Goal: Transaction & Acquisition: Purchase product/service

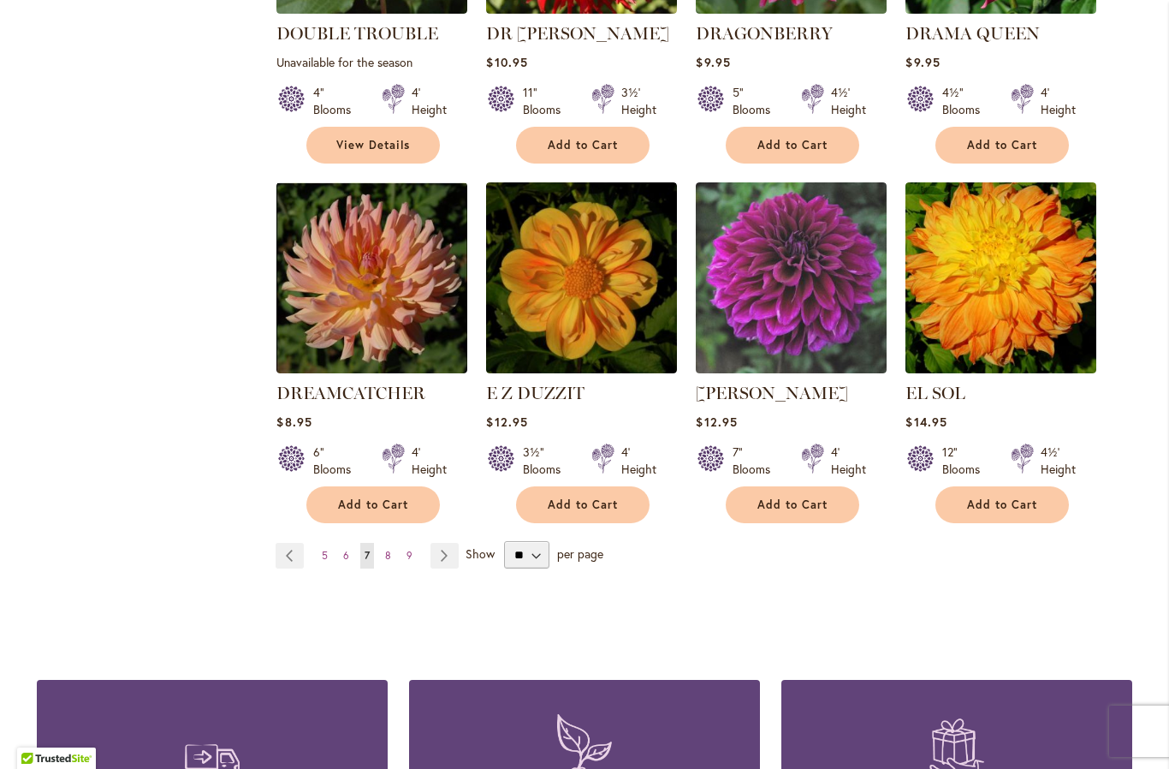
scroll to position [1372, 0]
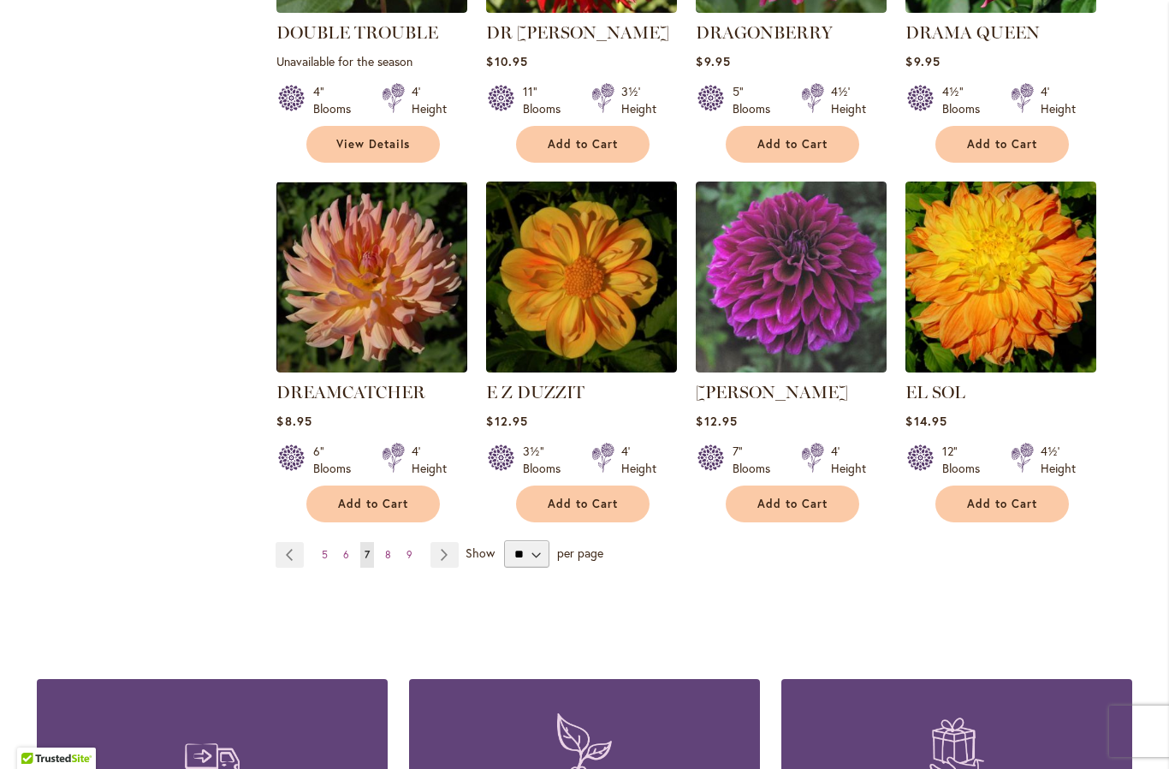
click at [443, 542] on link "Page Next" at bounding box center [445, 555] width 28 height 26
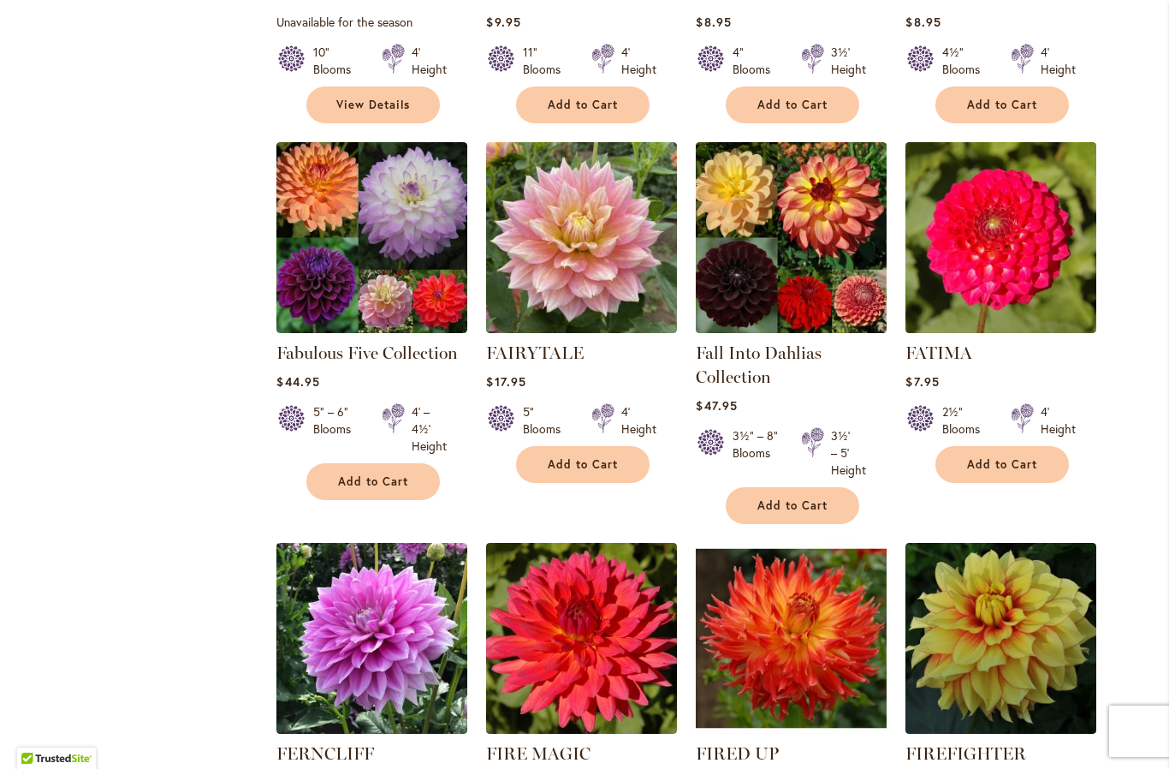
scroll to position [999, 0]
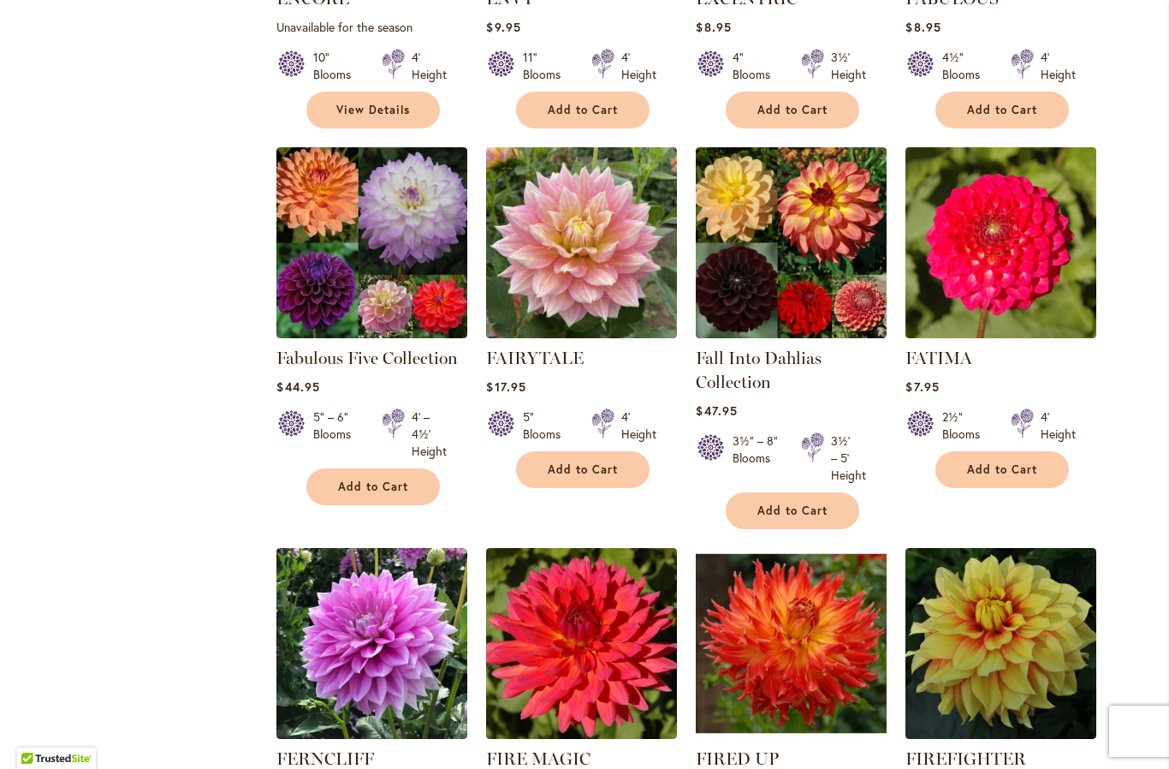
click at [344, 258] on img at bounding box center [371, 242] width 191 height 191
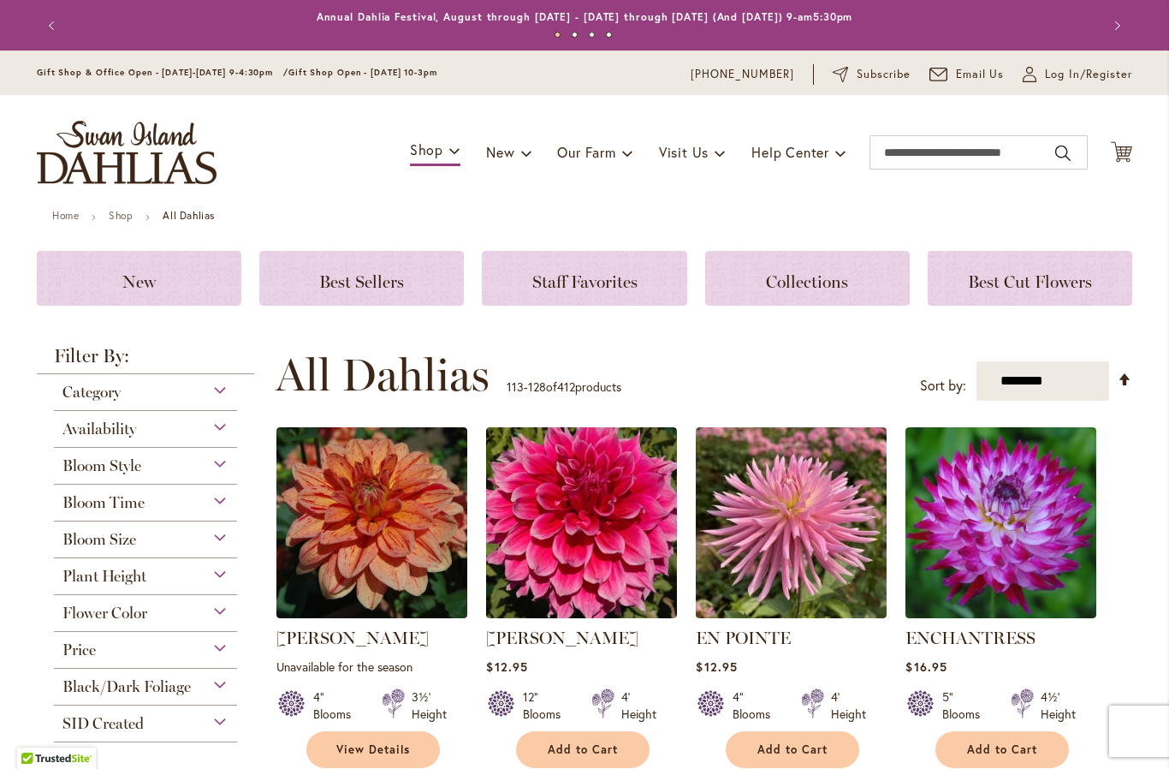
click at [330, 590] on img at bounding box center [371, 522] width 191 height 191
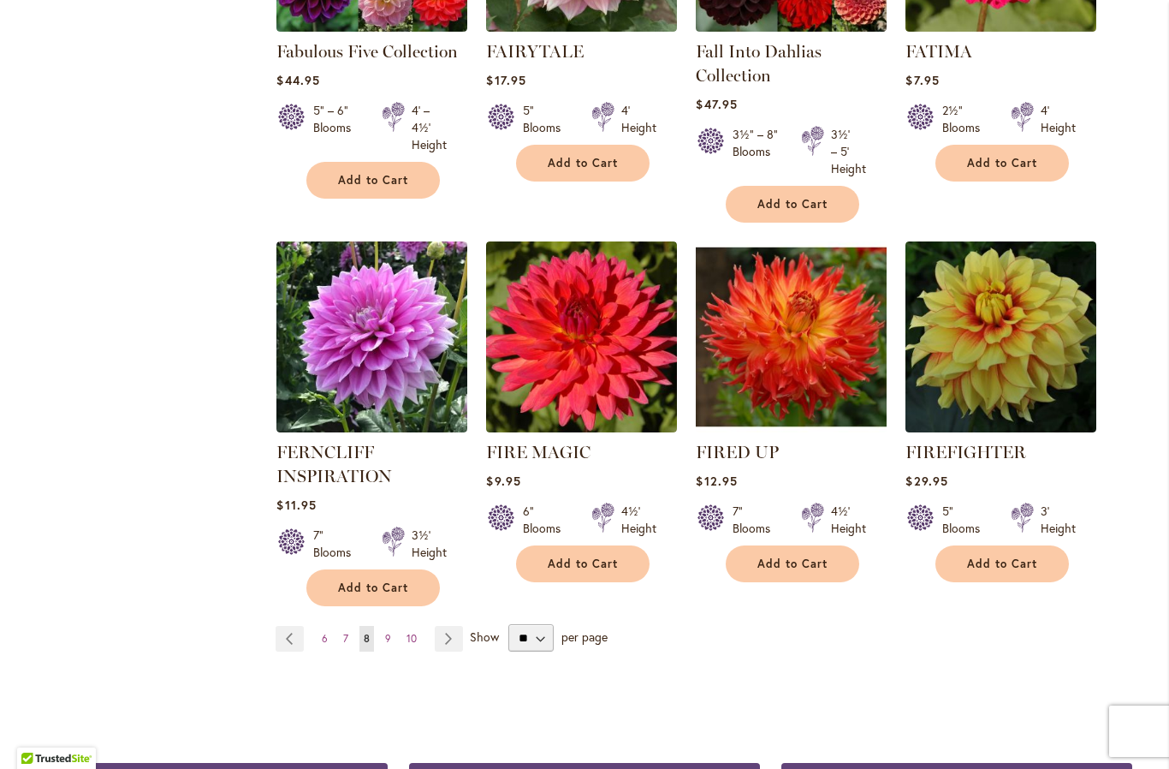
scroll to position [1307, 0]
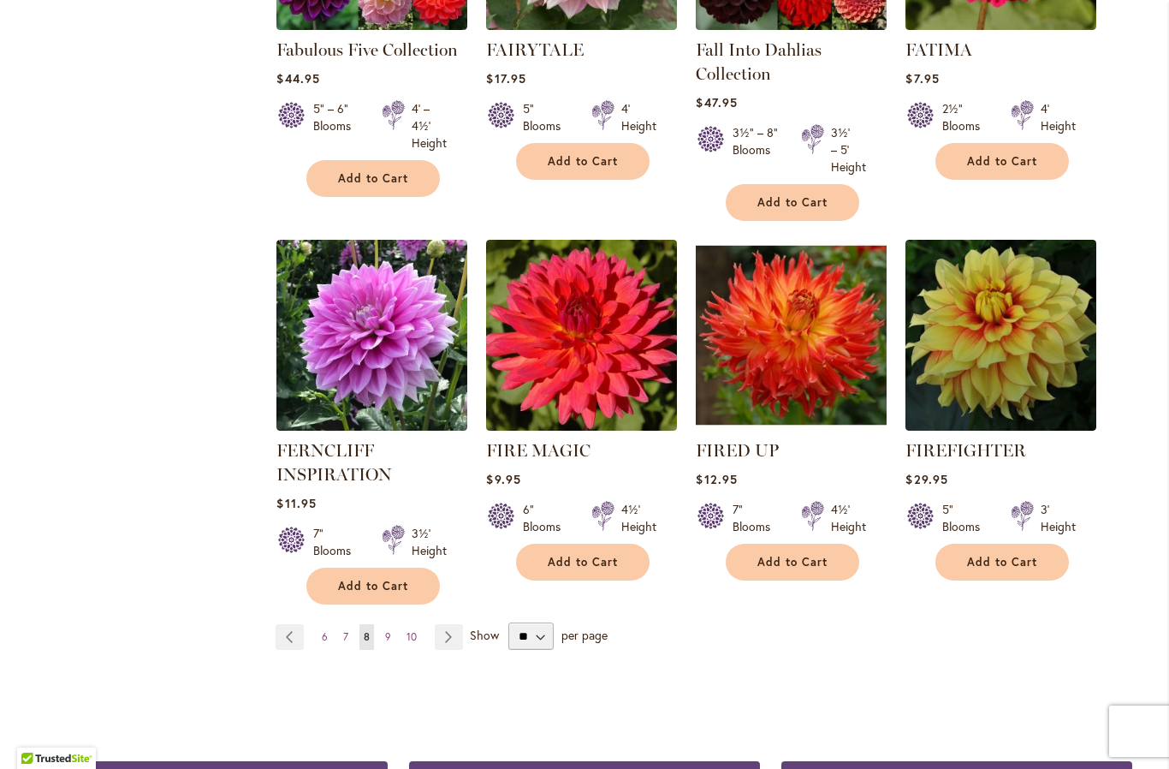
click at [453, 636] on link "Page Next" at bounding box center [449, 637] width 28 height 26
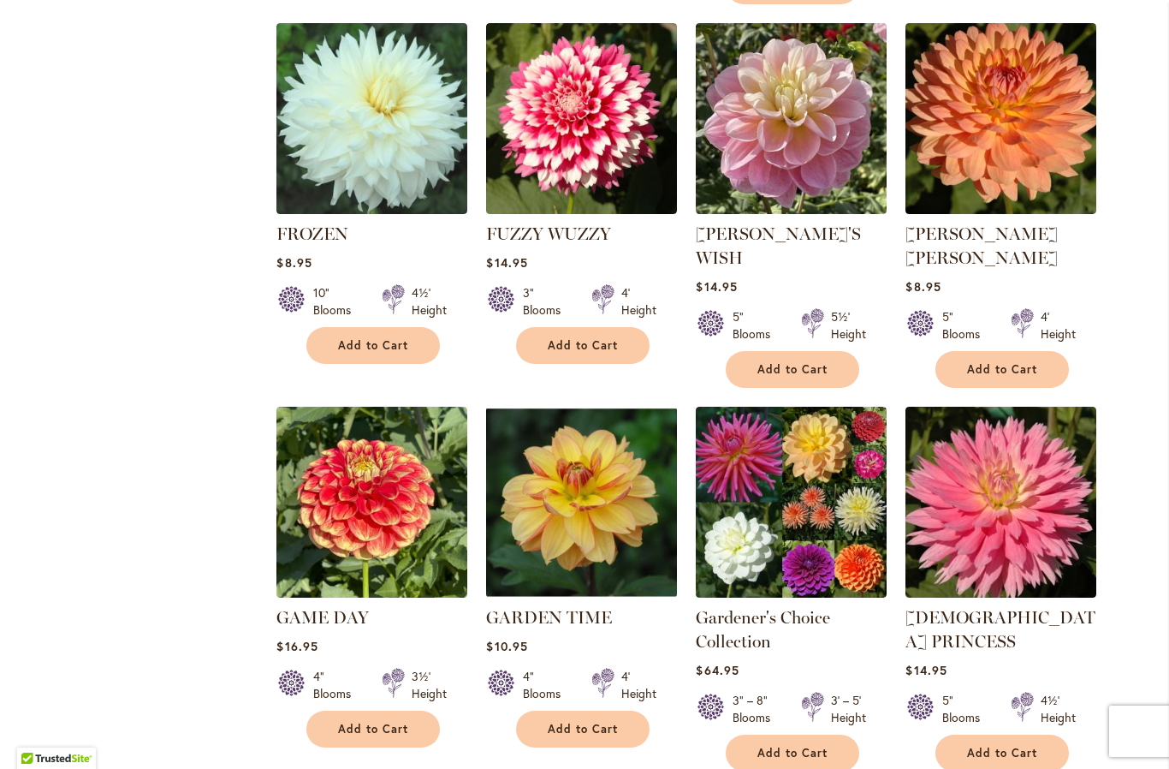
scroll to position [1172, 0]
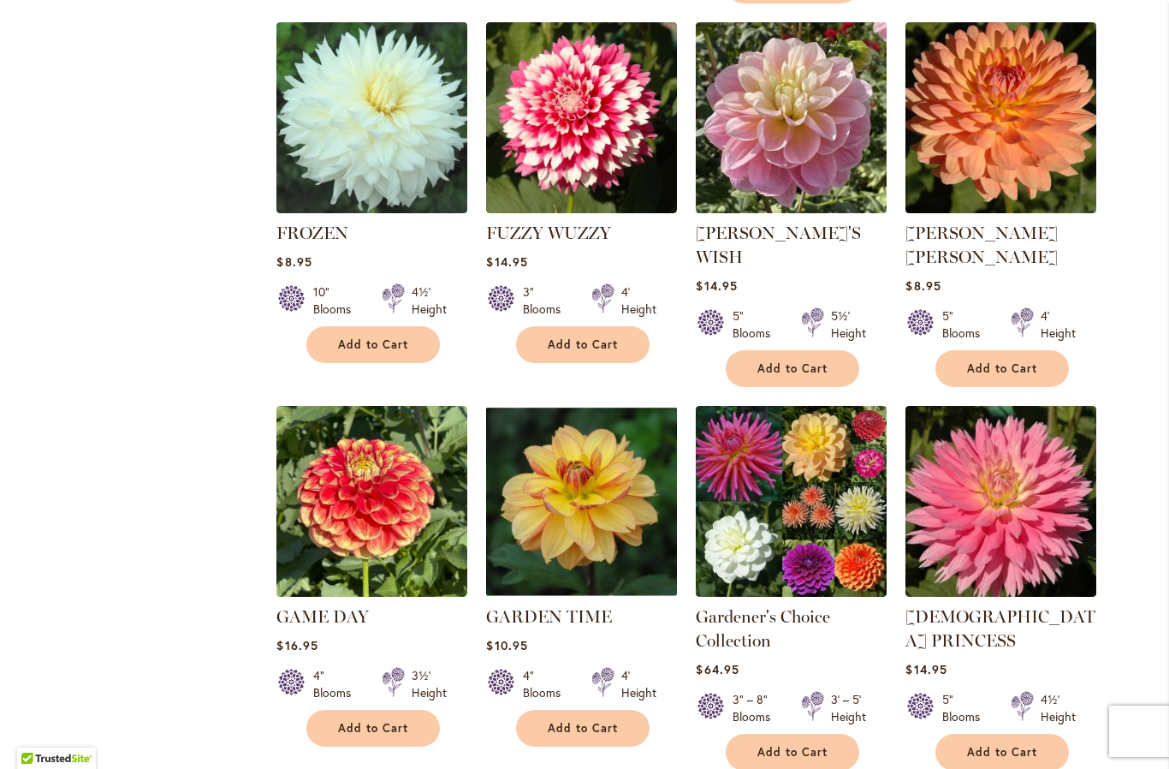
click at [801, 448] on img at bounding box center [791, 501] width 191 height 191
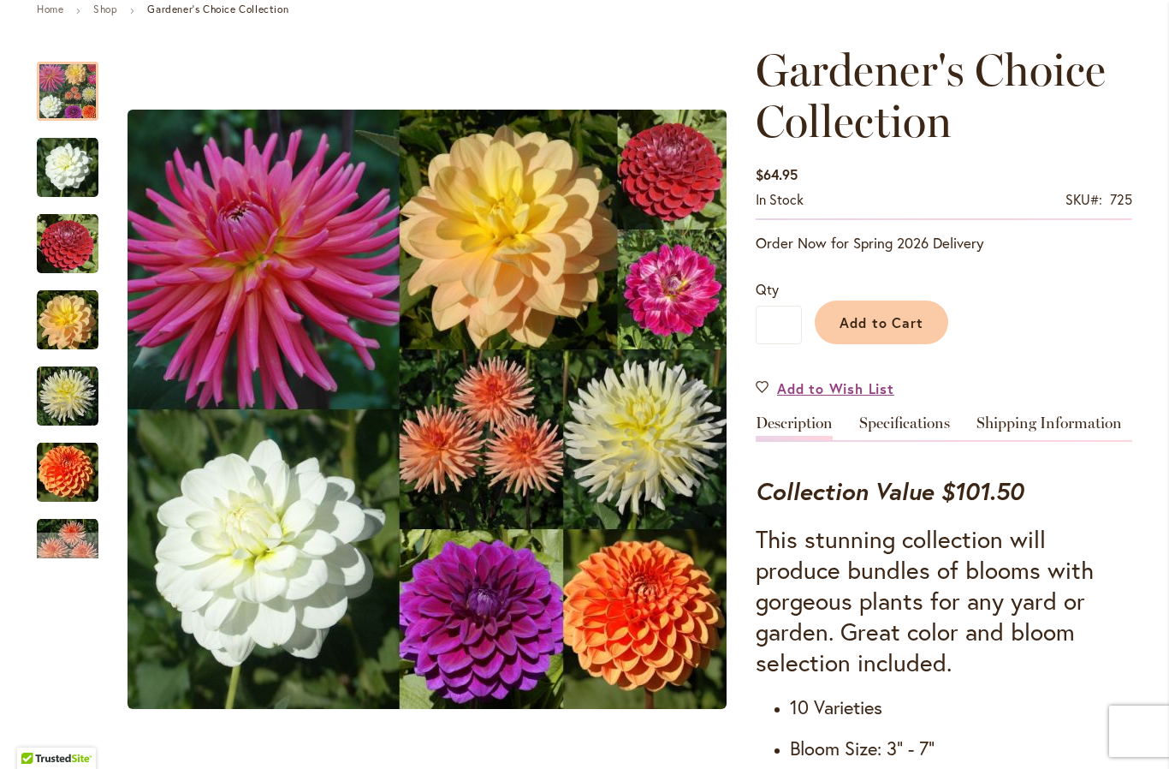
scroll to position [217, 0]
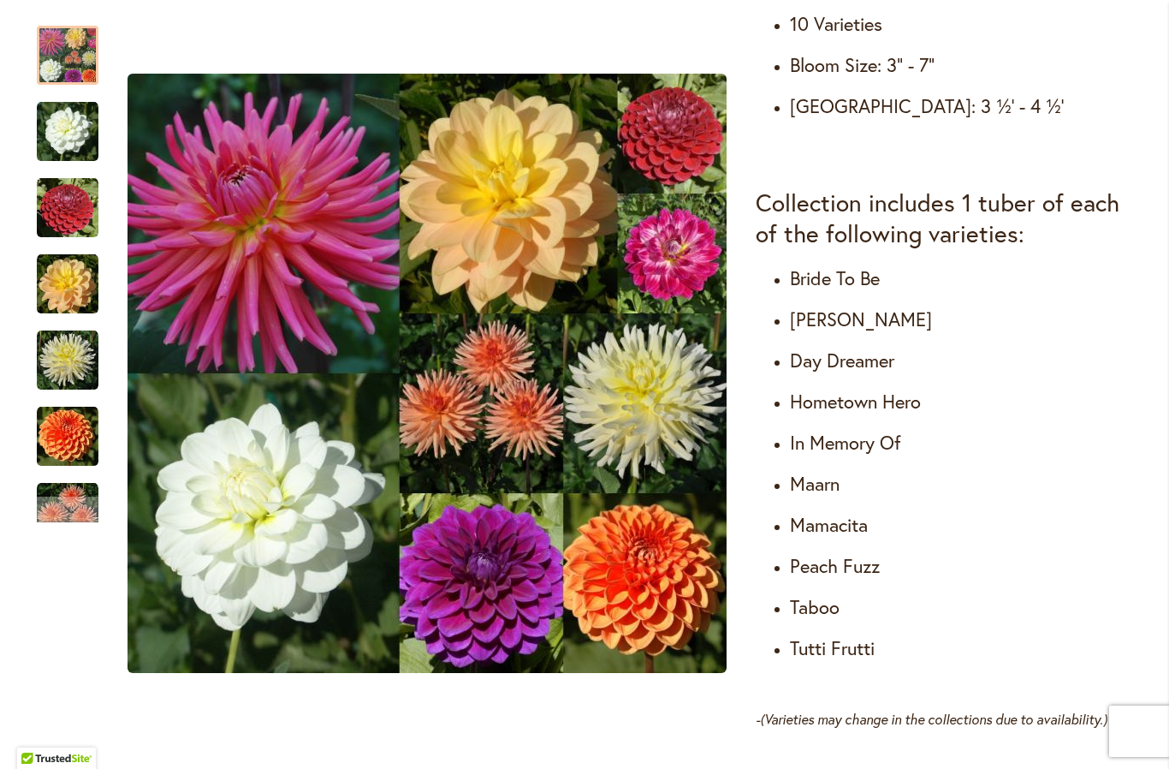
scroll to position [891, 0]
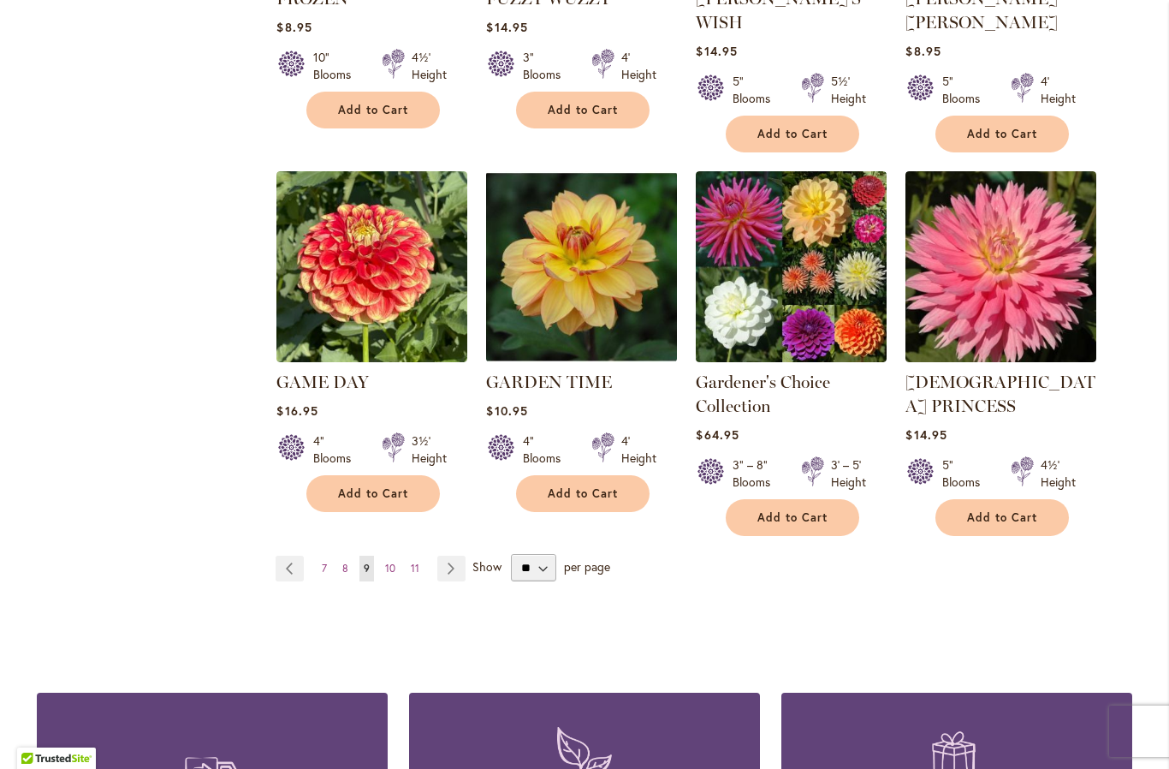
scroll to position [1409, 0]
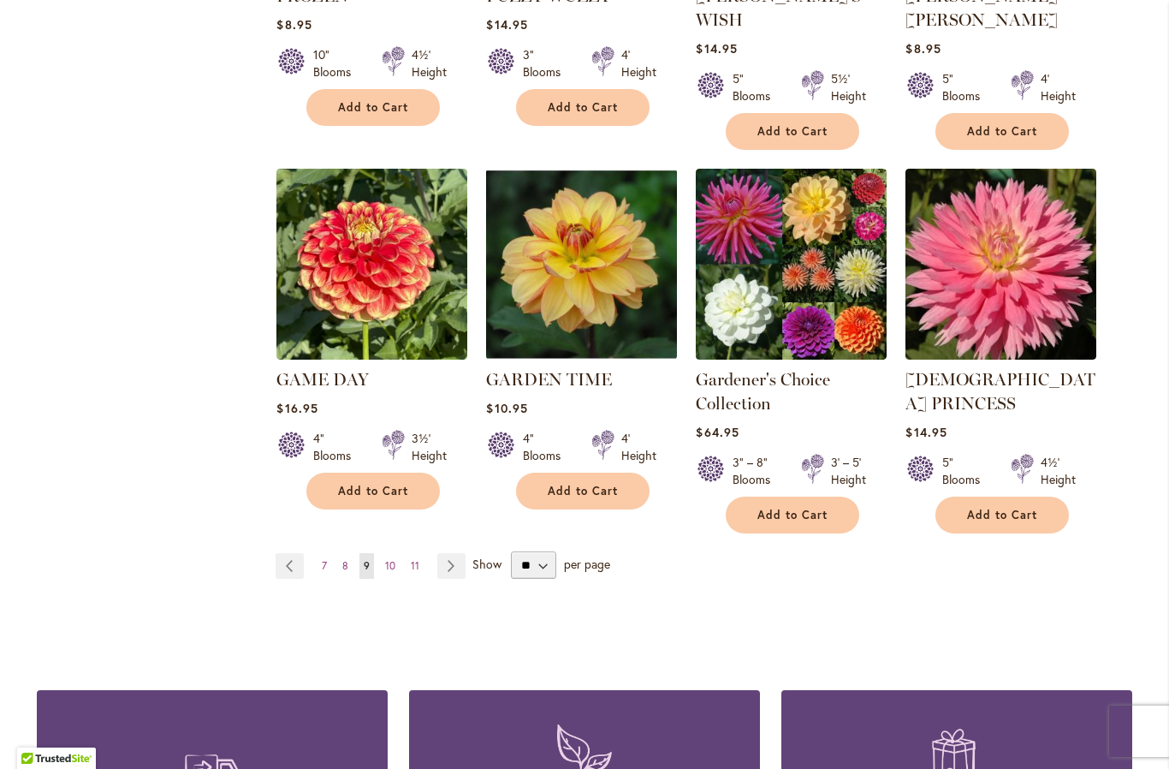
click at [451, 553] on link "Page Next" at bounding box center [451, 566] width 28 height 26
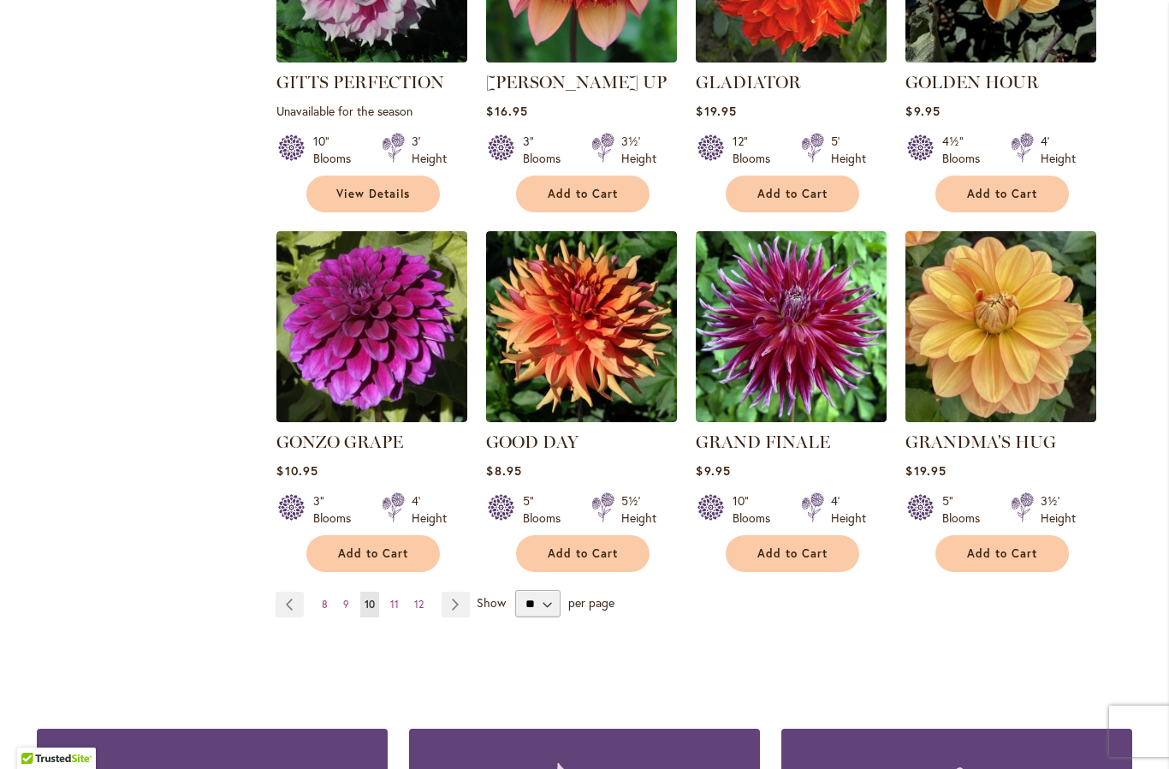
scroll to position [1299, 0]
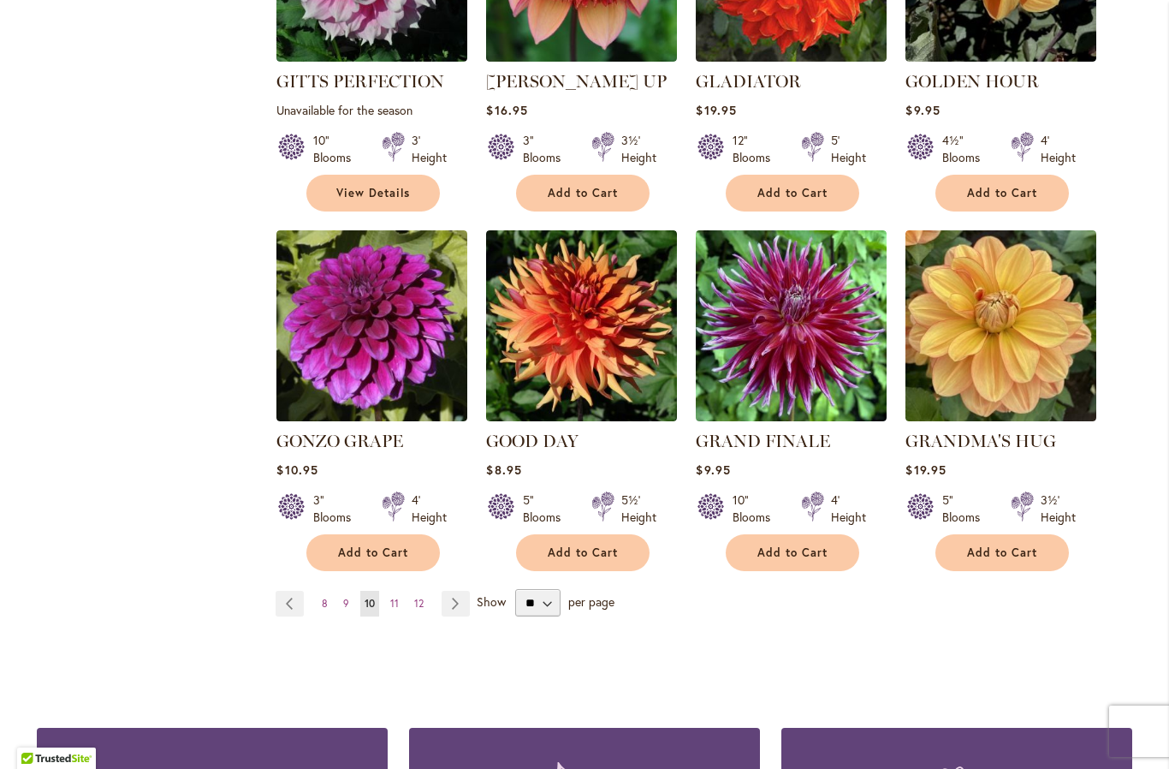
click at [449, 591] on link "Page Next" at bounding box center [456, 604] width 28 height 26
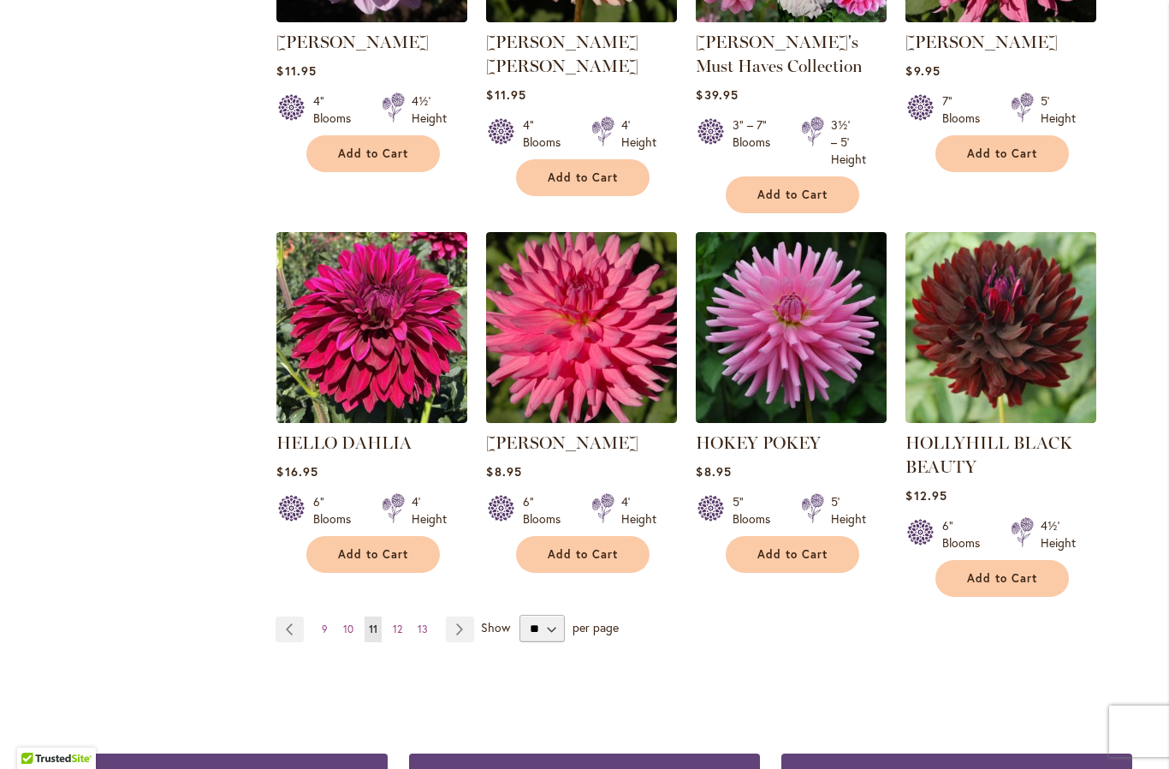
scroll to position [1340, 0]
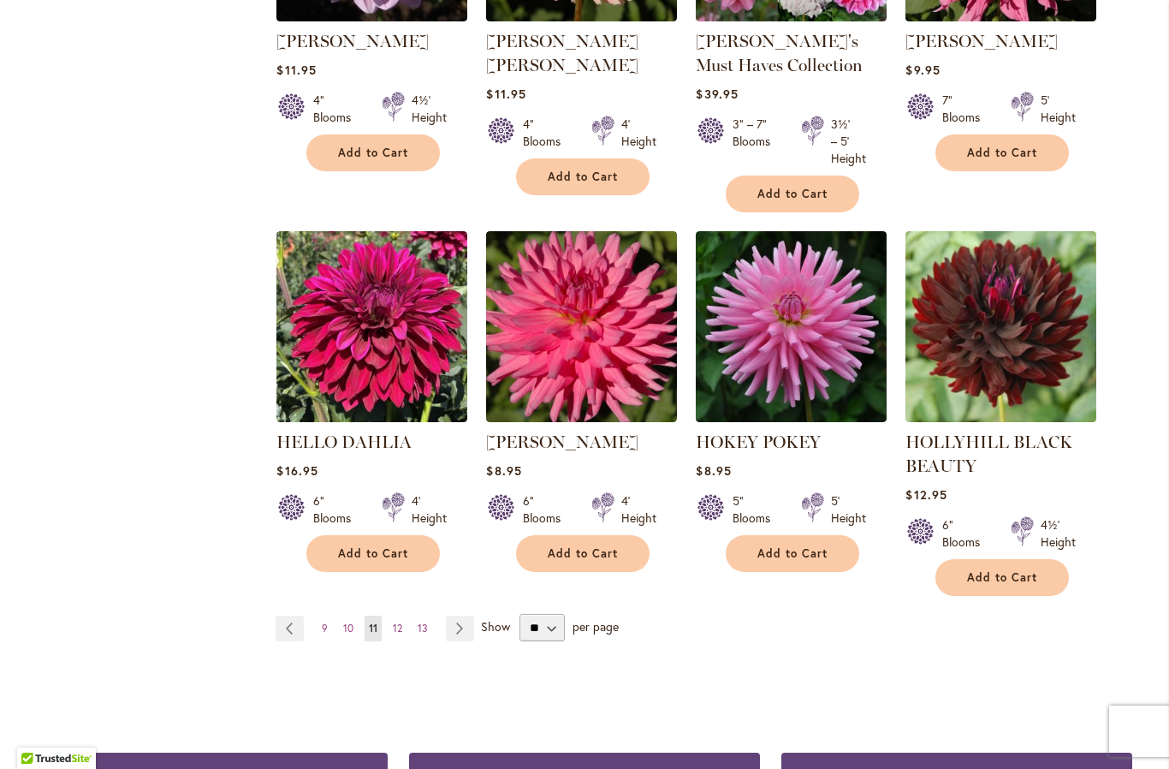
click at [459, 624] on link "Page Next" at bounding box center [460, 628] width 28 height 26
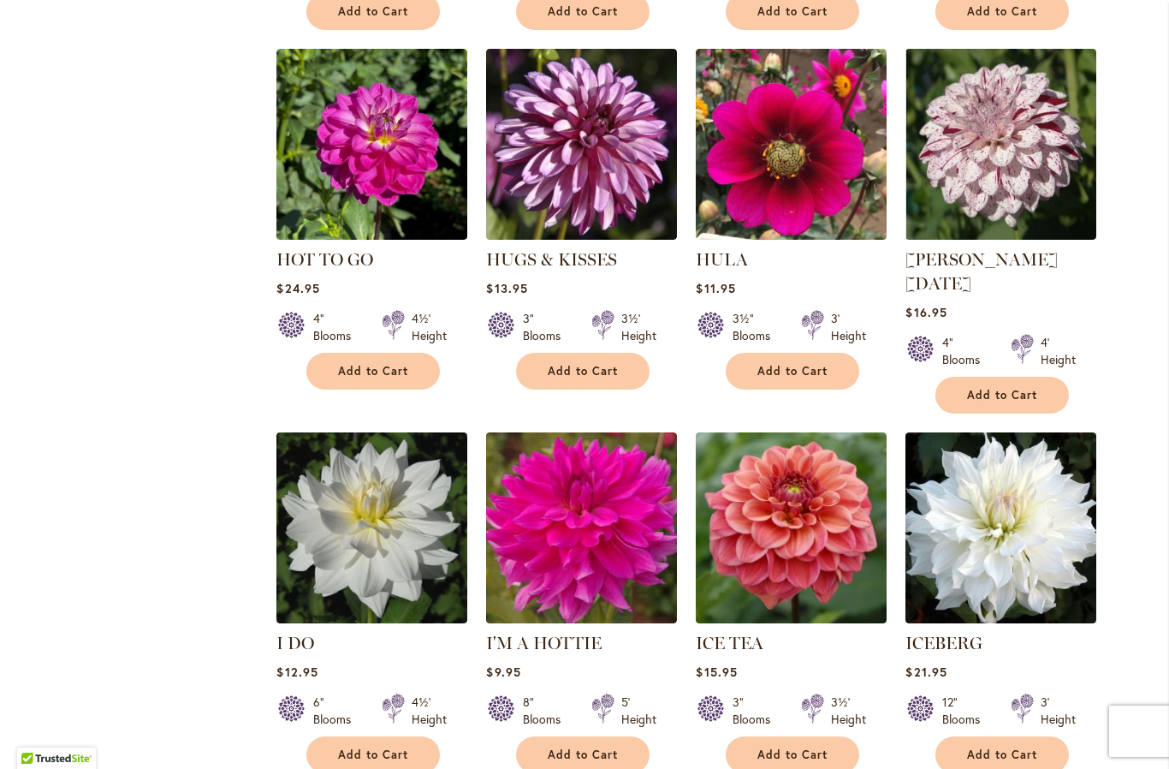
scroll to position [1102, 0]
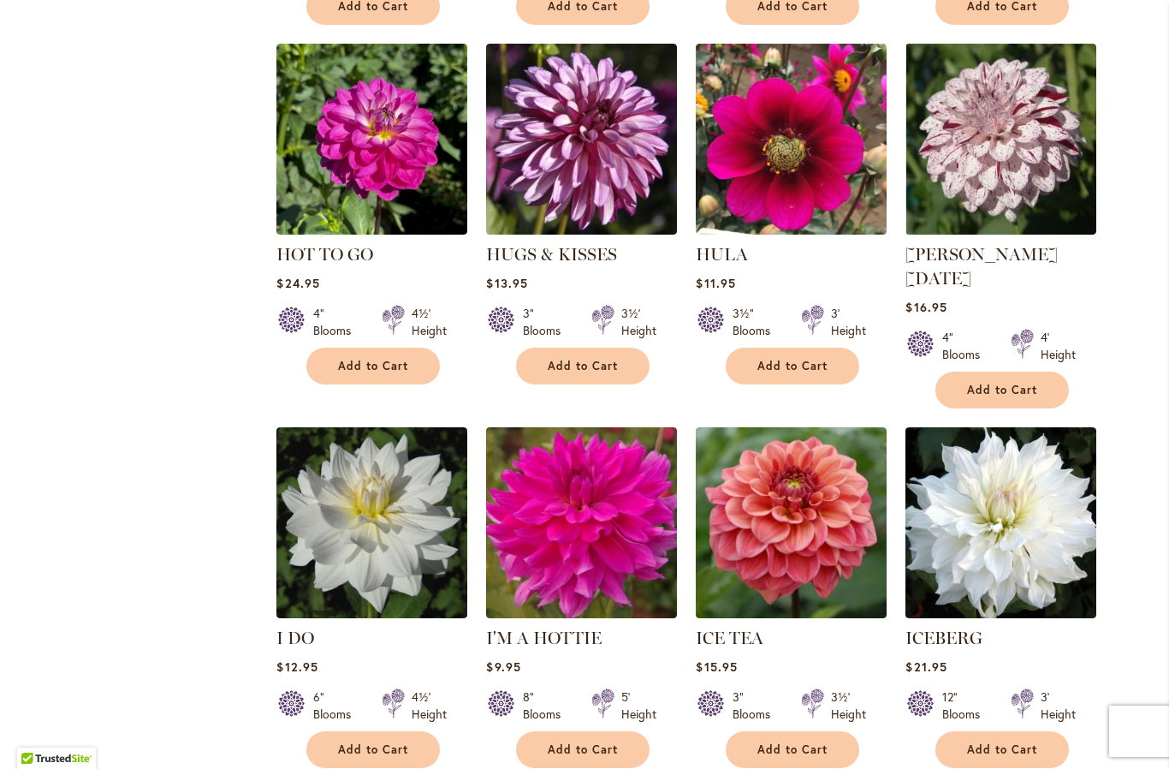
click at [787, 496] on img at bounding box center [791, 522] width 191 height 191
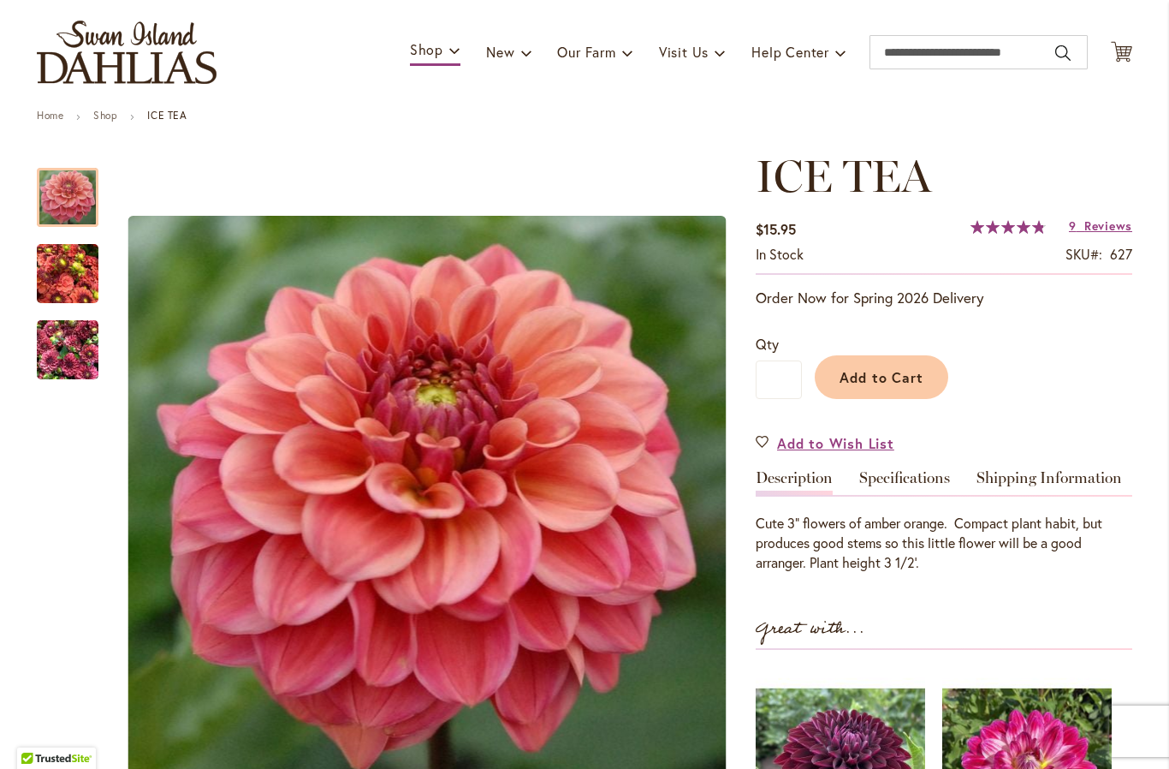
scroll to position [99, 0]
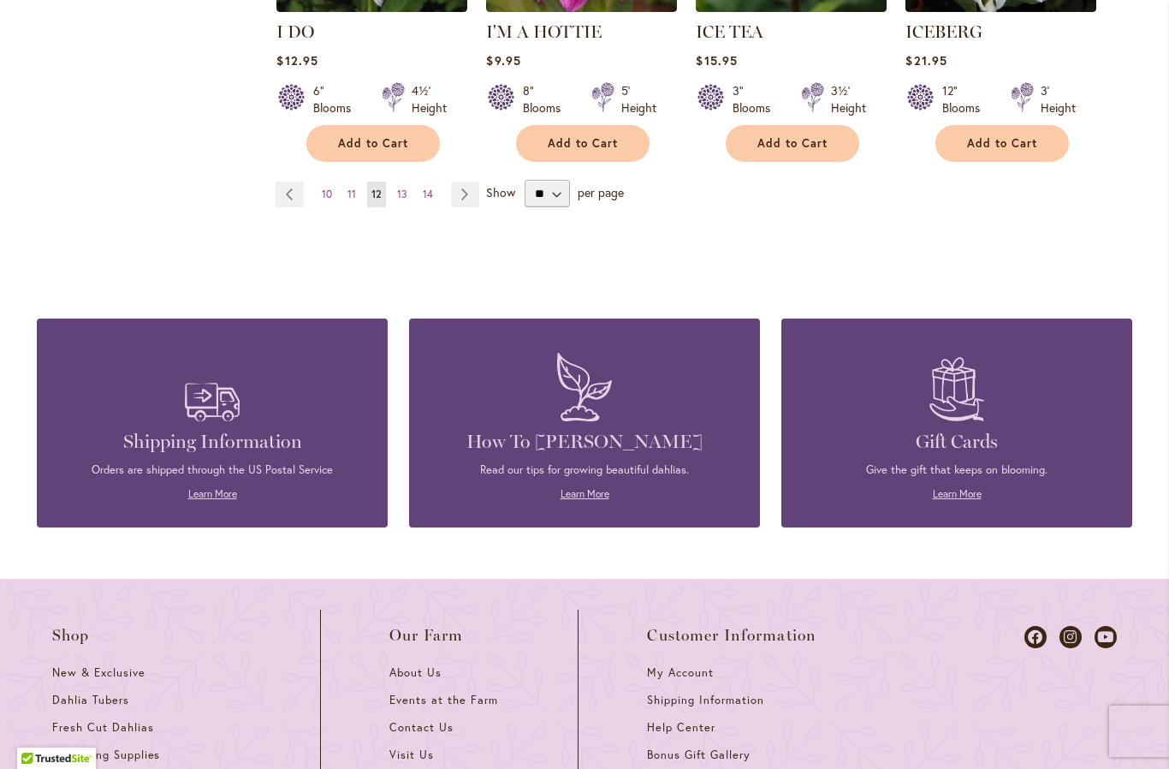
scroll to position [1709, 0]
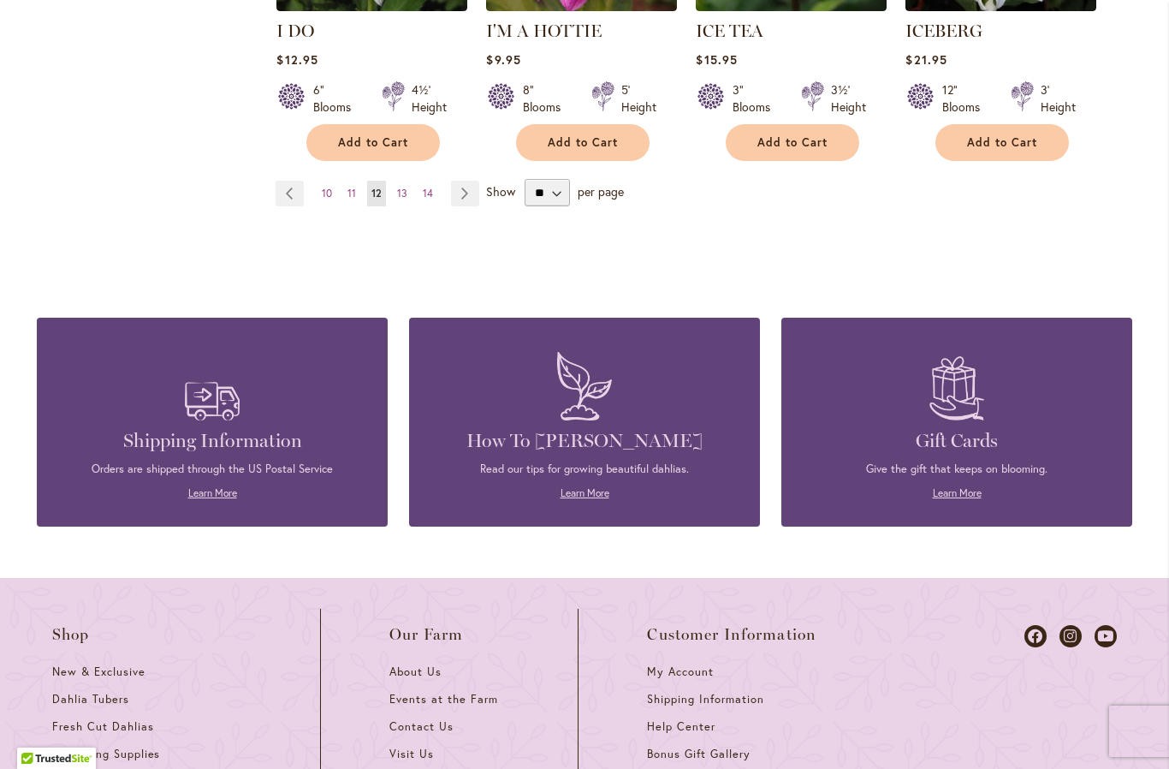
click at [466, 181] on link "Page Next" at bounding box center [465, 194] width 28 height 26
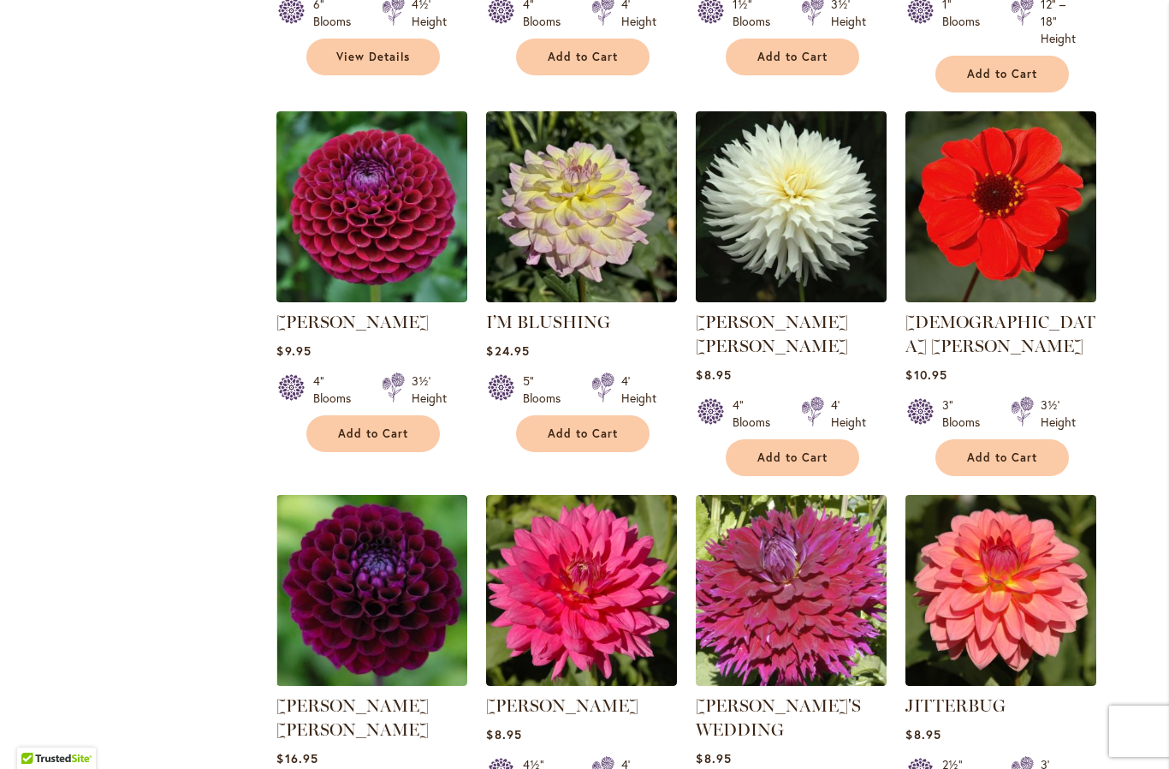
scroll to position [1069, 0]
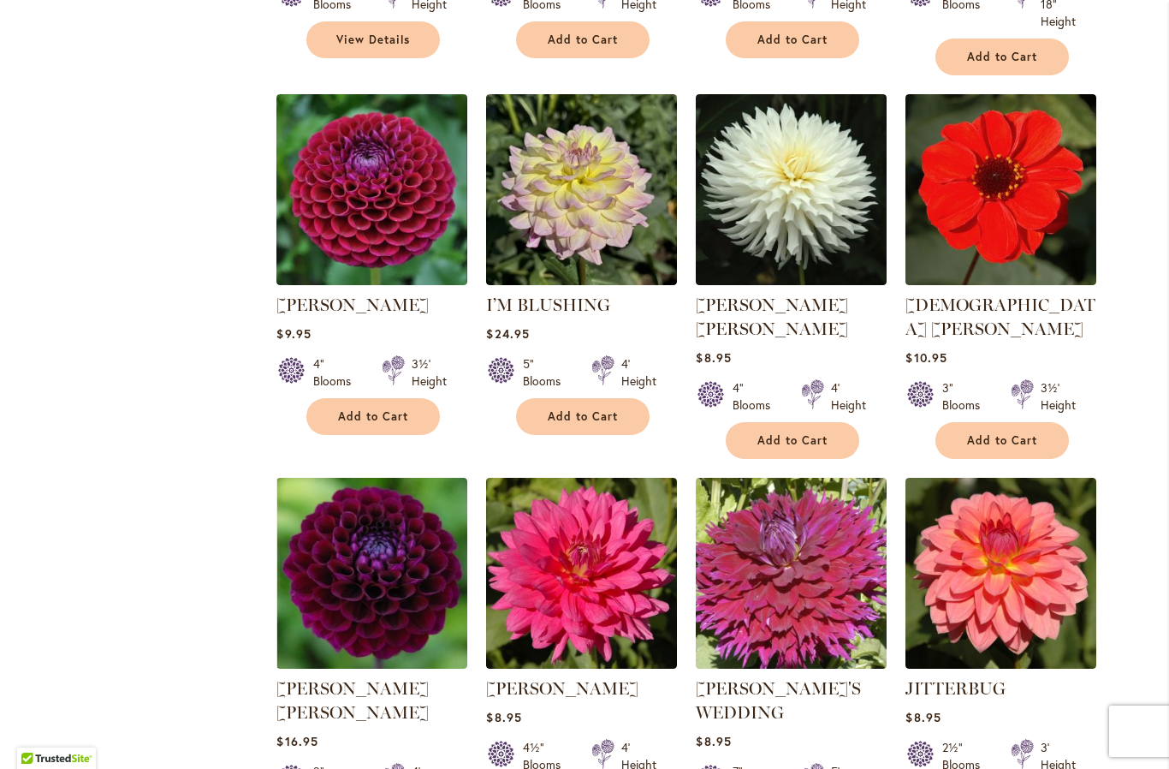
click at [381, 214] on img at bounding box center [371, 189] width 191 height 191
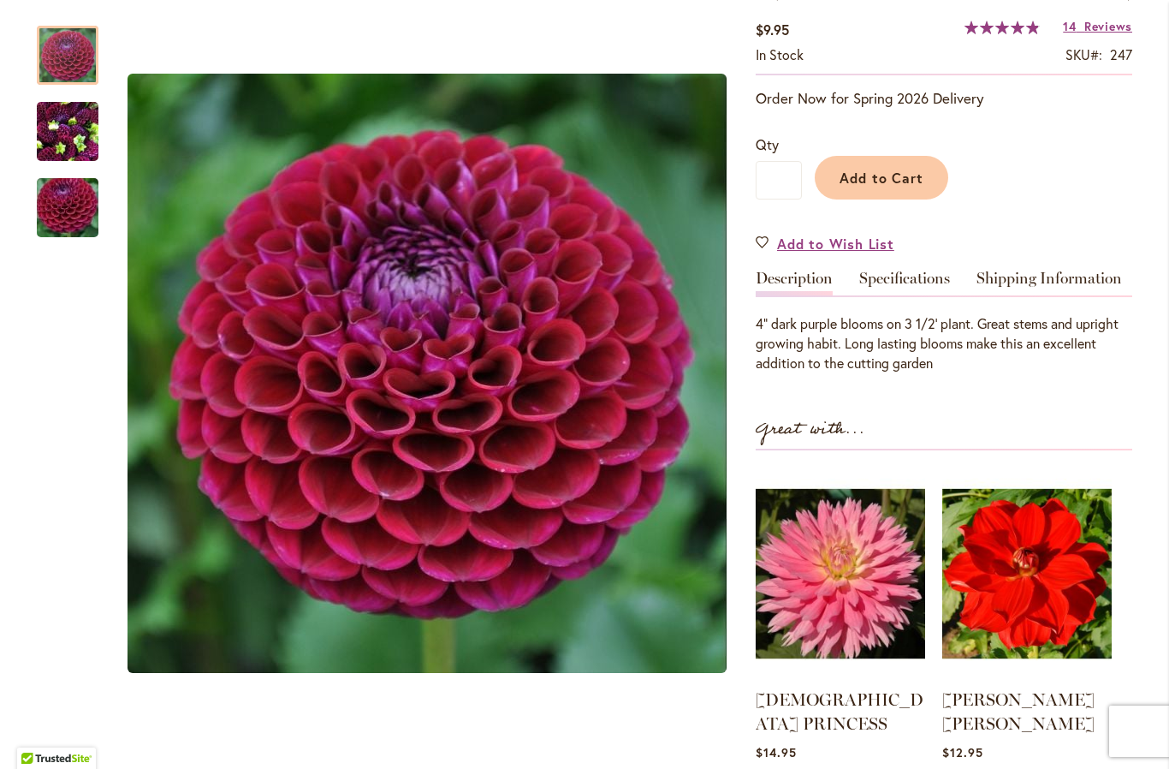
scroll to position [315, 0]
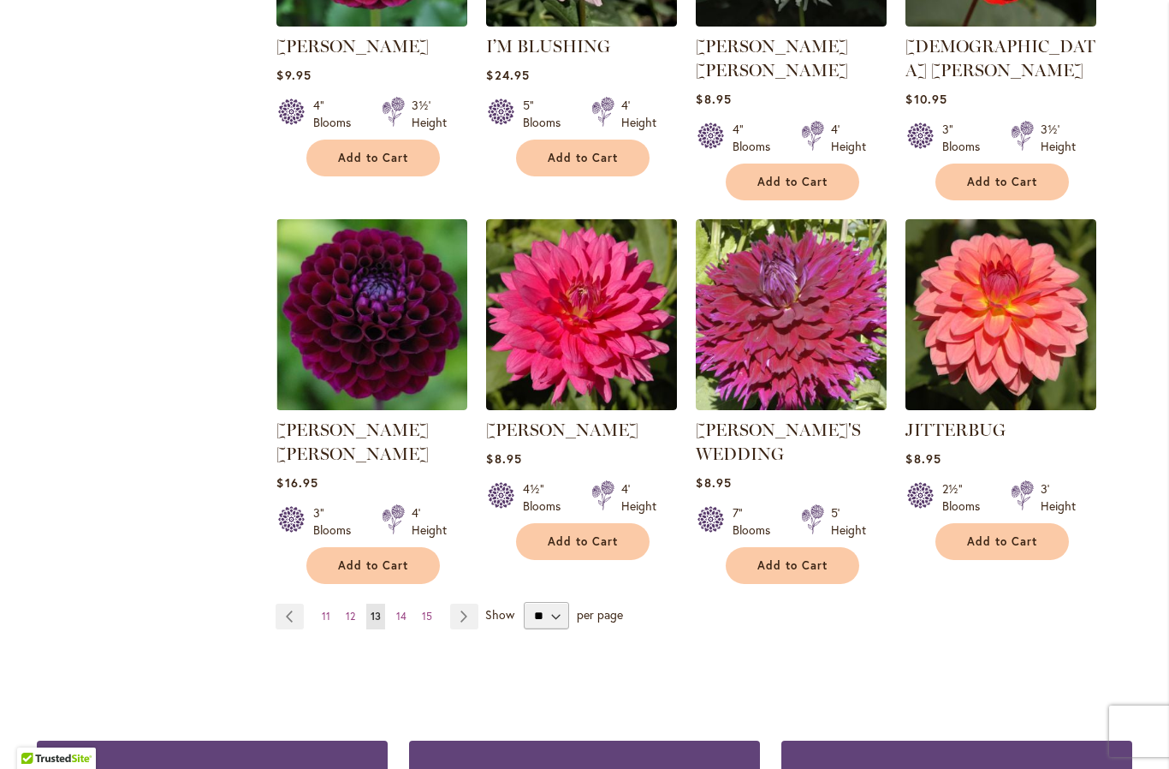
scroll to position [1328, 0]
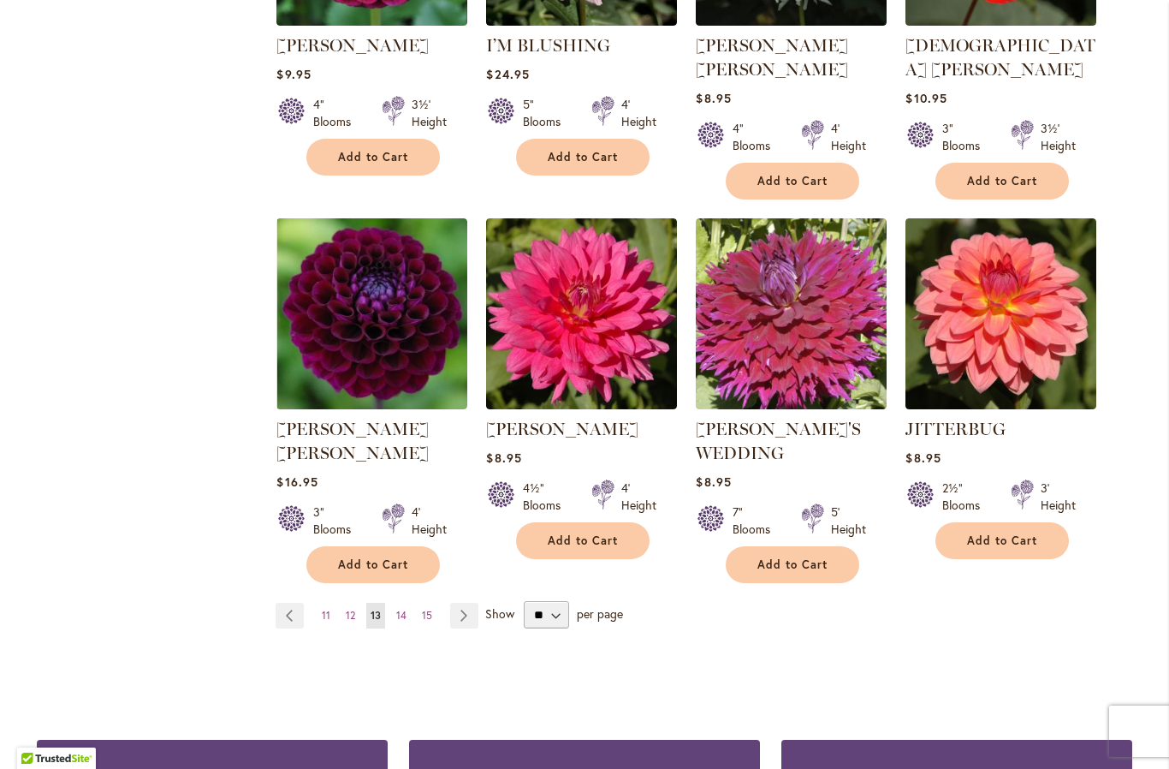
click at [463, 603] on link "Page Next" at bounding box center [464, 616] width 28 height 26
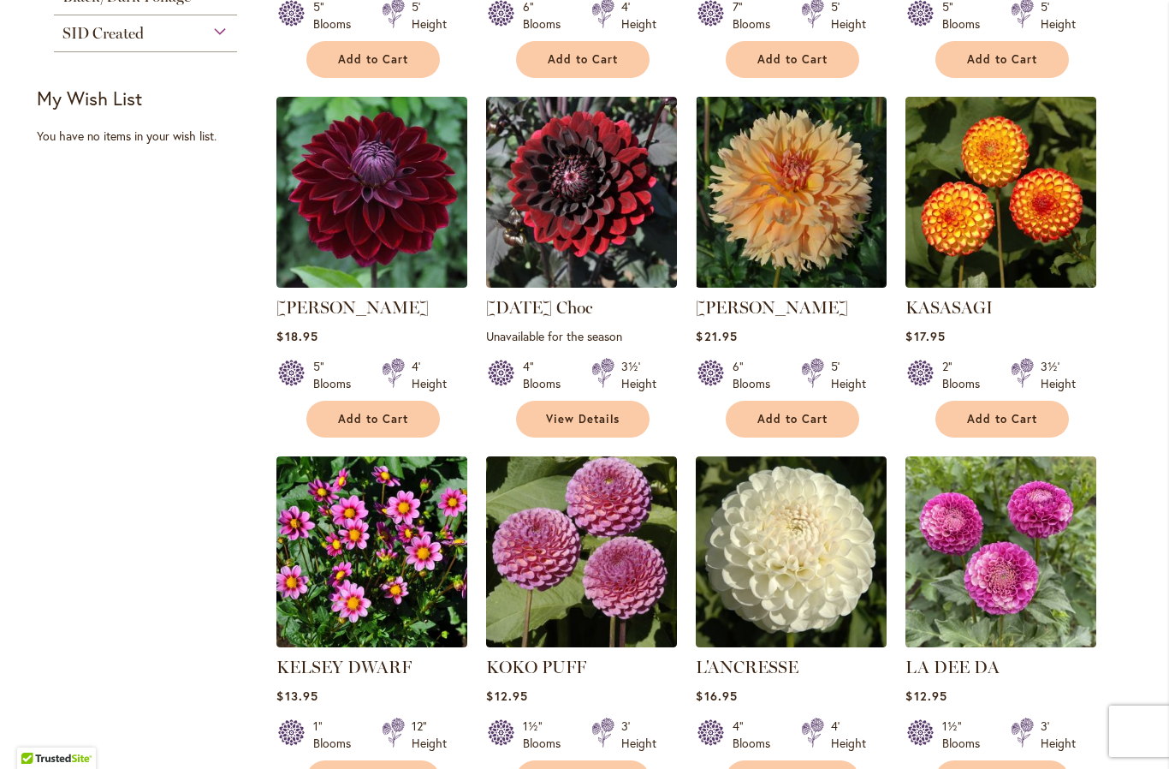
scroll to position [692, 0]
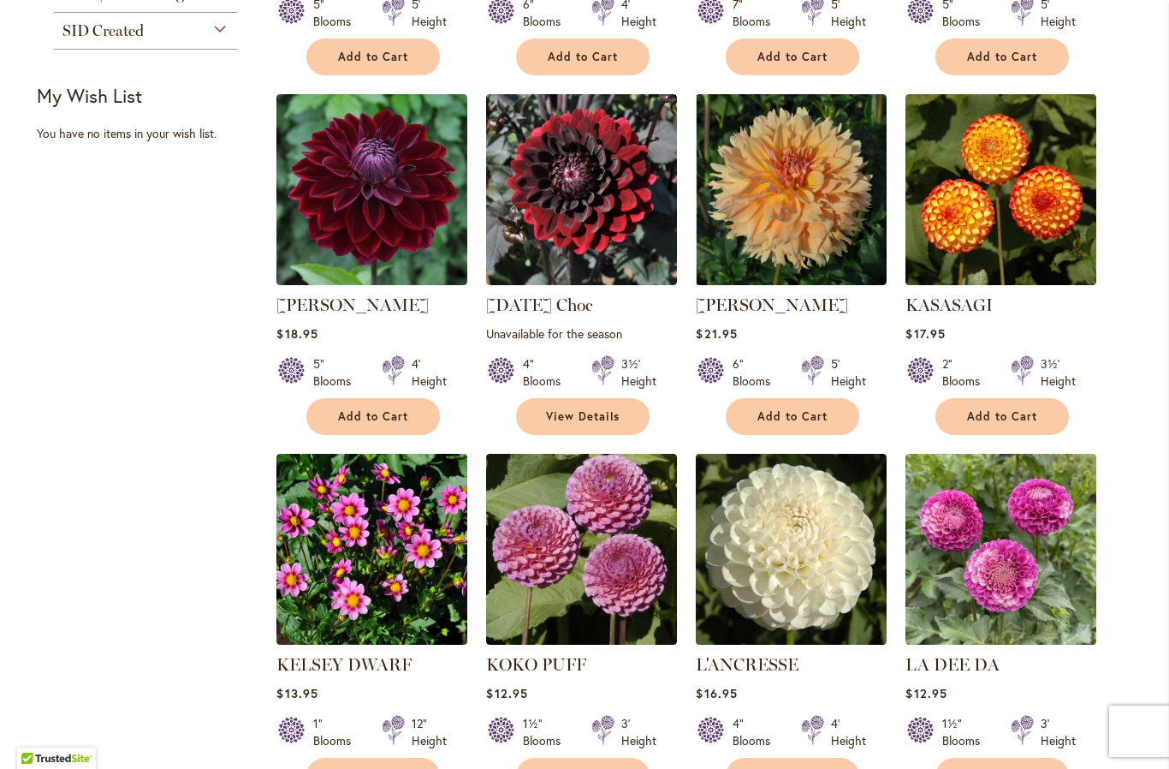
click at [994, 222] on img at bounding box center [1001, 189] width 191 height 191
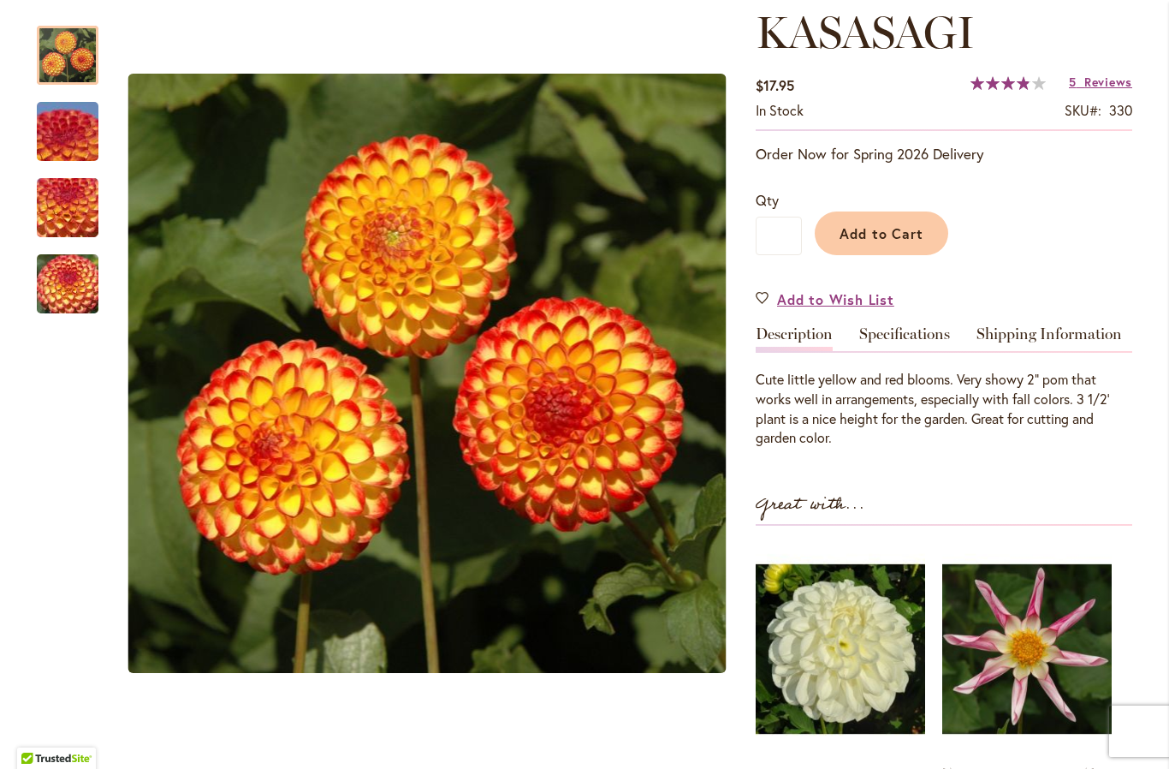
scroll to position [273, 0]
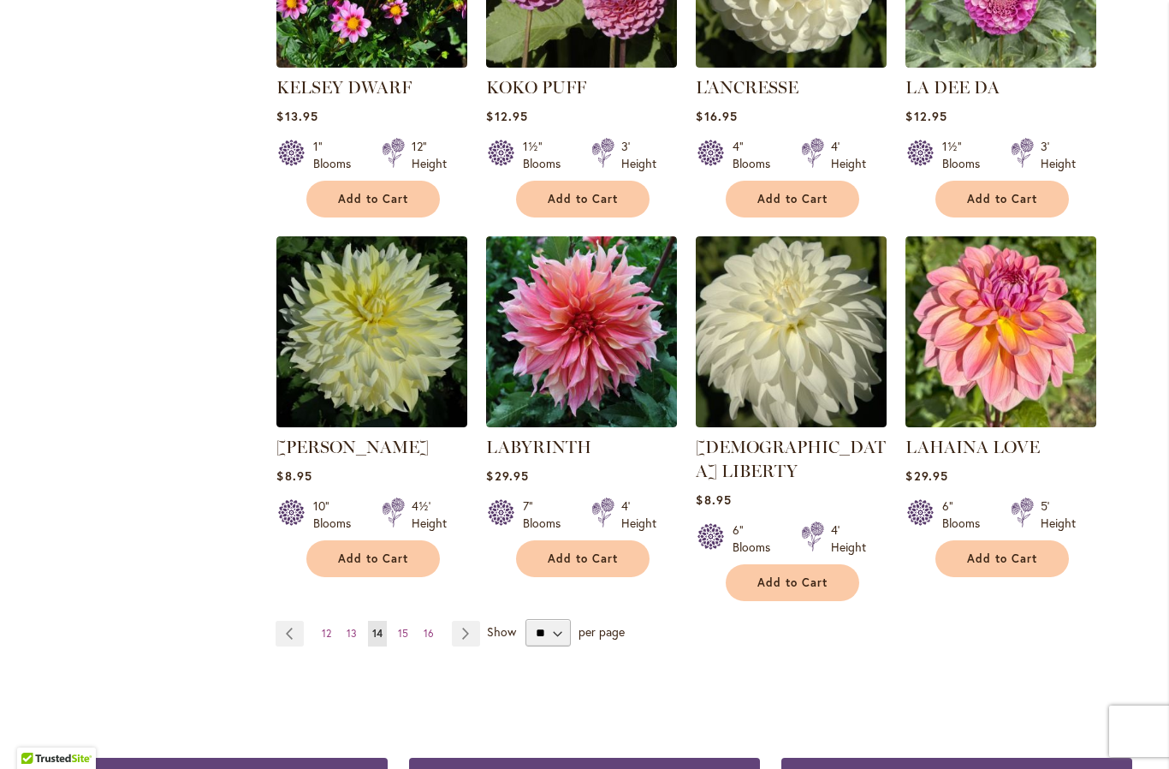
scroll to position [1270, 0]
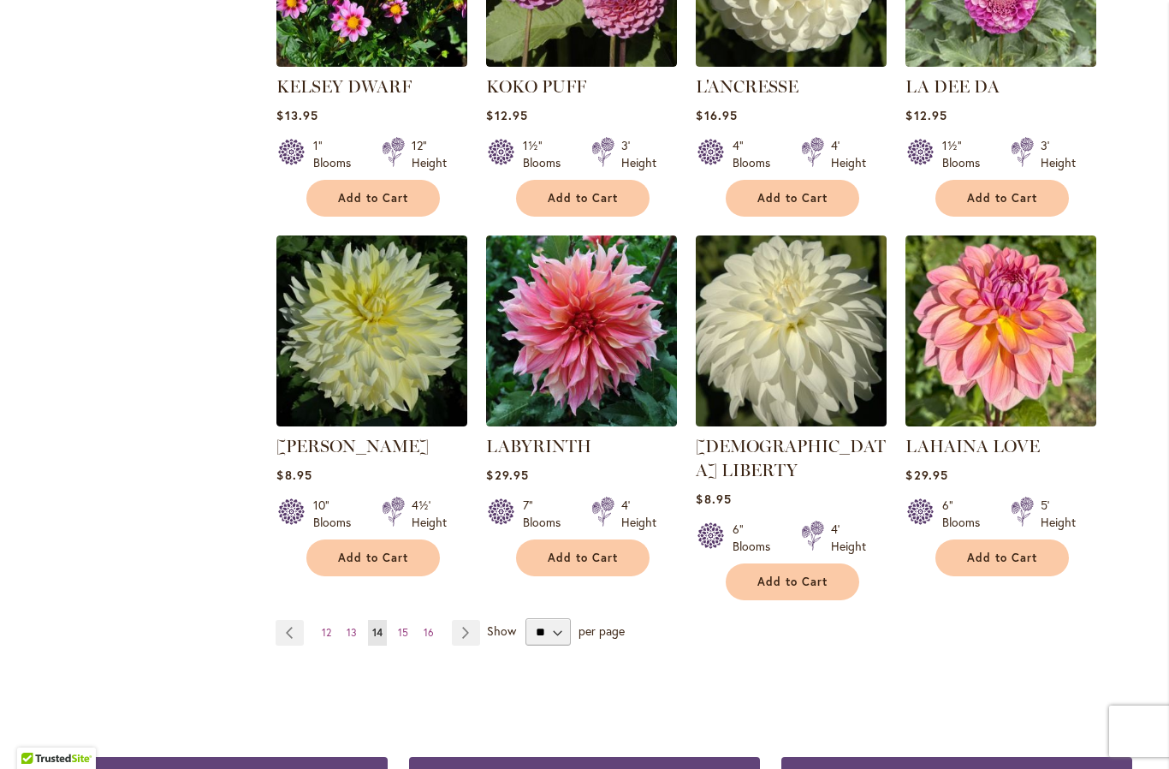
click at [465, 620] on link "Page Next" at bounding box center [466, 633] width 28 height 26
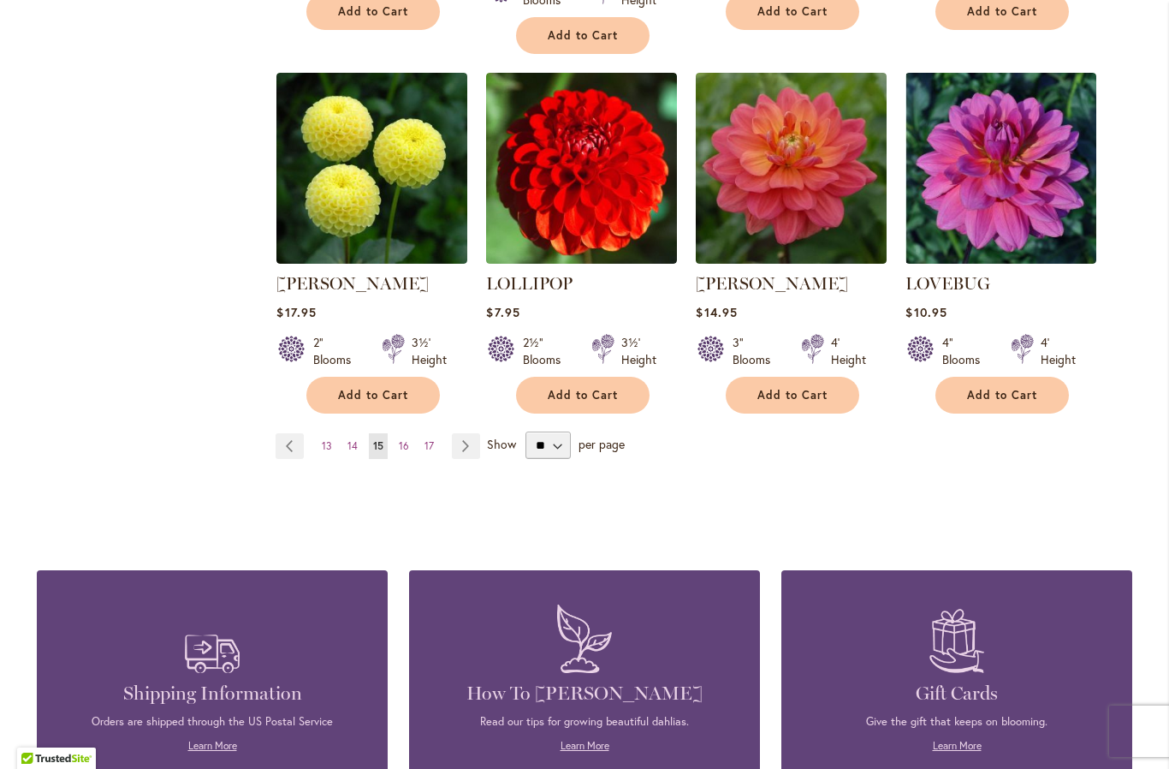
scroll to position [1479, 0]
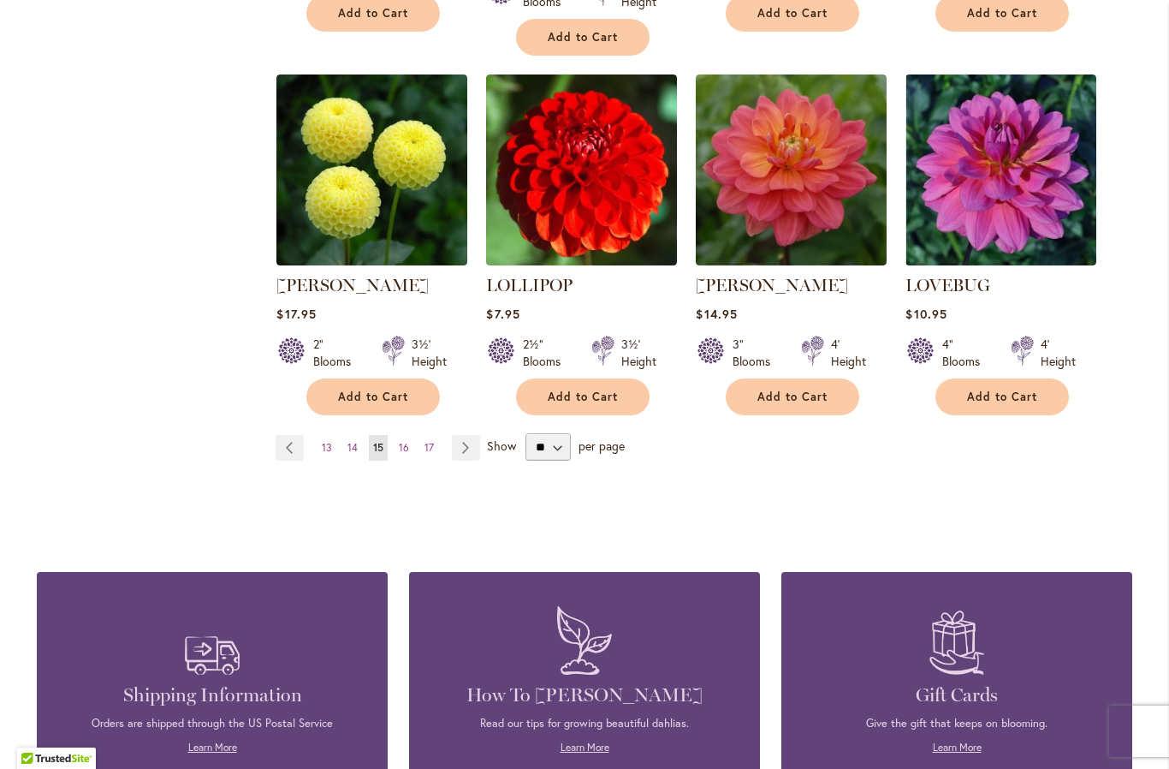
click at [464, 435] on link "Page Next" at bounding box center [466, 448] width 28 height 26
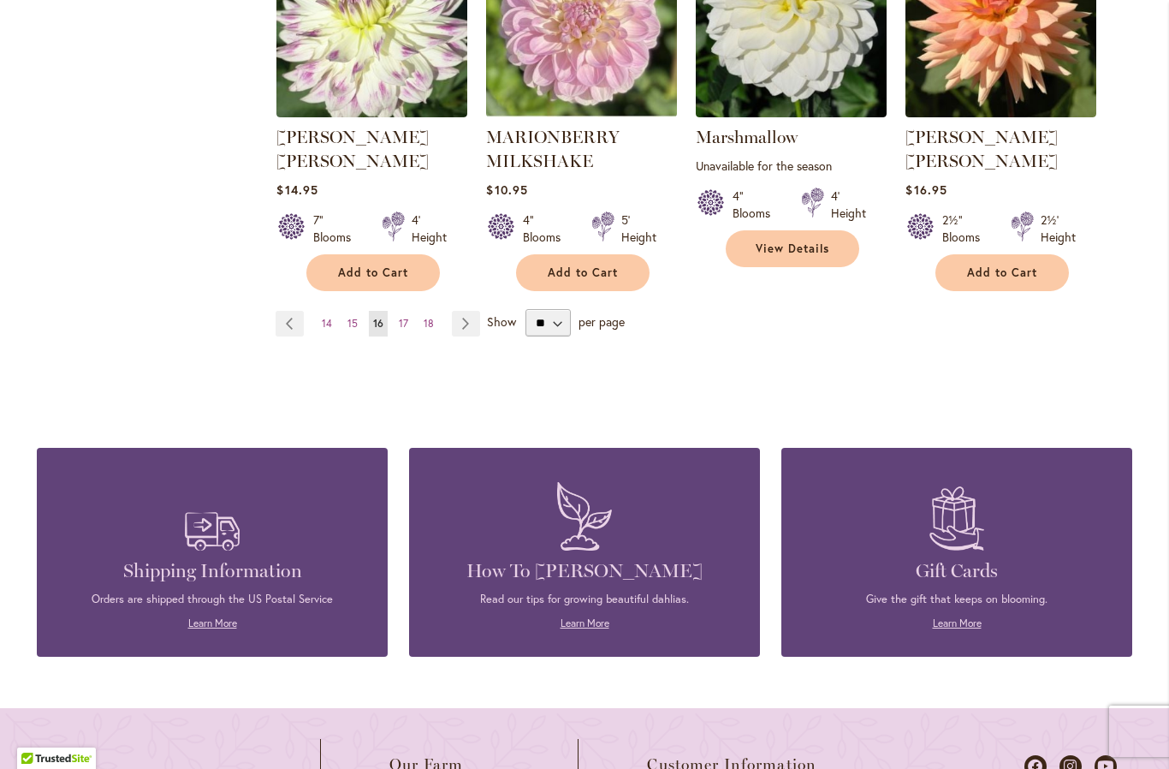
scroll to position [1604, 0]
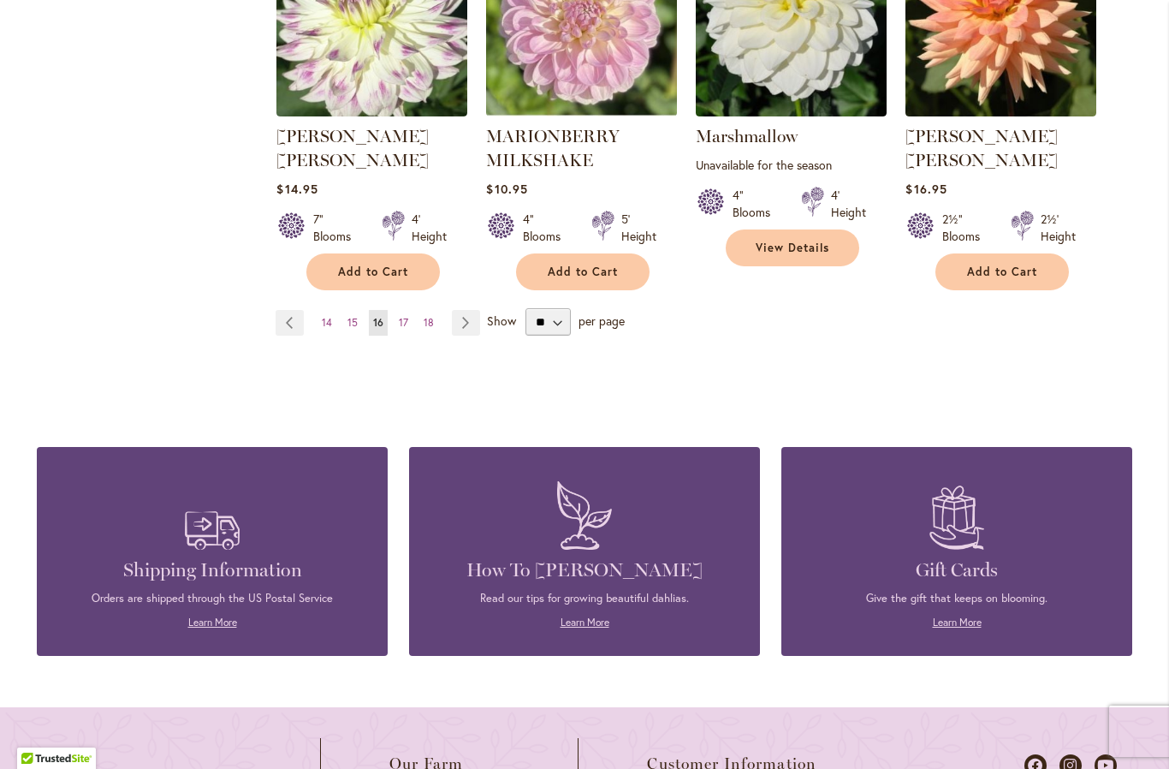
click at [463, 310] on link "Page Next" at bounding box center [466, 323] width 28 height 26
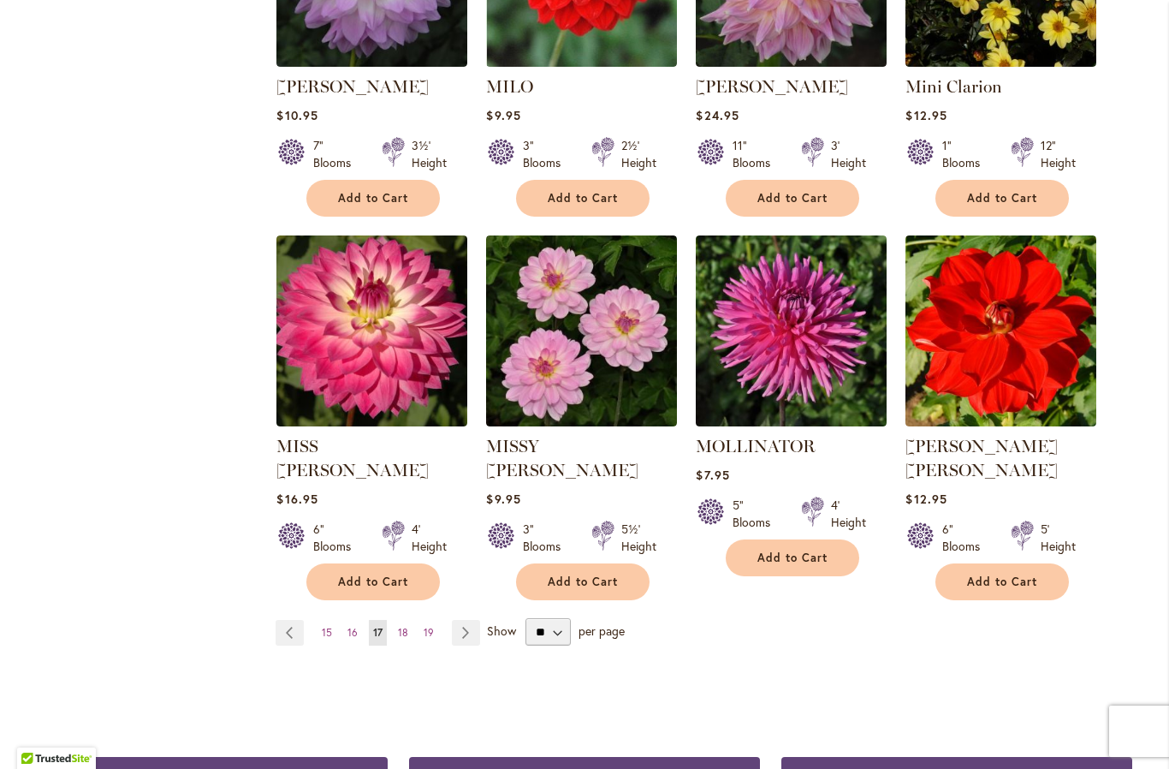
scroll to position [1291, 0]
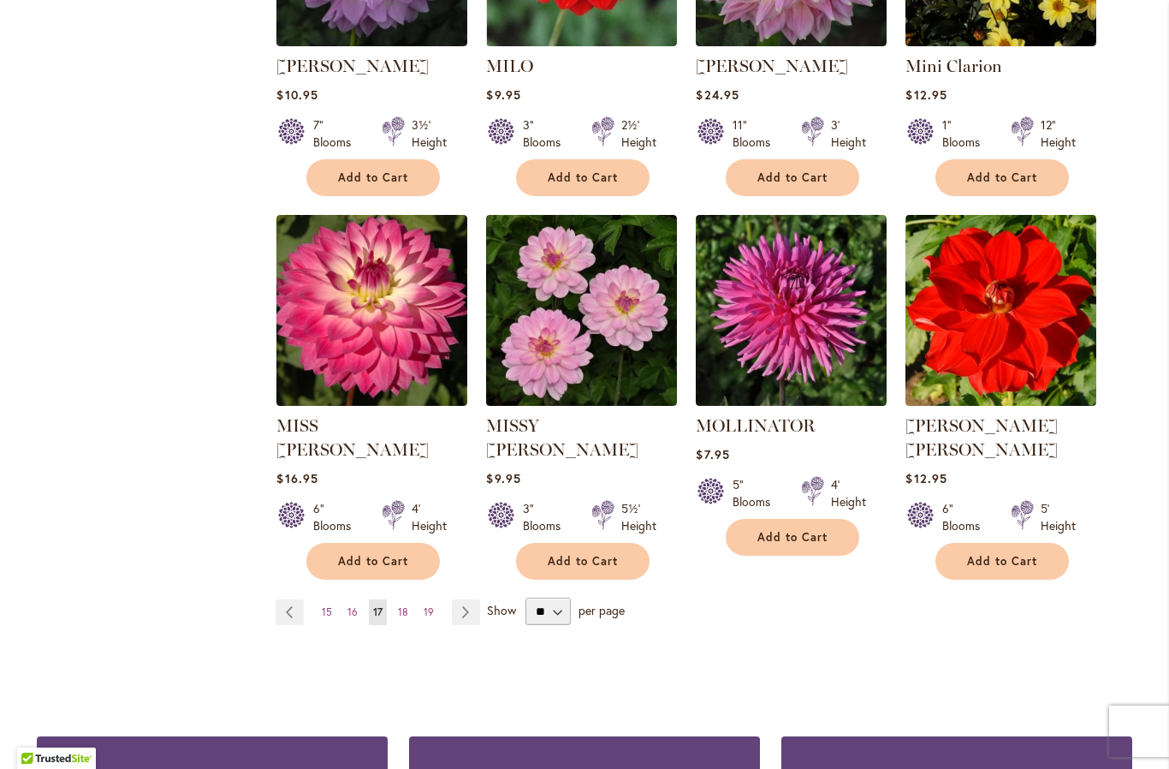
click at [461, 599] on link "Page Next" at bounding box center [466, 612] width 28 height 26
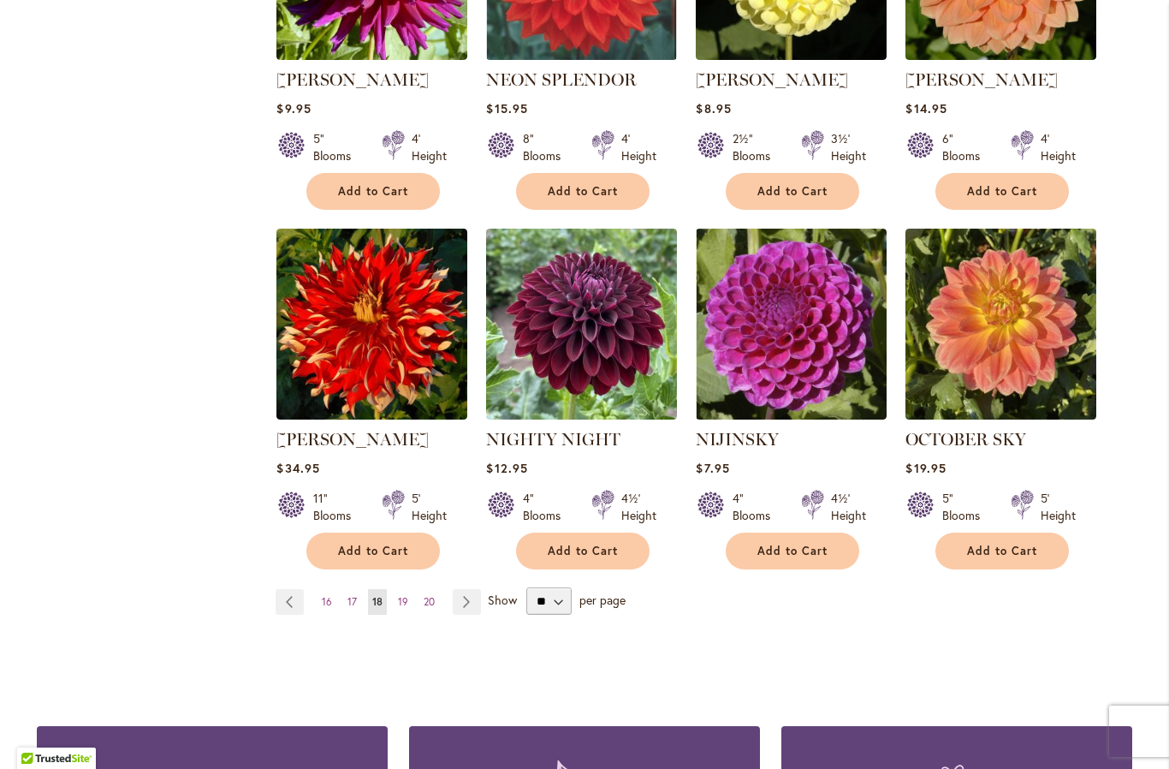
scroll to position [1297, 0]
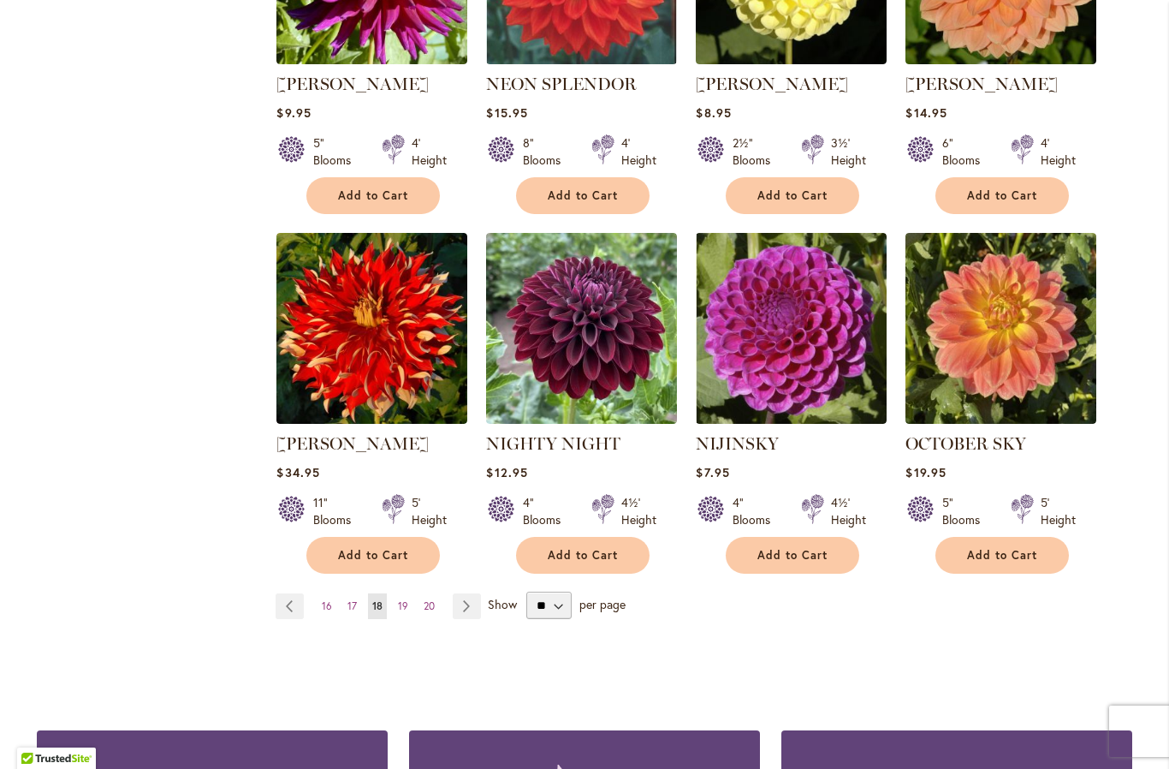
click at [458, 593] on link "Page Next" at bounding box center [467, 606] width 28 height 26
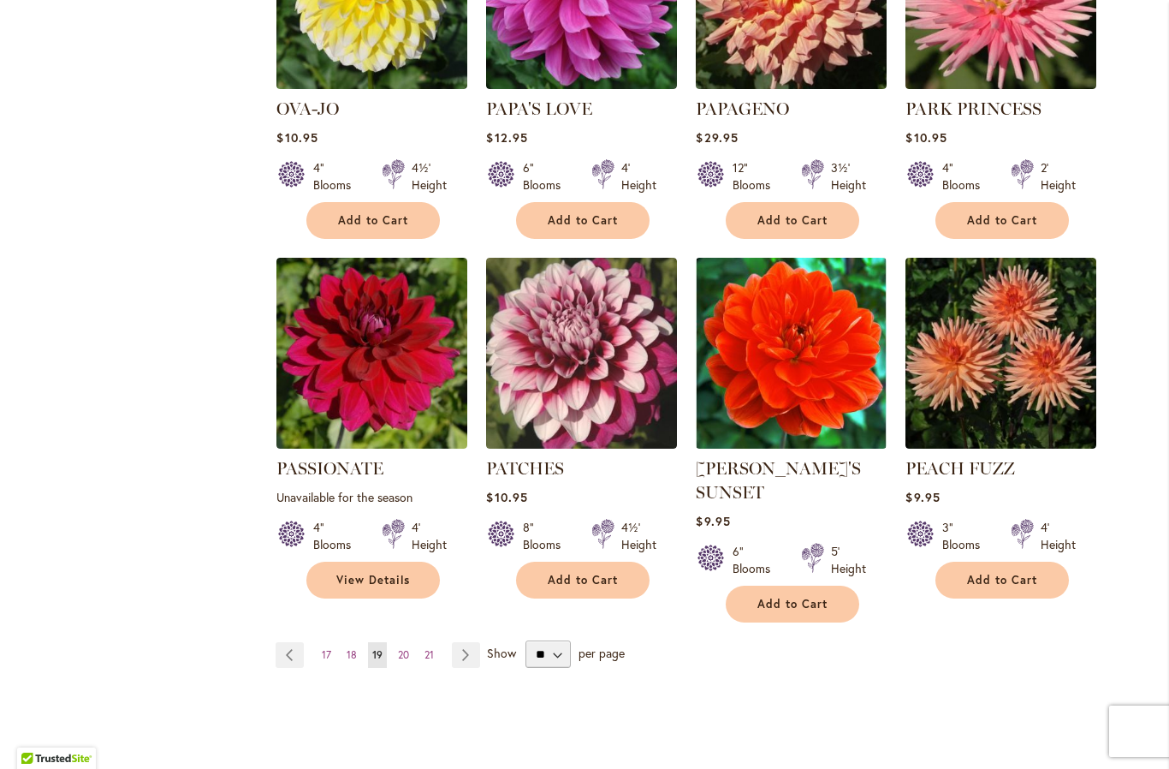
scroll to position [1272, 0]
click at [466, 642] on link "Page Next" at bounding box center [466, 655] width 28 height 26
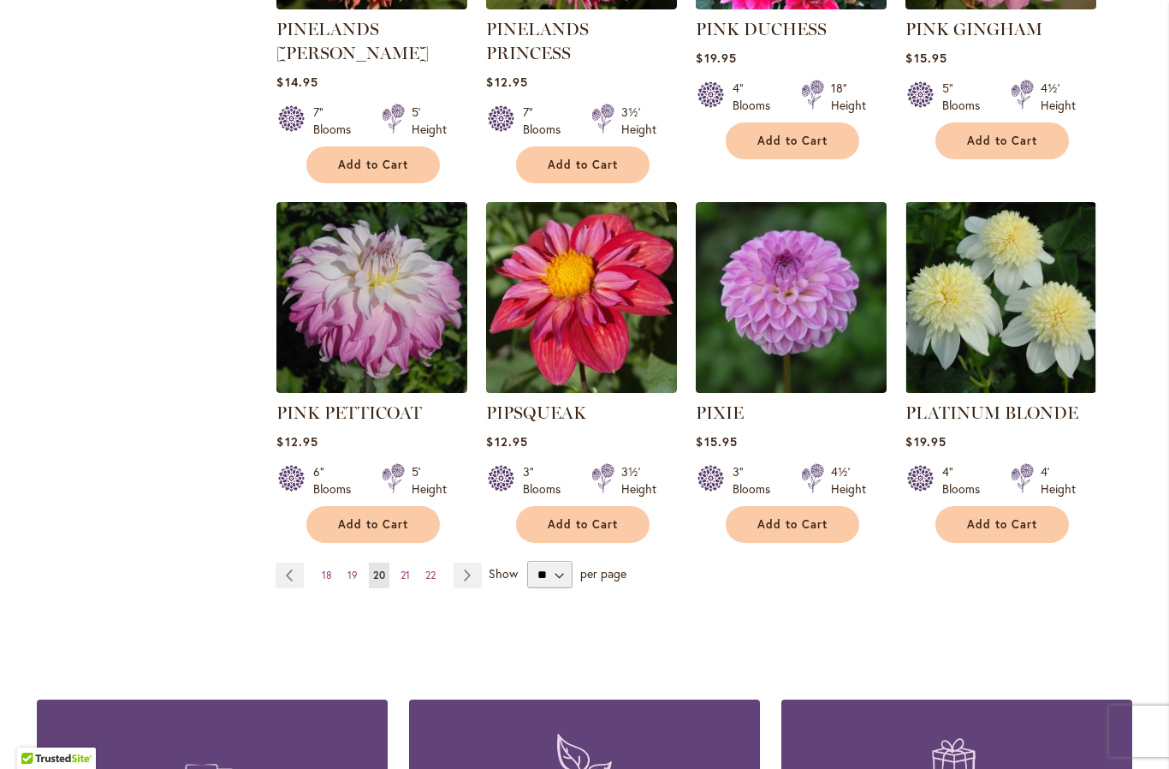
scroll to position [1372, 0]
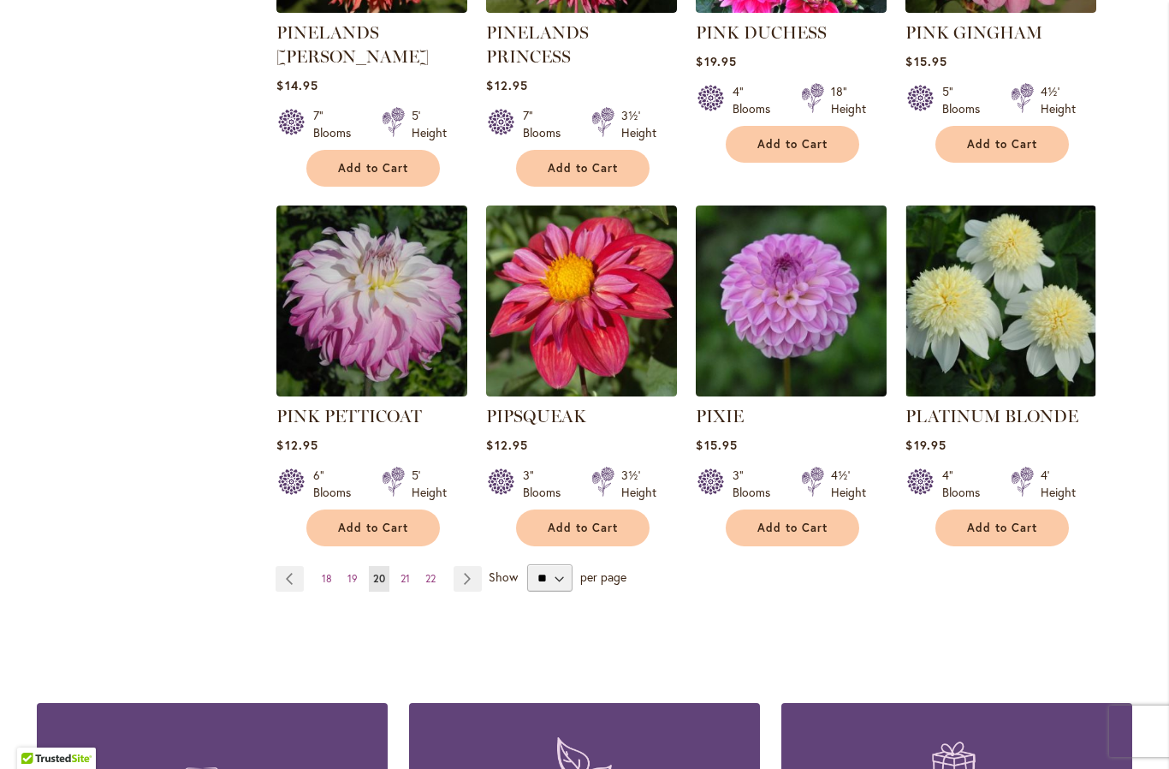
click at [472, 566] on link "Page Next" at bounding box center [468, 579] width 28 height 26
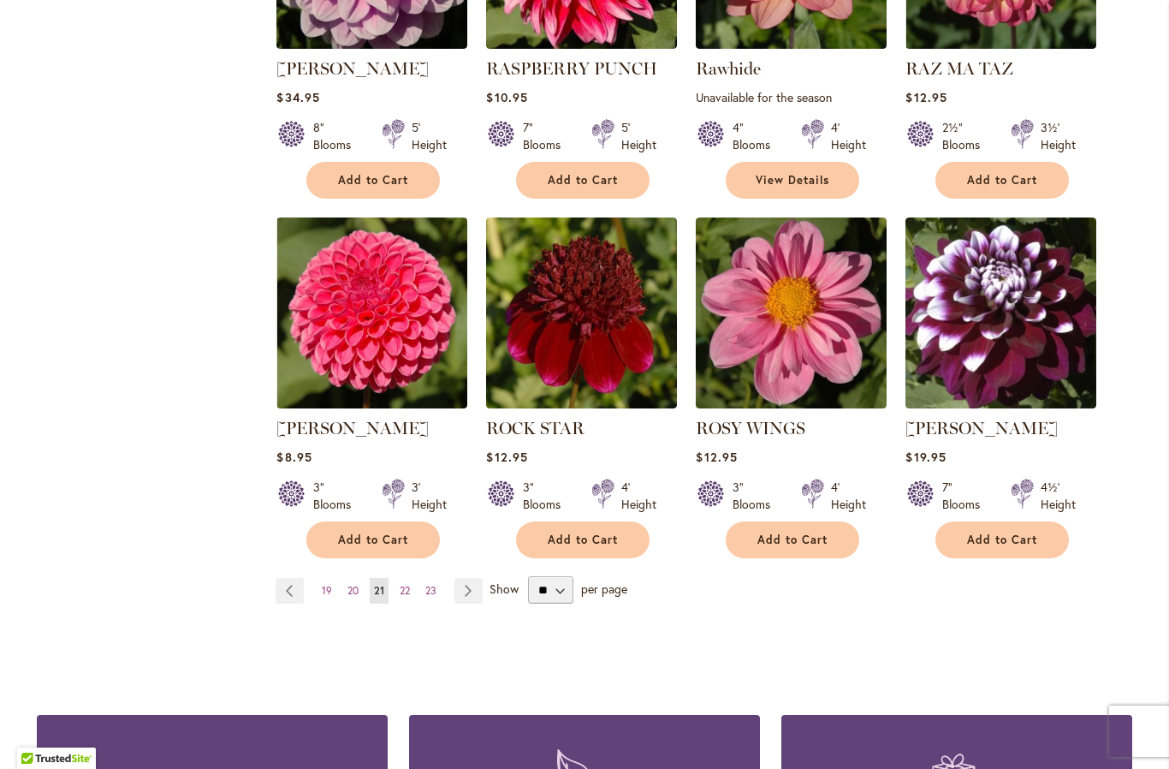
scroll to position [1313, 0]
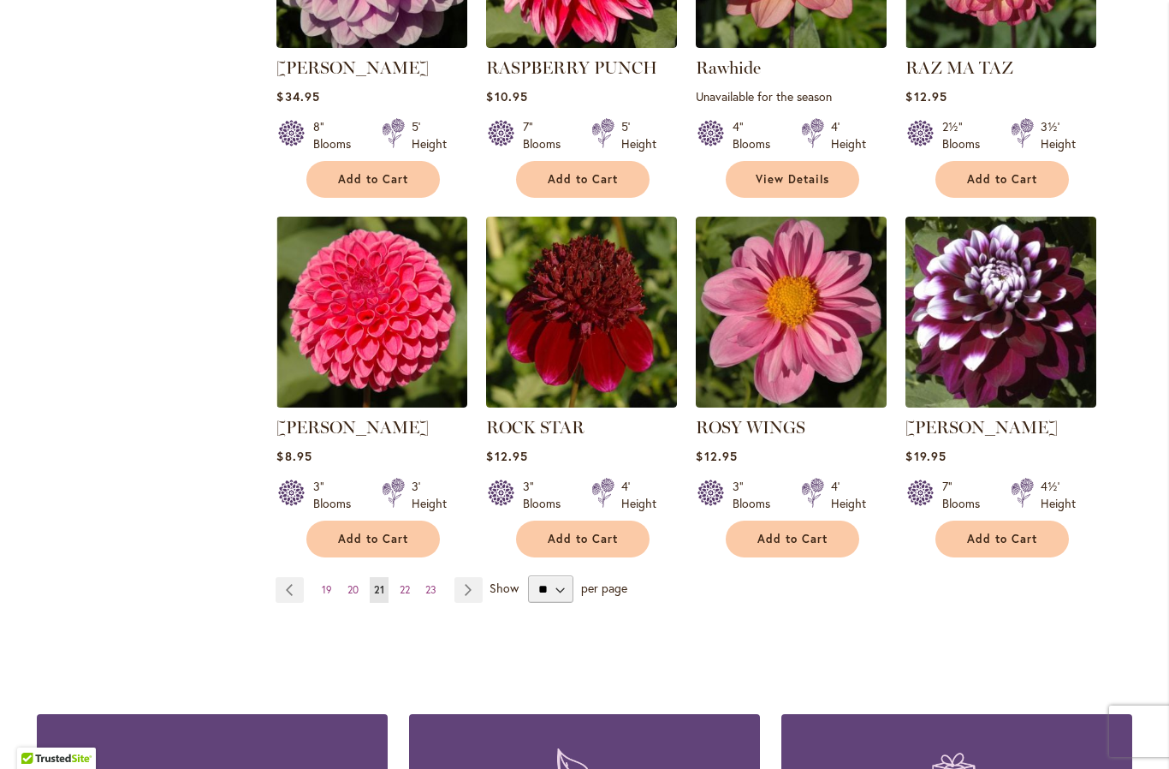
click at [389, 349] on img at bounding box center [371, 312] width 191 height 191
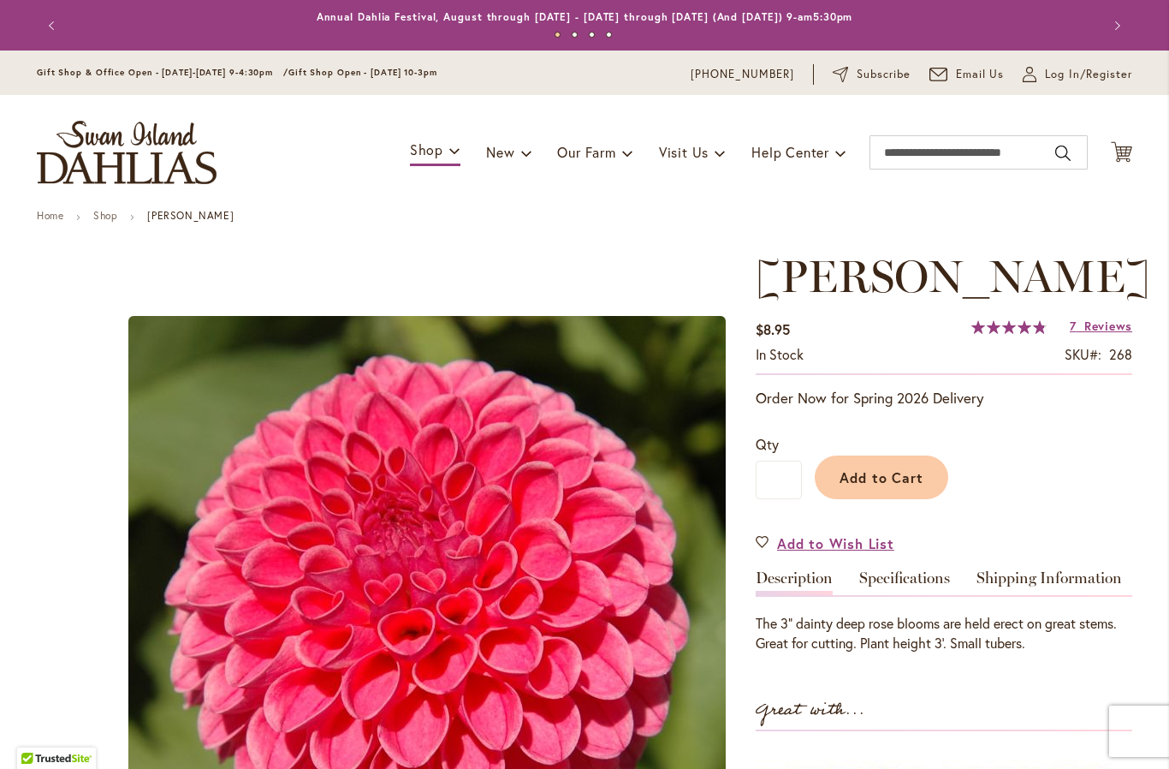
click at [49, 24] on button "Previous" at bounding box center [54, 26] width 34 height 34
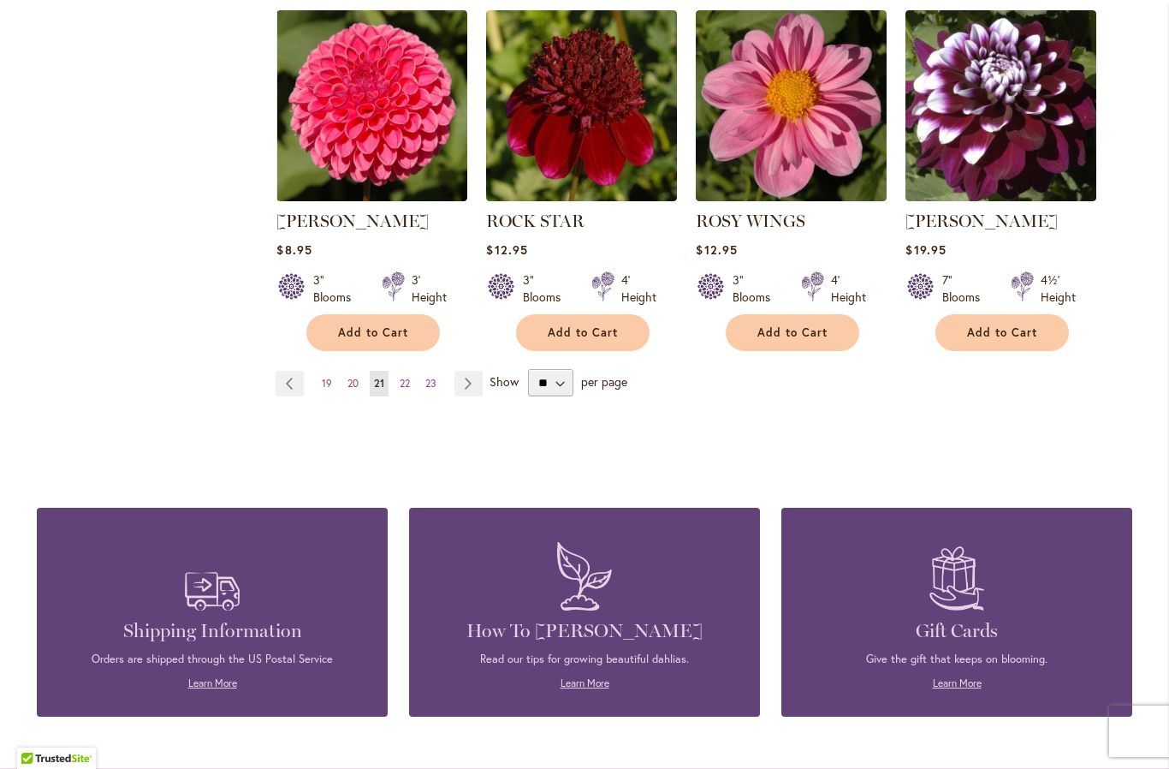
scroll to position [1521, 0]
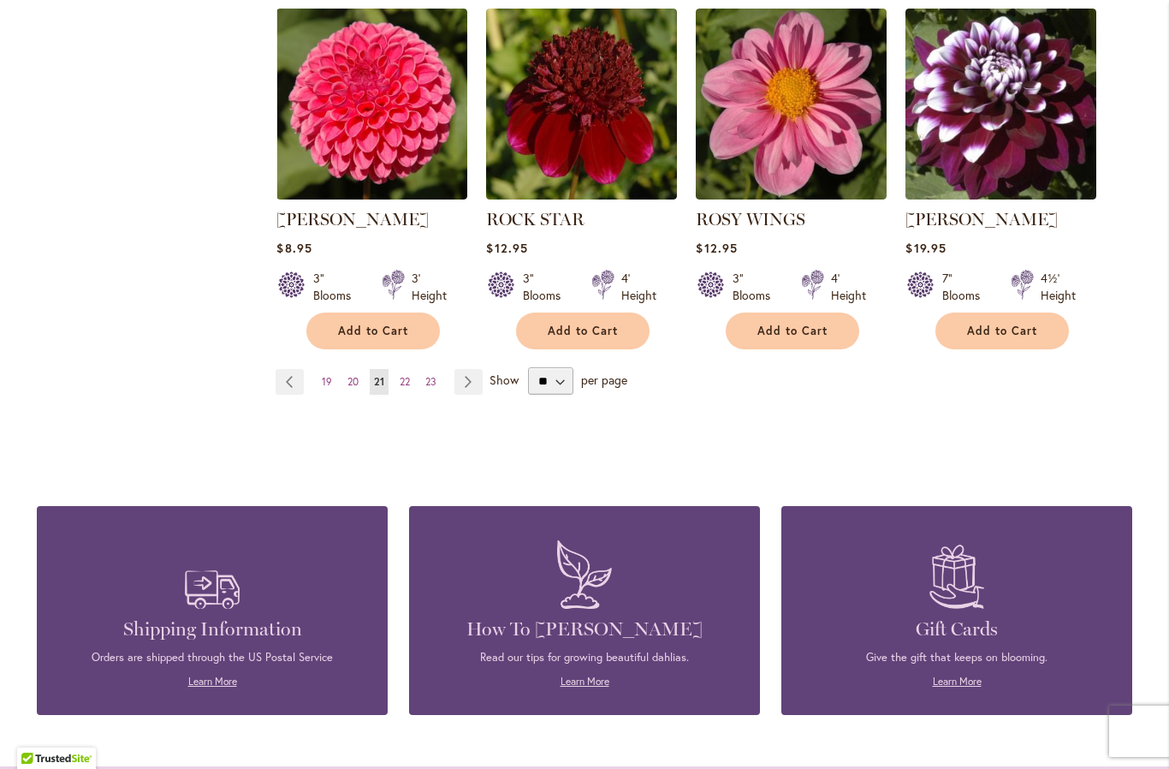
click at [470, 383] on link "Page Next" at bounding box center [469, 382] width 28 height 26
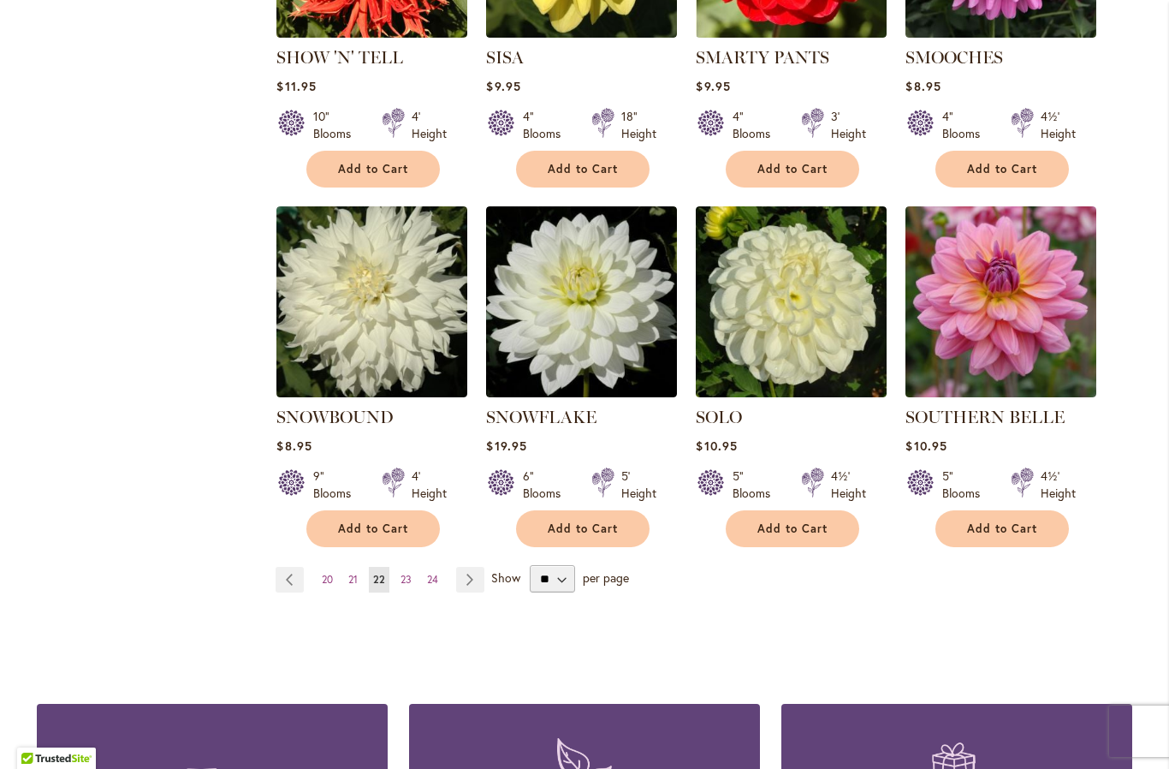
scroll to position [1324, 0]
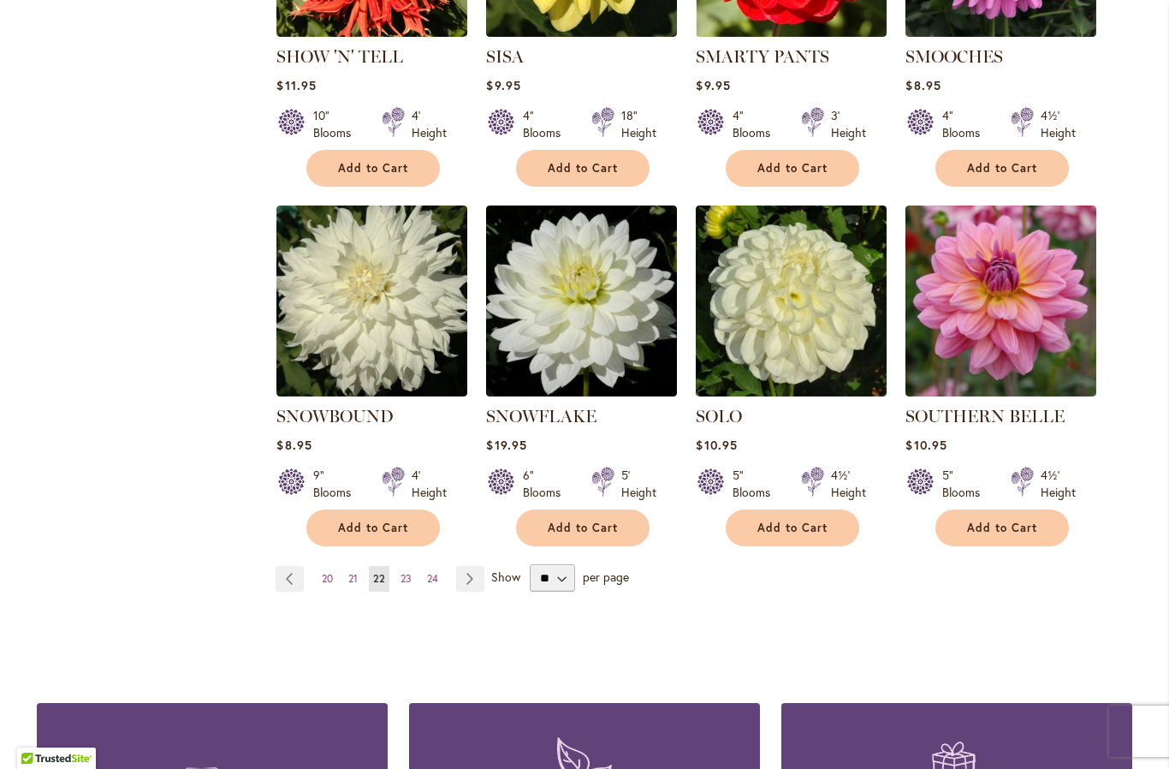
click at [467, 566] on link "Page Next" at bounding box center [470, 579] width 28 height 26
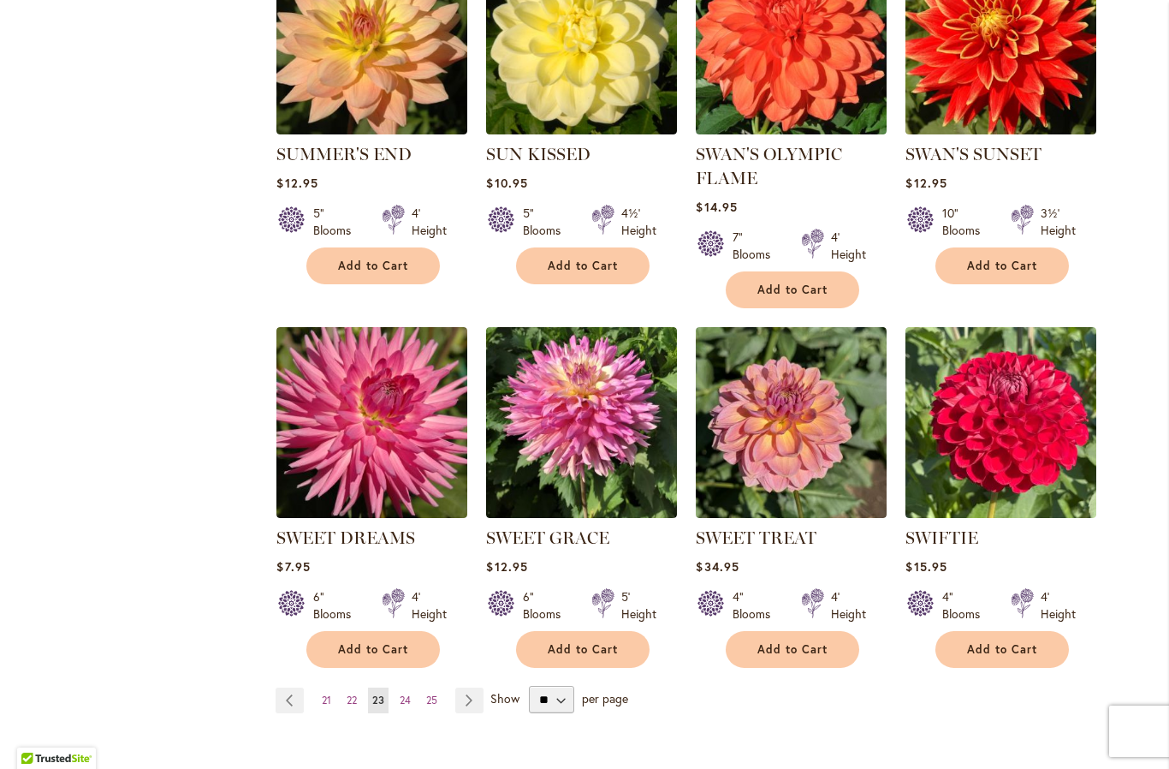
scroll to position [1213, 0]
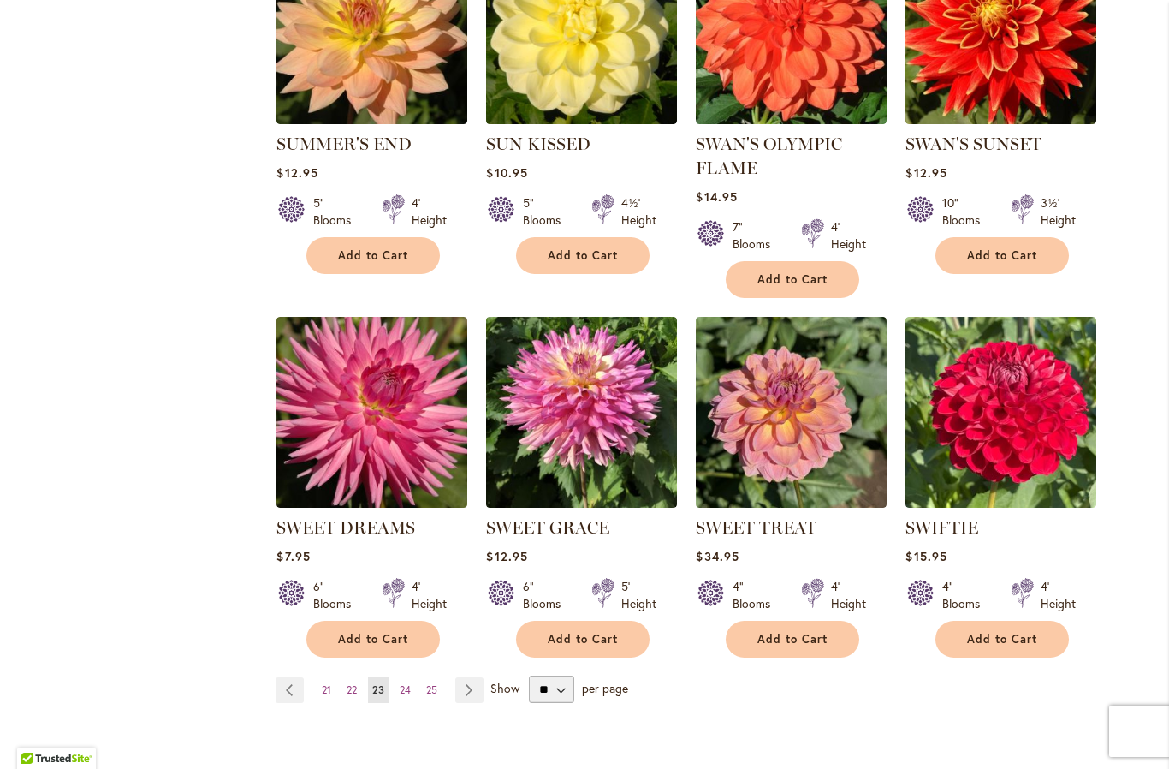
click at [465, 690] on link "Page Next" at bounding box center [469, 690] width 28 height 26
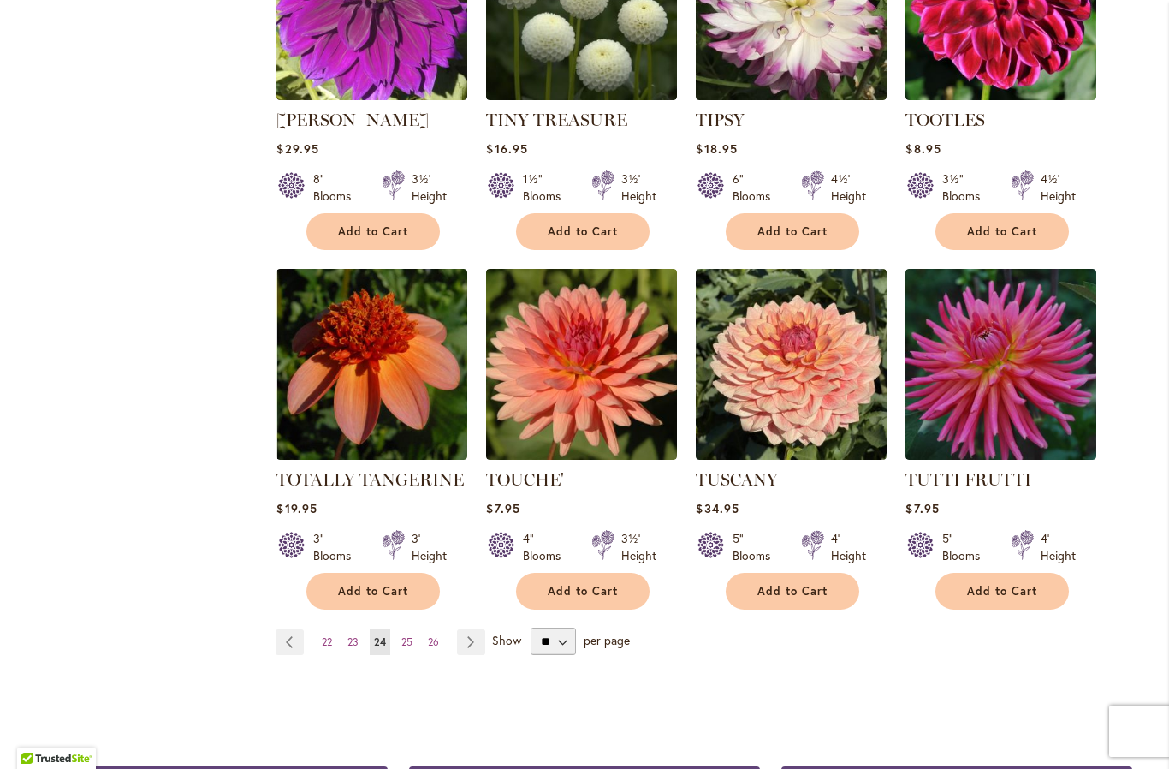
scroll to position [1286, 0]
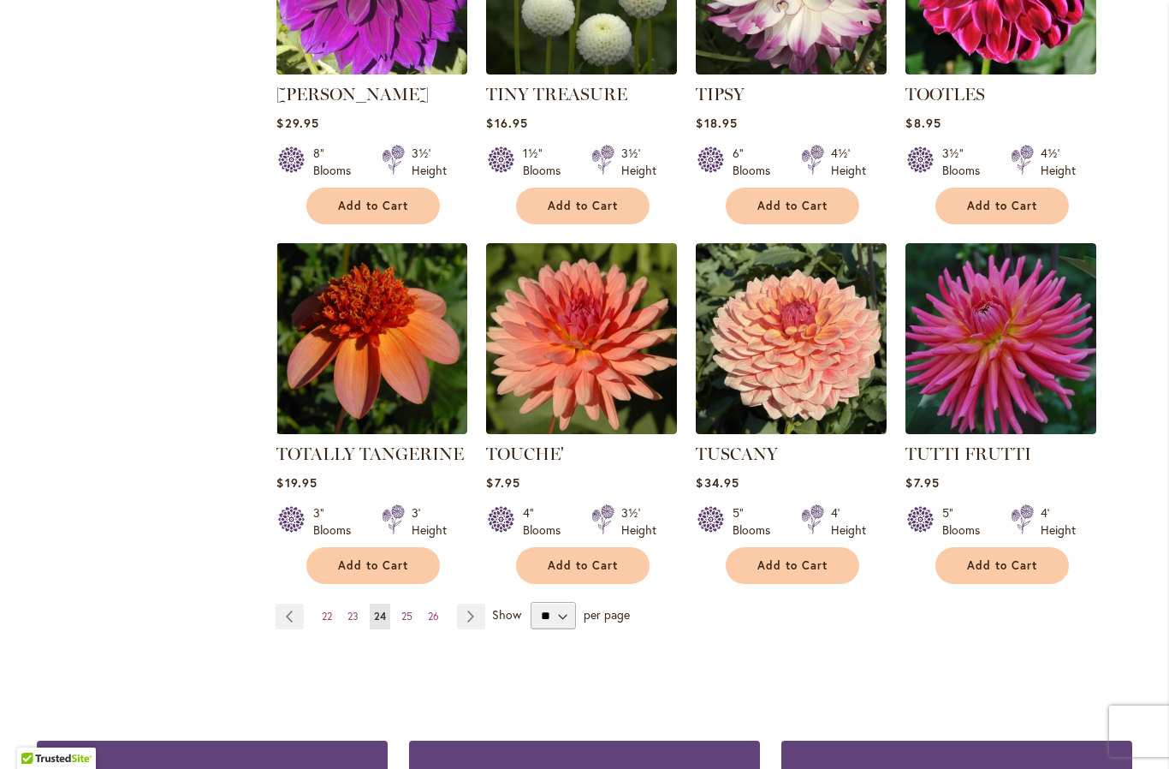
click at [470, 603] on link "Page Next" at bounding box center [471, 616] width 28 height 26
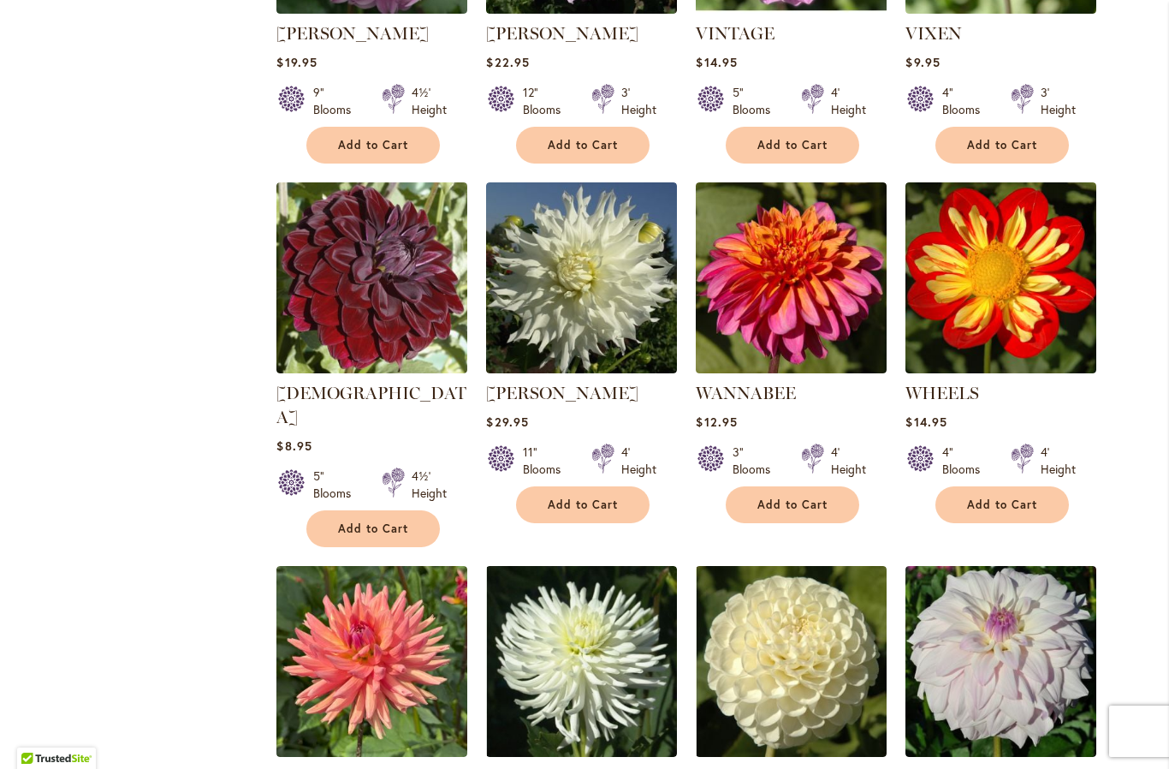
scroll to position [960, 0]
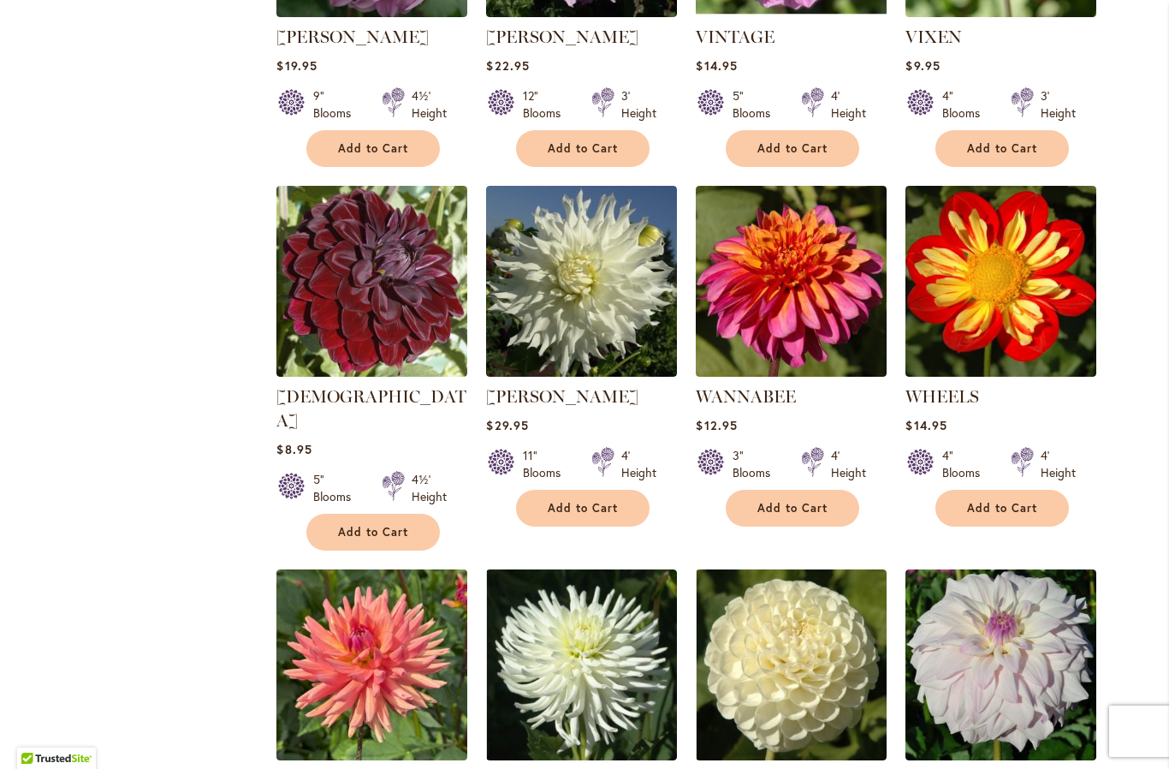
click at [794, 286] on img at bounding box center [791, 281] width 191 height 191
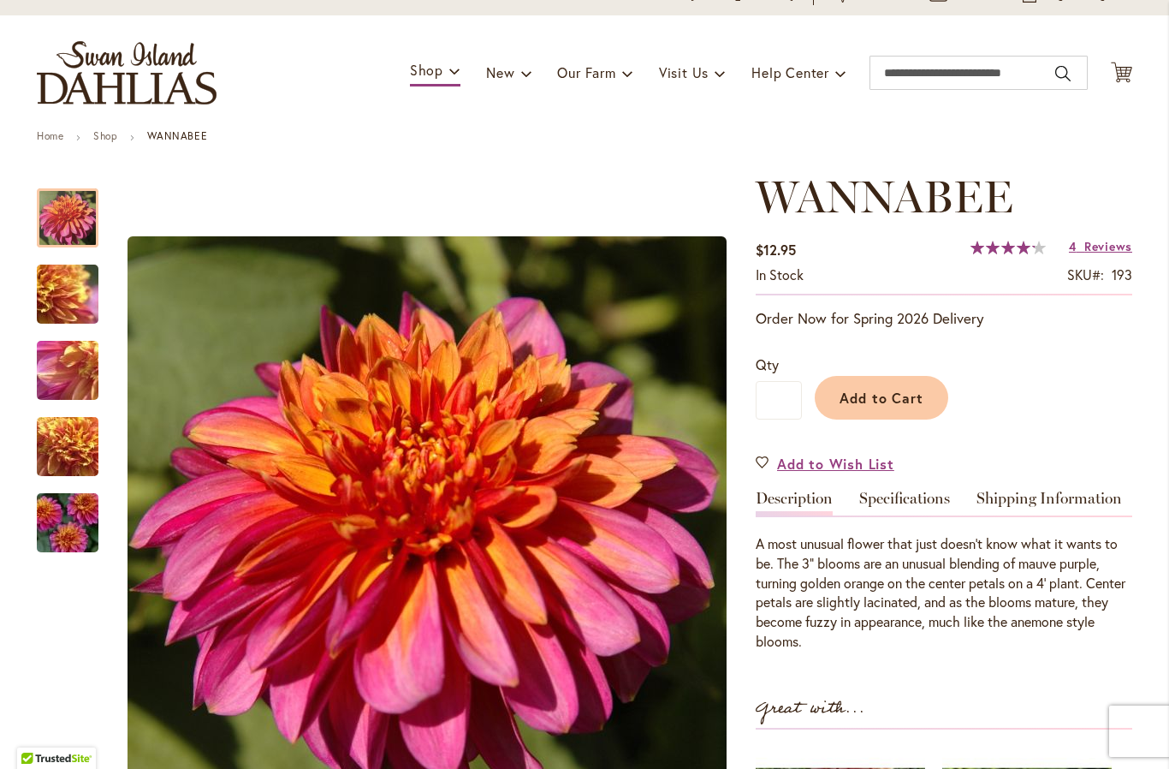
scroll to position [79, 0]
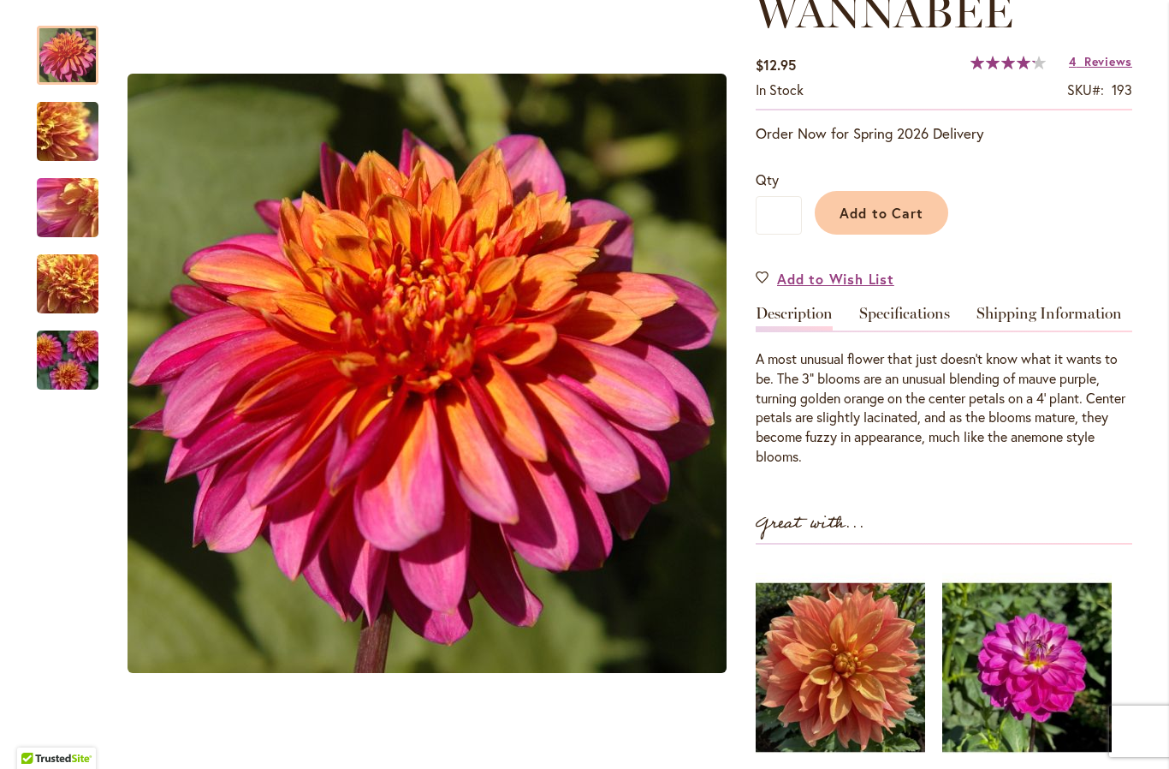
click at [1100, 68] on span "Reviews" at bounding box center [1108, 61] width 48 height 16
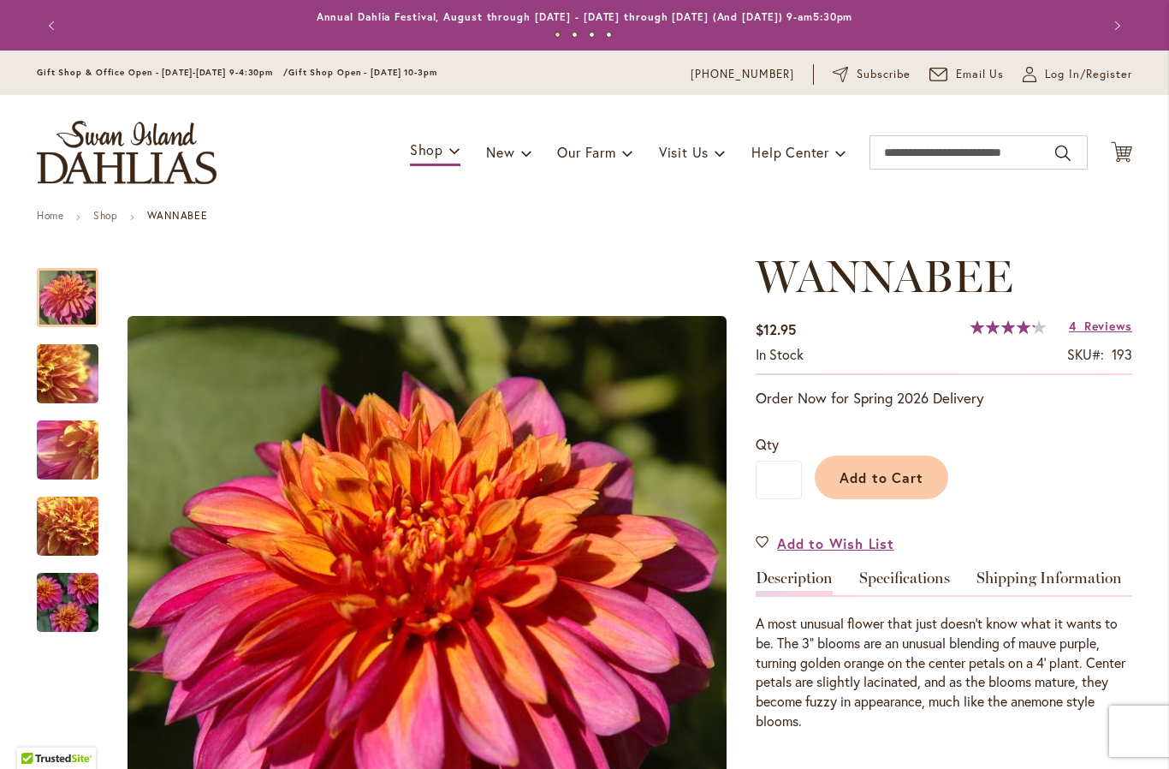
scroll to position [0, 0]
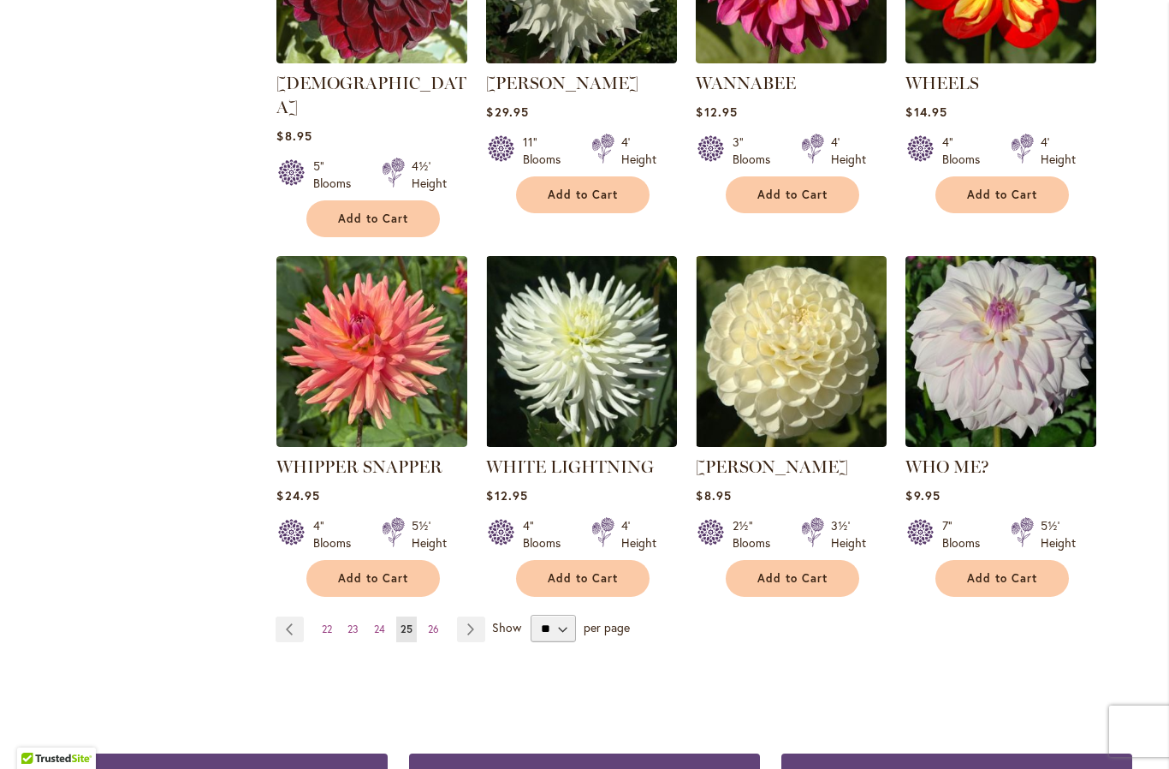
scroll to position [1275, 0]
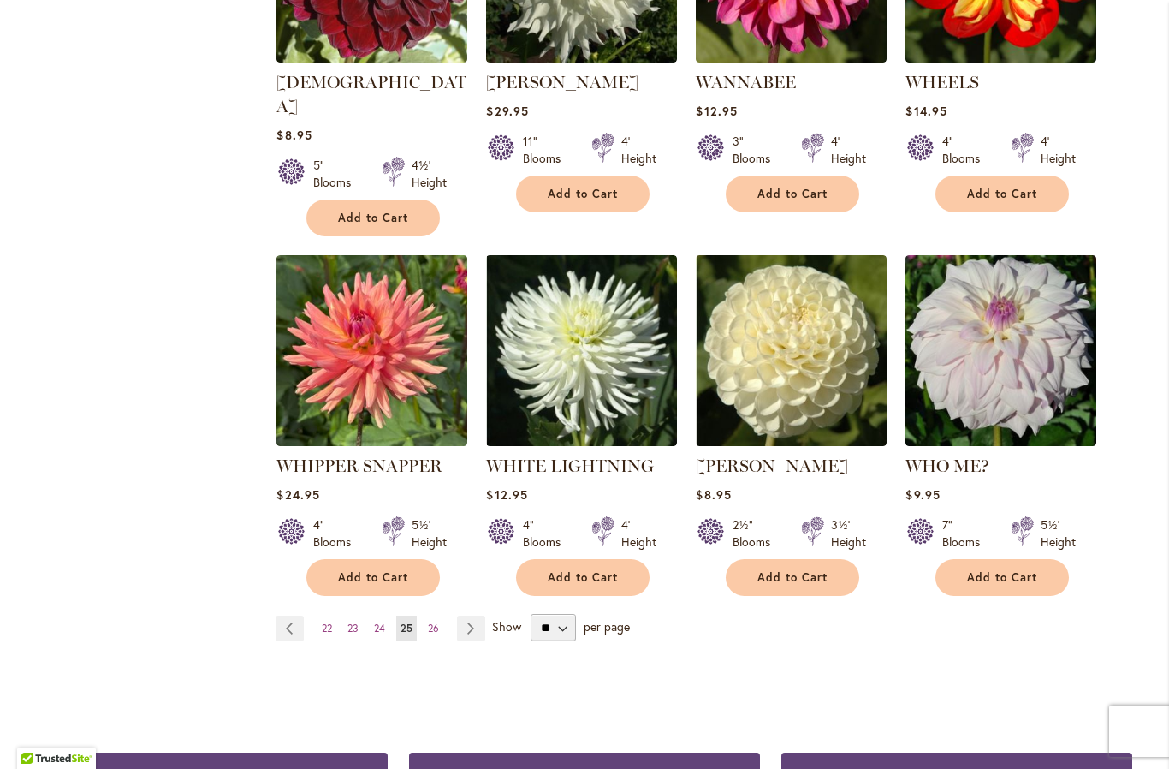
click at [469, 615] on link "Page Next" at bounding box center [471, 628] width 28 height 26
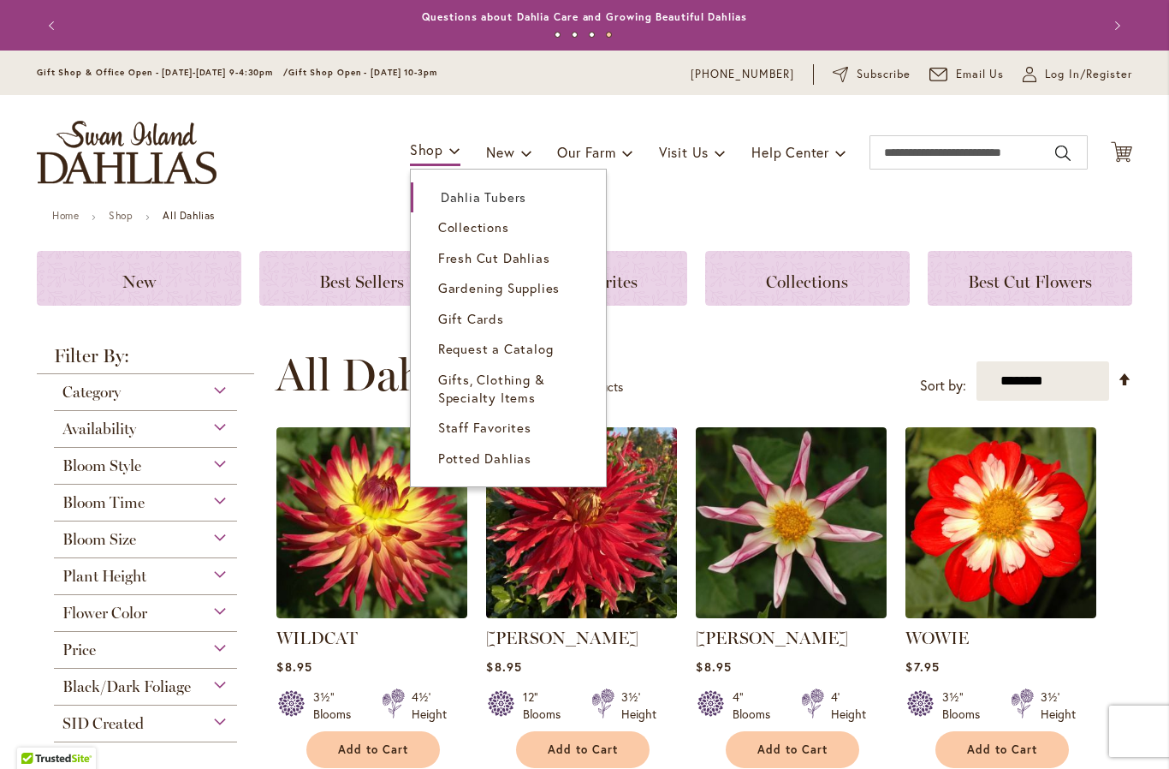
click at [456, 196] on span "Dahlia Tubers" at bounding box center [484, 196] width 86 height 17
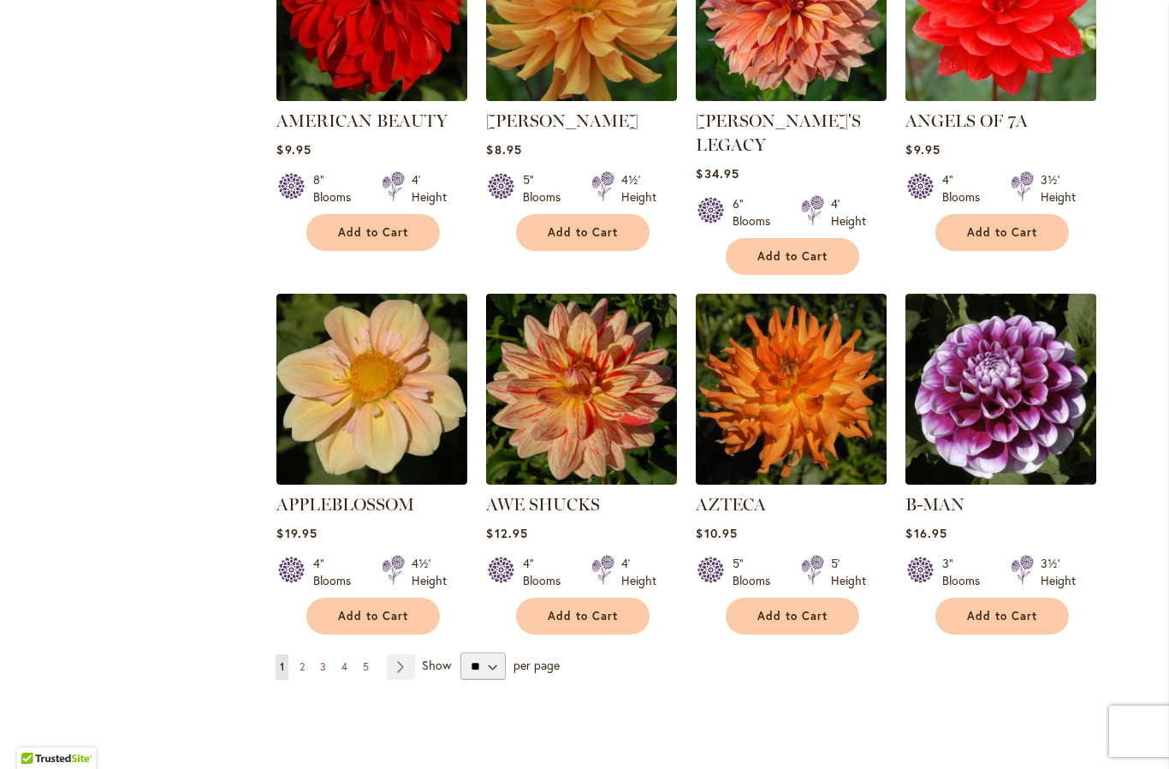
scroll to position [1235, 0]
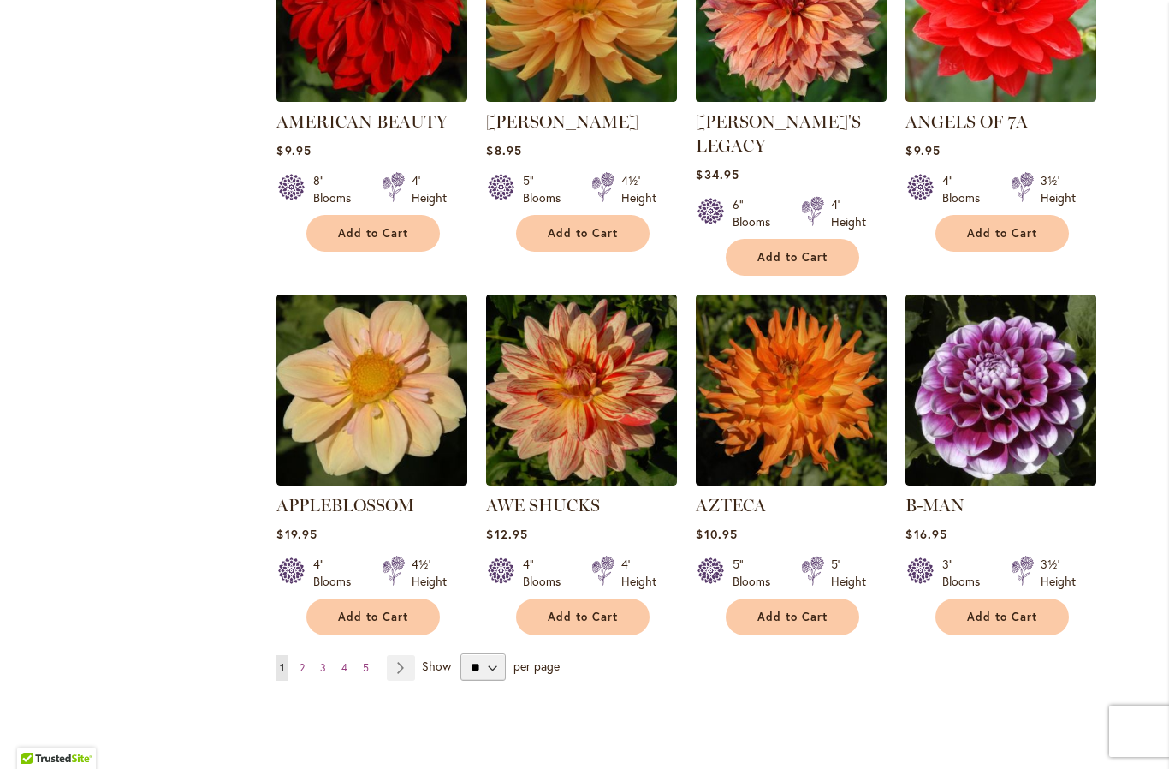
click at [566, 379] on img at bounding box center [581, 389] width 191 height 191
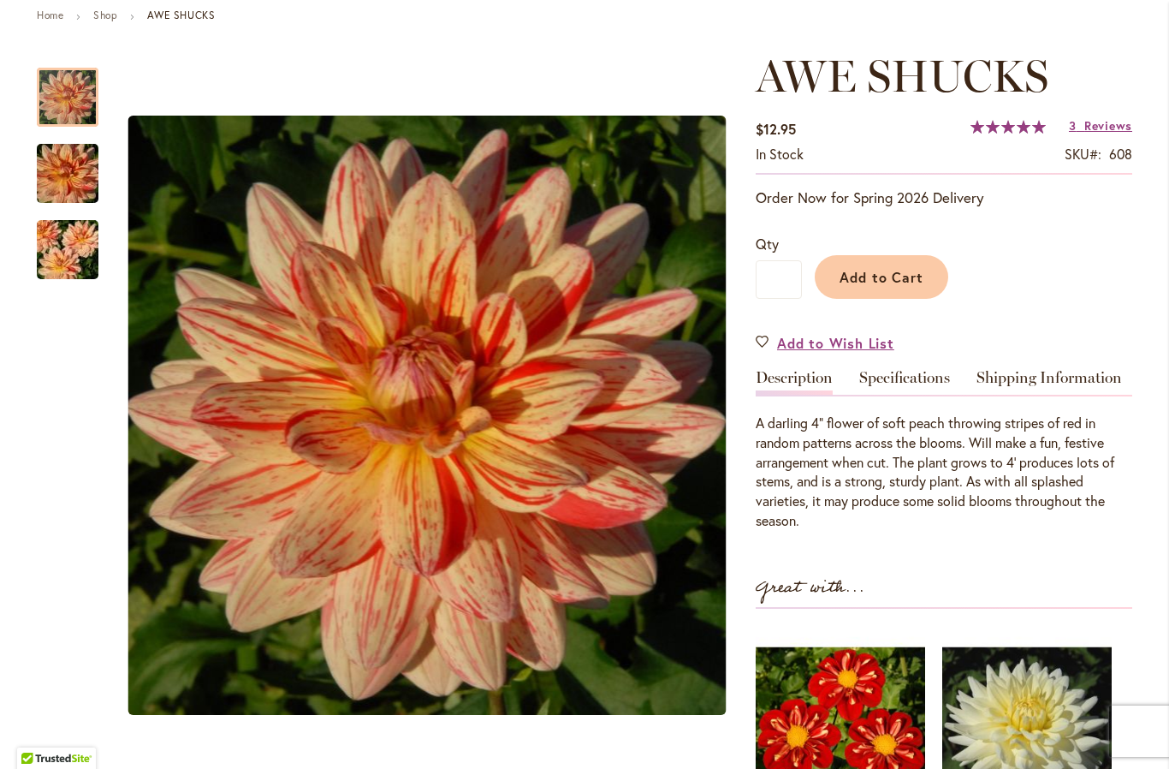
scroll to position [210, 0]
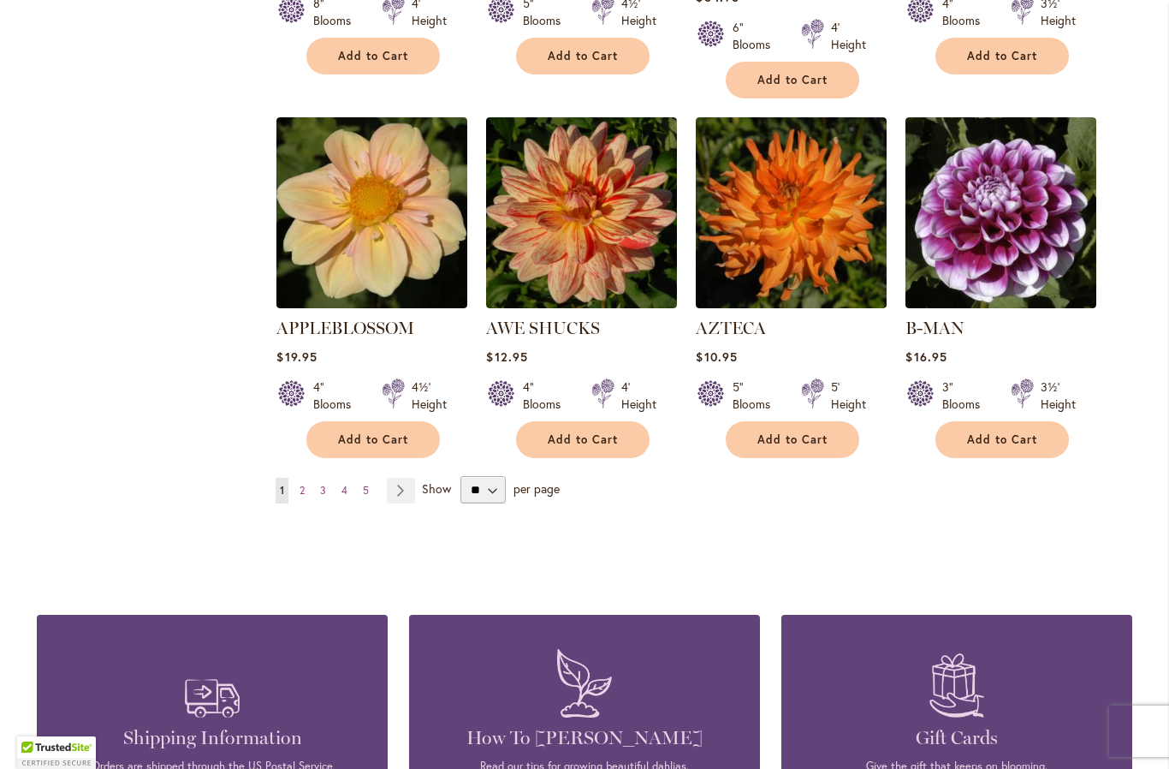
scroll to position [1410, 0]
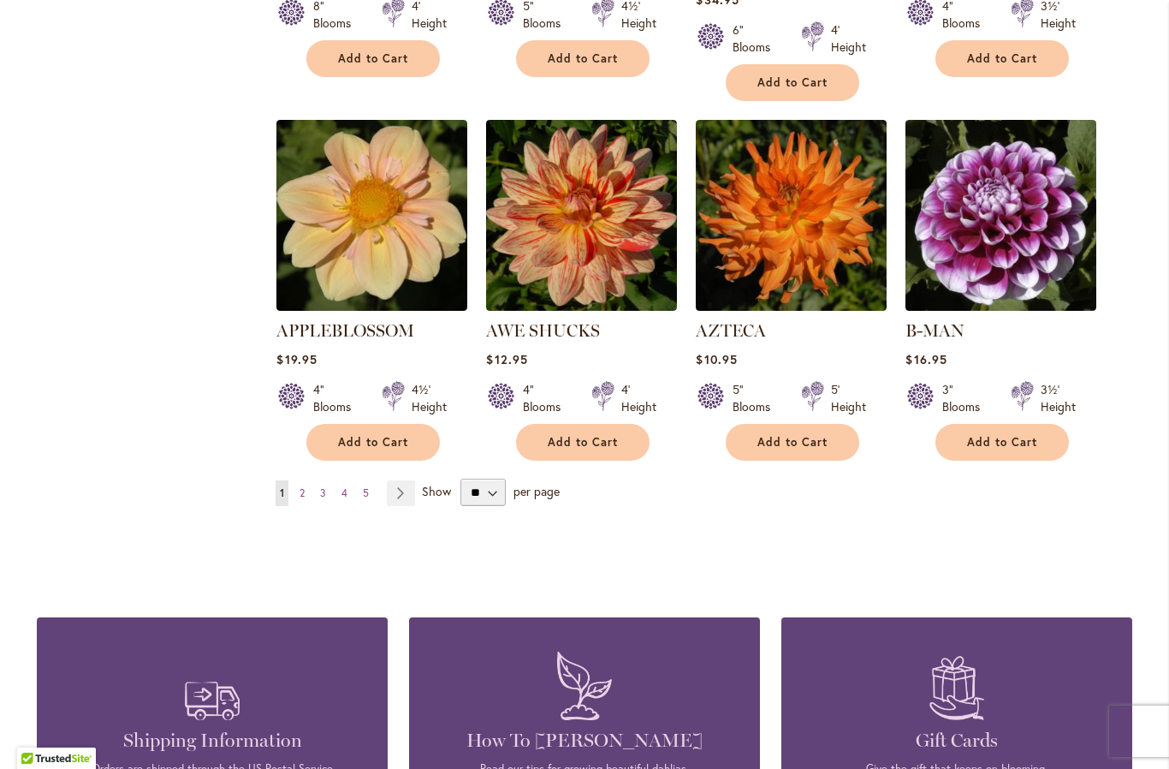
click at [401, 480] on link "Page Next" at bounding box center [401, 493] width 28 height 26
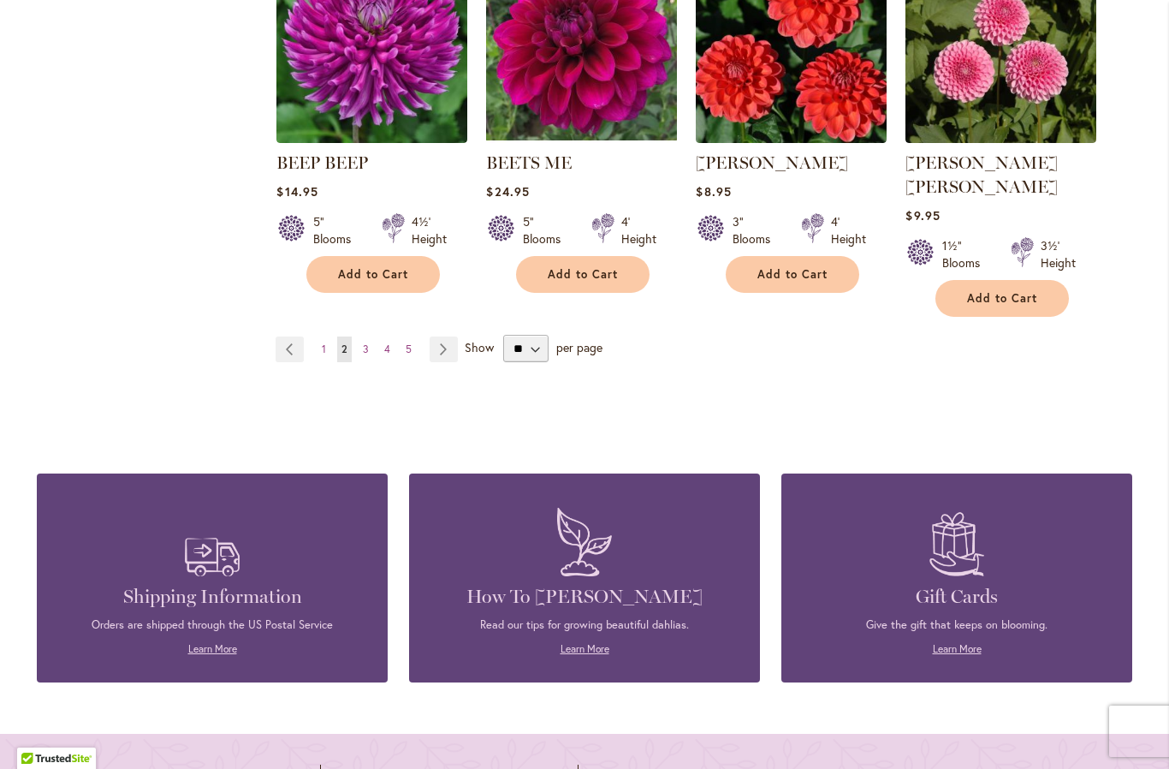
scroll to position [1553, 0]
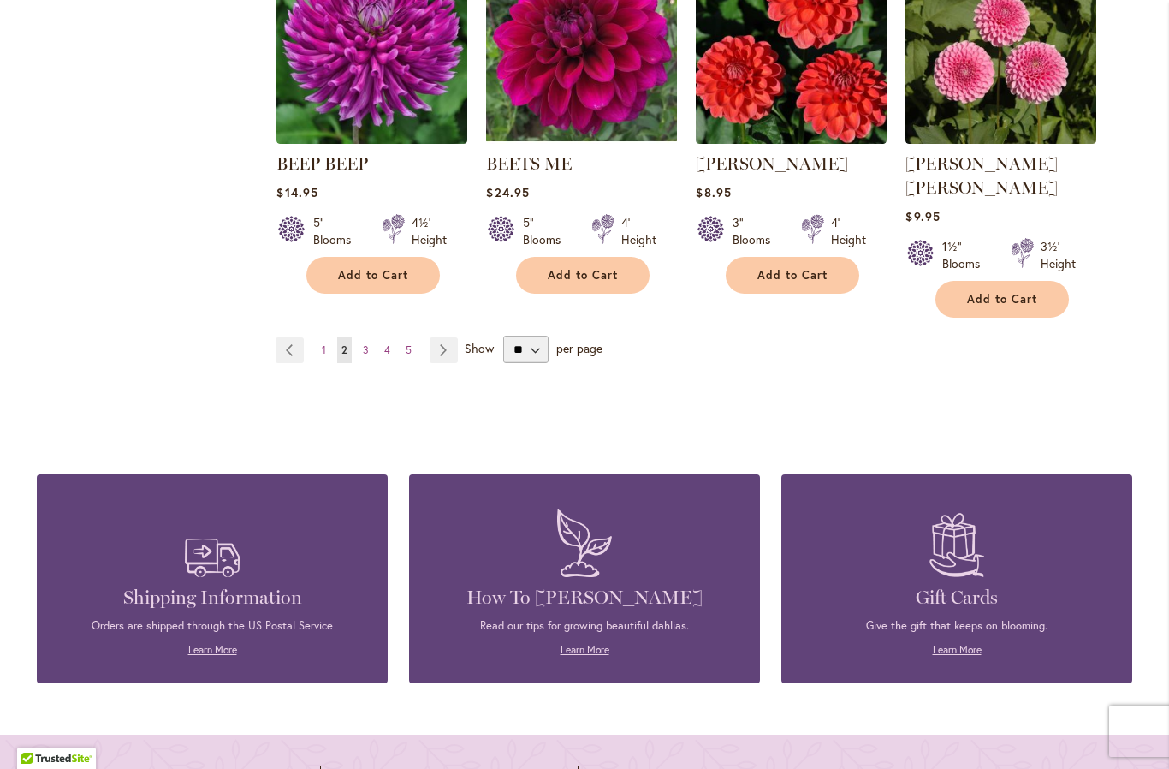
click at [443, 337] on link "Page Next" at bounding box center [444, 350] width 28 height 26
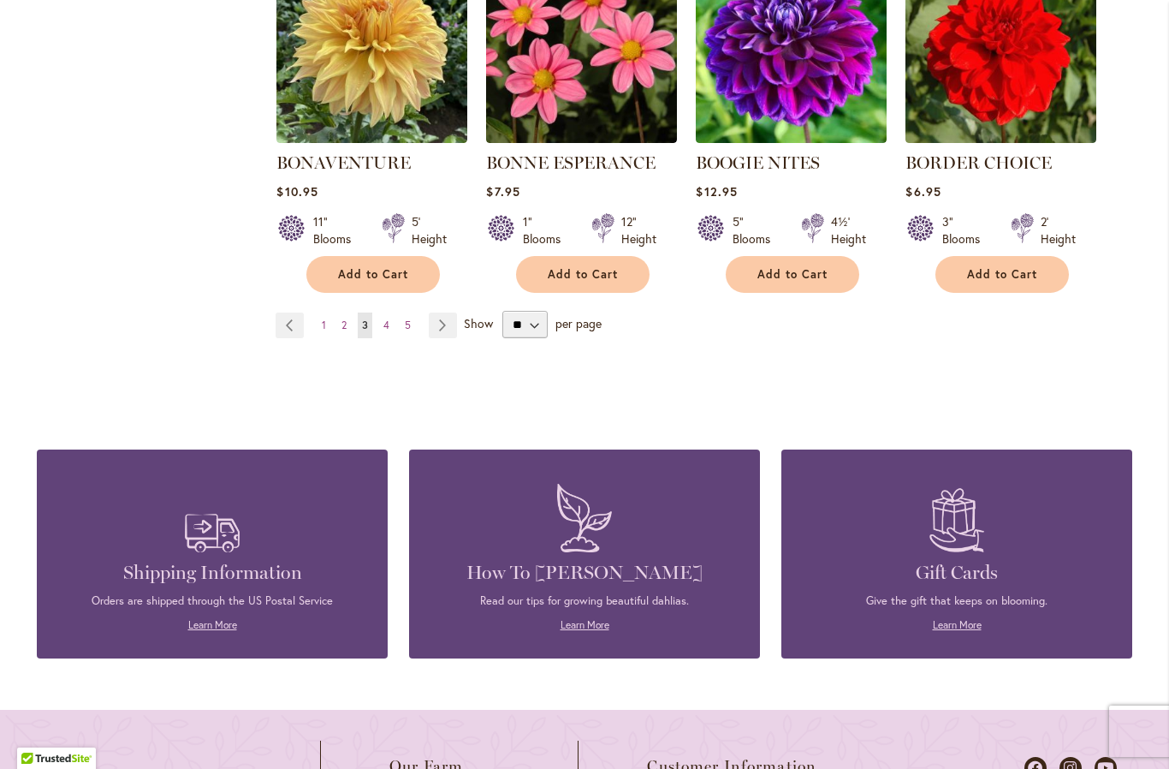
scroll to position [1551, 0]
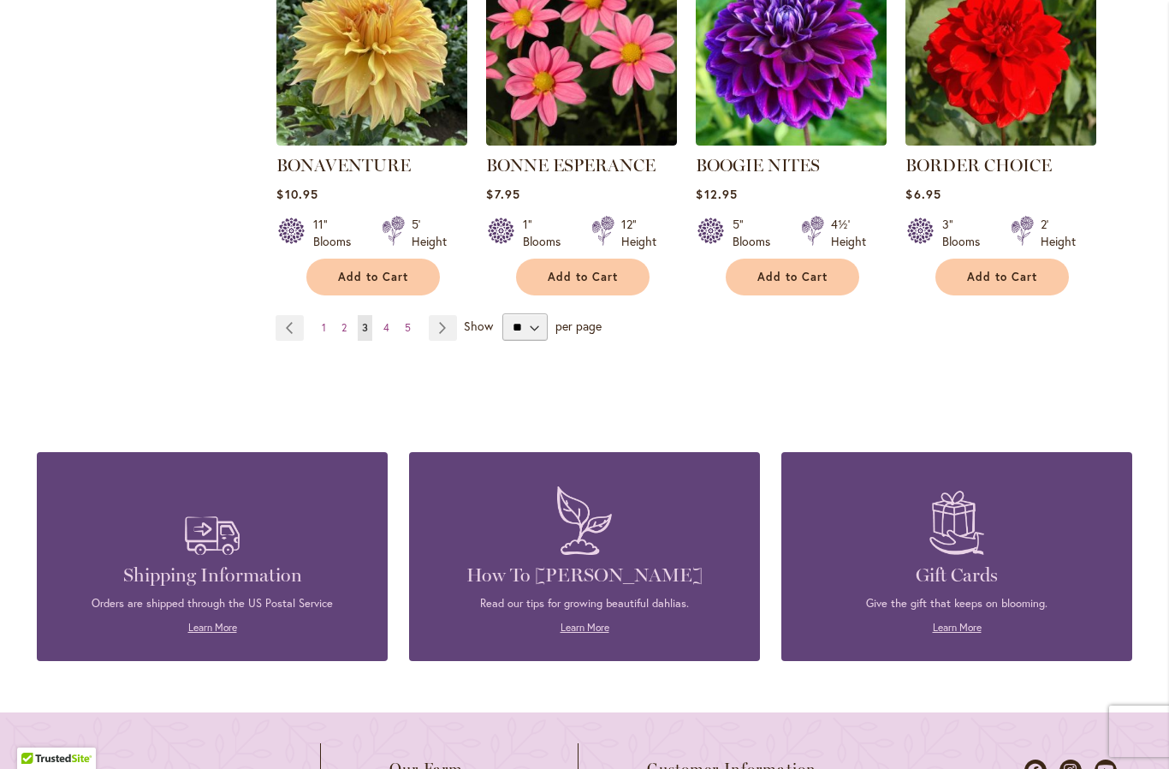
click at [445, 333] on link "Page Next" at bounding box center [443, 328] width 28 height 26
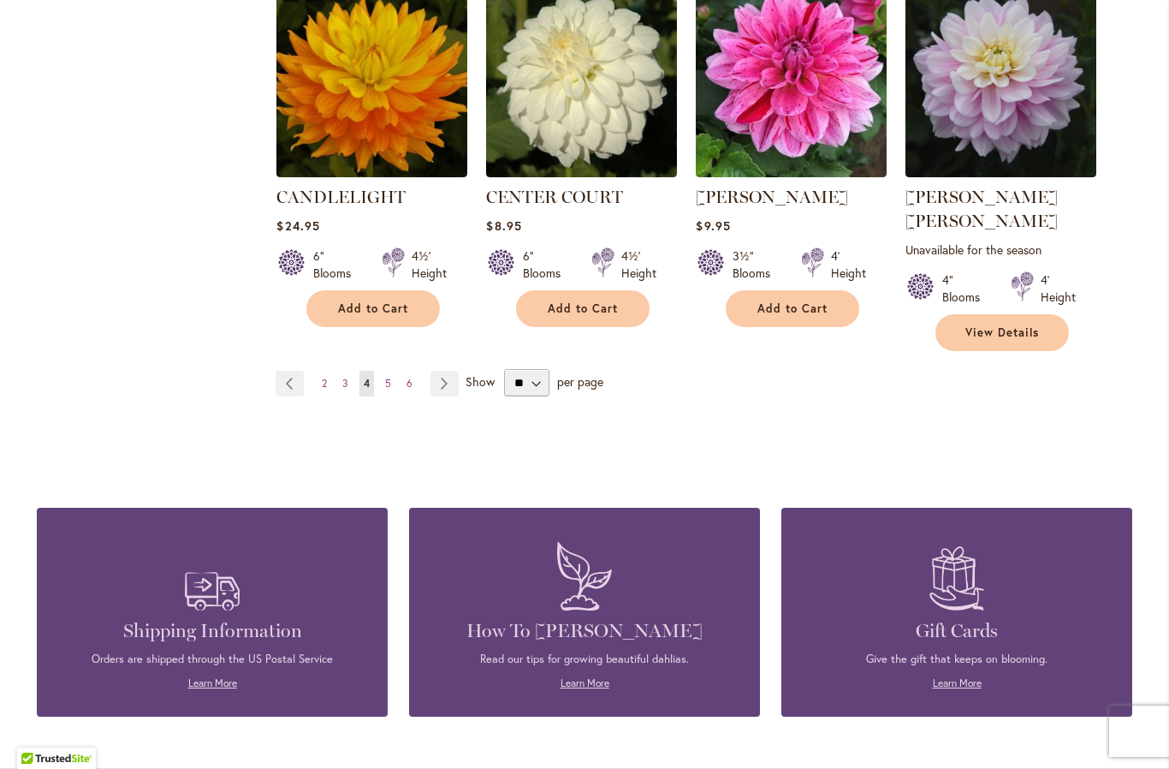
scroll to position [1521, 0]
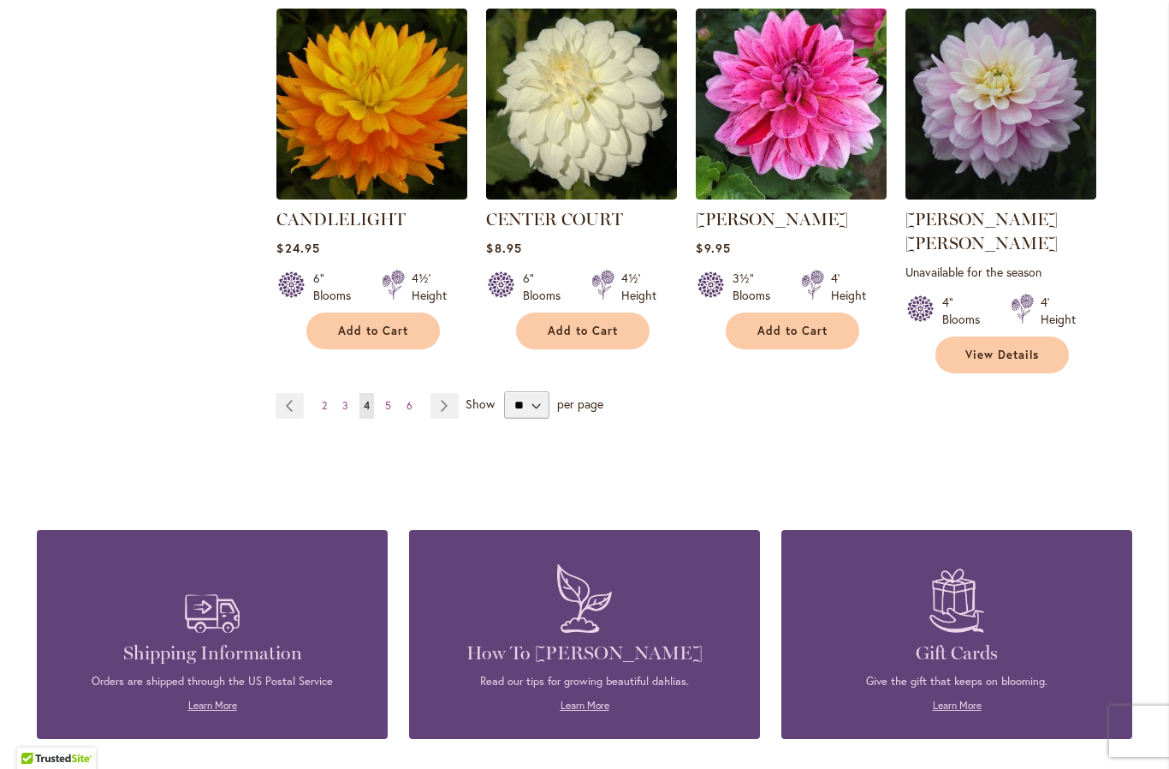
click at [448, 393] on link "Page Next" at bounding box center [445, 406] width 28 height 26
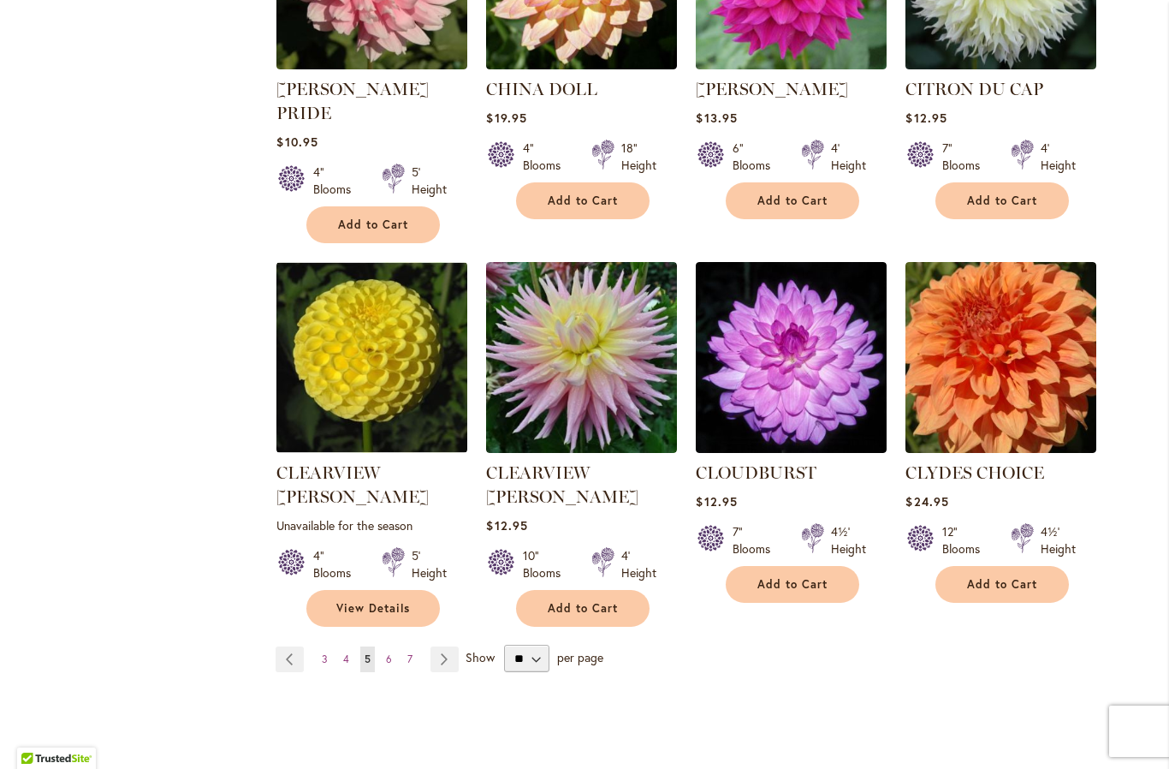
scroll to position [1315, 0]
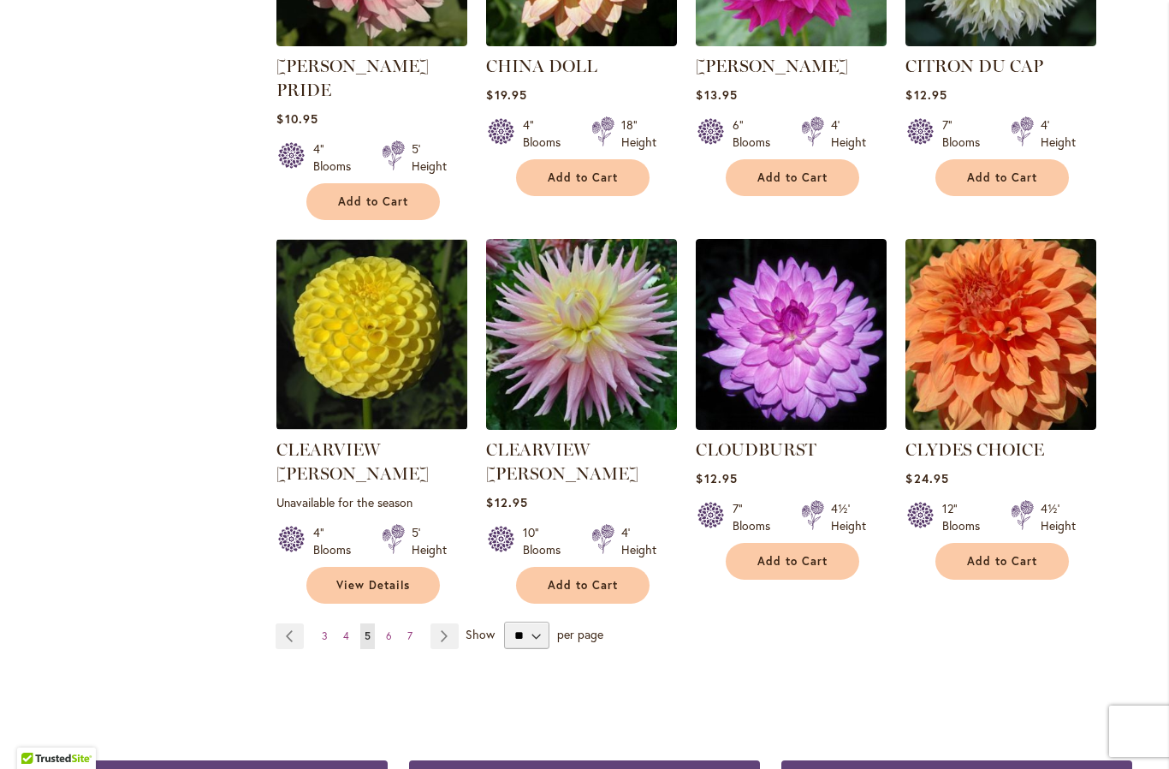
click at [446, 623] on link "Page Next" at bounding box center [445, 636] width 28 height 26
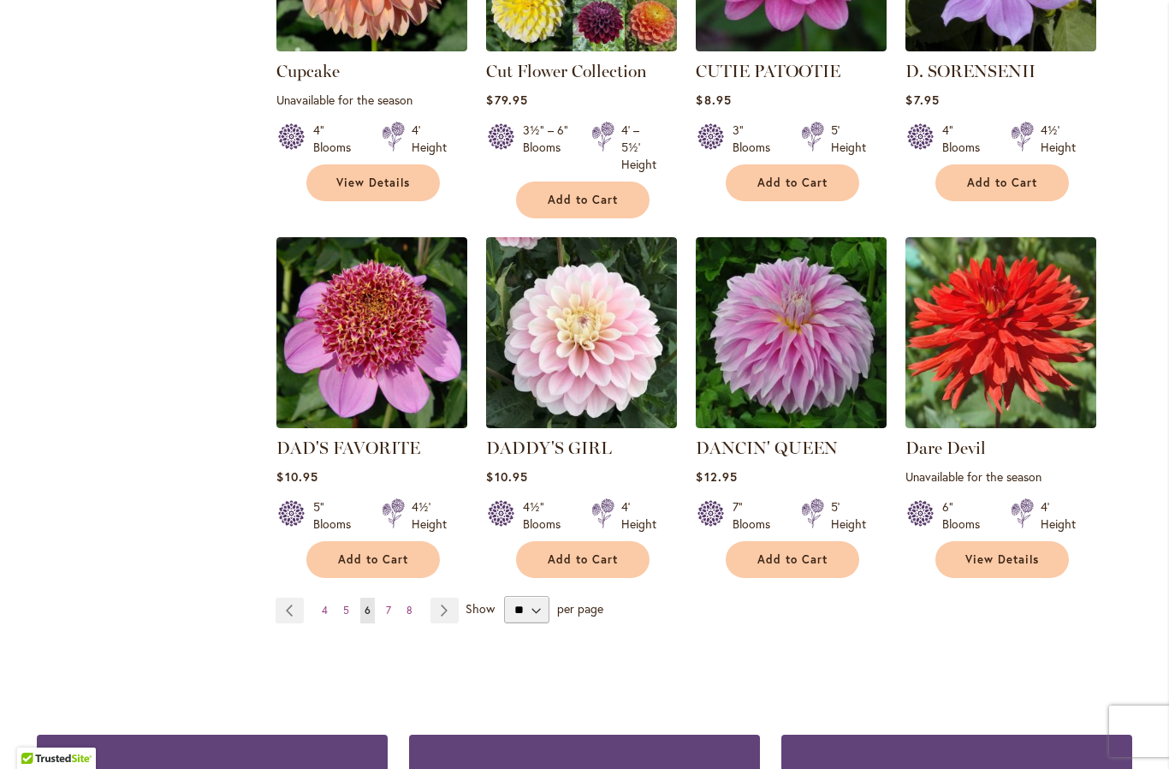
scroll to position [1332, 0]
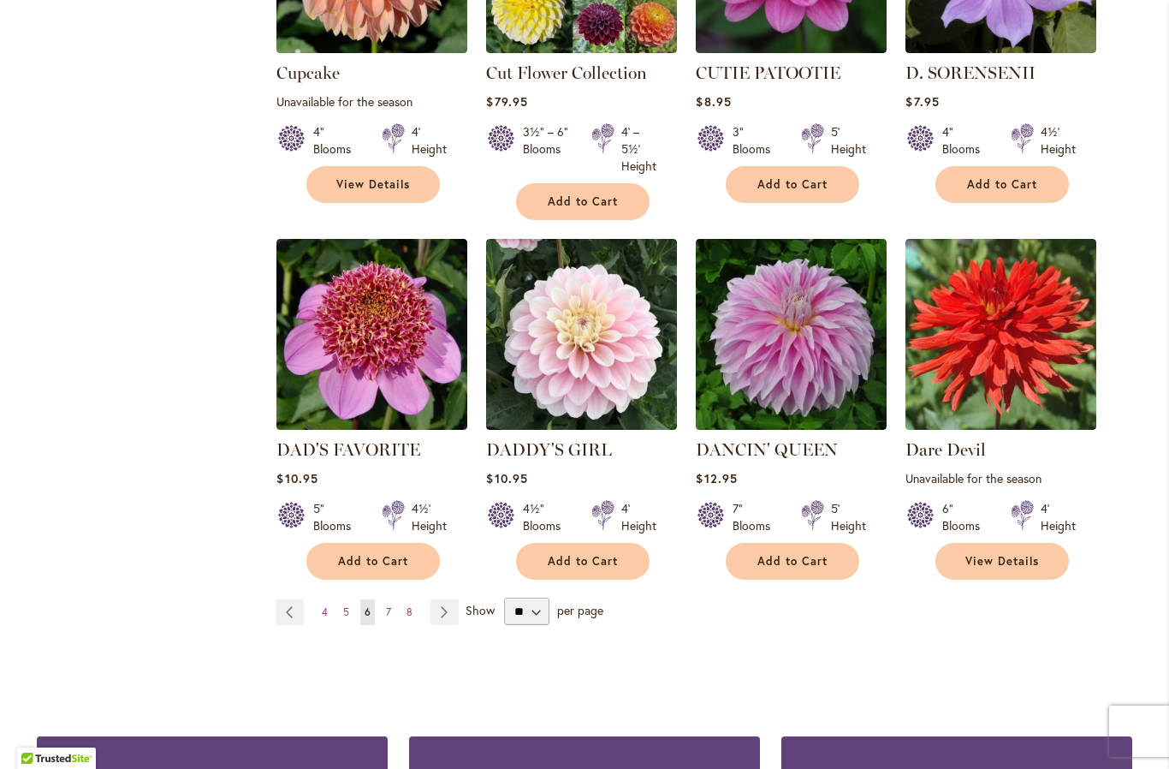
click at [444, 599] on link "Page Next" at bounding box center [445, 612] width 28 height 26
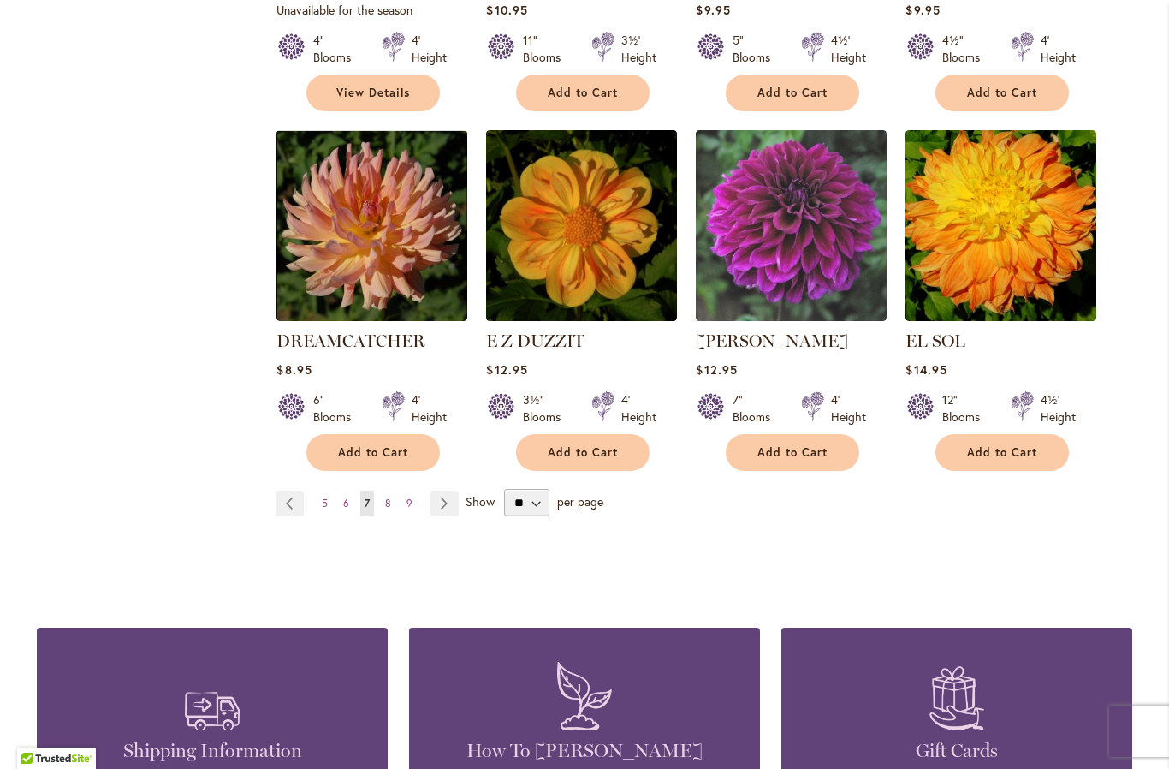
scroll to position [1424, 0]
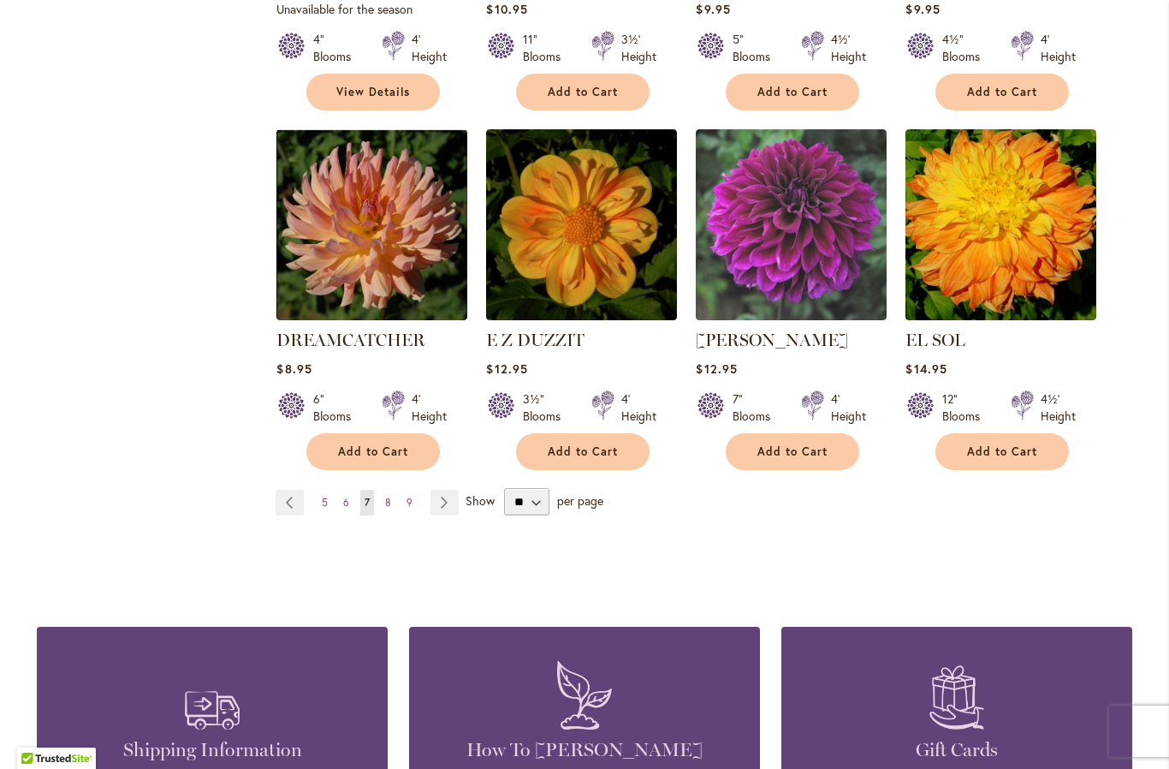
click at [445, 490] on link "Page Next" at bounding box center [445, 503] width 28 height 26
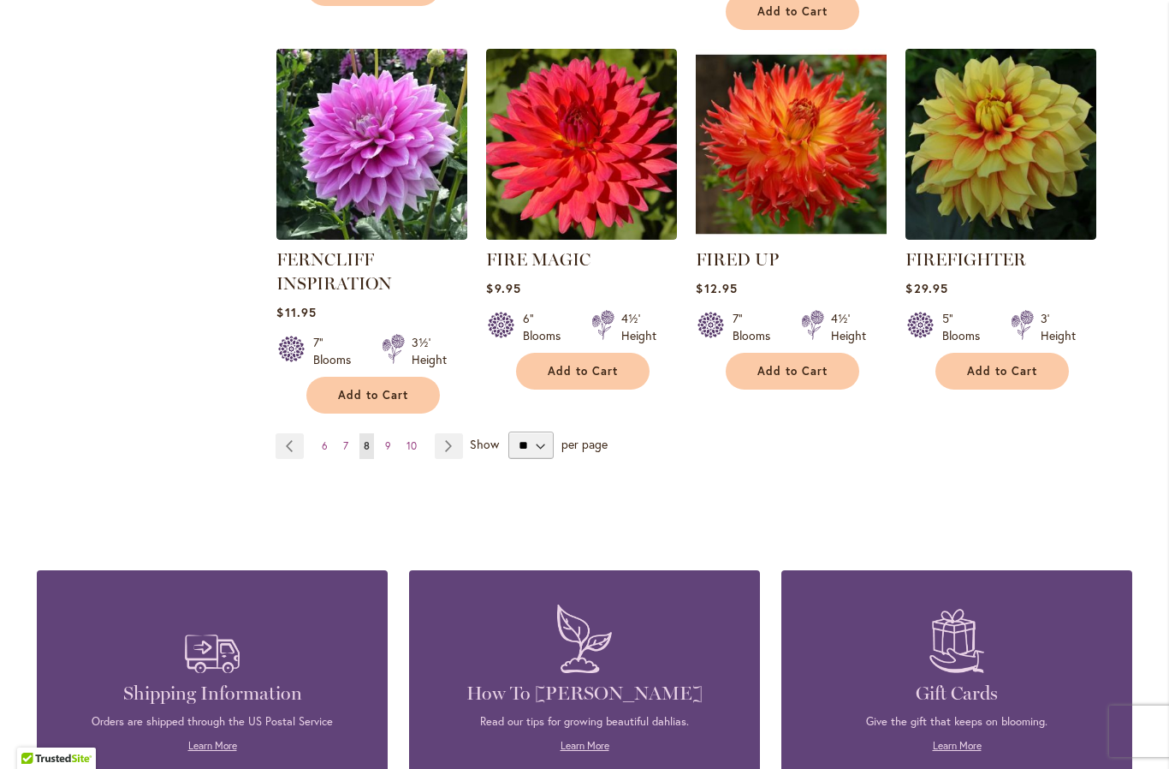
scroll to position [1499, 0]
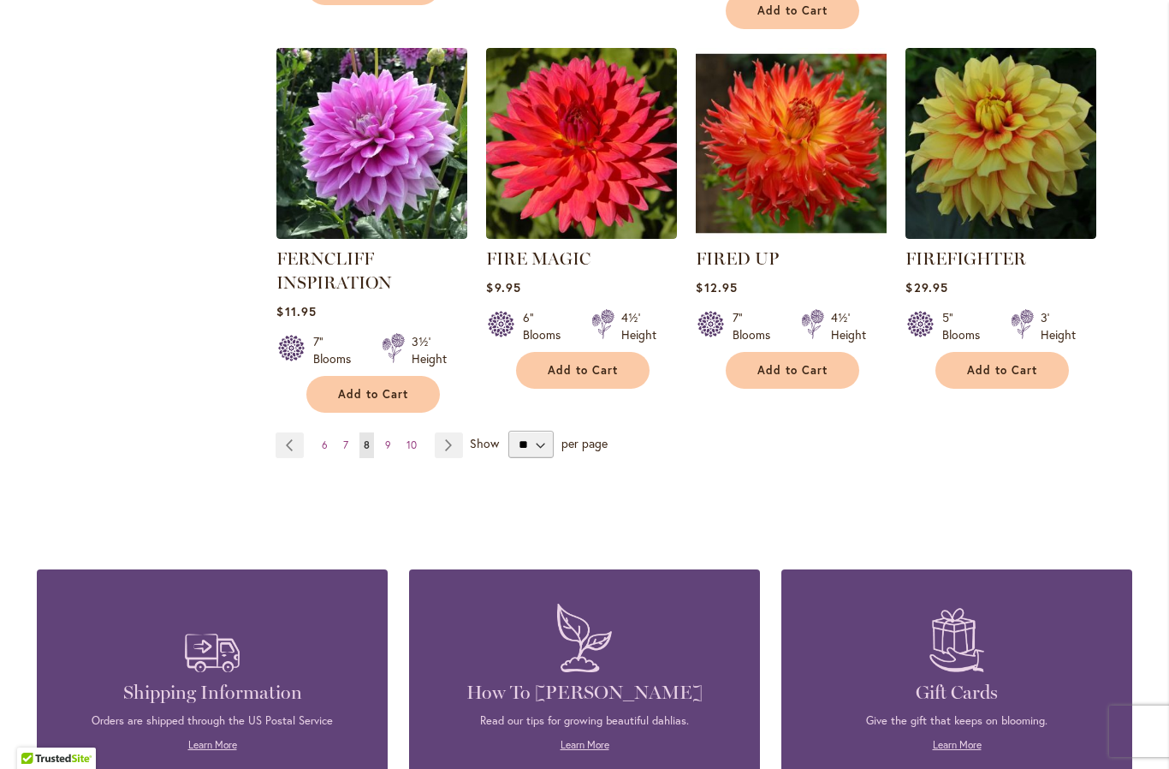
click at [451, 443] on link "Page Next" at bounding box center [449, 445] width 28 height 26
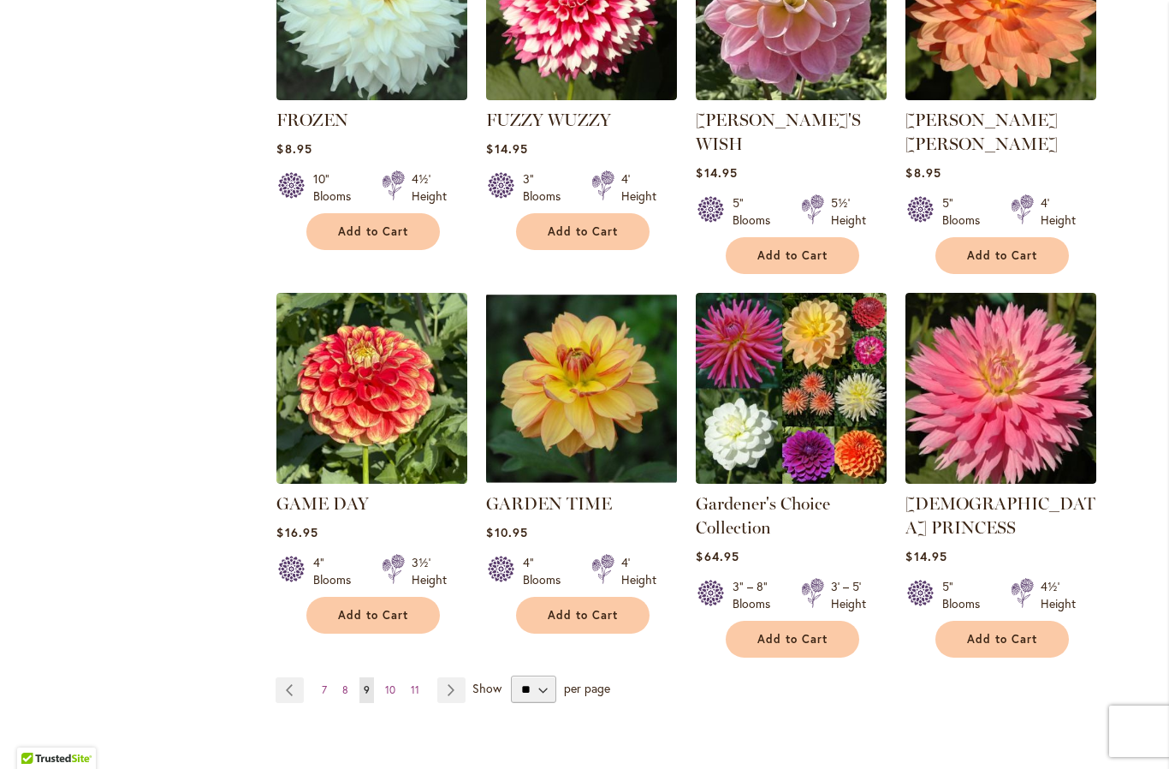
scroll to position [1326, 0]
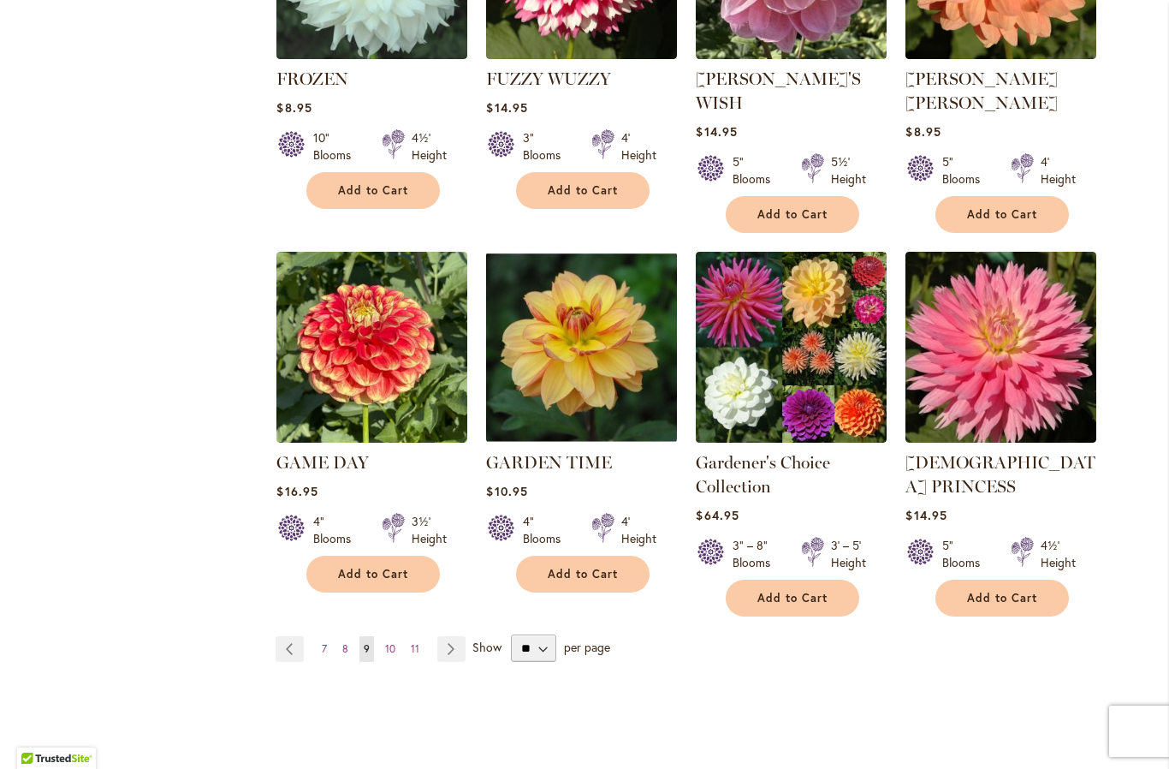
click at [451, 636] on link "Page Next" at bounding box center [451, 649] width 28 height 26
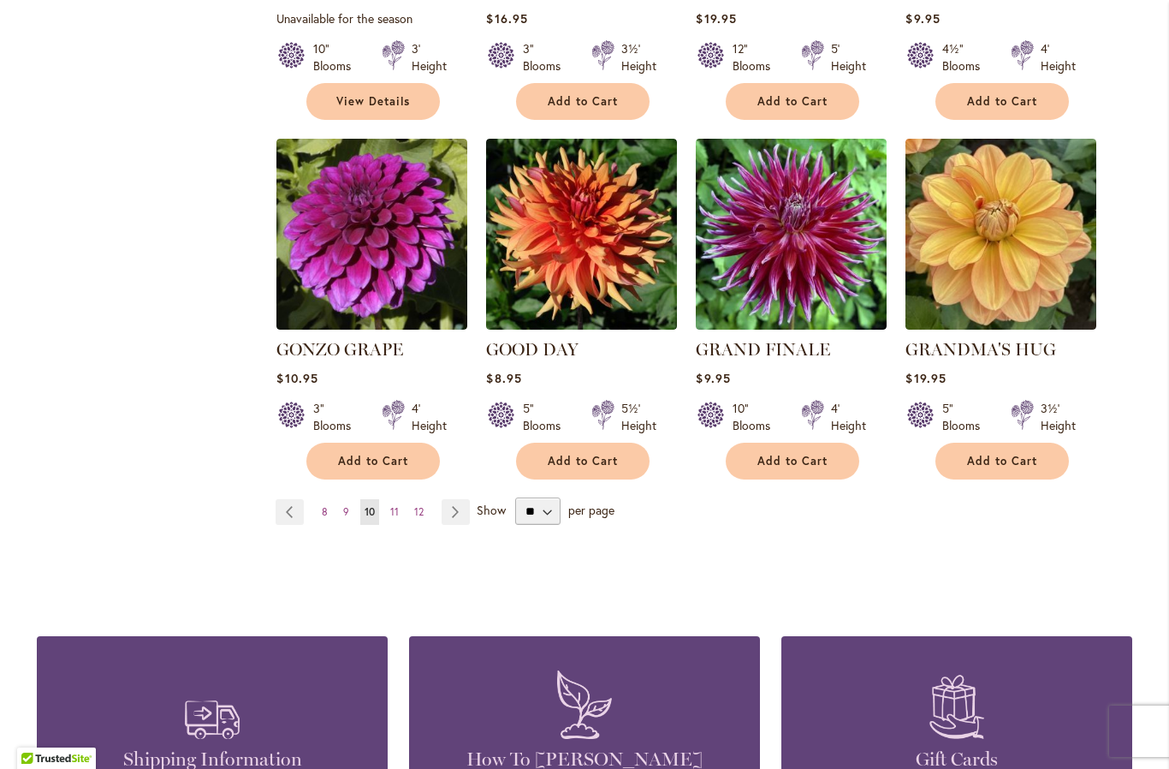
scroll to position [1390, 0]
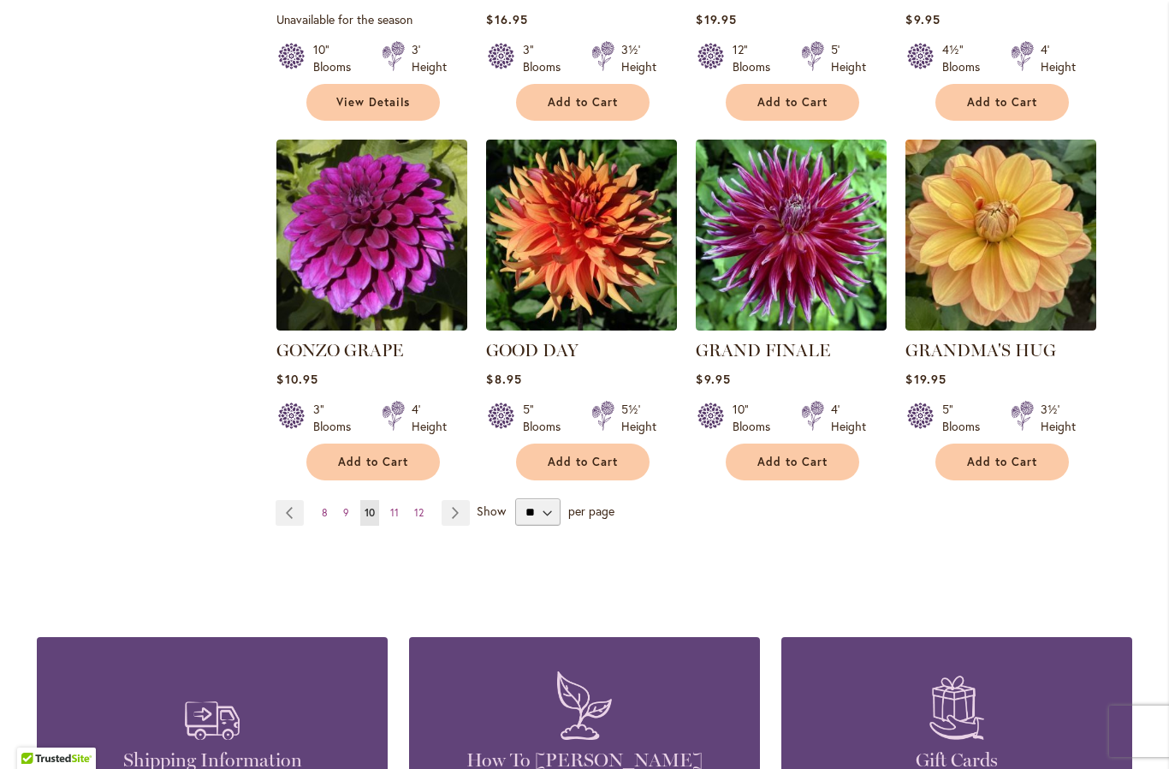
click at [460, 500] on link "Page Next" at bounding box center [456, 513] width 28 height 26
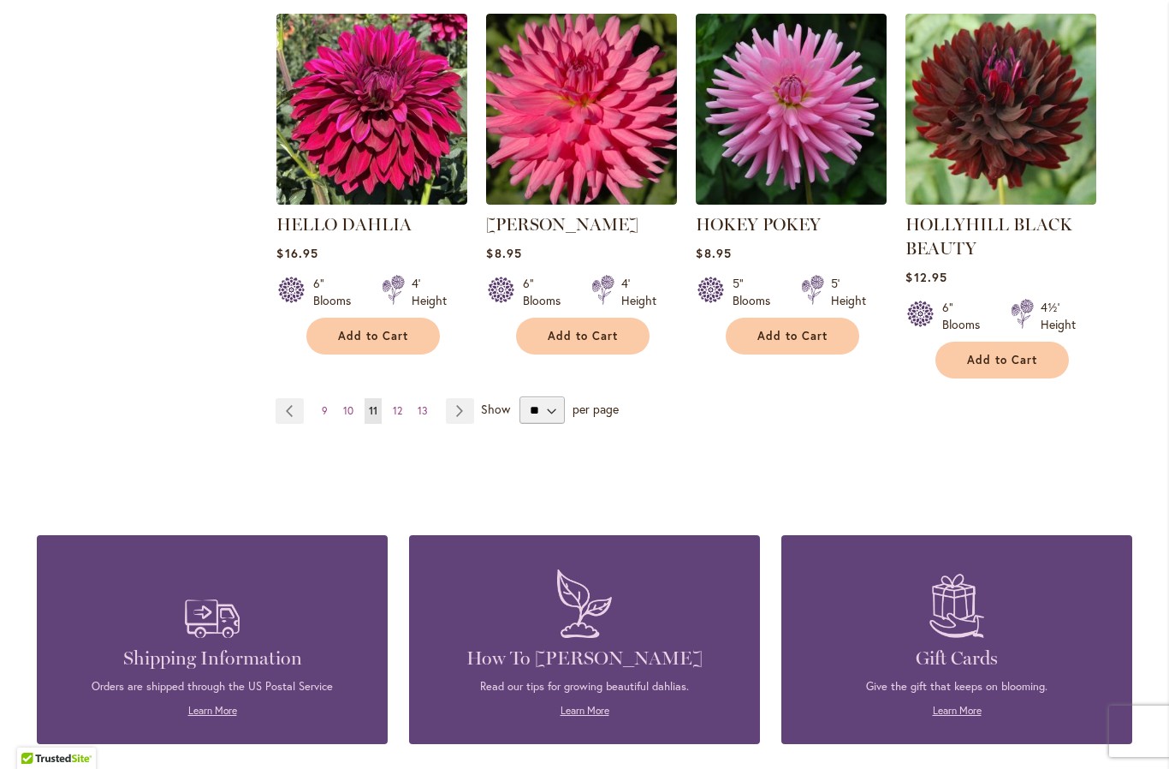
scroll to position [1559, 0]
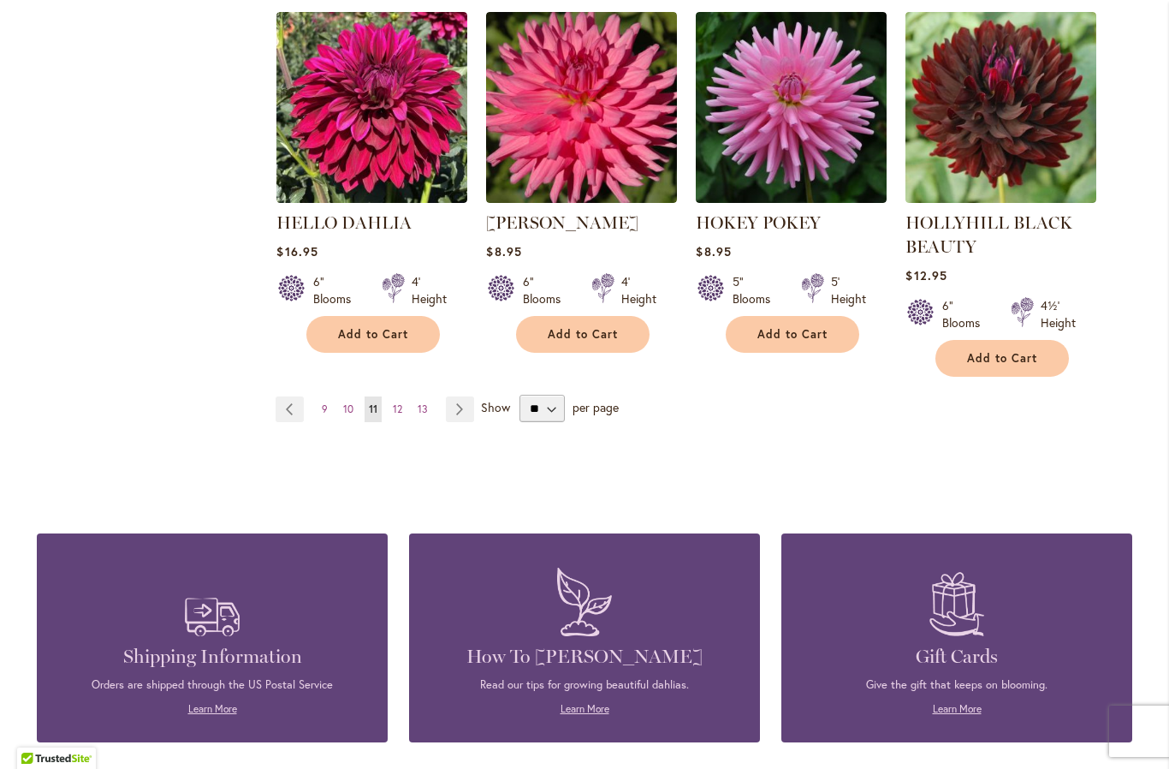
click at [455, 404] on link "Page Next" at bounding box center [460, 409] width 28 height 26
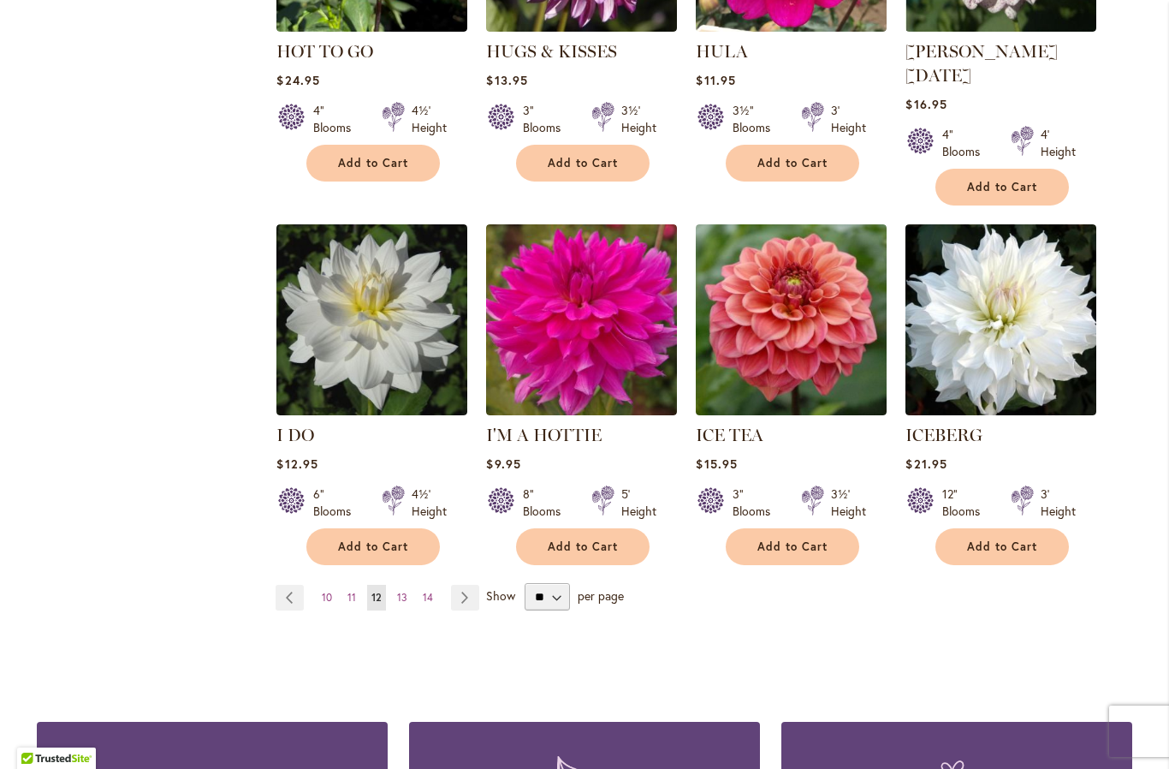
scroll to position [1307, 0]
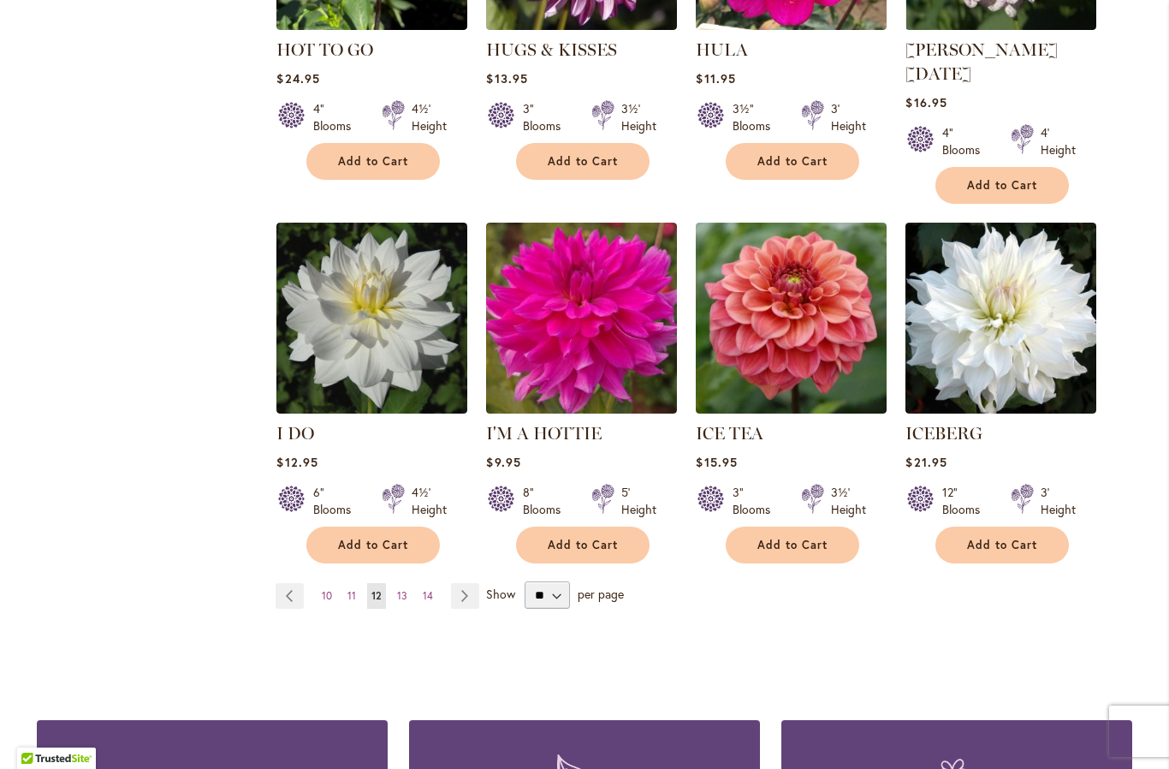
click at [801, 300] on img at bounding box center [791, 318] width 191 height 191
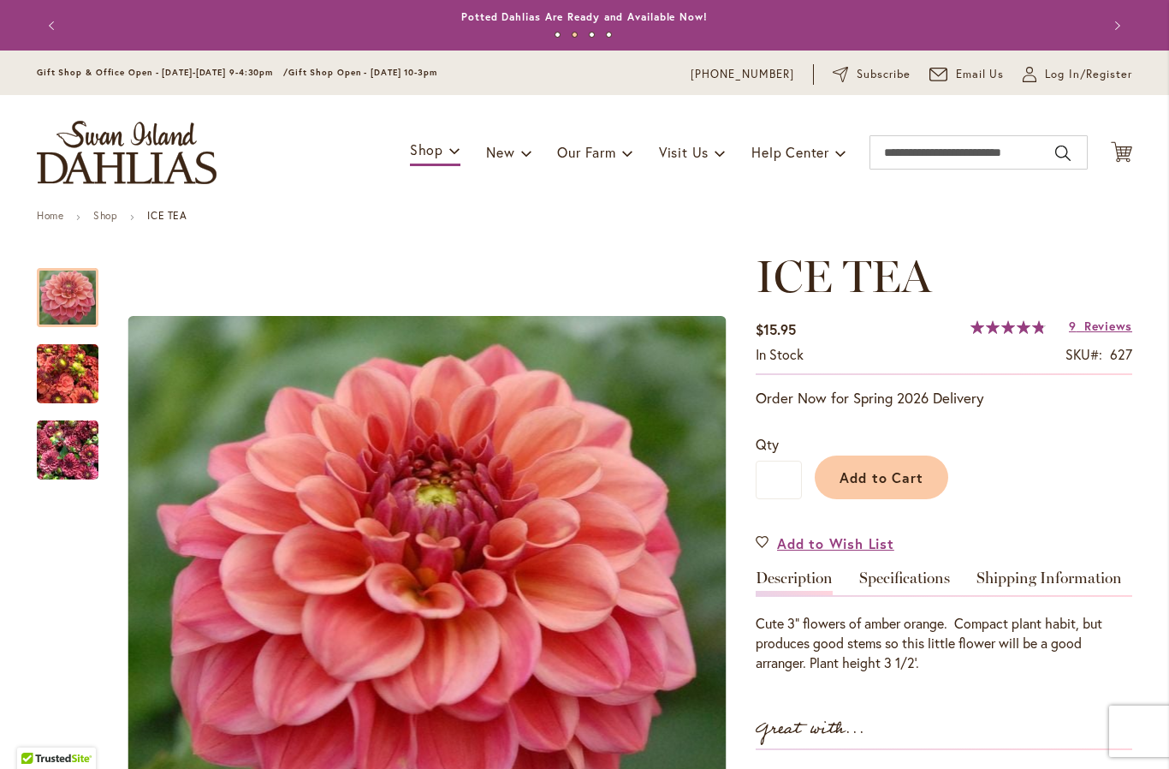
click at [1055, 68] on span "Log In/Register" at bounding box center [1088, 74] width 87 height 17
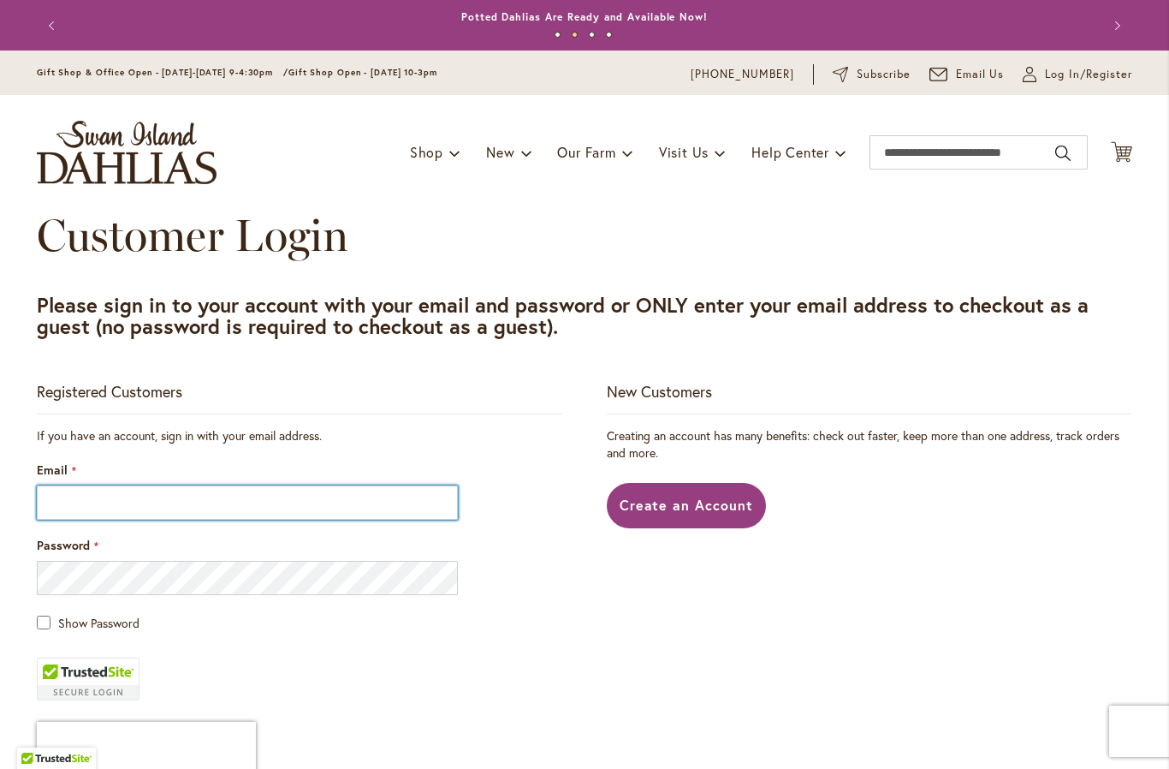
click at [114, 509] on input "Email" at bounding box center [247, 502] width 421 height 34
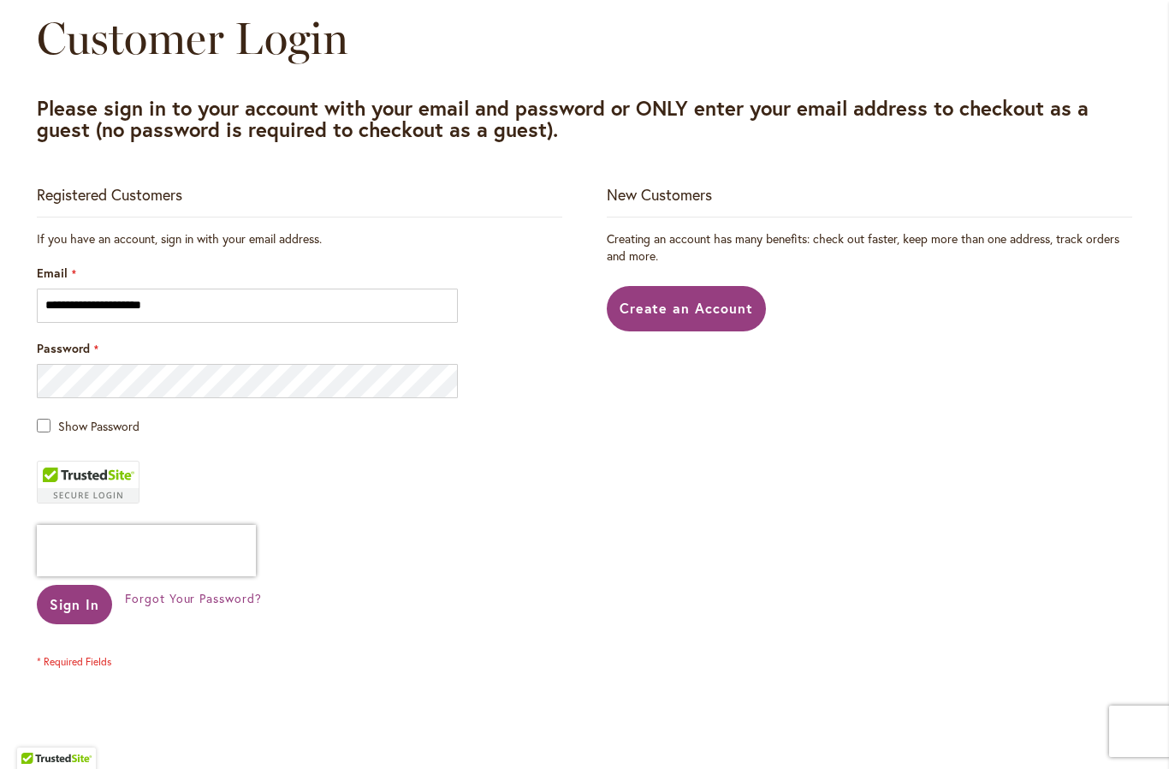
scroll to position [204, 0]
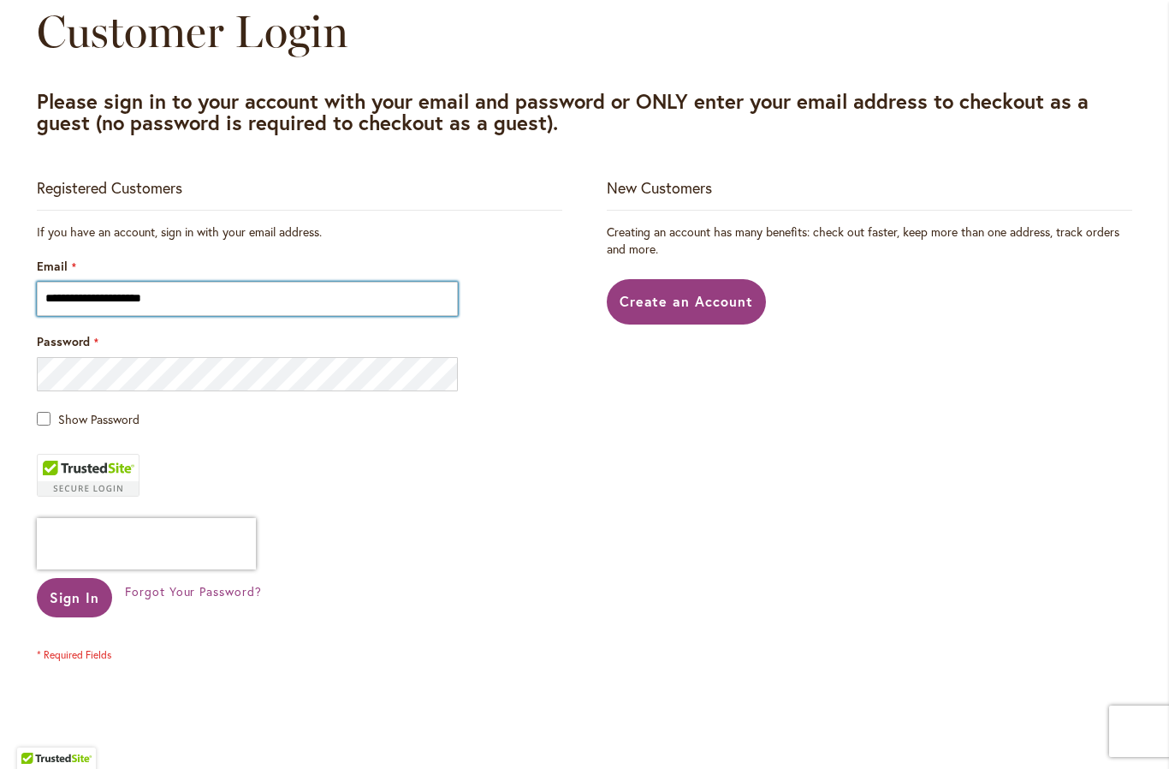
type input "**********"
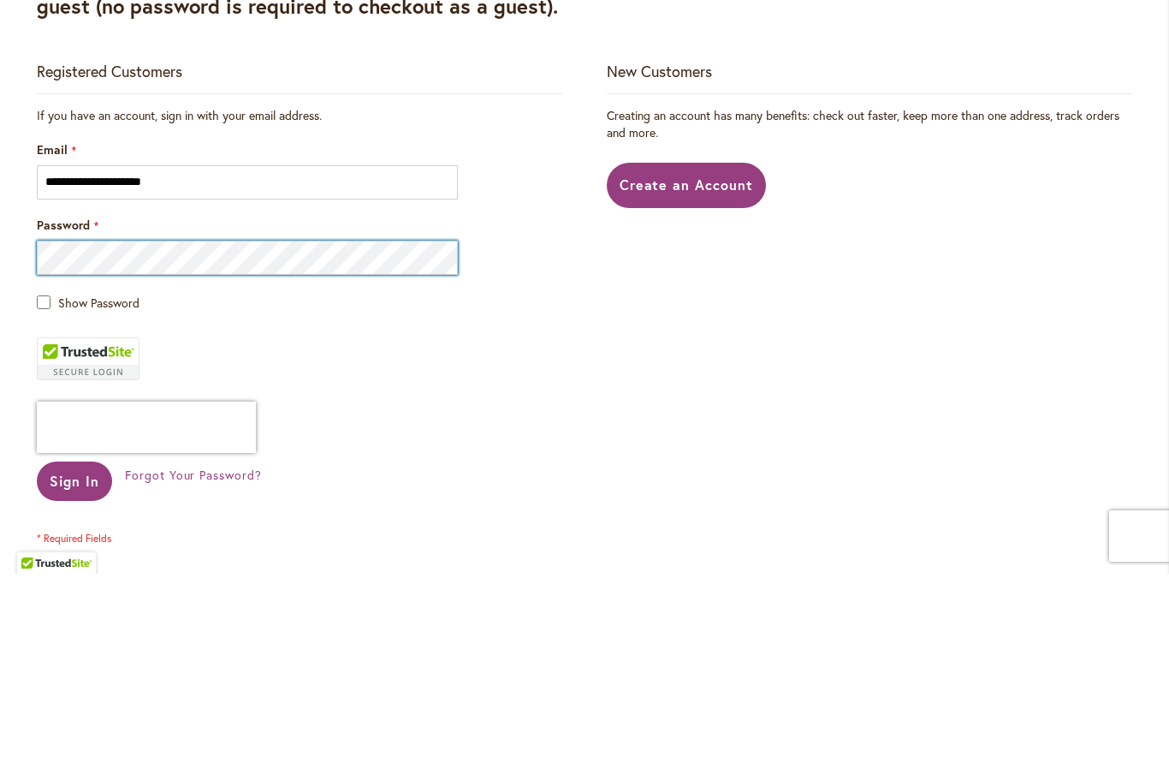
scroll to position [125, 0]
click at [657, 371] on span "Create an Account" at bounding box center [687, 380] width 134 height 18
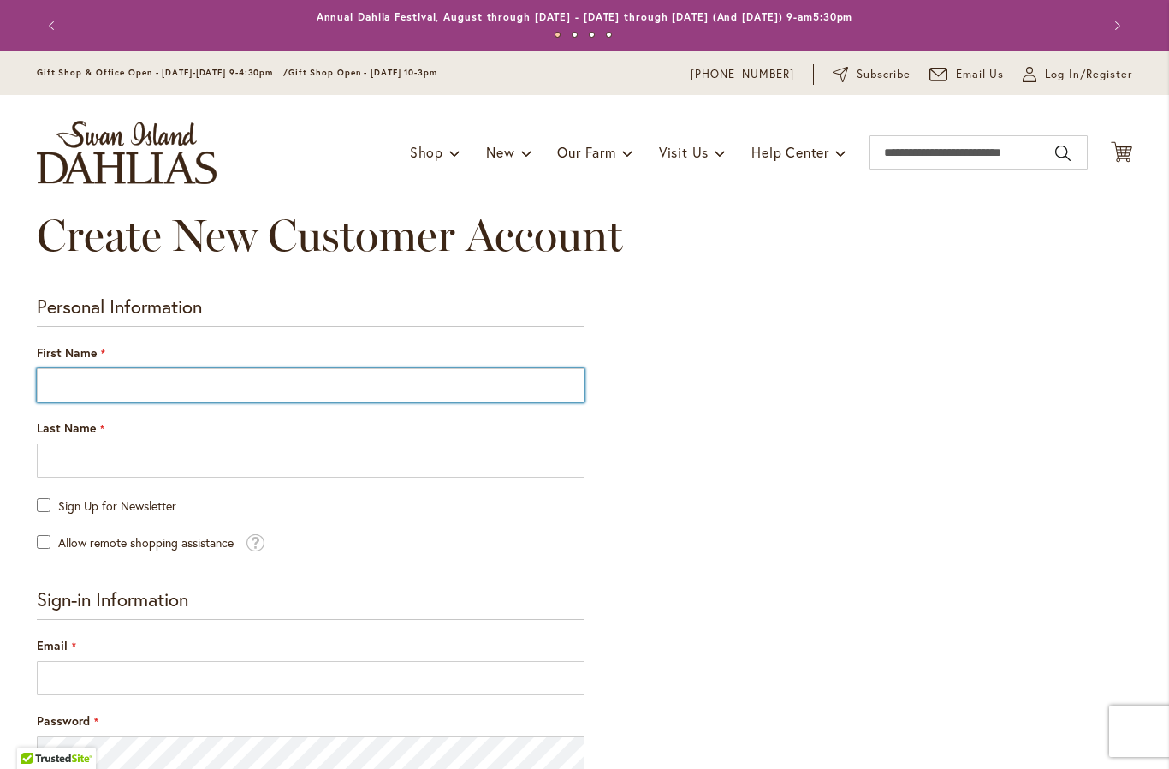
click at [98, 386] on input "First Name" at bounding box center [311, 385] width 548 height 34
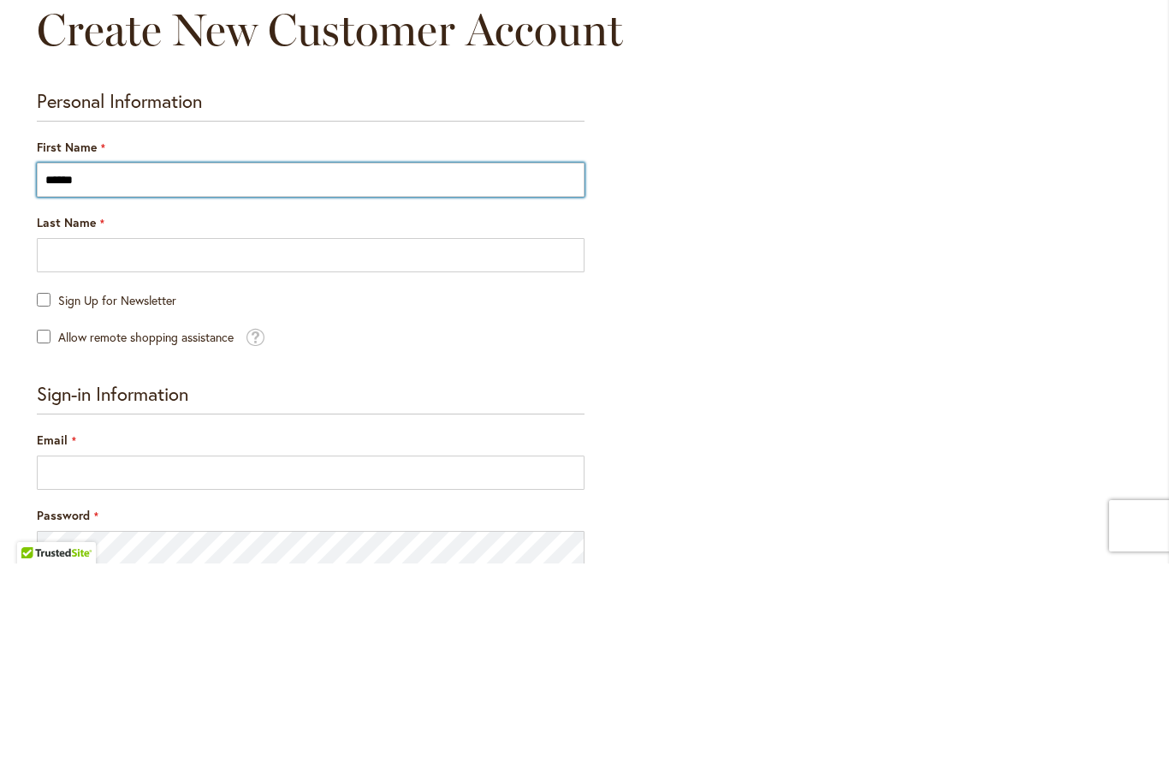
type input "*****"
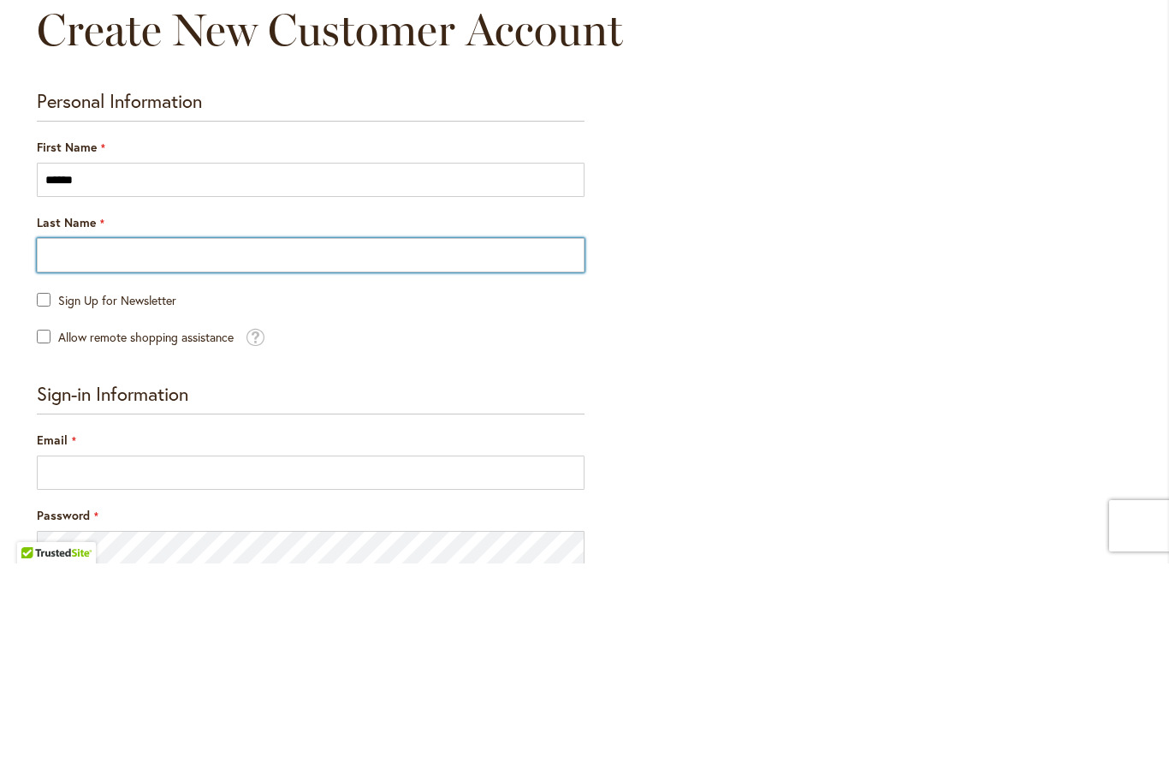
click at [62, 443] on input "Last Name" at bounding box center [311, 460] width 548 height 34
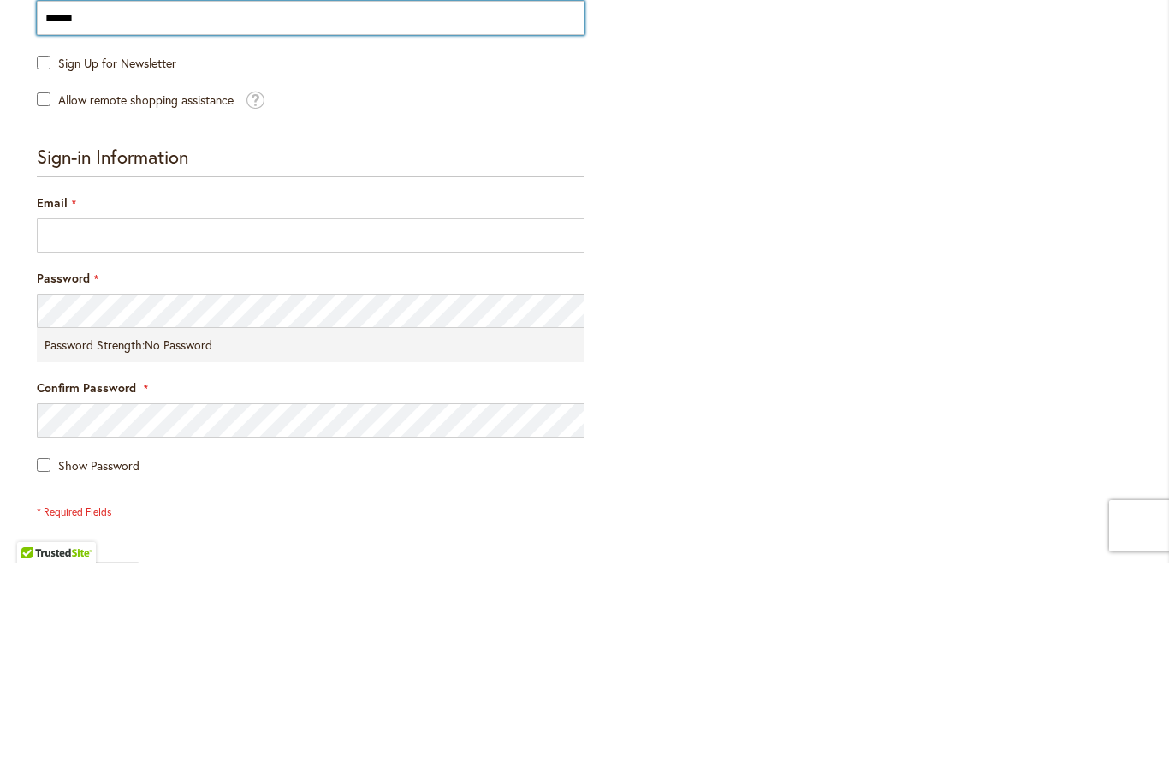
scroll to position [238, 0]
type input "*****"
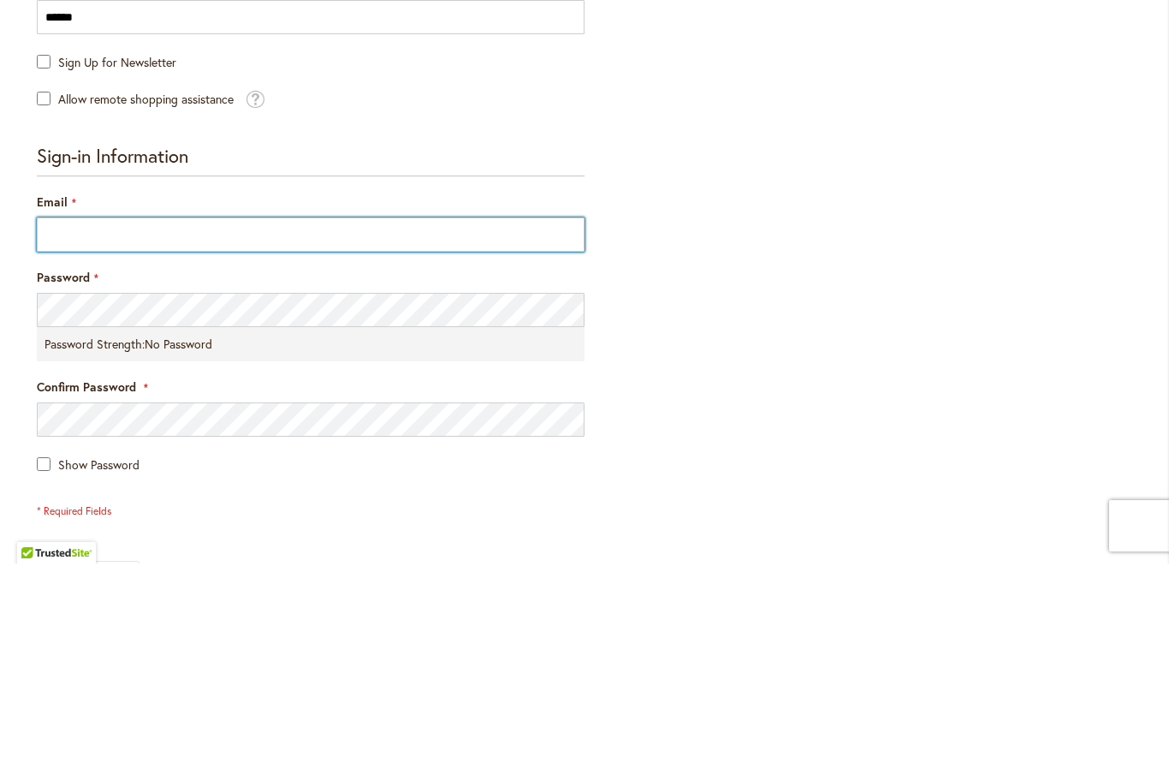
click at [80, 423] on input "Email" at bounding box center [311, 440] width 548 height 34
type input "**********"
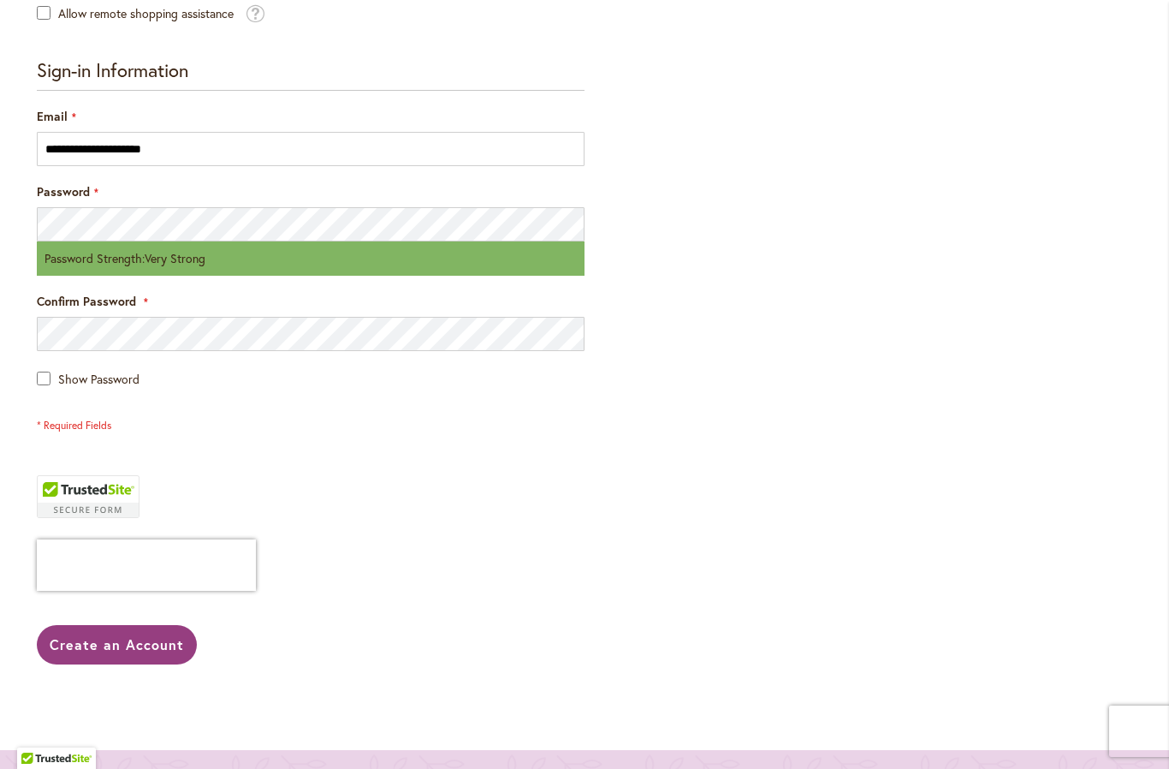
scroll to position [530, 0]
click at [95, 641] on span "Create an Account" at bounding box center [117, 643] width 134 height 18
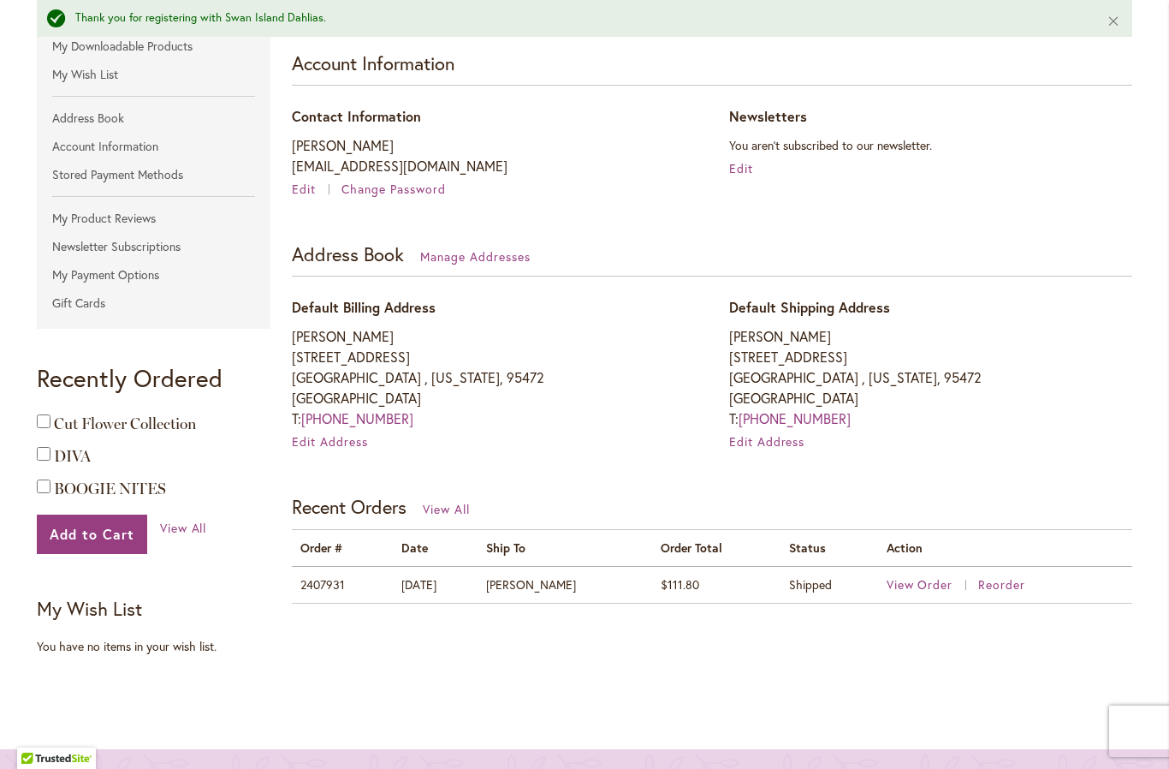
scroll to position [298, 0]
click at [917, 579] on span "View Order" at bounding box center [920, 586] width 67 height 16
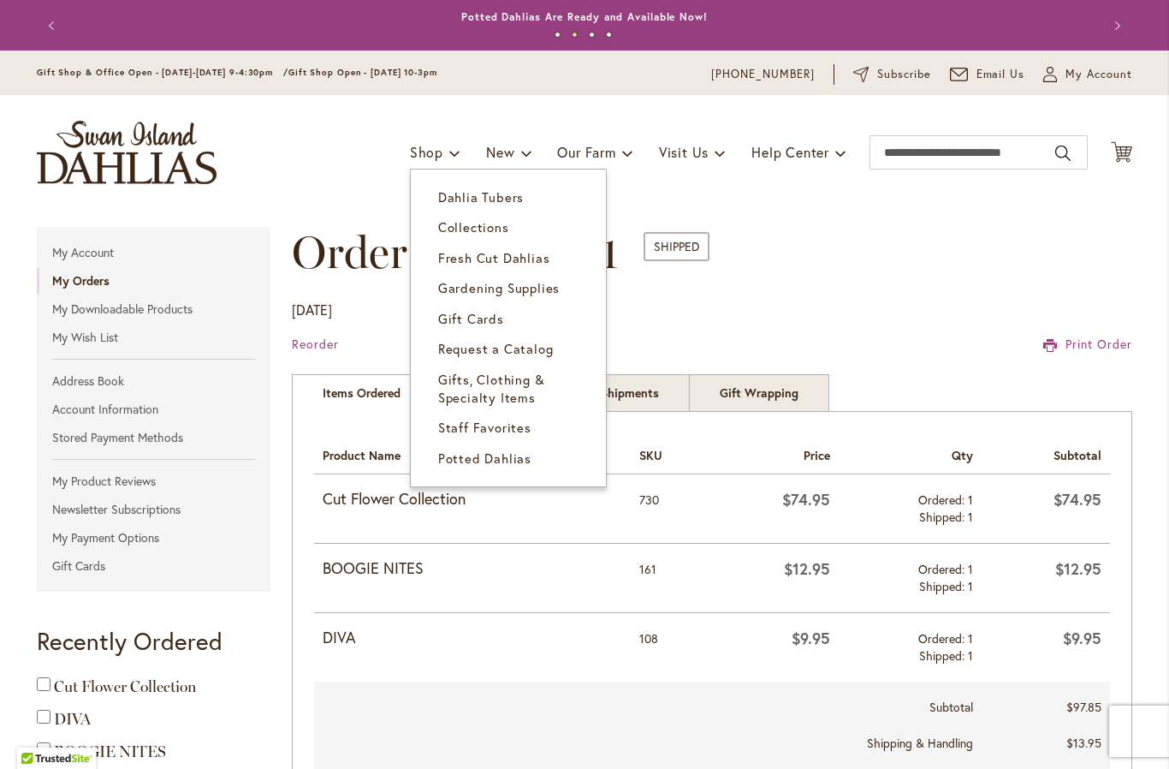
click at [507, 193] on span "Dahlia Tubers" at bounding box center [481, 196] width 86 height 17
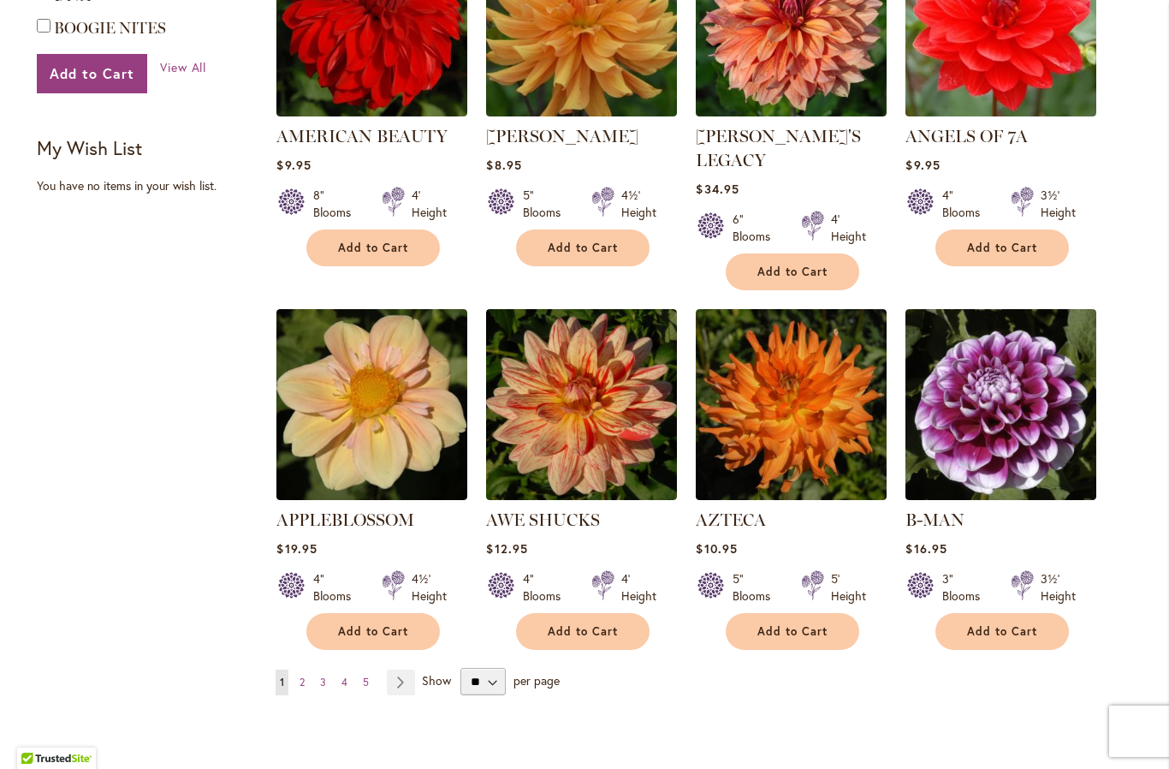
scroll to position [1222, 0]
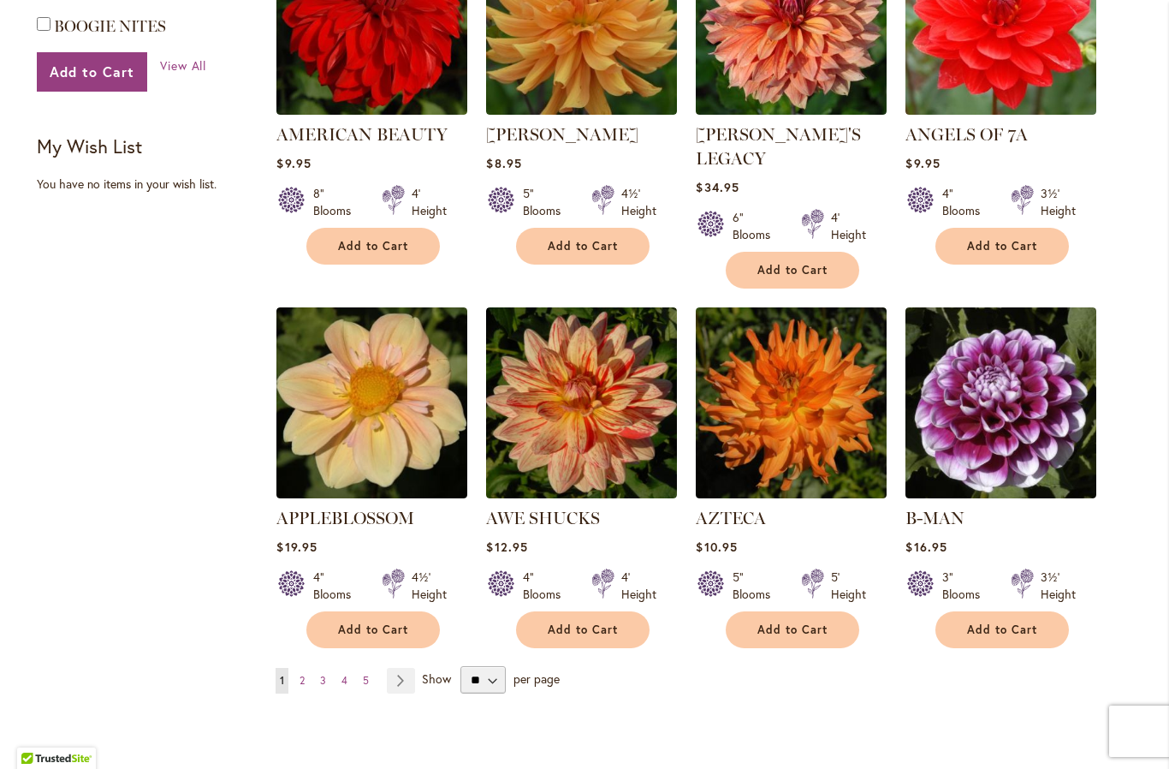
click at [607, 622] on span "Add to Cart" at bounding box center [583, 629] width 70 height 15
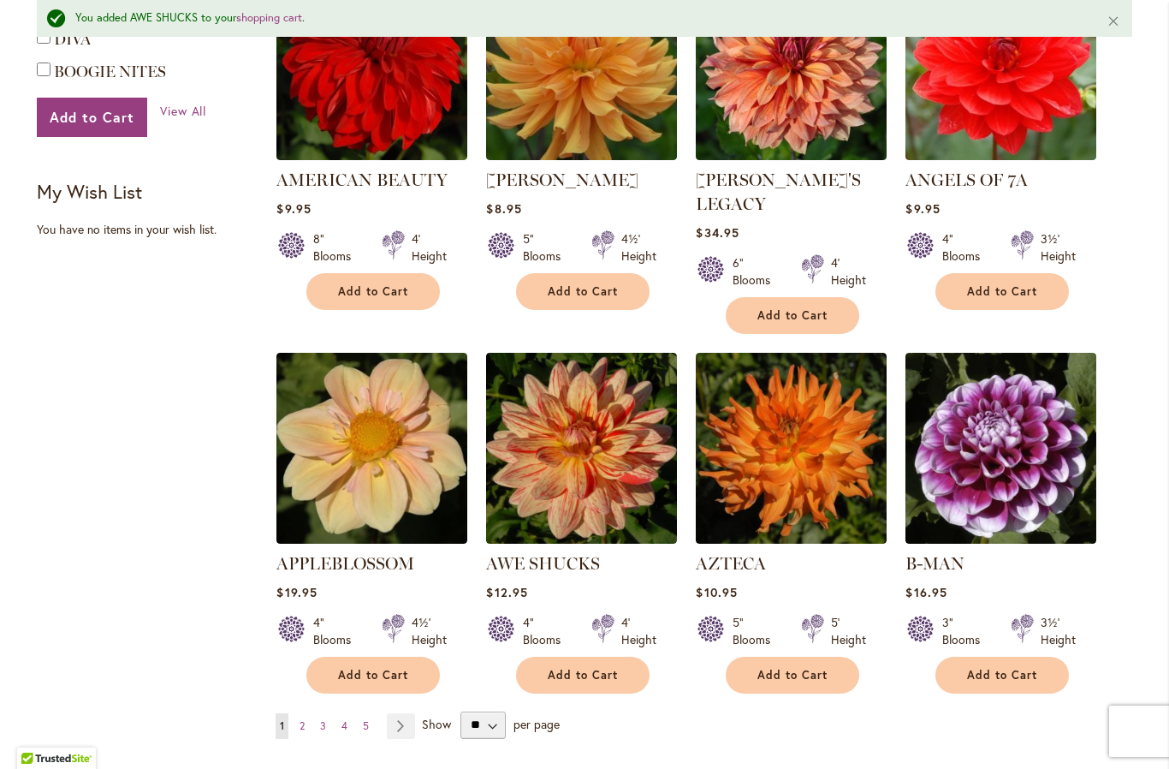
click at [407, 713] on link "Page Next" at bounding box center [401, 726] width 28 height 26
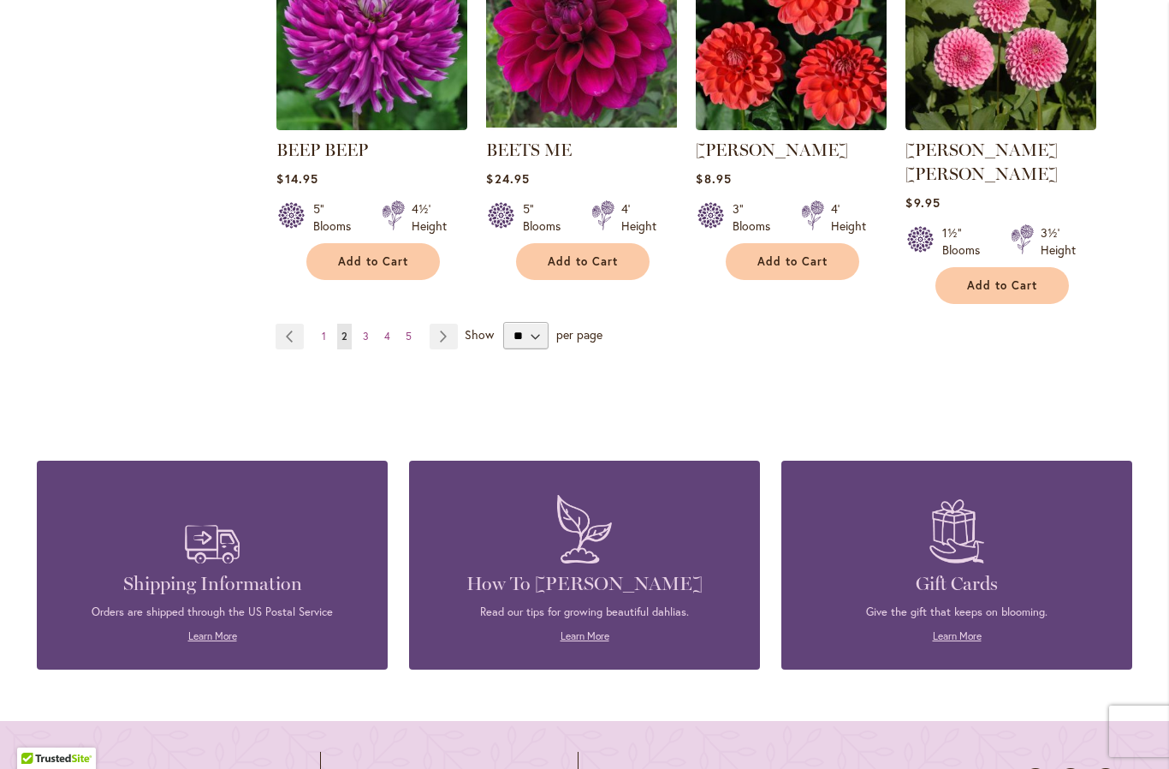
scroll to position [1567, 0]
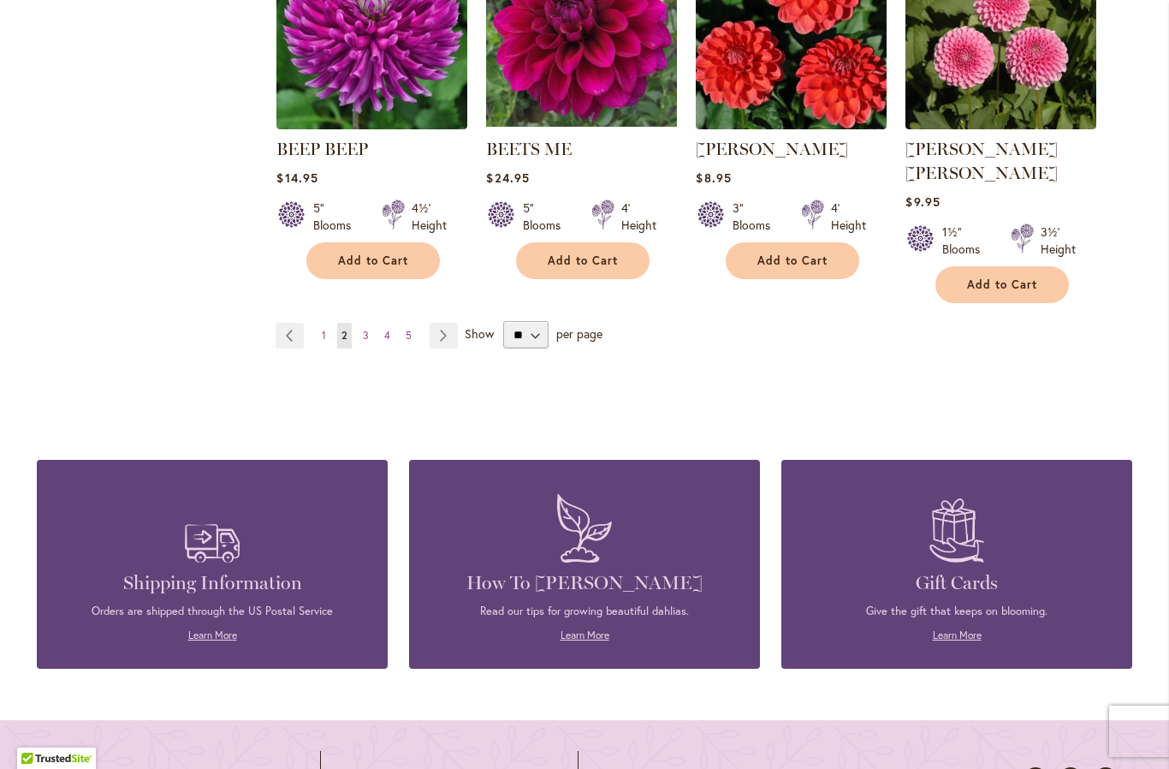
click at [443, 323] on link "Page Next" at bounding box center [444, 336] width 28 height 26
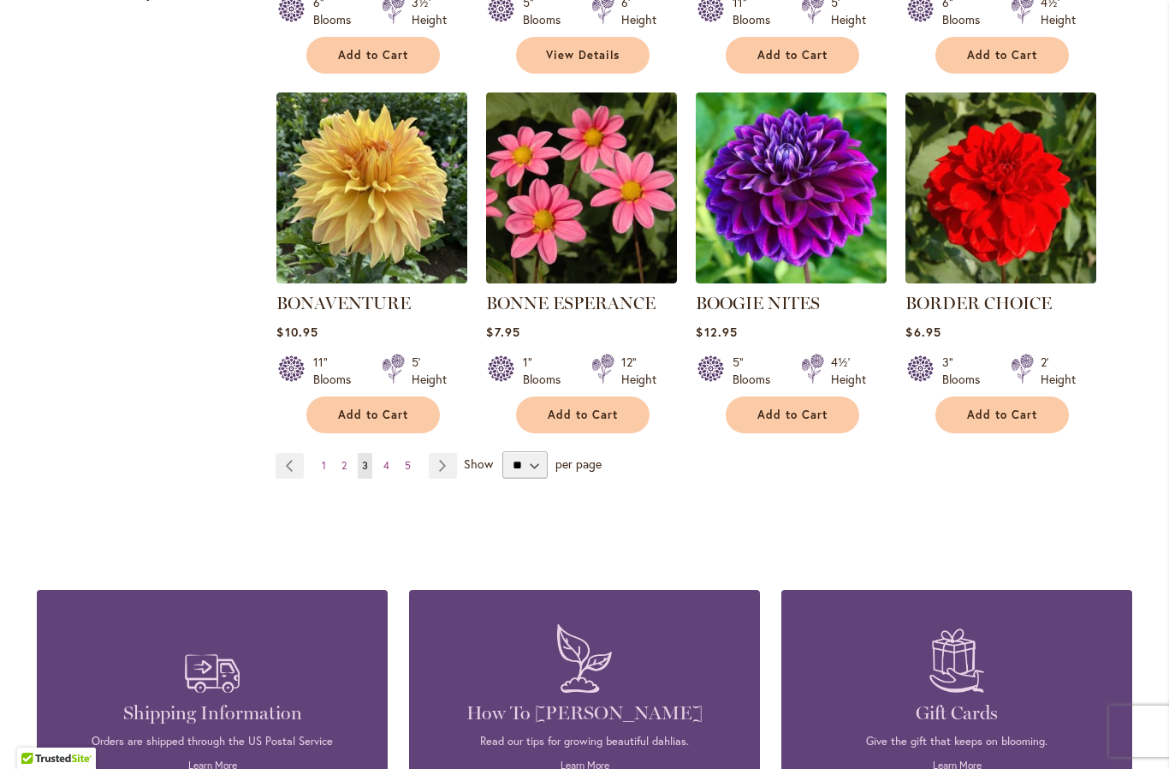
scroll to position [1414, 0]
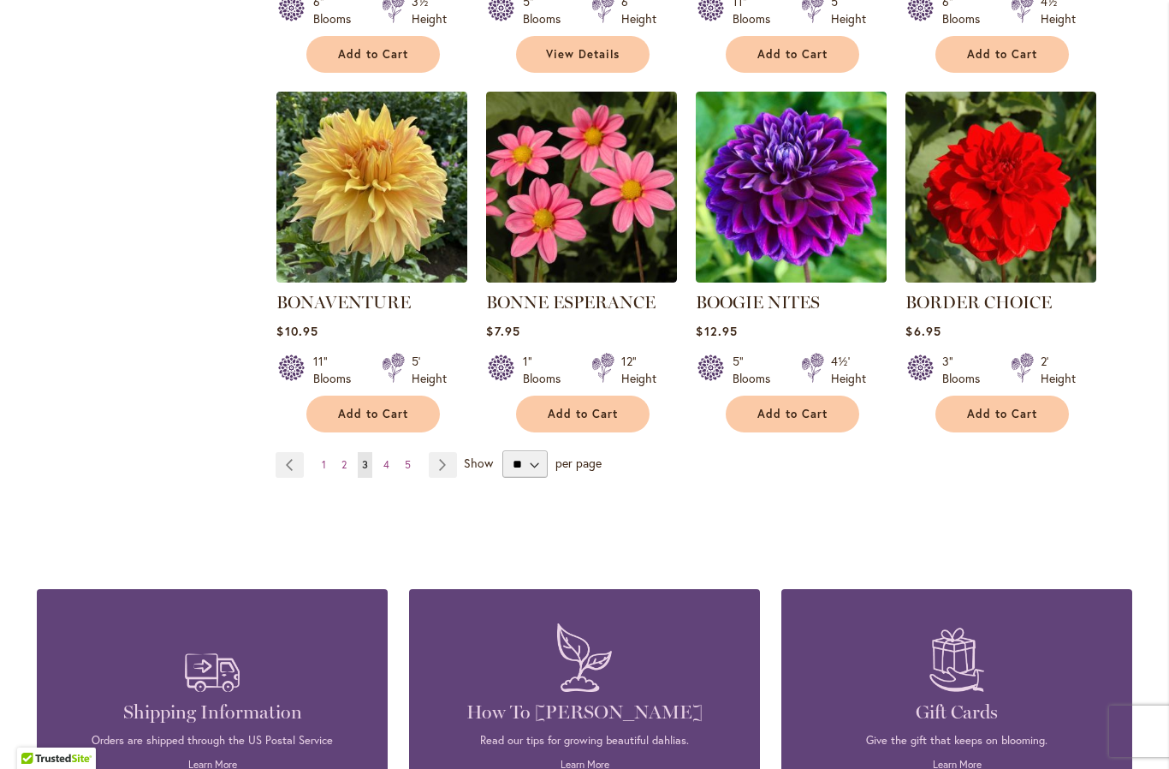
click at [442, 462] on link "Page Next" at bounding box center [443, 465] width 28 height 26
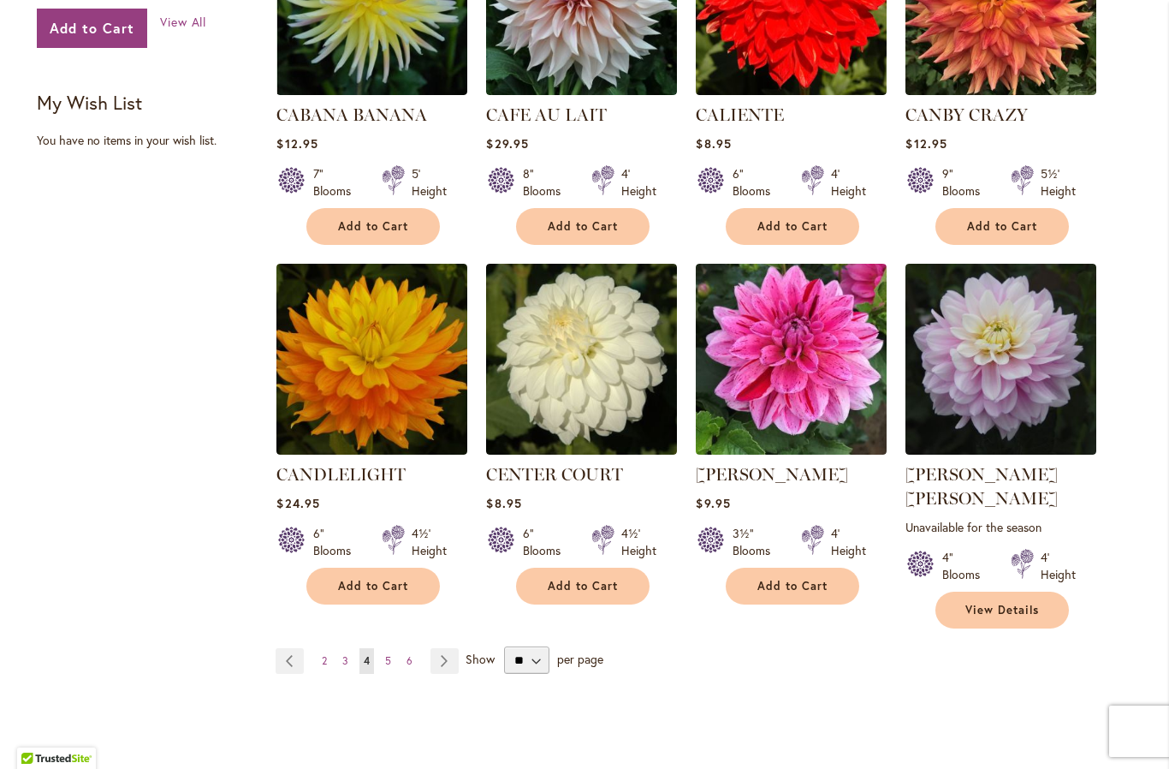
scroll to position [1265, 0]
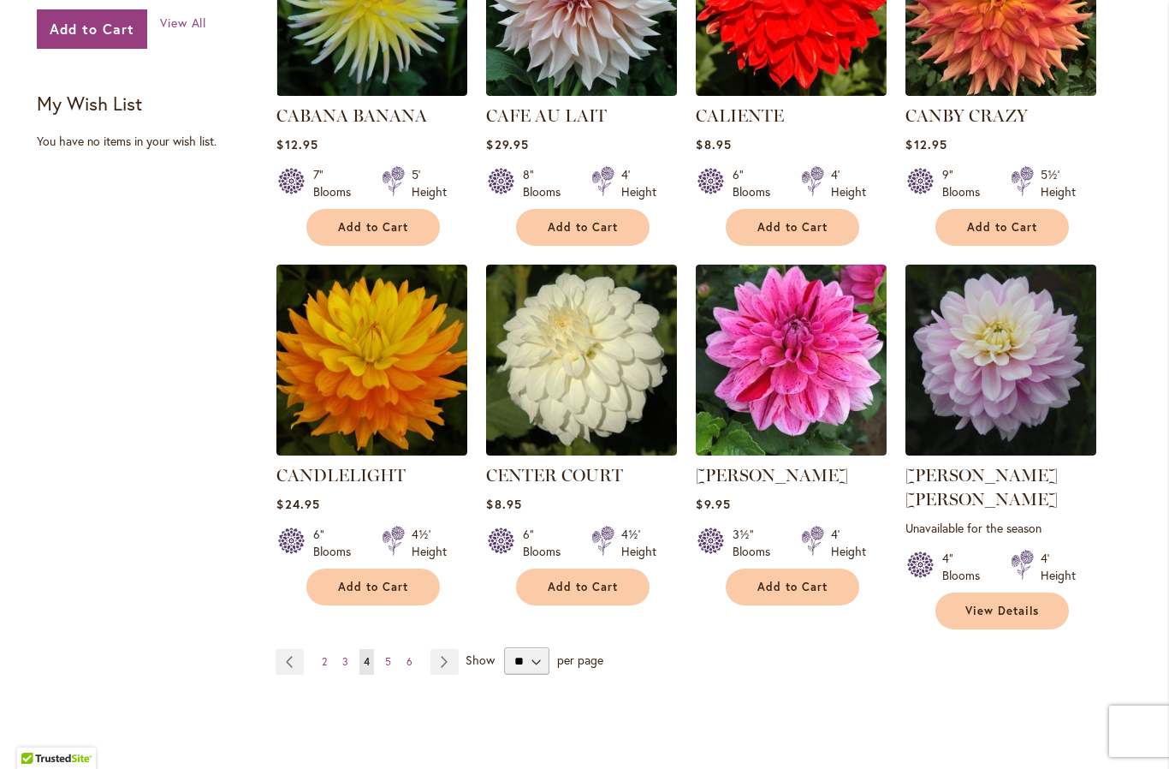
click at [443, 649] on link "Page Next" at bounding box center [445, 662] width 28 height 26
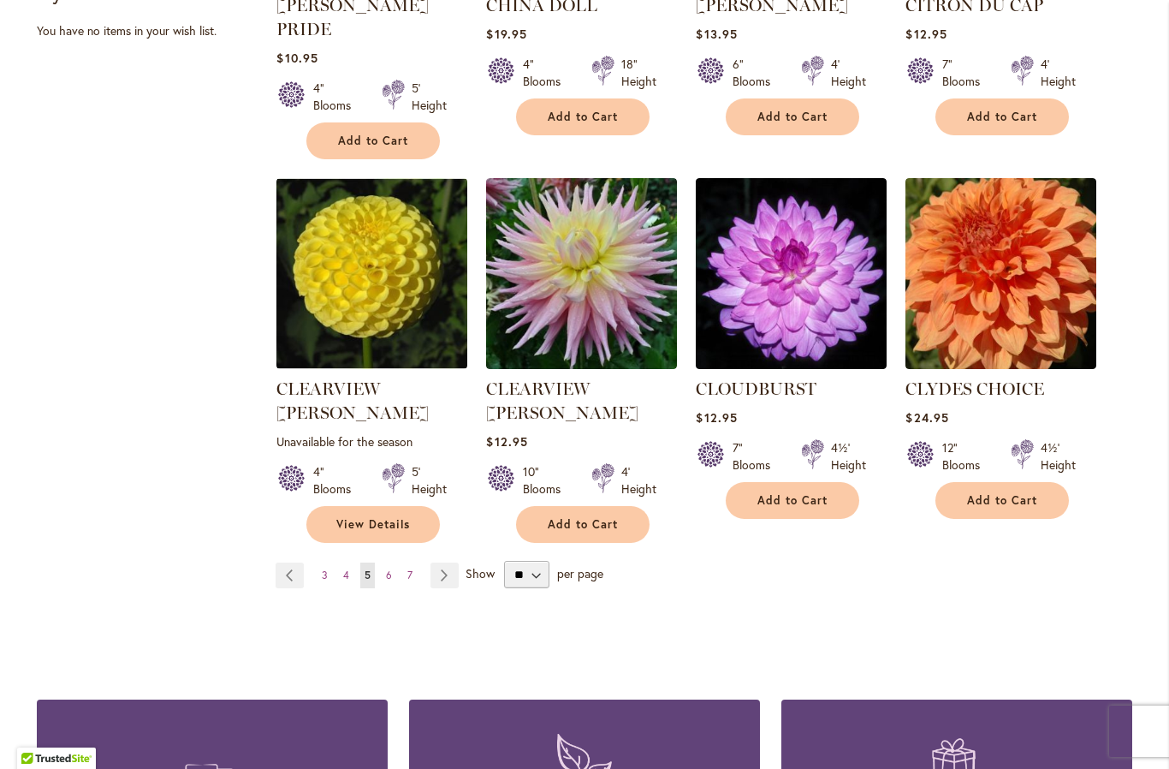
scroll to position [1376, 0]
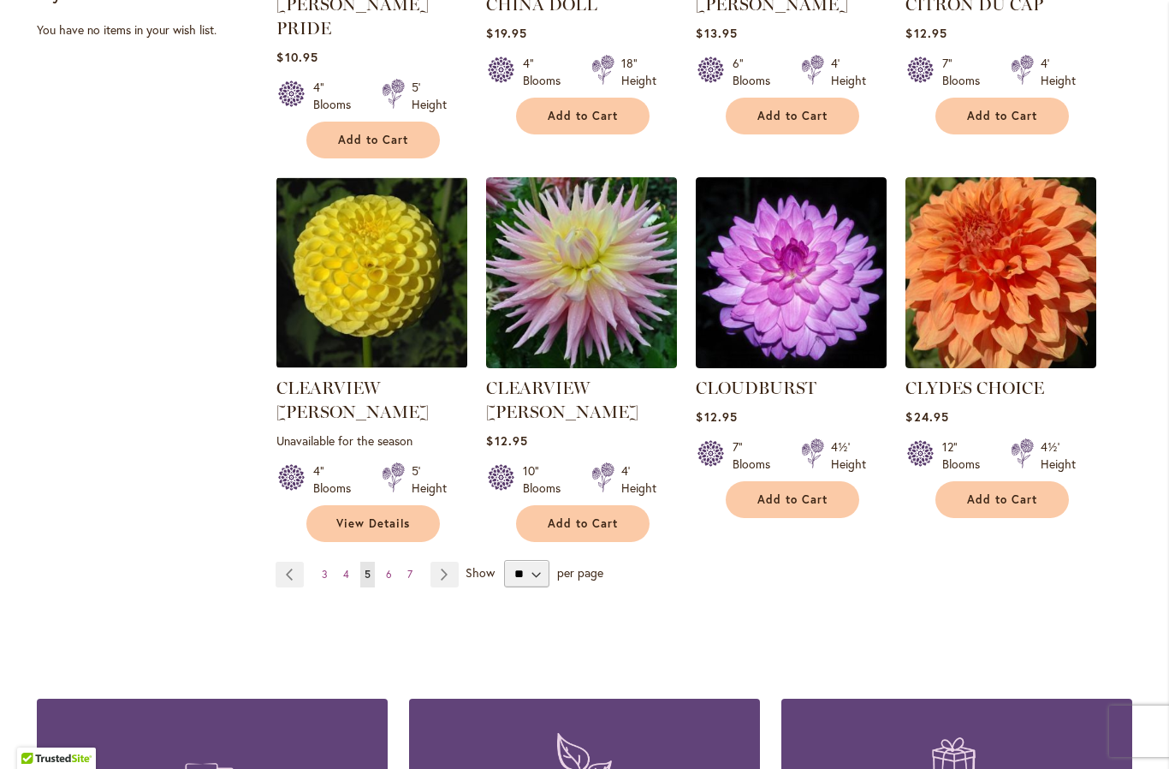
click at [446, 562] on link "Page Next" at bounding box center [445, 575] width 28 height 26
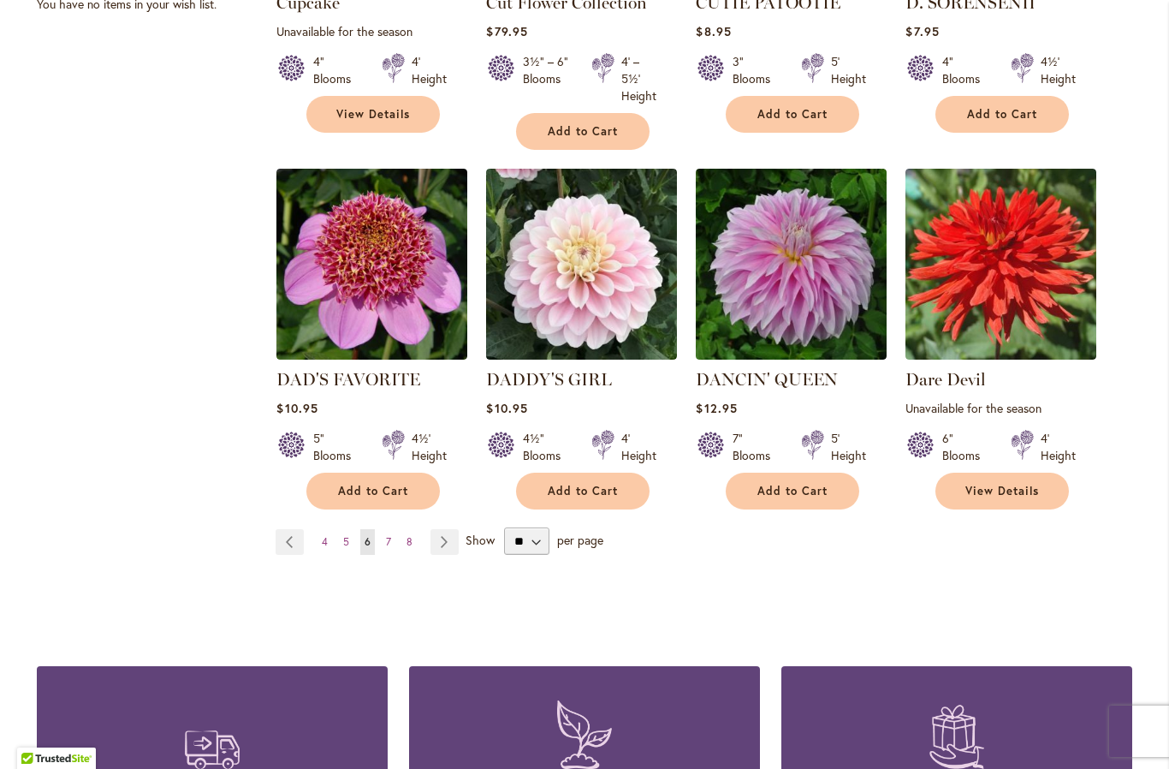
scroll to position [1403, 0]
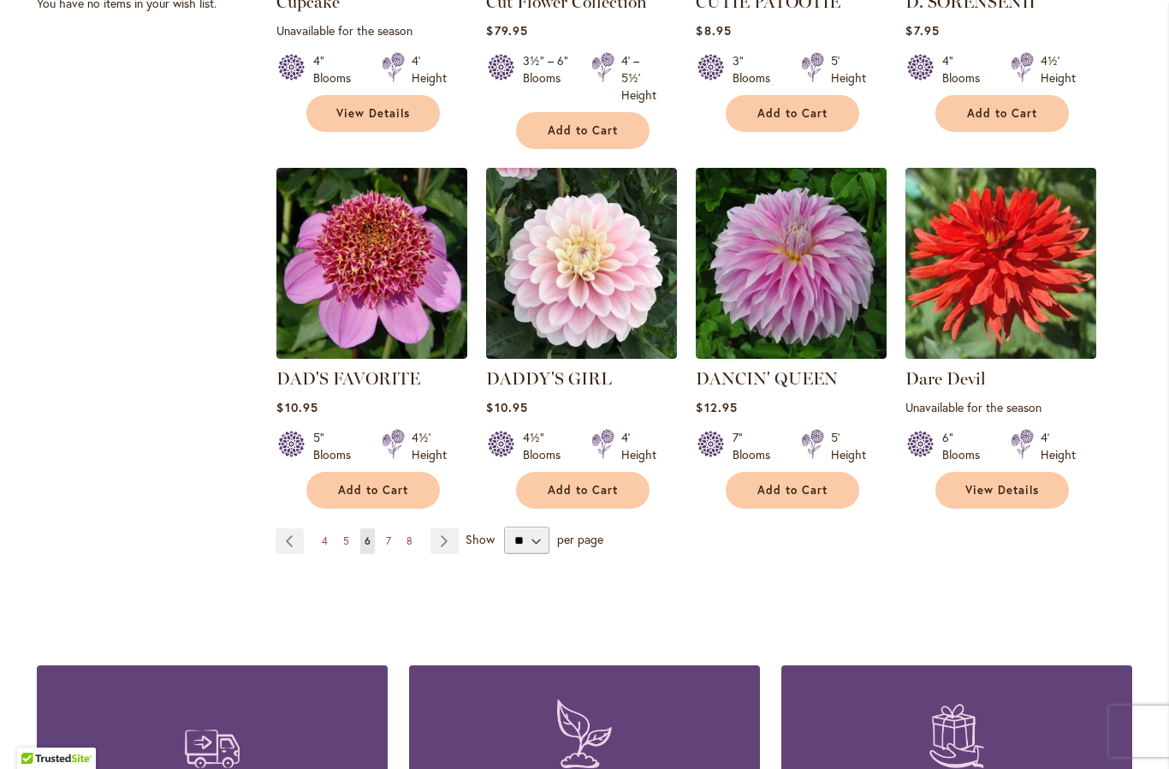
click at [447, 528] on link "Page Next" at bounding box center [445, 541] width 28 height 26
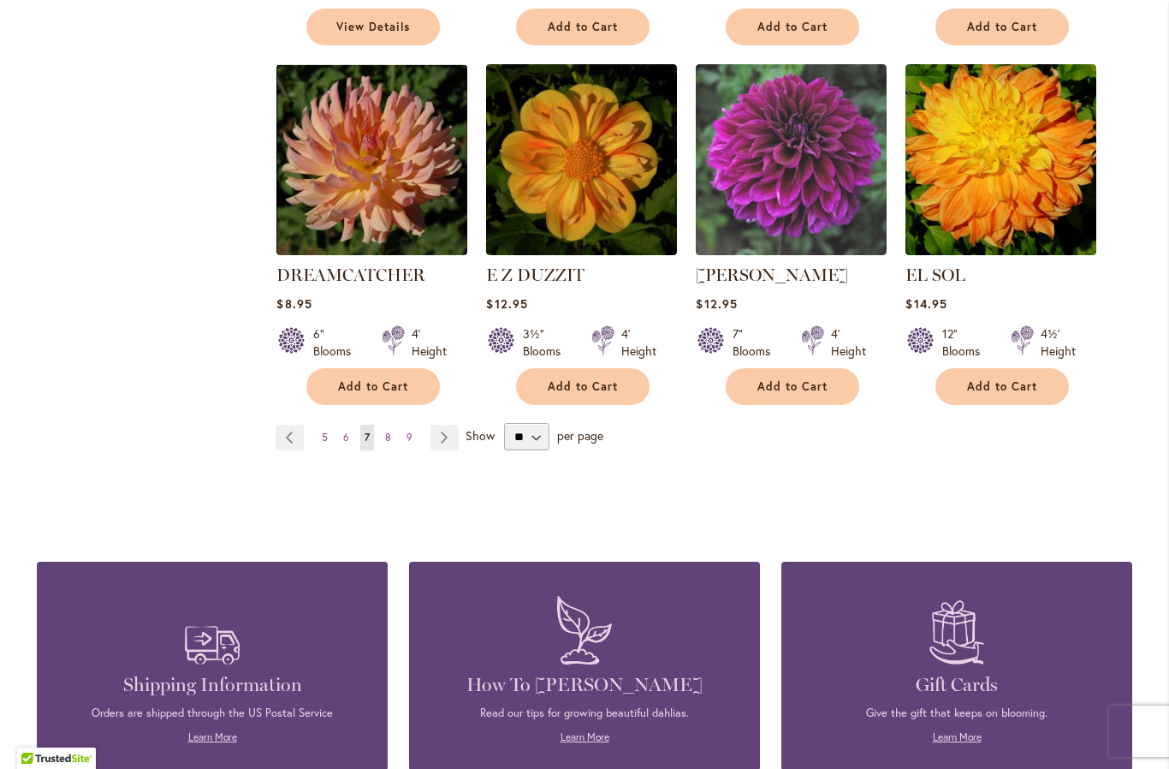
scroll to position [1451, 0]
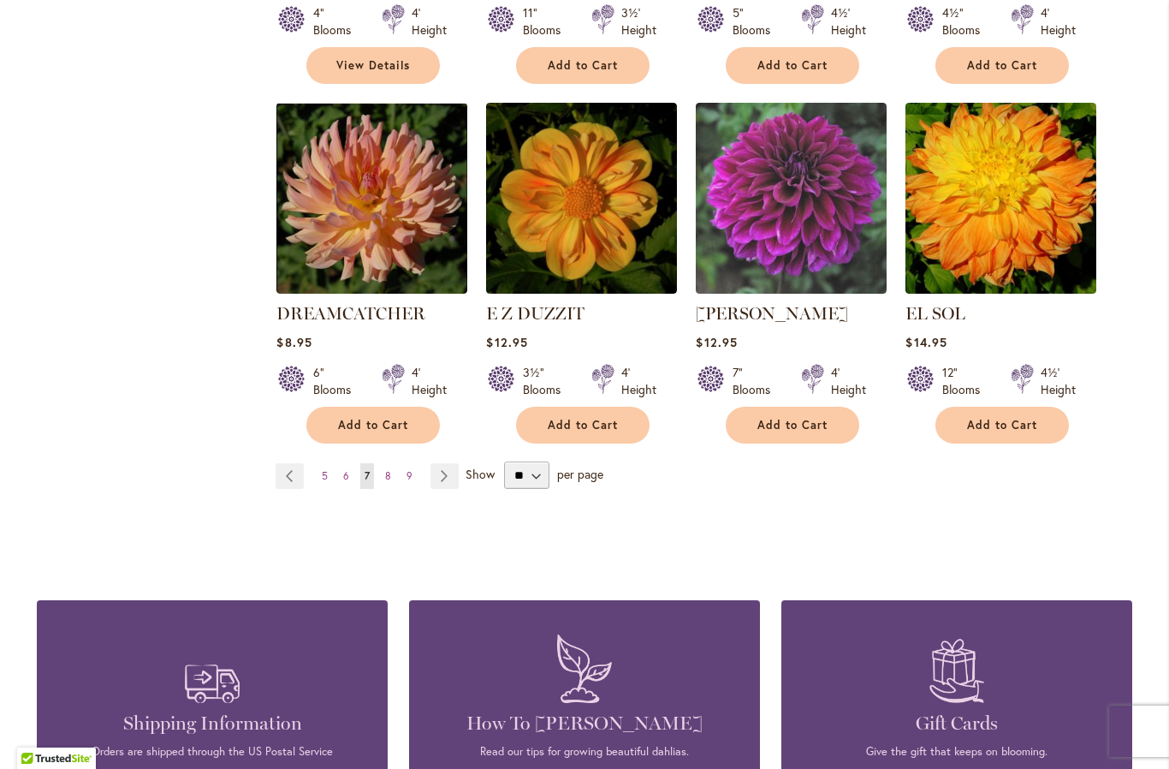
click at [440, 463] on link "Page Next" at bounding box center [445, 476] width 28 height 26
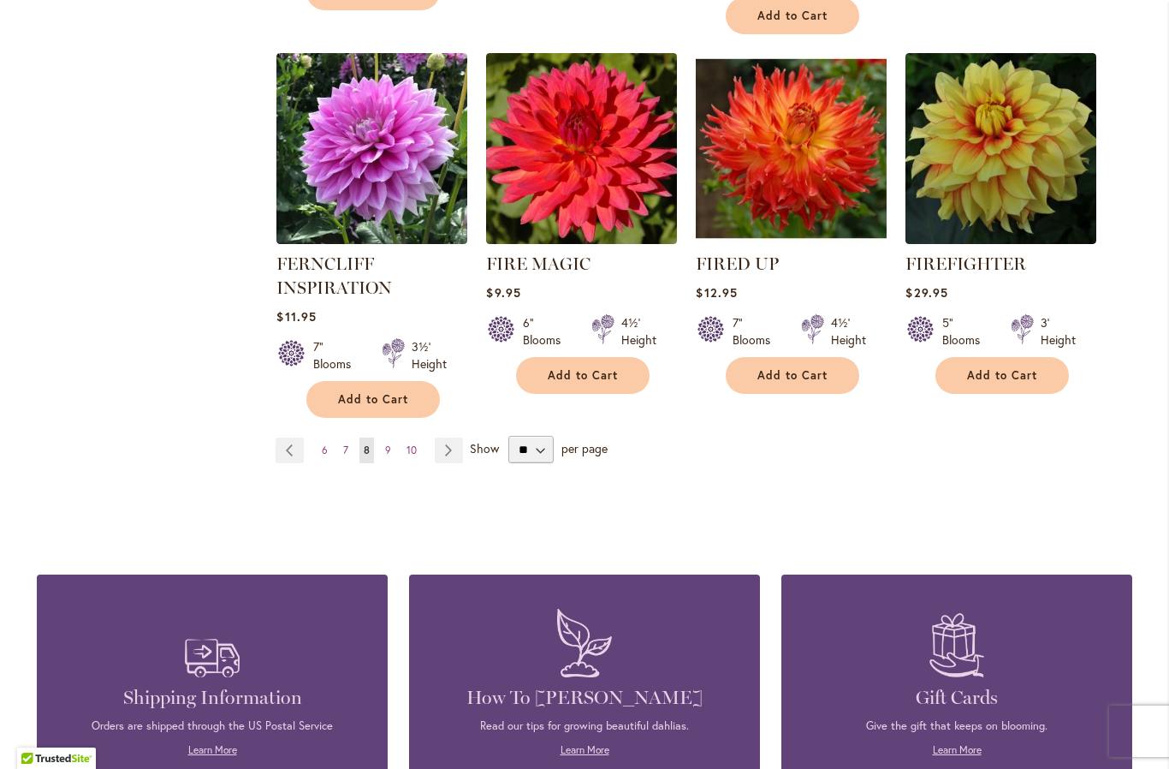
scroll to position [1480, 0]
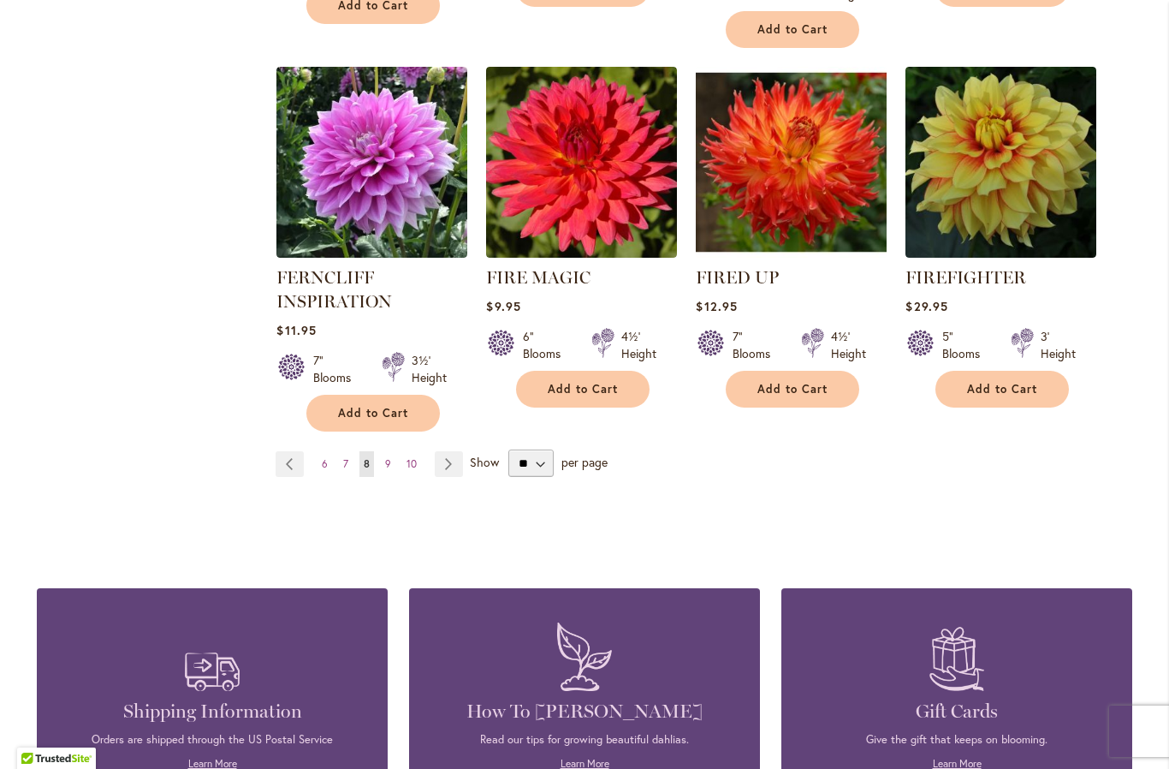
click at [446, 460] on link "Page Next" at bounding box center [449, 464] width 28 height 26
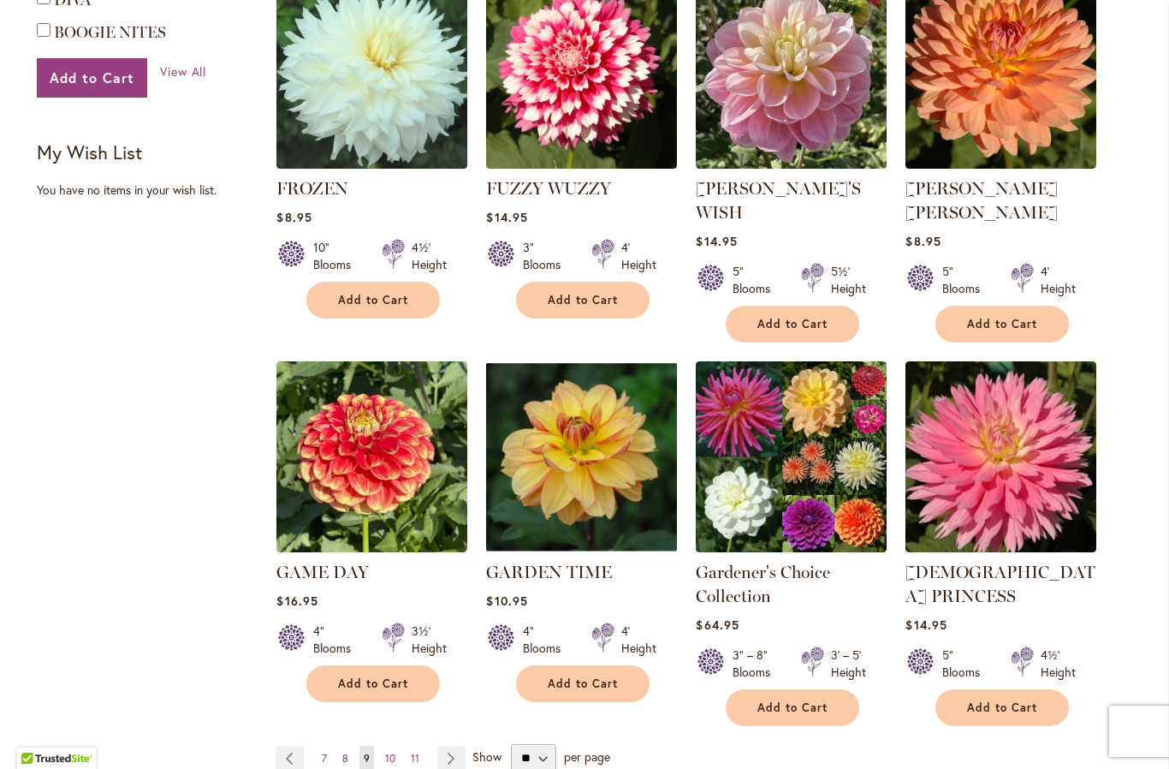
scroll to position [1222, 0]
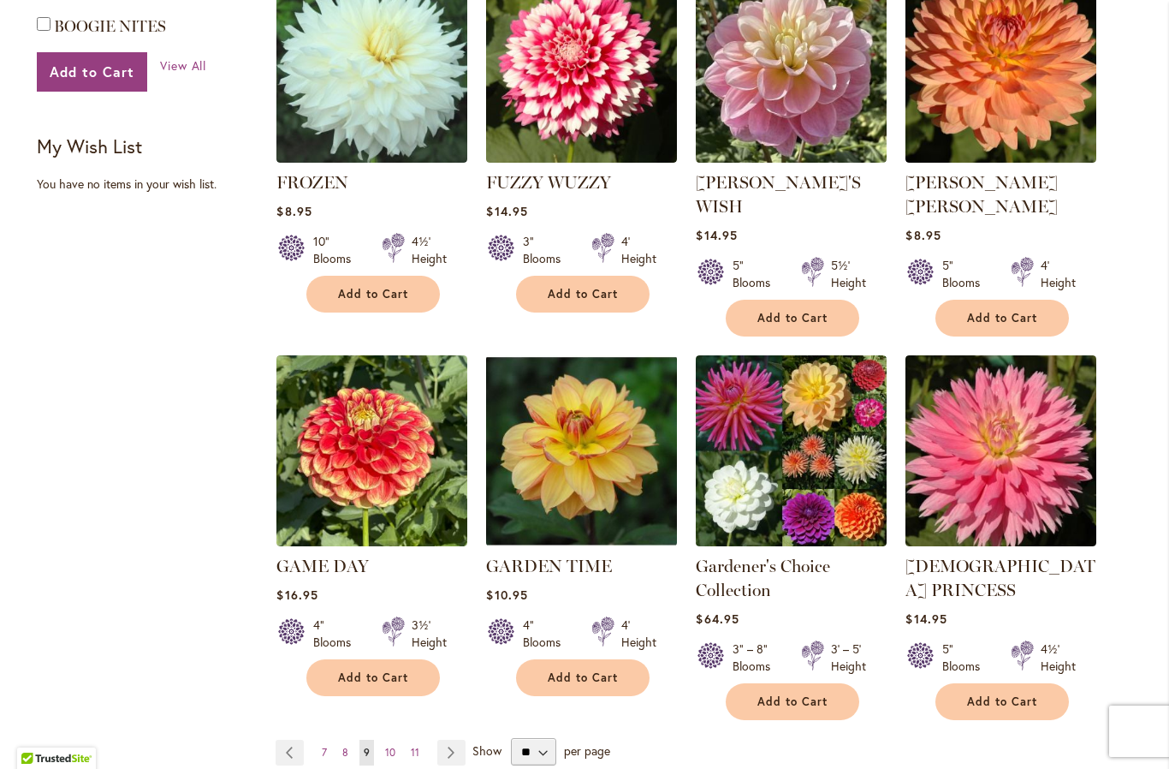
click at [449, 740] on link "Page Next" at bounding box center [451, 753] width 28 height 26
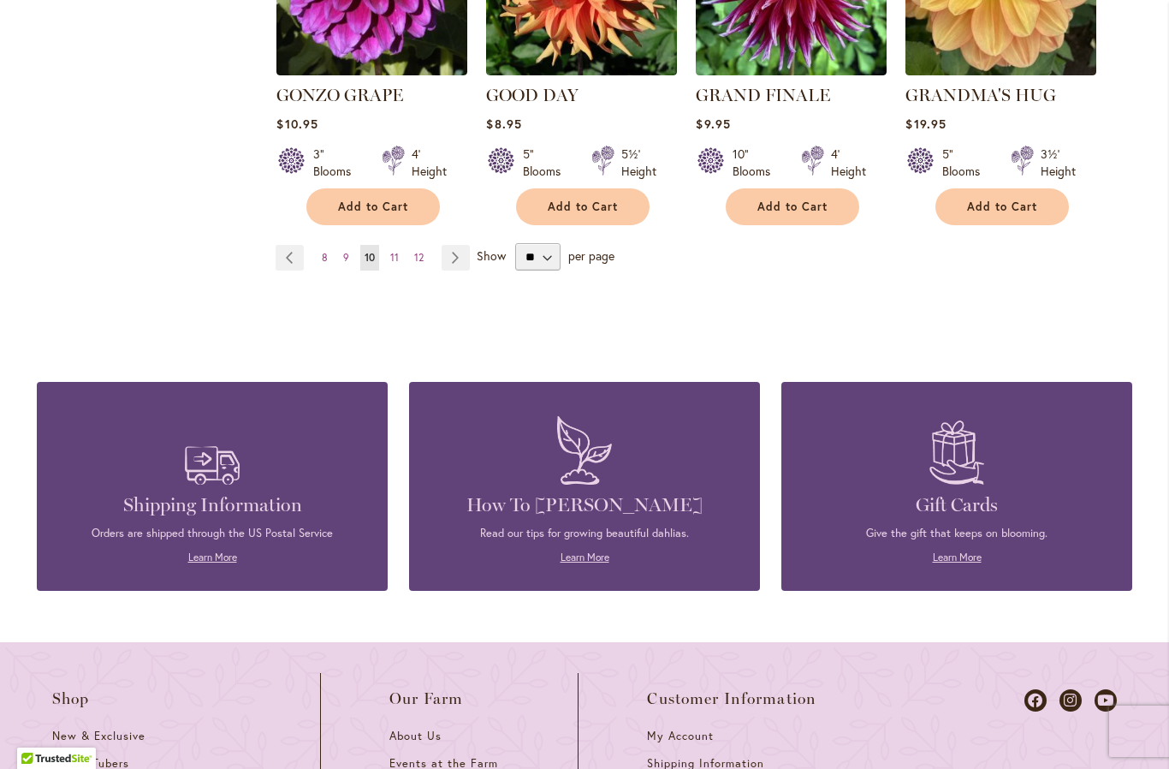
scroll to position [1643, 0]
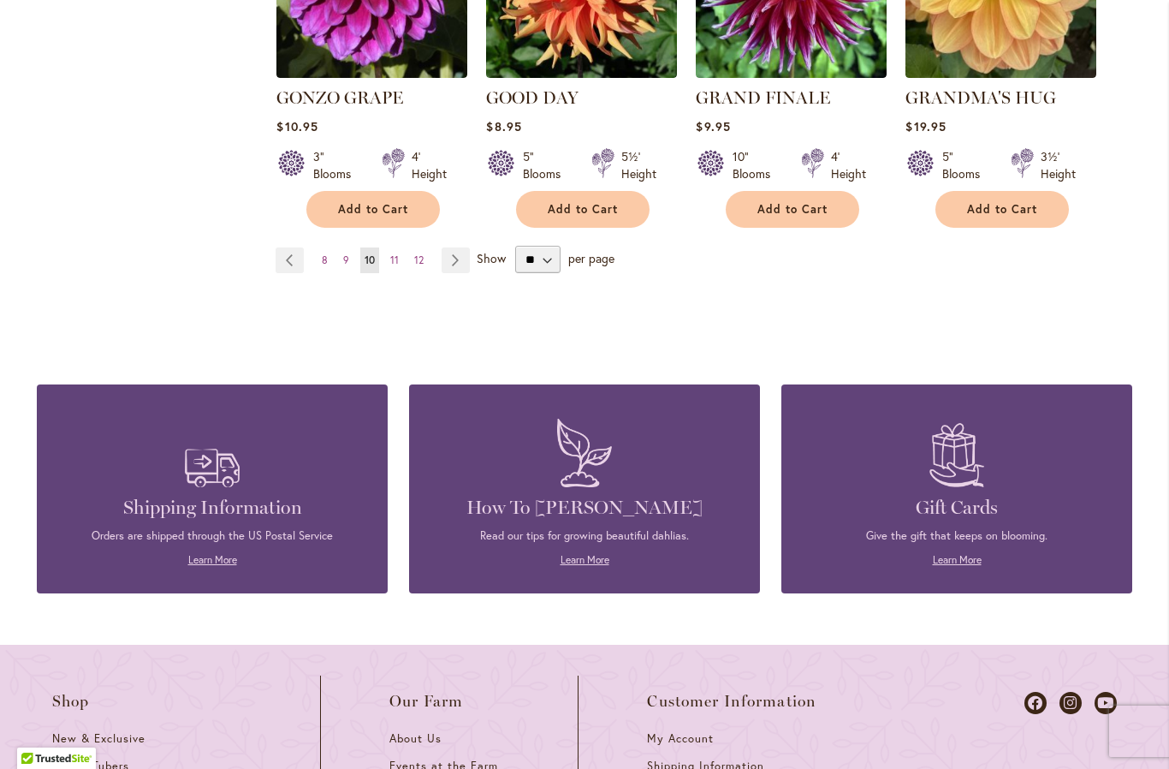
click at [451, 247] on link "Page Next" at bounding box center [456, 260] width 28 height 26
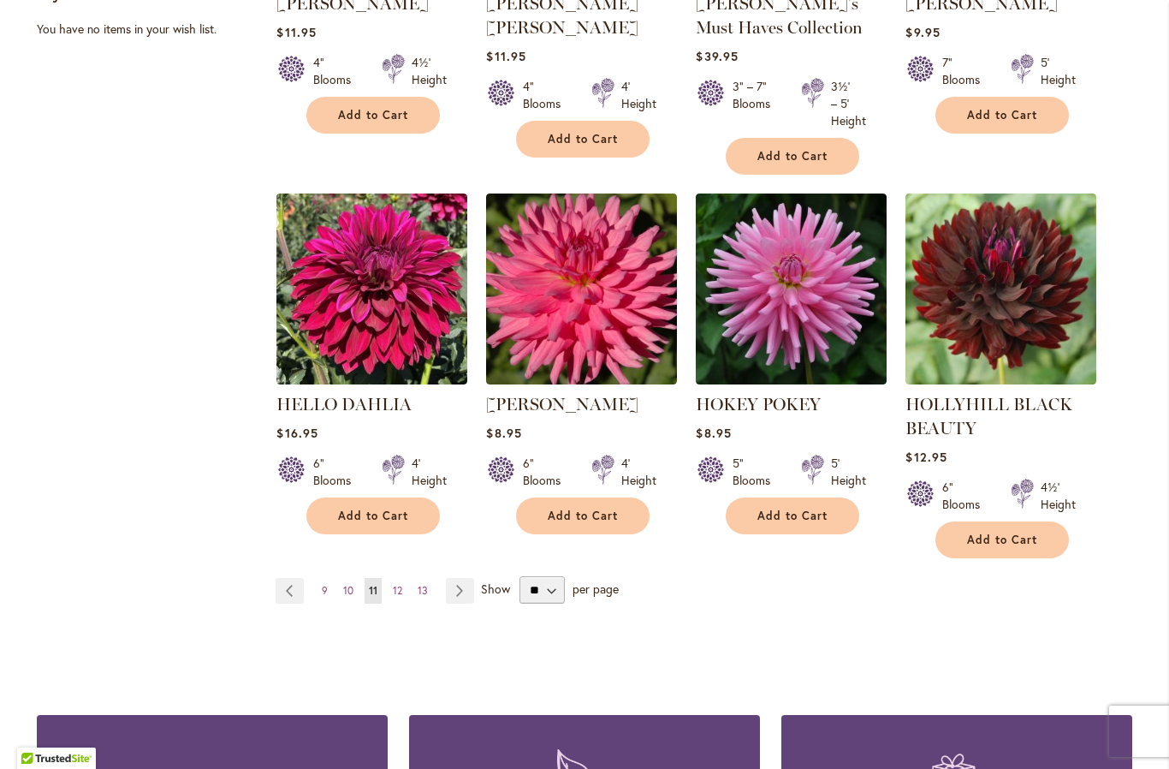
scroll to position [1378, 0]
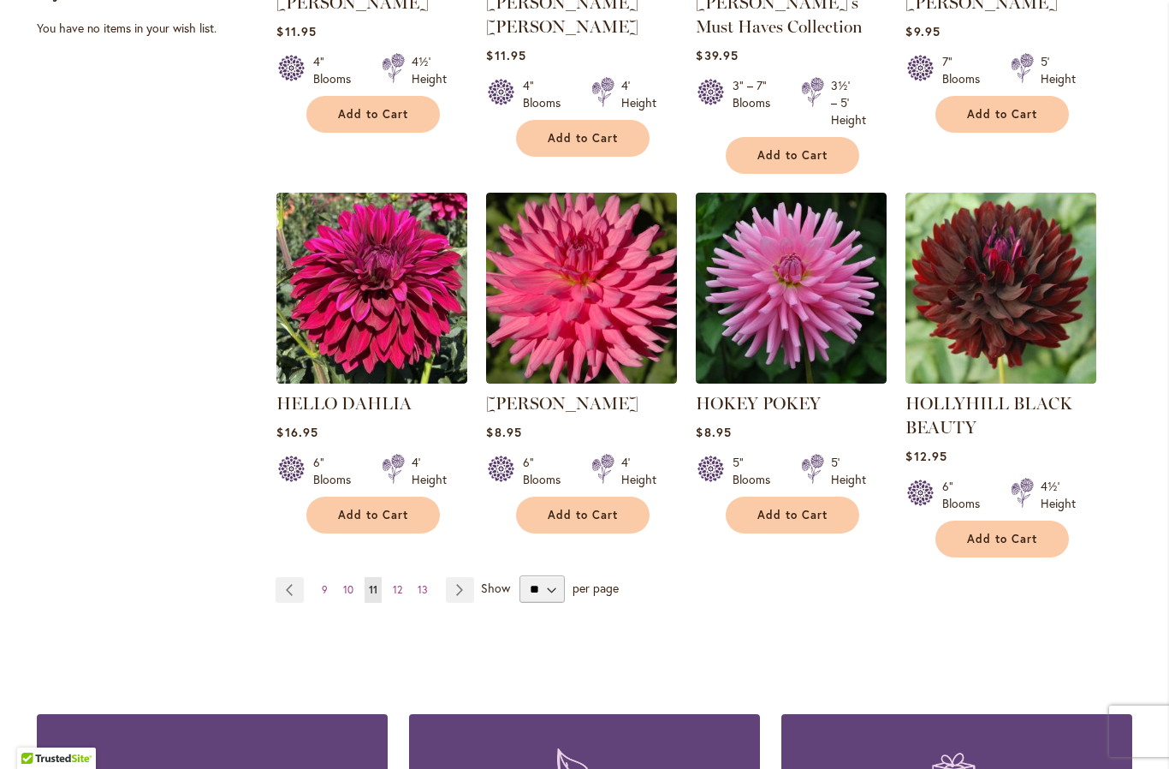
click at [455, 582] on link "Page Next" at bounding box center [460, 590] width 28 height 26
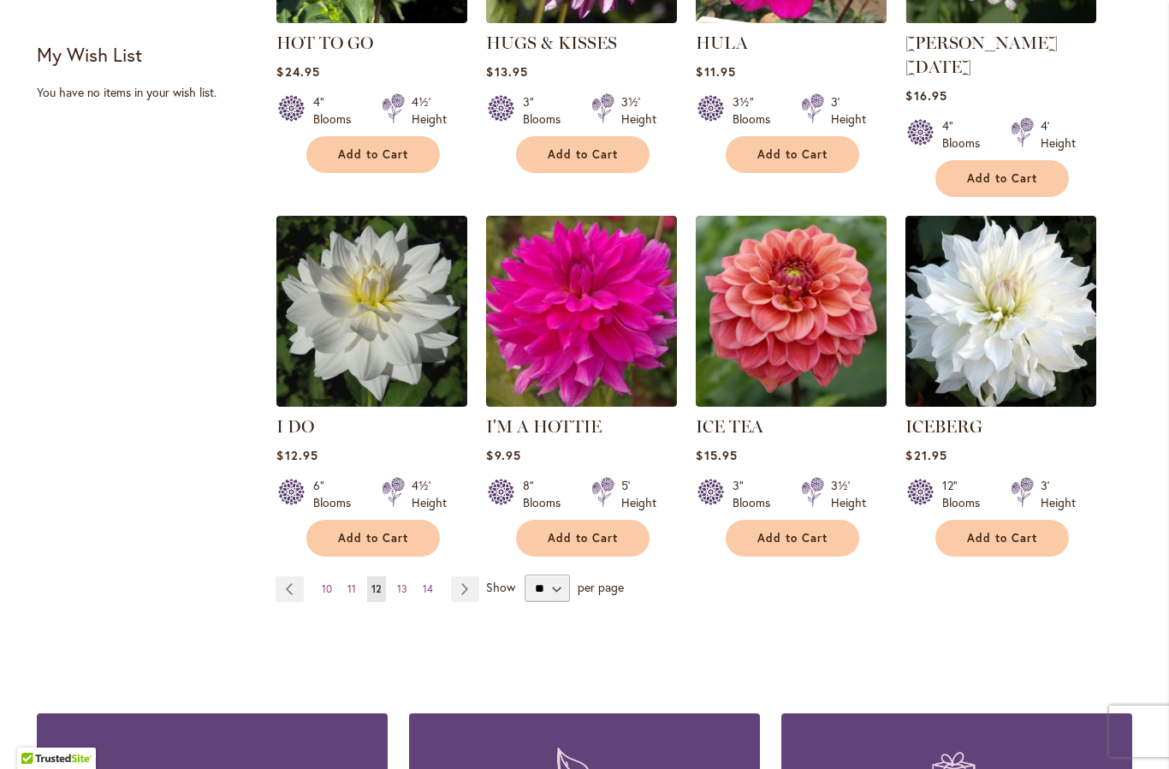
scroll to position [1313, 0]
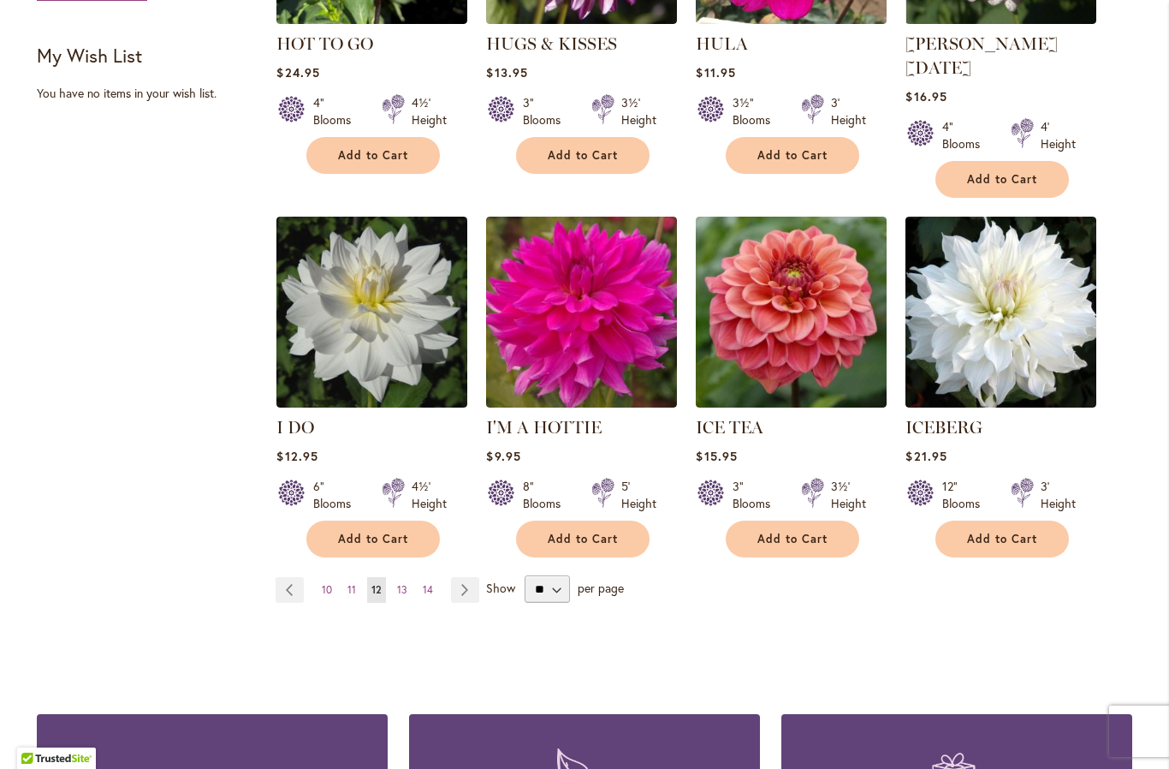
click at [796, 532] on span "Add to Cart" at bounding box center [793, 539] width 70 height 15
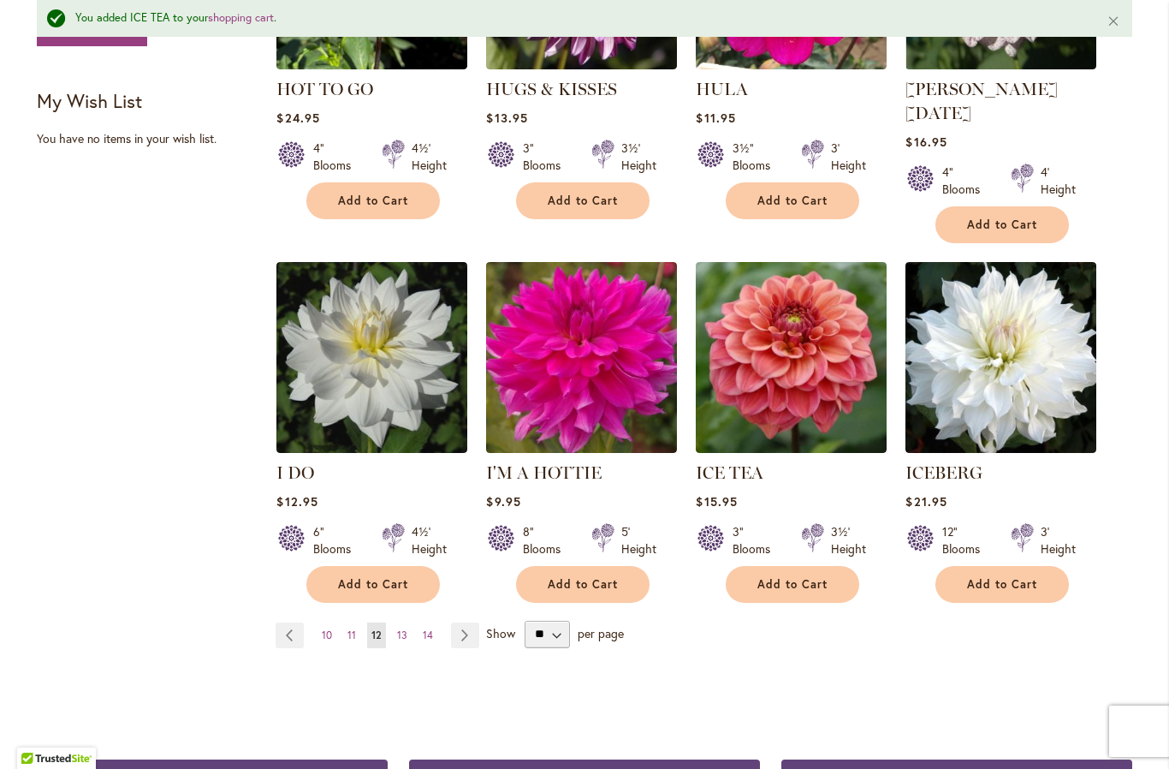
click at [463, 622] on link "Page Next" at bounding box center [465, 635] width 28 height 26
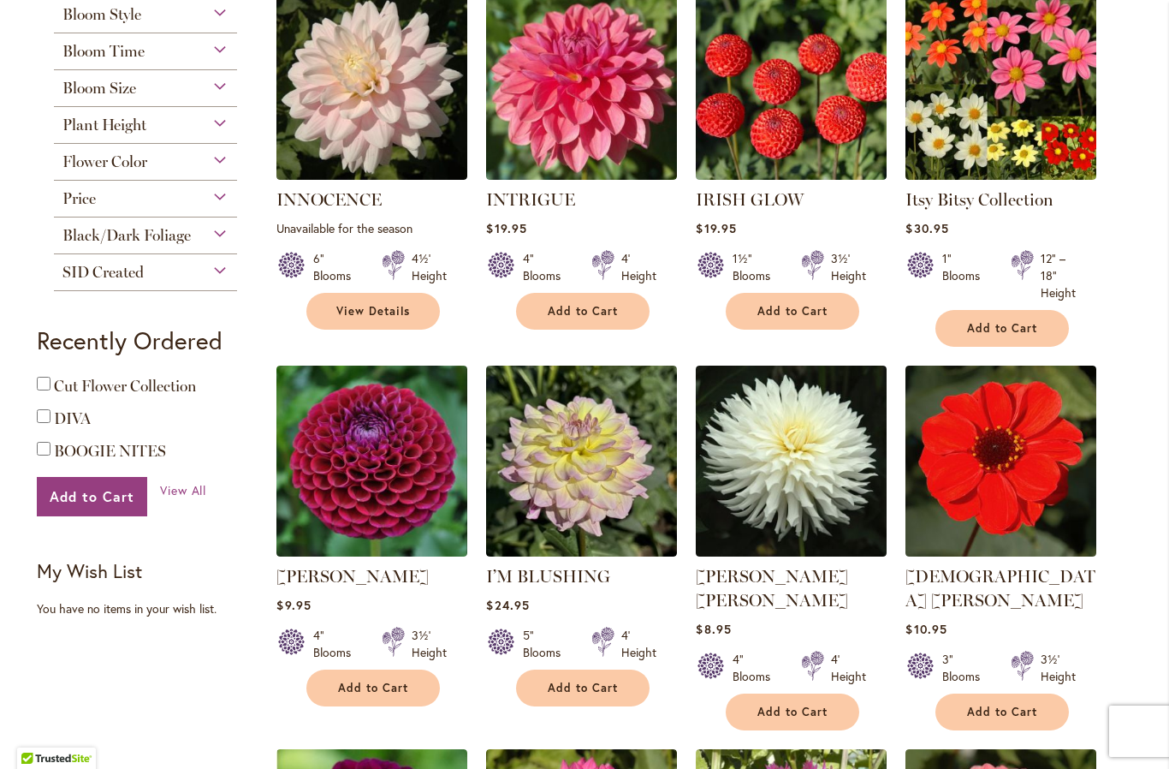
scroll to position [804, 0]
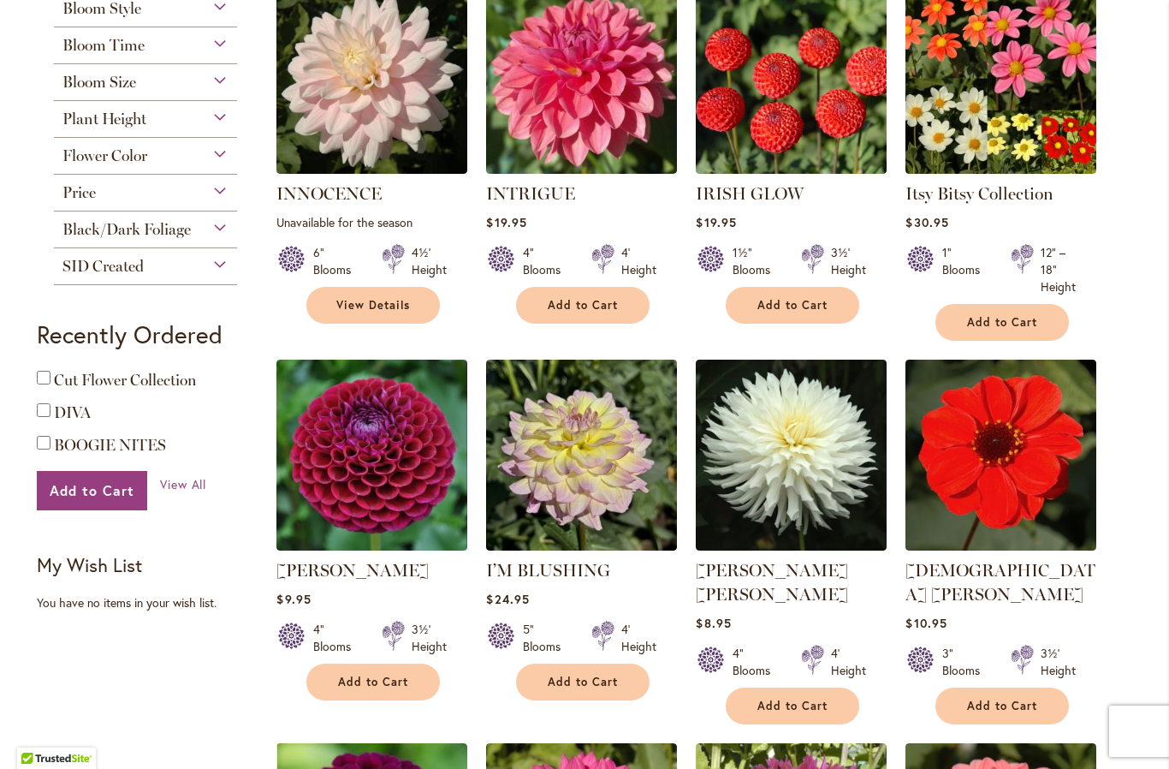
click at [376, 681] on span "Add to Cart" at bounding box center [373, 681] width 70 height 15
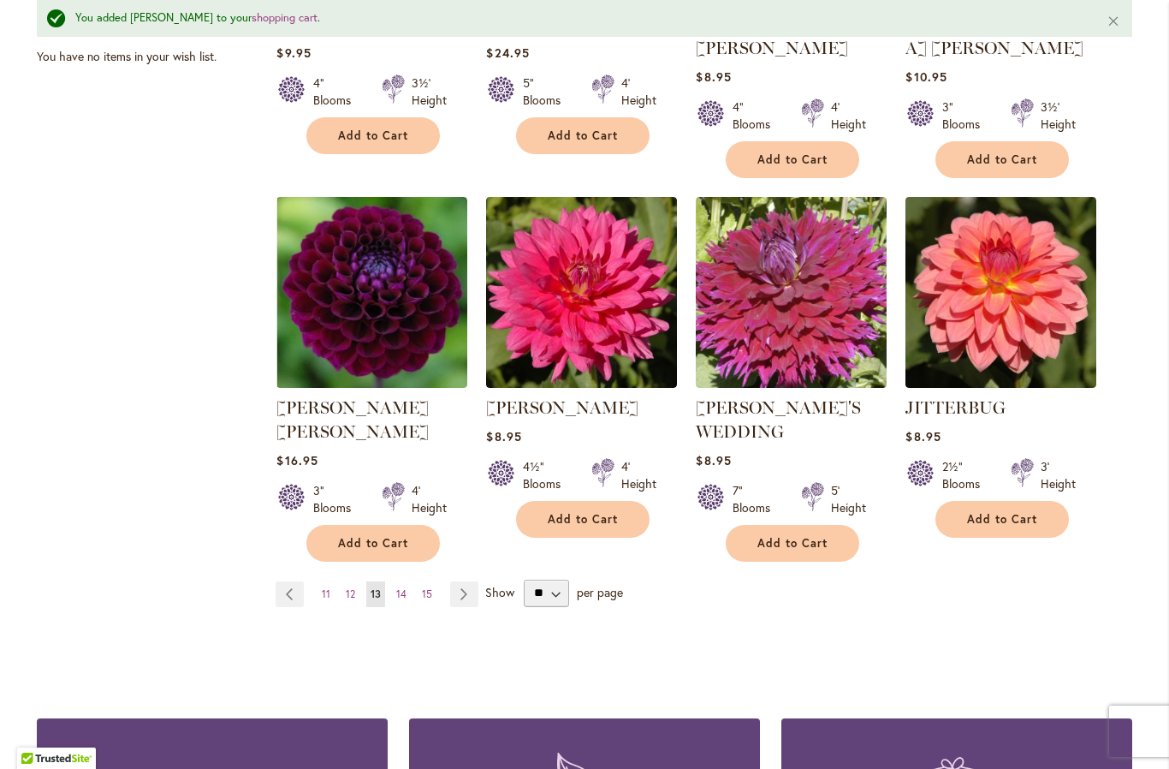
scroll to position [1398, 0]
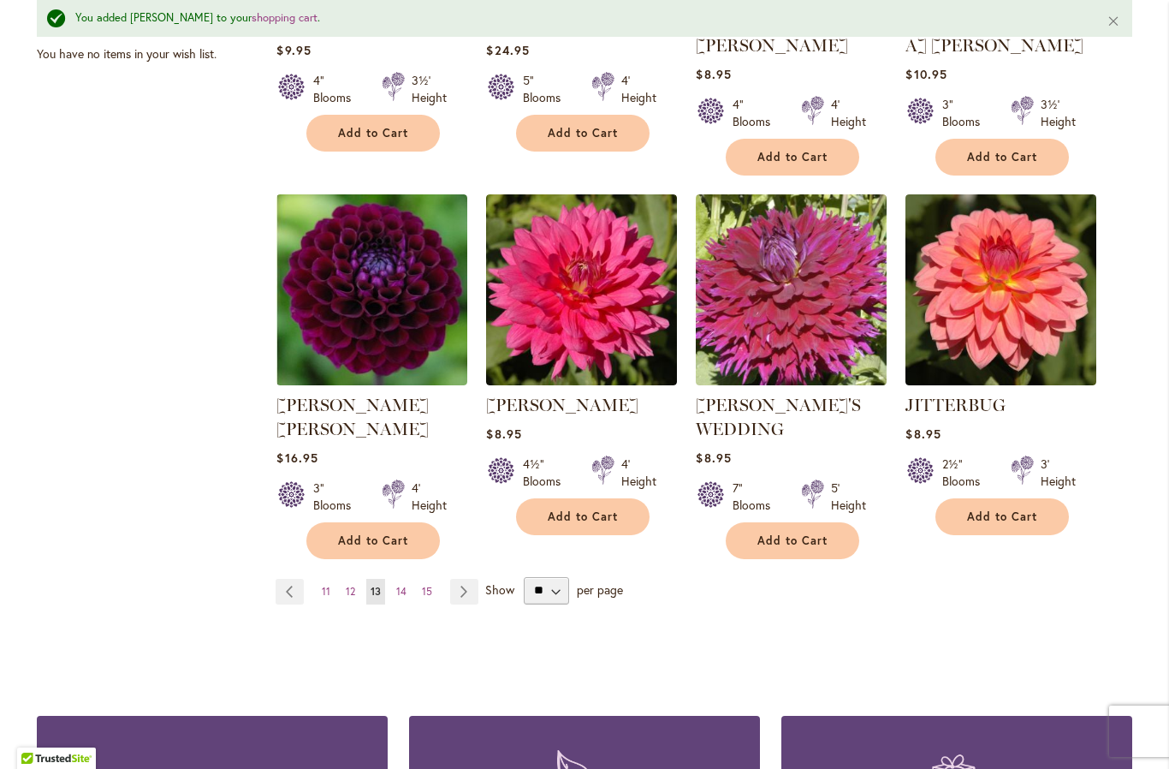
click at [466, 579] on link "Page Next" at bounding box center [464, 592] width 28 height 26
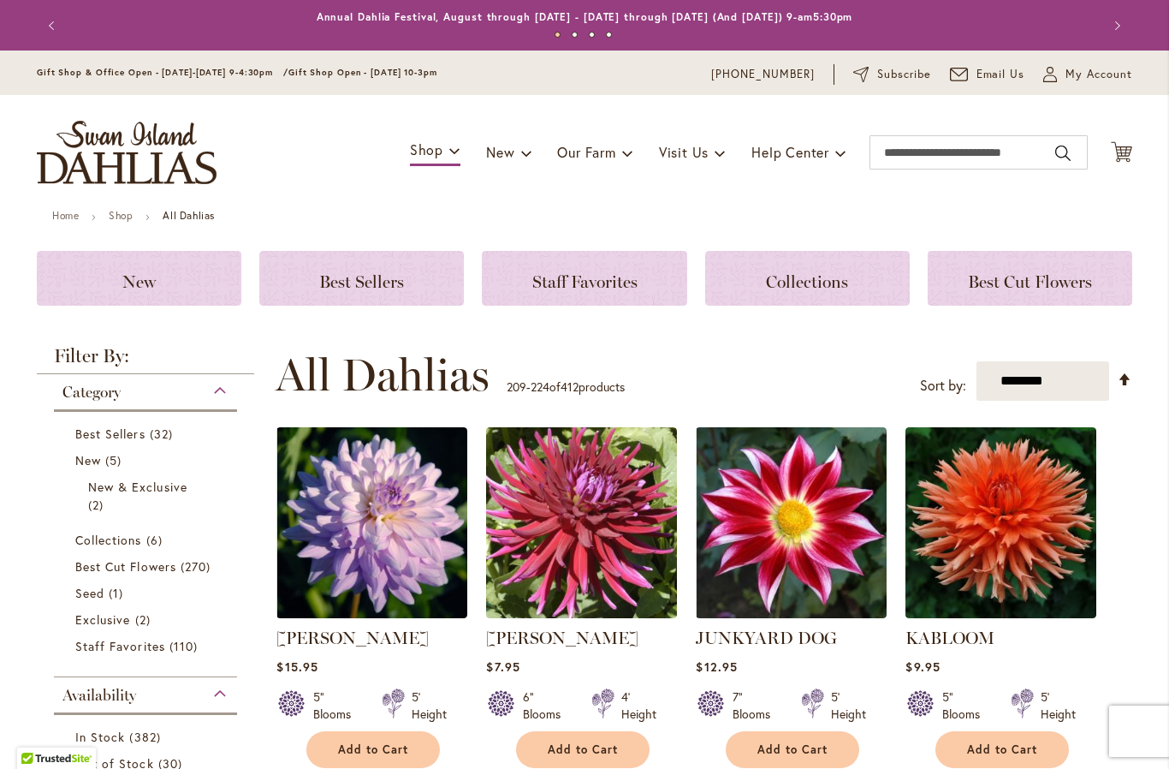
scroll to position [436, 0]
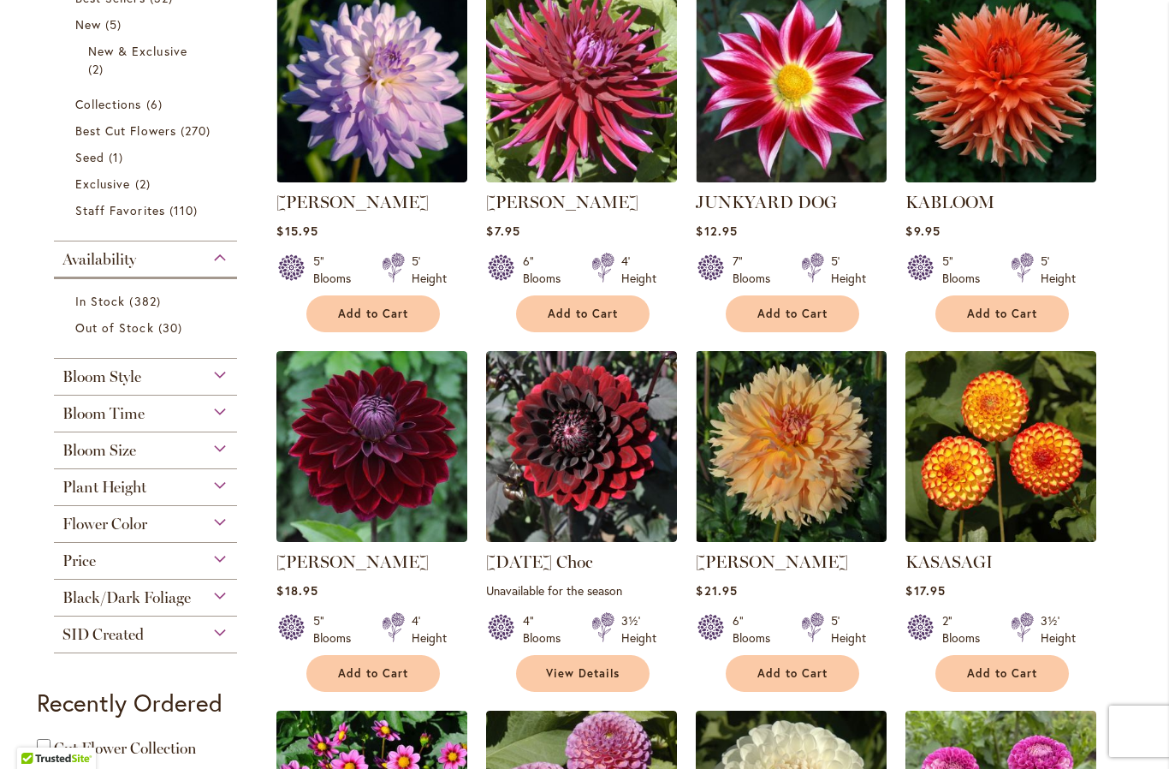
click at [1013, 668] on span "Add to Cart" at bounding box center [1002, 673] width 70 height 15
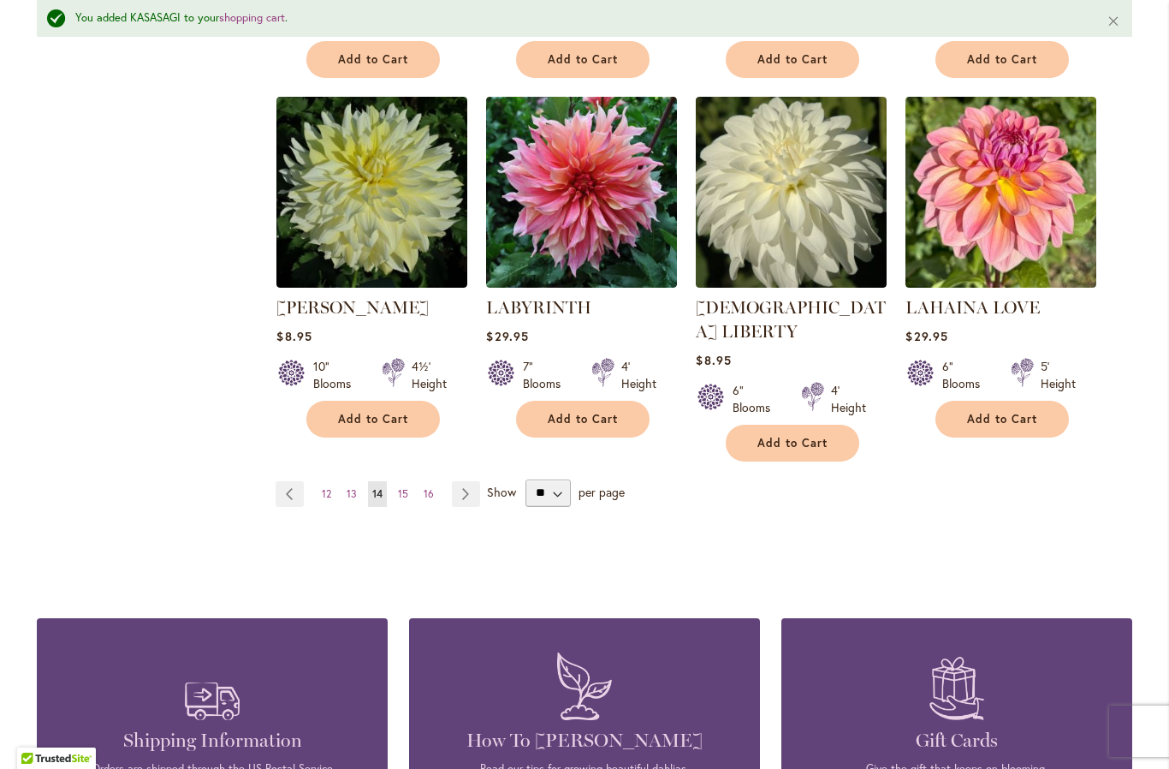
scroll to position [1456, 0]
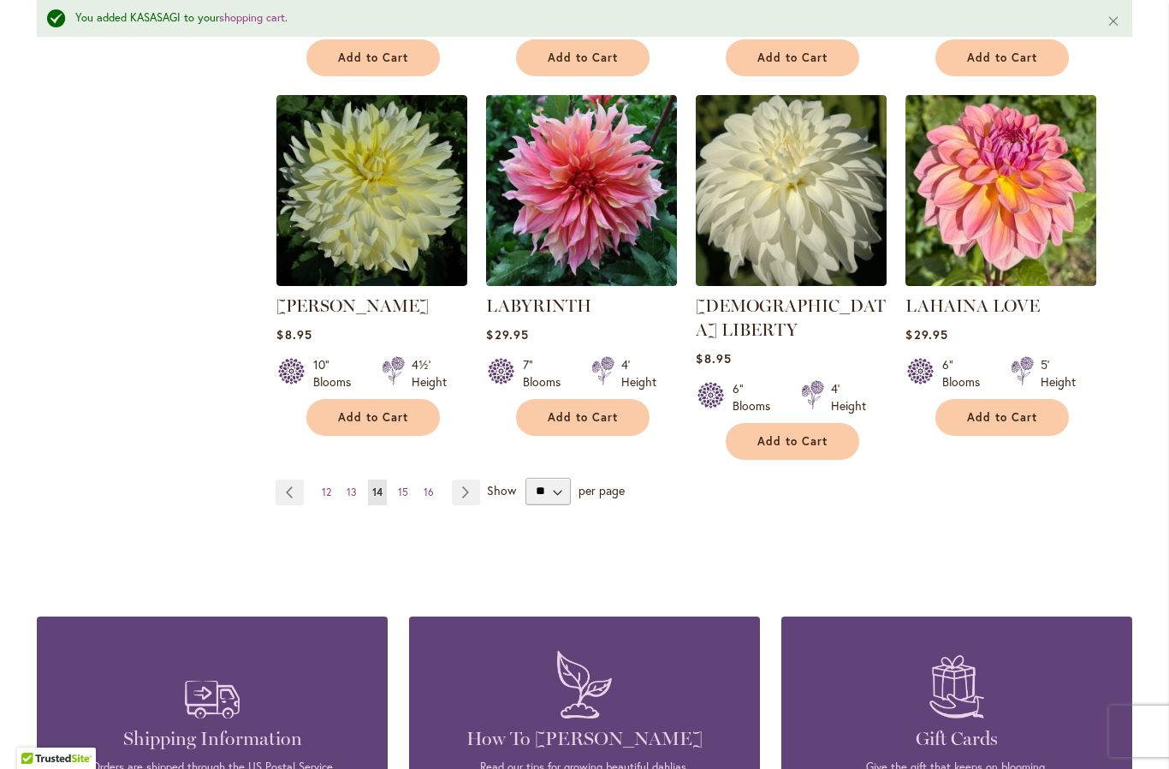
click at [461, 479] on link "Page Next" at bounding box center [466, 492] width 28 height 26
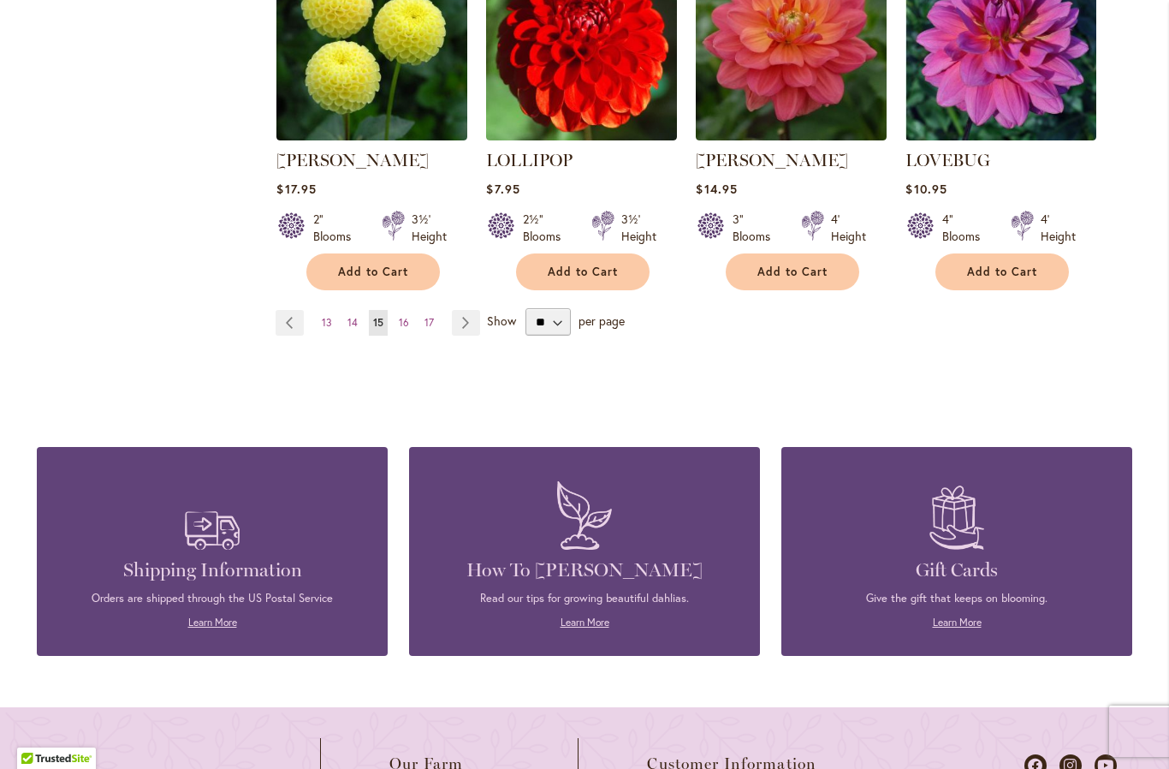
scroll to position [1596, 0]
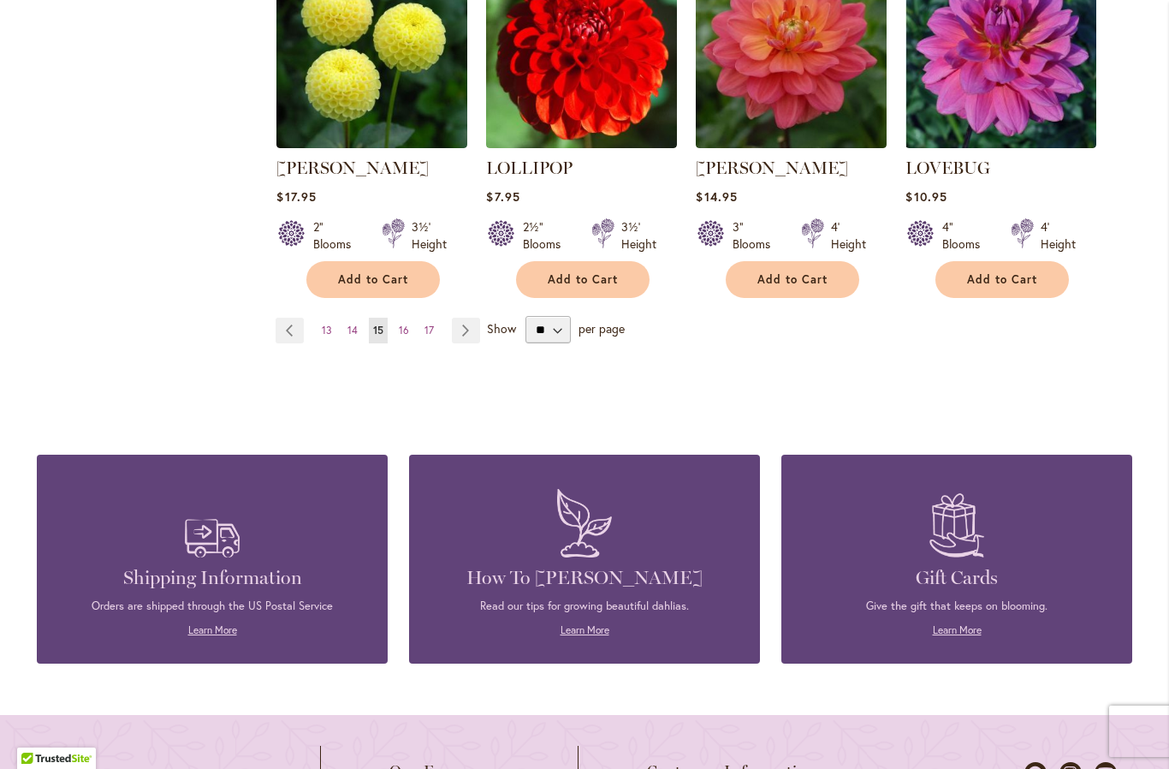
click at [461, 318] on link "Page Next" at bounding box center [466, 331] width 28 height 26
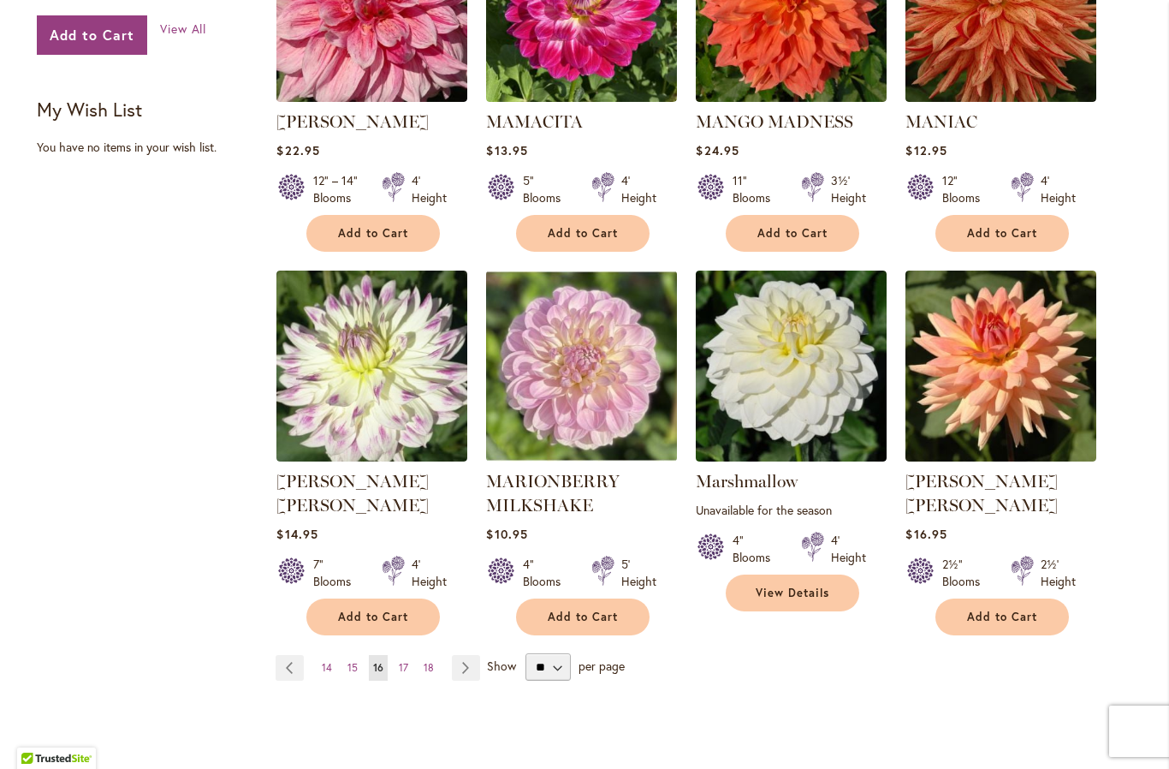
scroll to position [1328, 0]
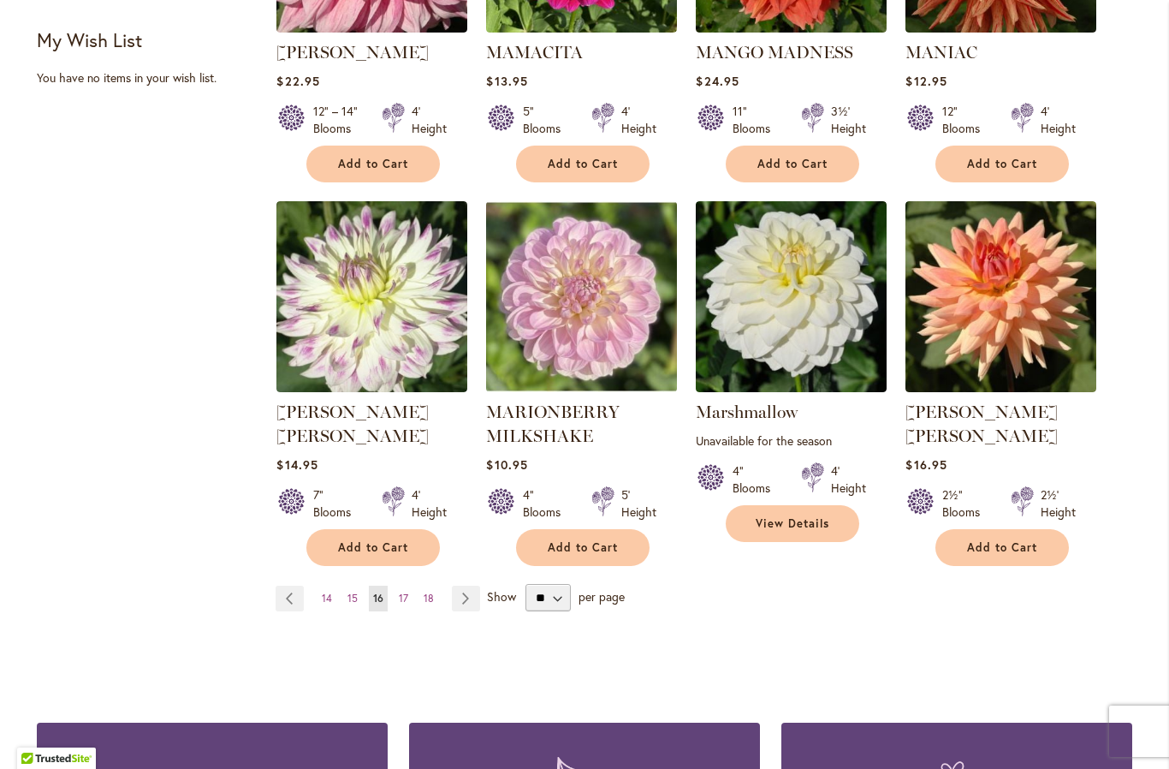
click at [462, 585] on link "Page Next" at bounding box center [466, 598] width 28 height 26
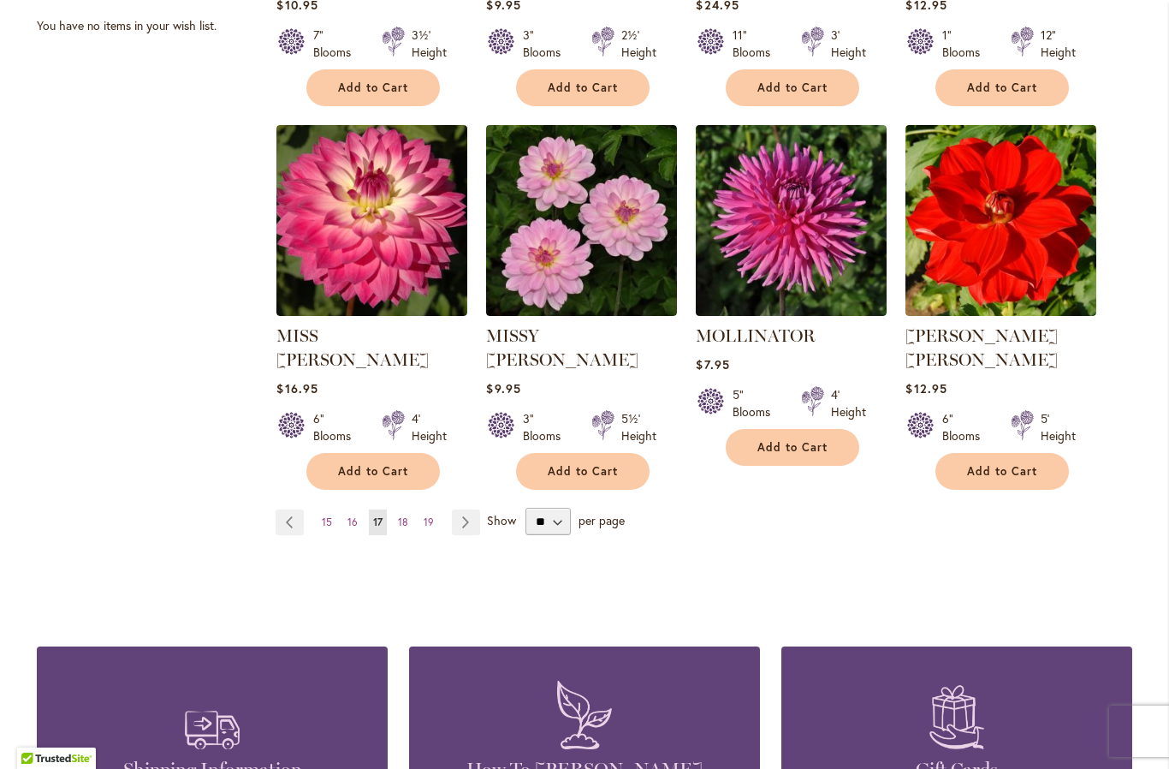
scroll to position [1384, 0]
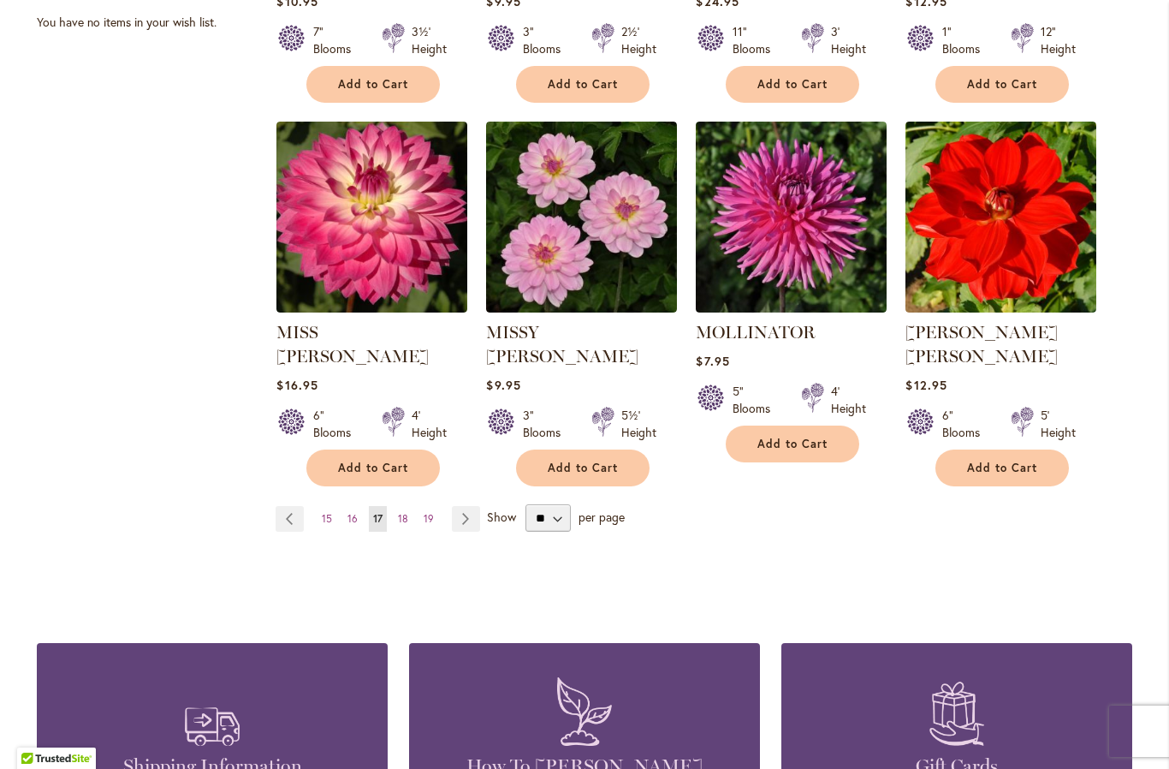
click at [463, 506] on link "Page Next" at bounding box center [466, 519] width 28 height 26
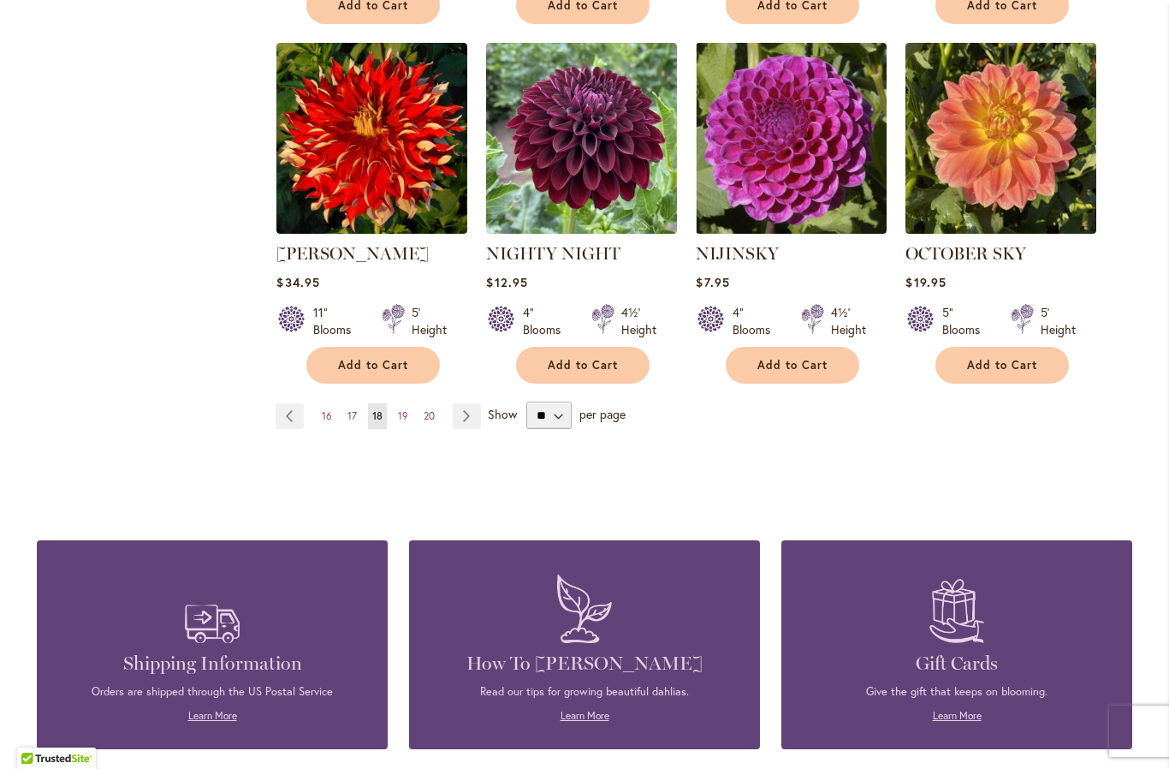
scroll to position [1461, 0]
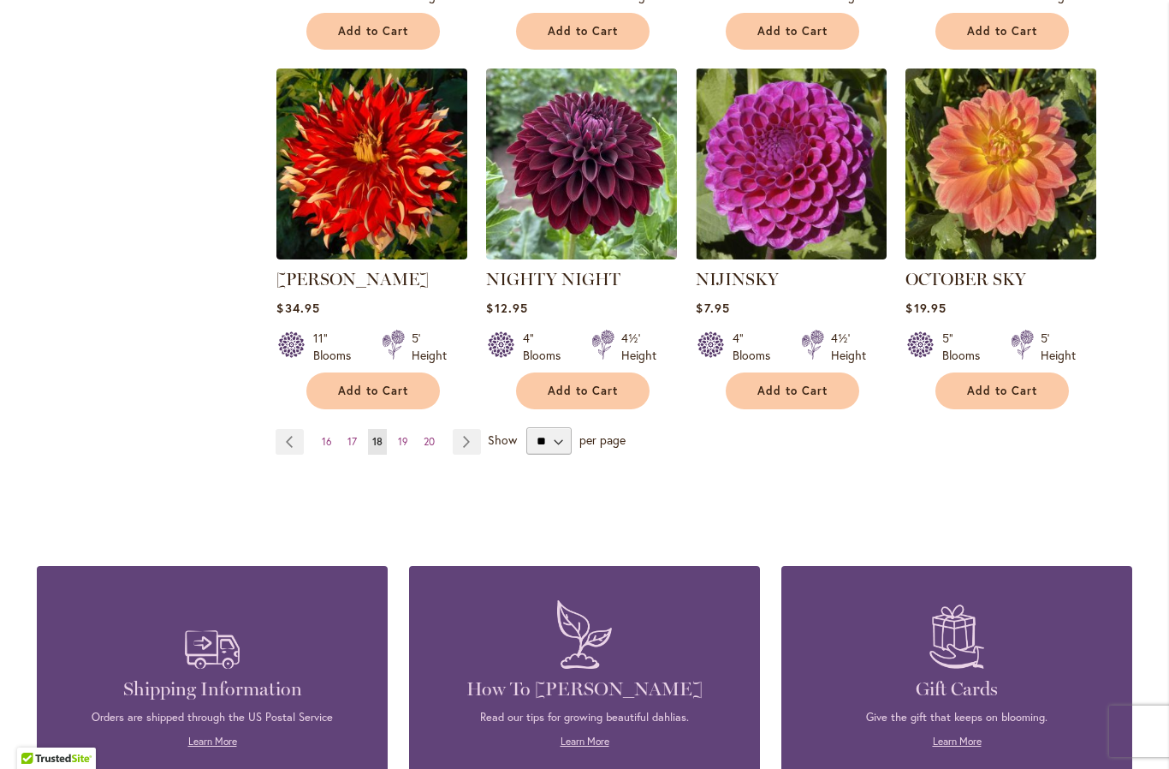
click at [458, 429] on link "Page Next" at bounding box center [467, 442] width 28 height 26
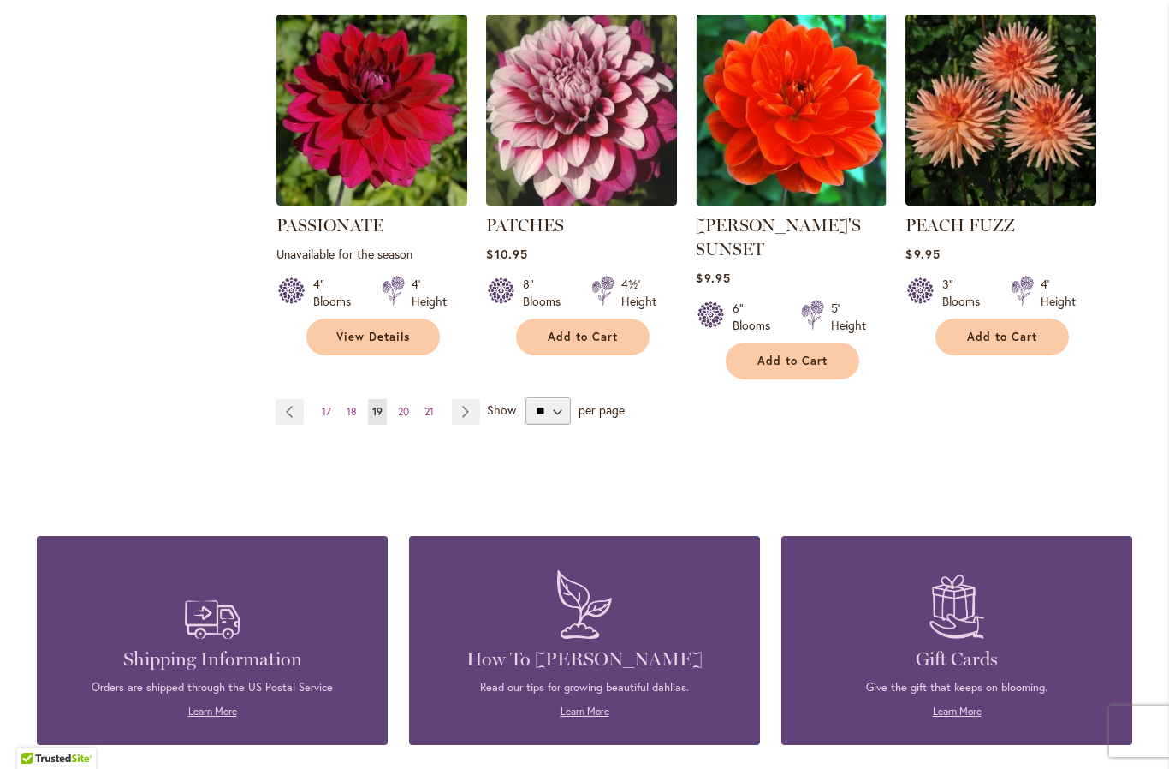
scroll to position [1521, 0]
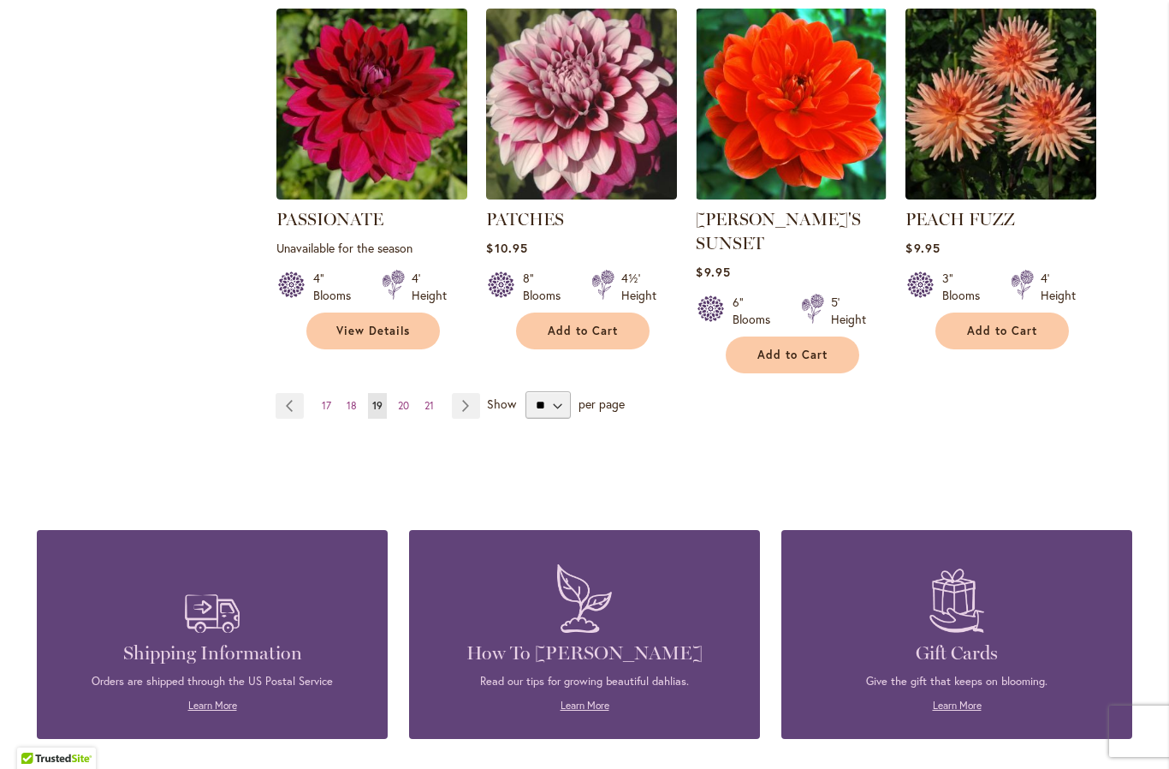
click at [460, 393] on link "Page Next" at bounding box center [466, 406] width 28 height 26
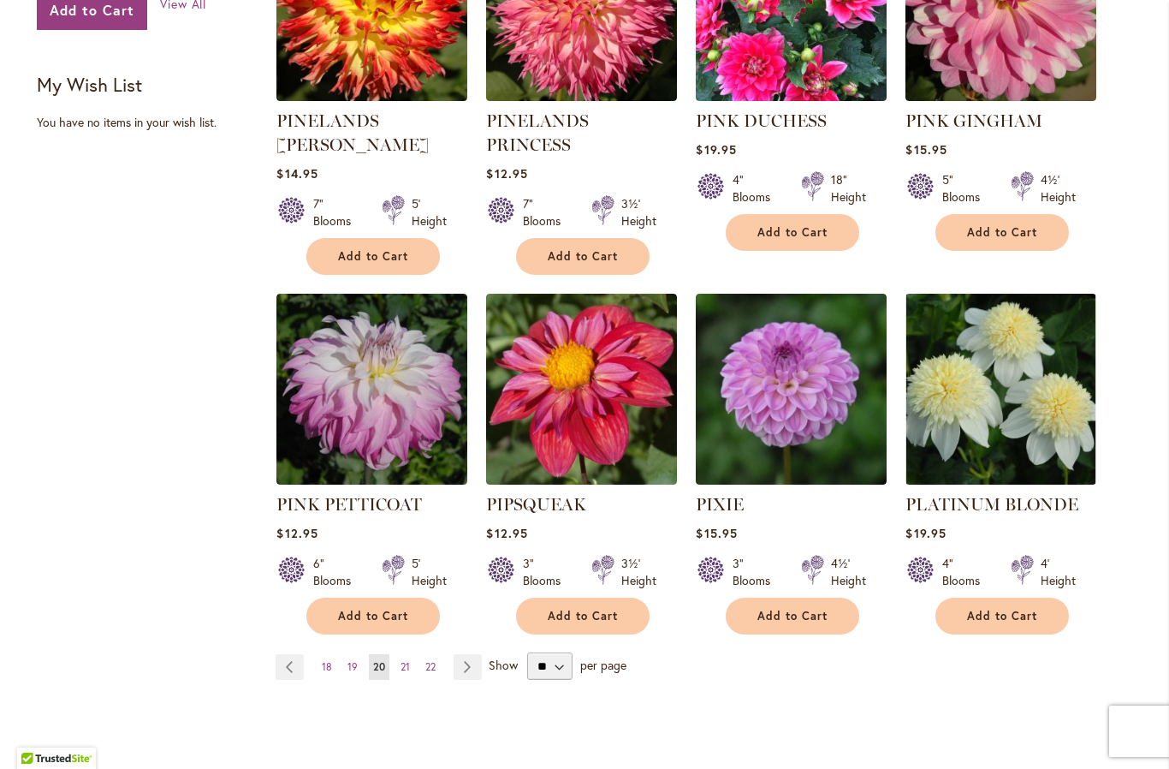
scroll to position [1280, 0]
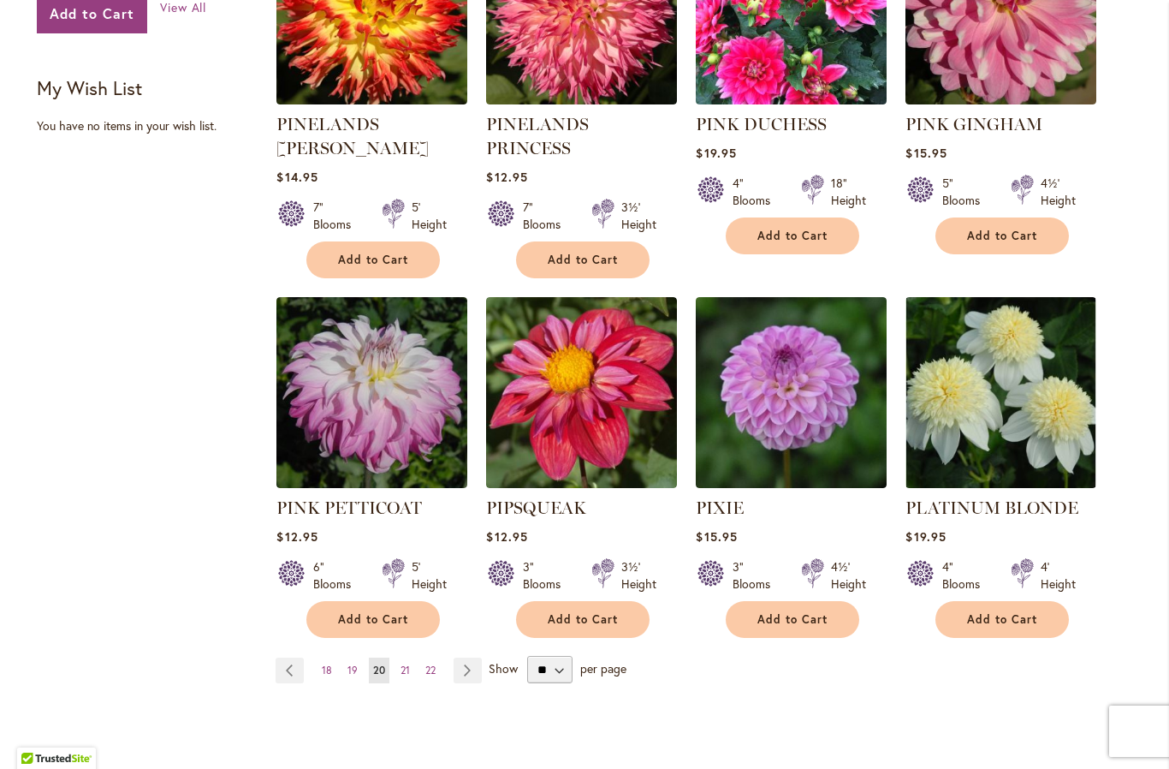
click at [464, 657] on link "Page Next" at bounding box center [468, 670] width 28 height 26
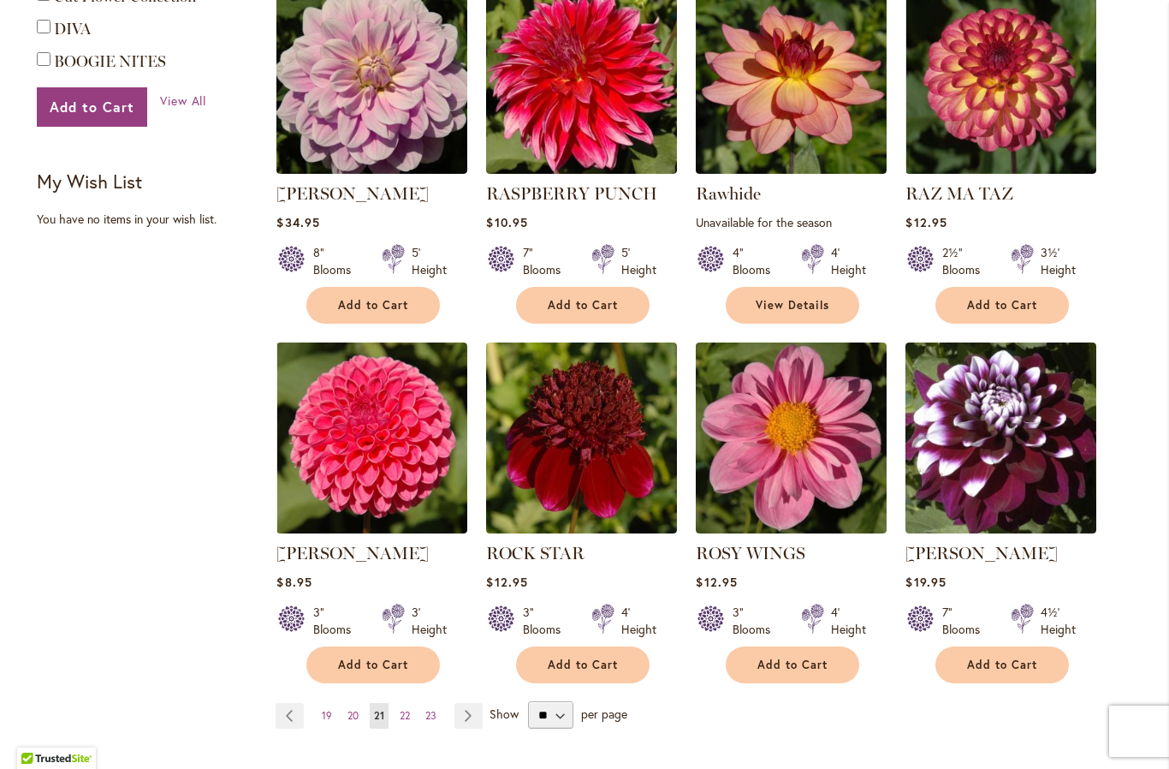
scroll to position [1201, 0]
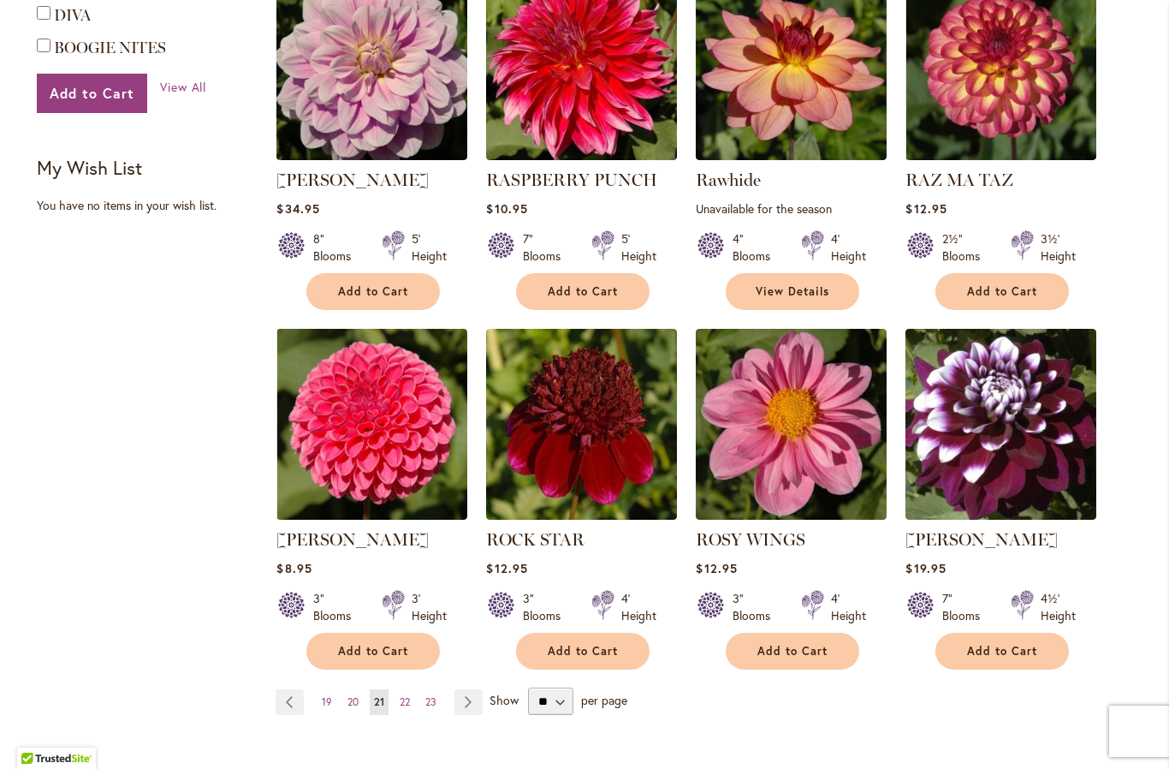
click at [383, 648] on span "Add to Cart" at bounding box center [373, 651] width 70 height 15
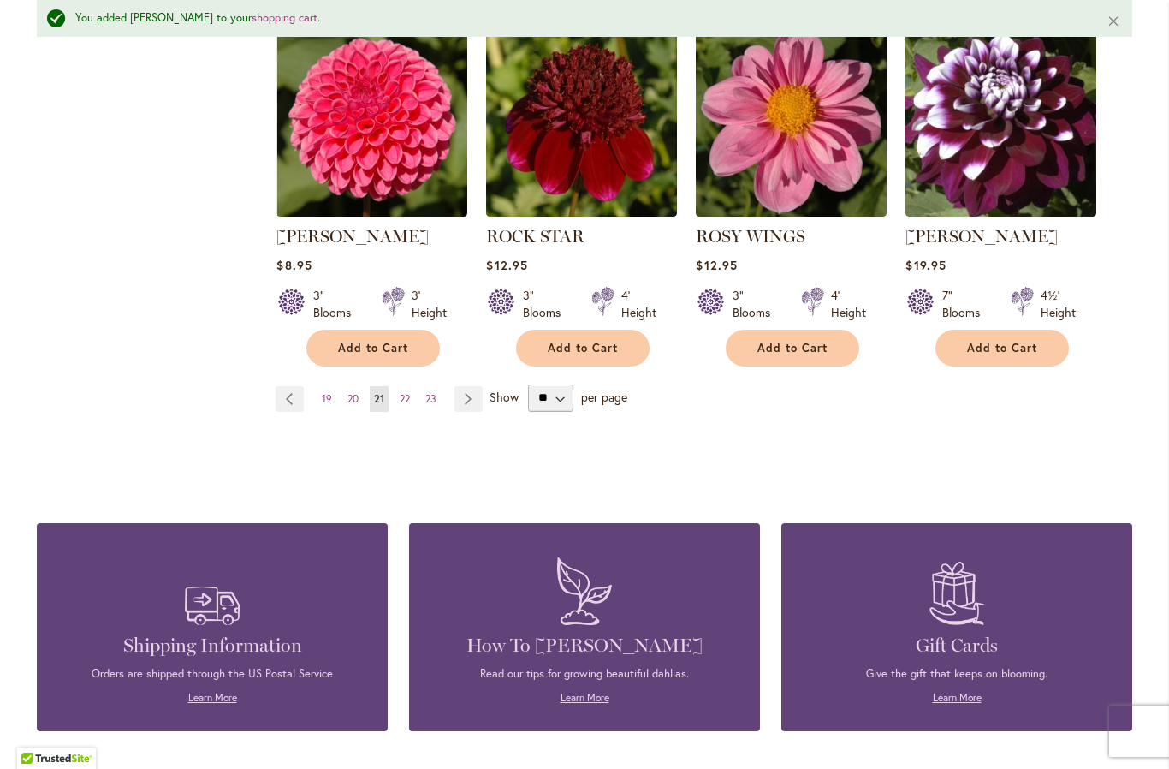
scroll to position [1543, 0]
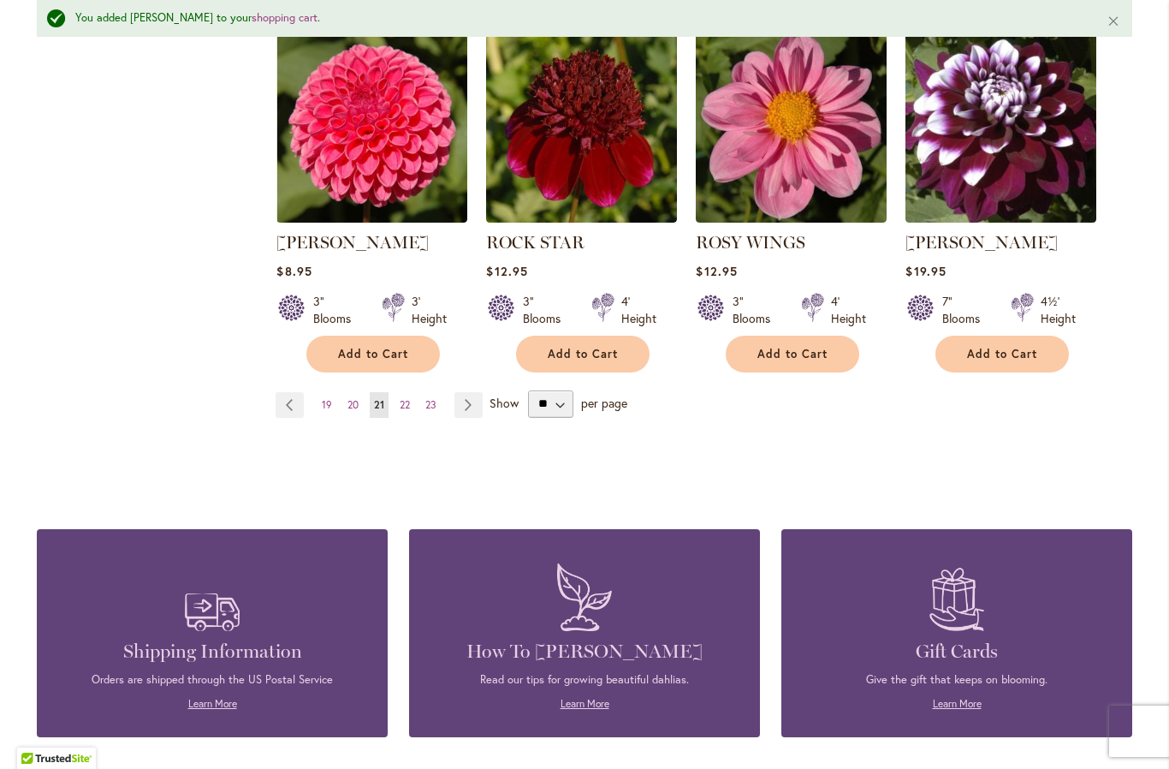
click at [468, 397] on link "Page Next" at bounding box center [469, 405] width 28 height 26
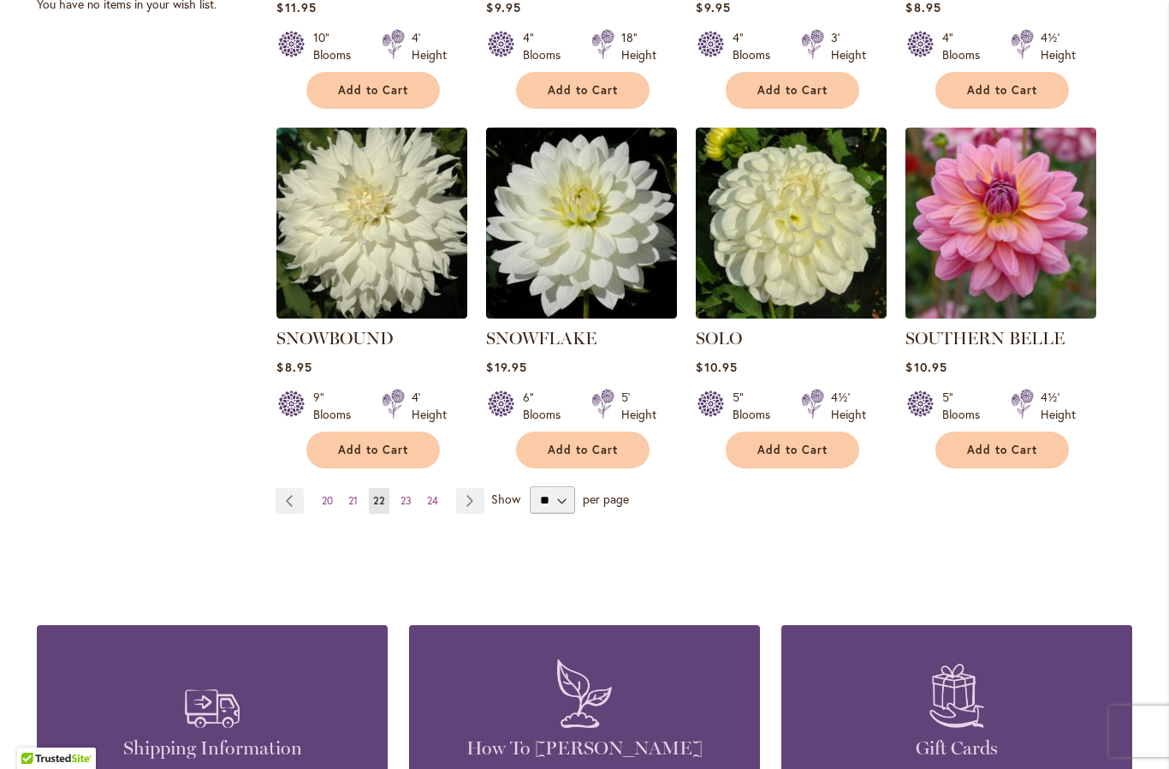
scroll to position [1409, 0]
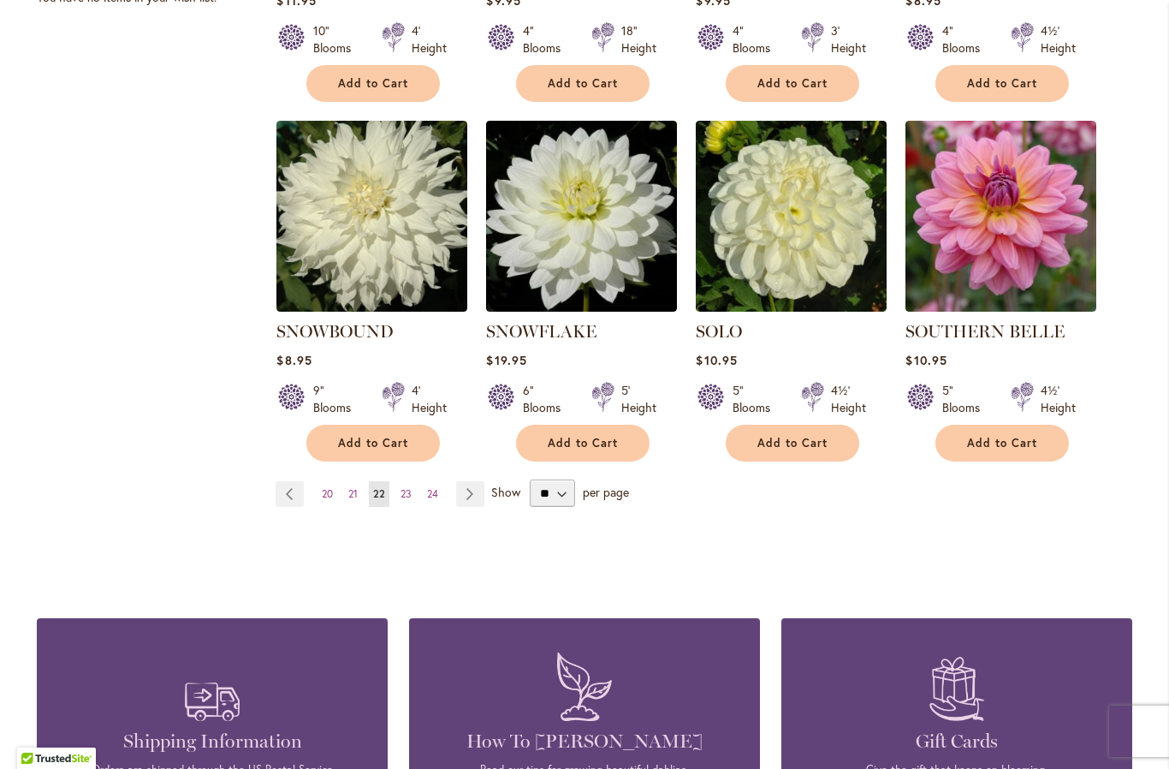
click at [463, 481] on link "Page Next" at bounding box center [470, 494] width 28 height 26
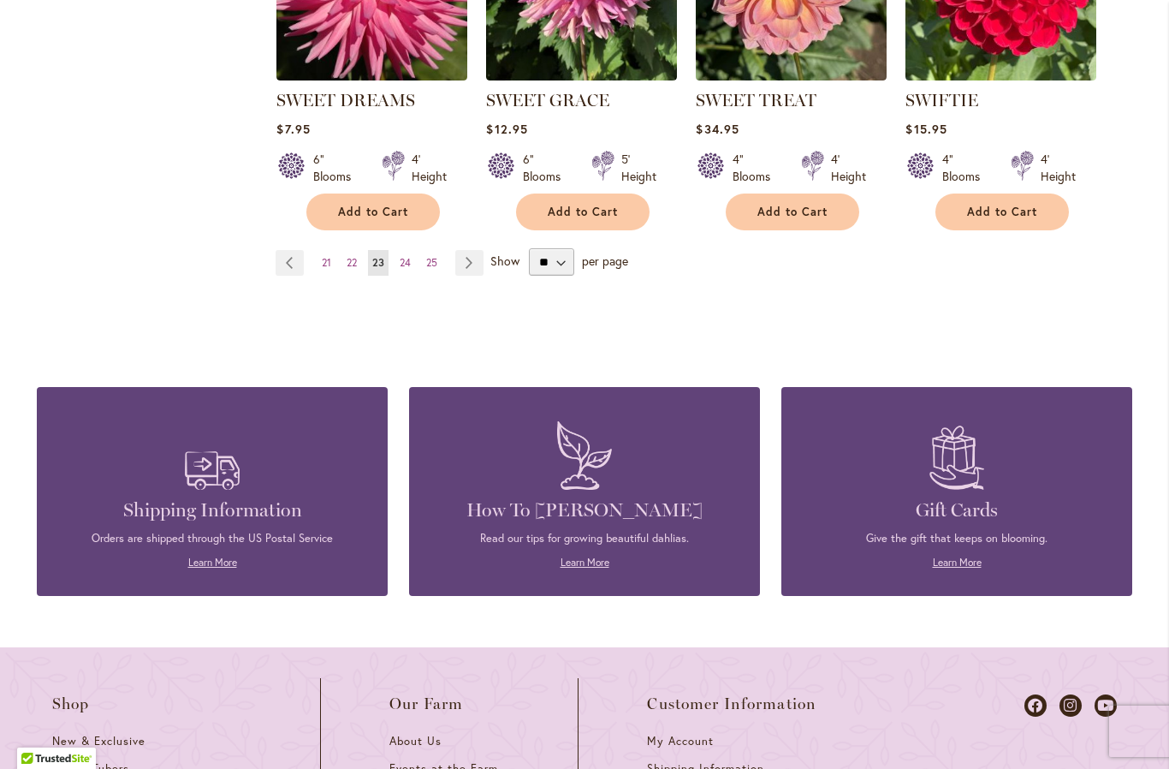
scroll to position [1641, 0]
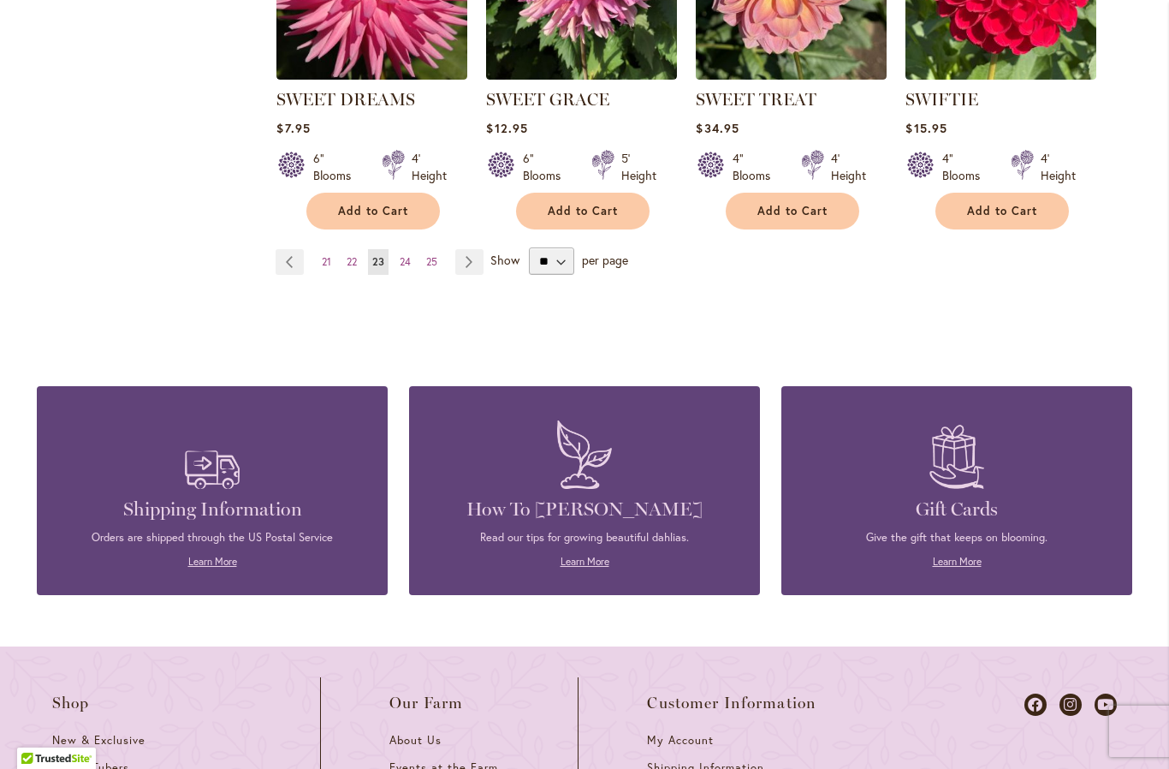
click at [467, 259] on link "Page Next" at bounding box center [469, 262] width 28 height 26
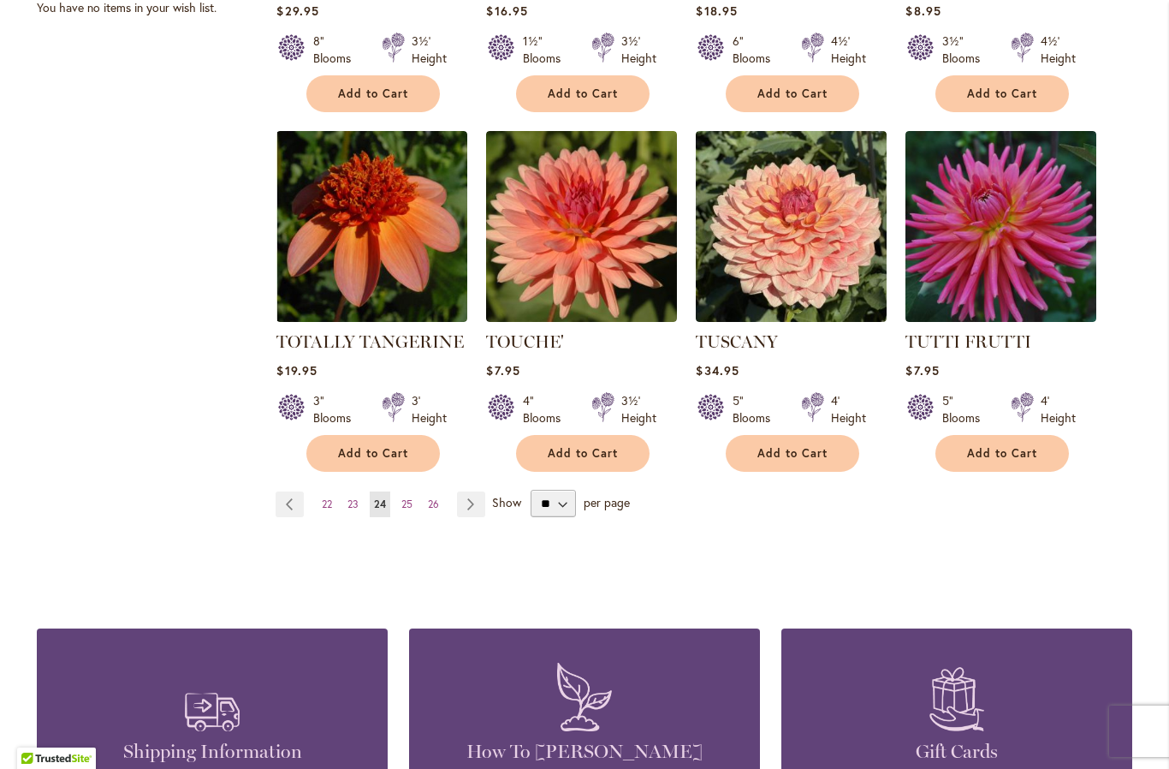
scroll to position [1398, 0]
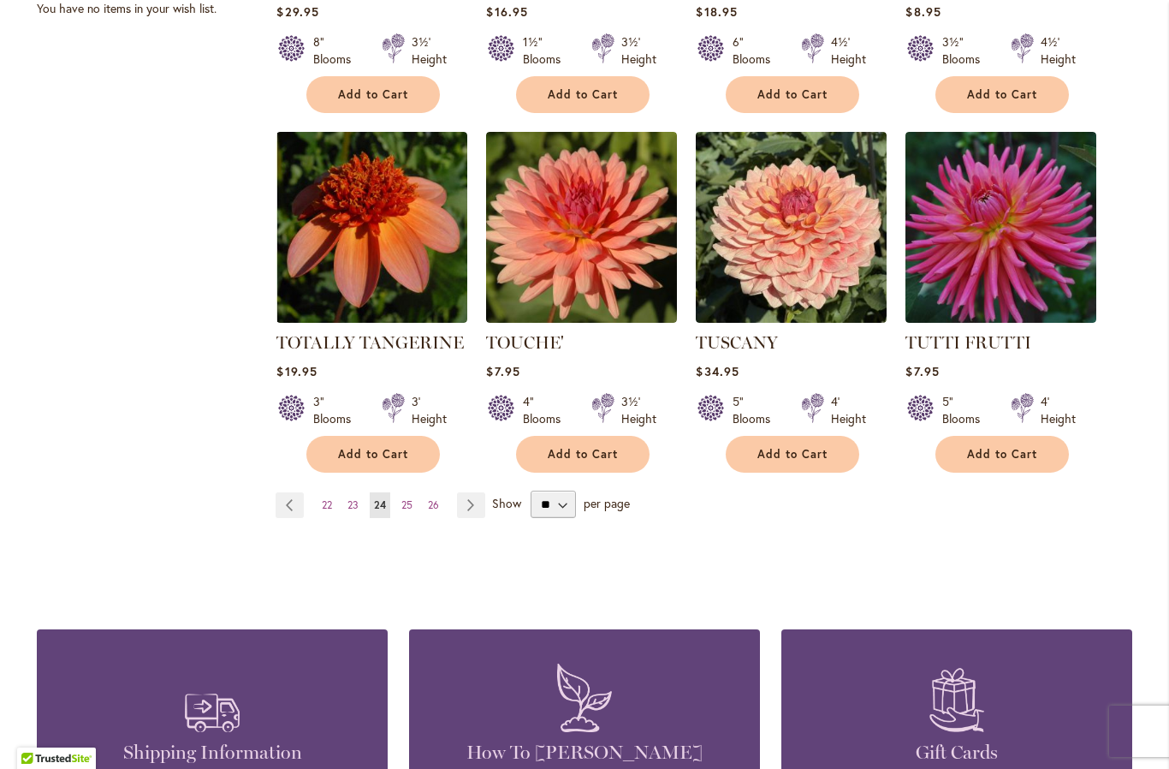
click at [472, 492] on link "Page Next" at bounding box center [471, 505] width 28 height 26
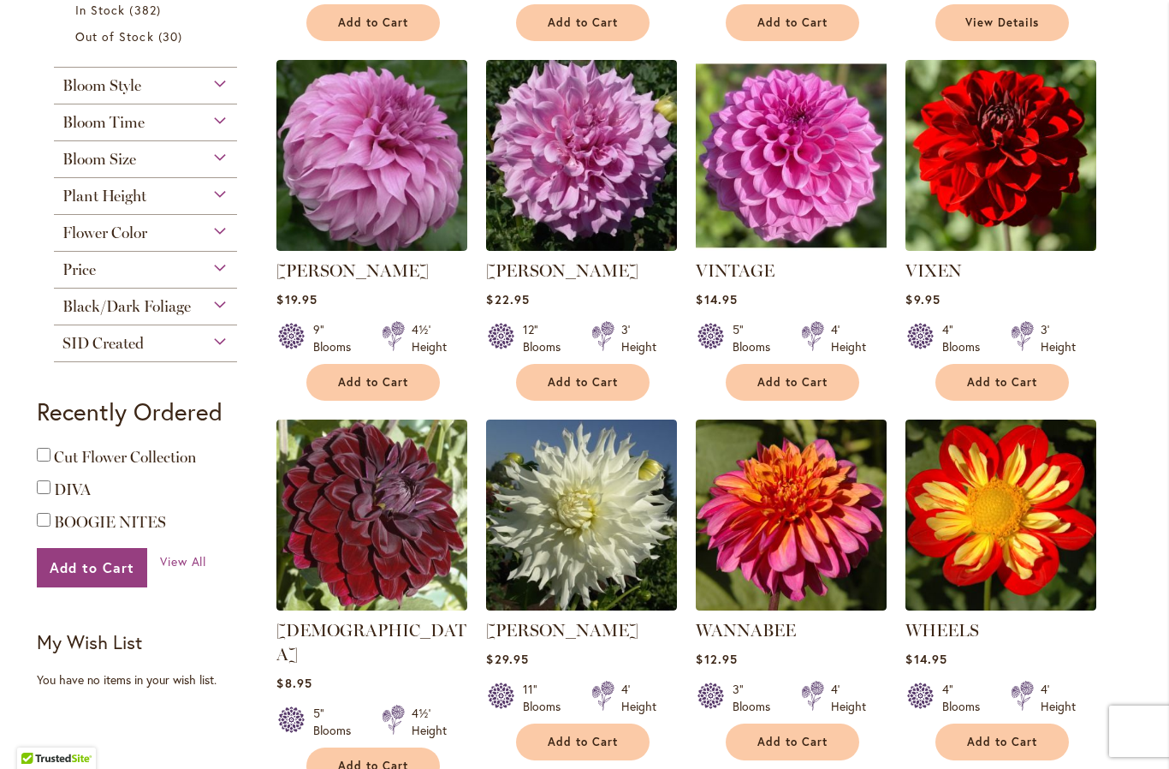
scroll to position [923, 0]
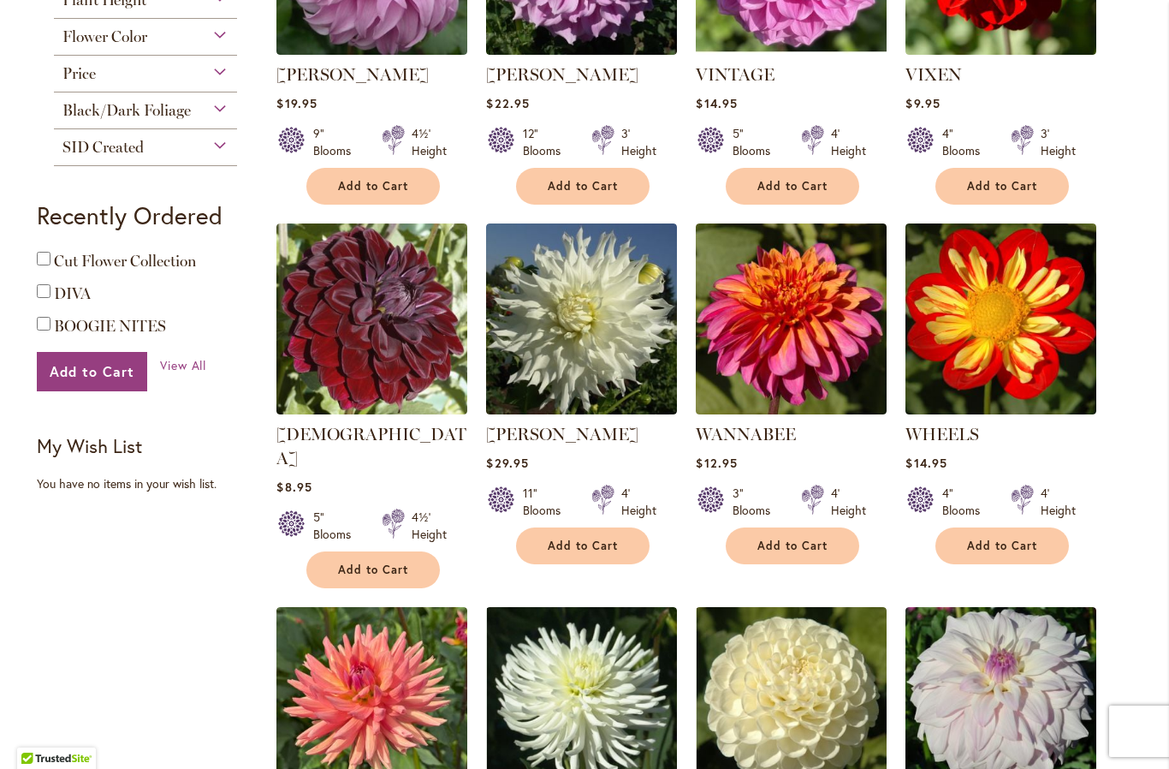
click at [811, 547] on span "Add to Cart" at bounding box center [793, 545] width 70 height 15
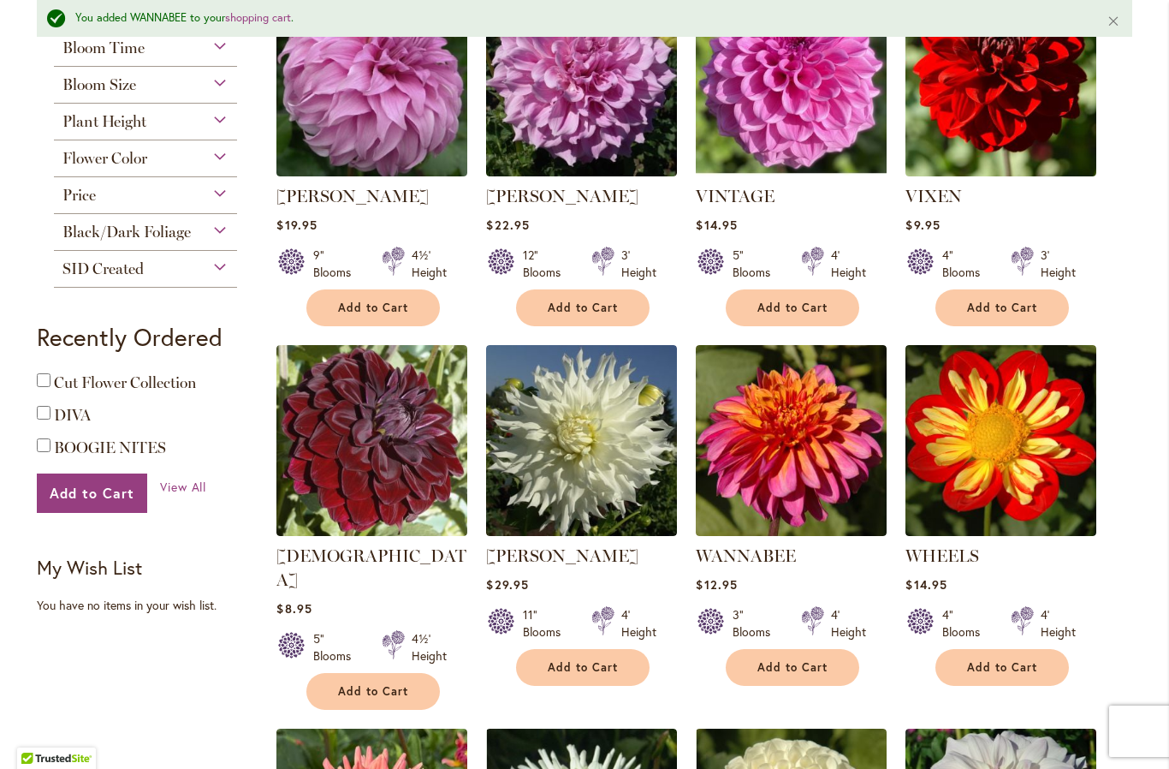
scroll to position [846, 0]
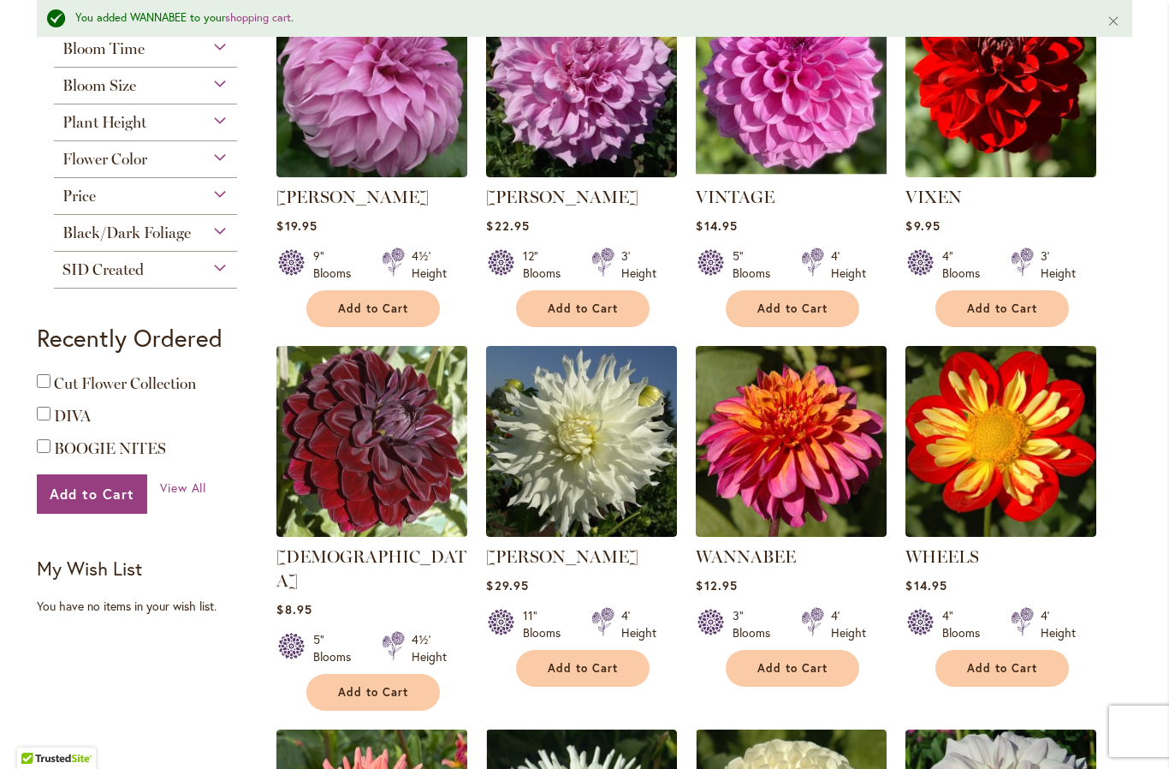
click at [184, 496] on span "View All" at bounding box center [183, 487] width 47 height 16
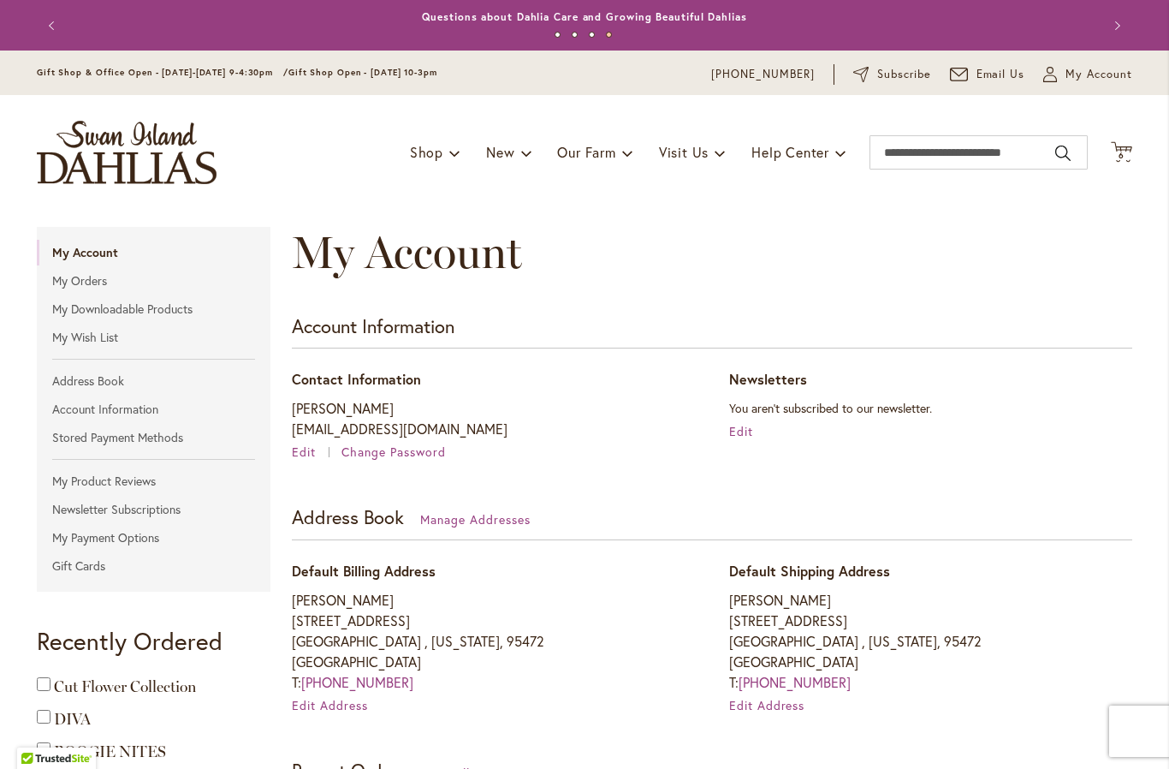
click at [1131, 142] on icon "Cart .cls-1 { fill: #231f20; }" at bounding box center [1121, 151] width 21 height 21
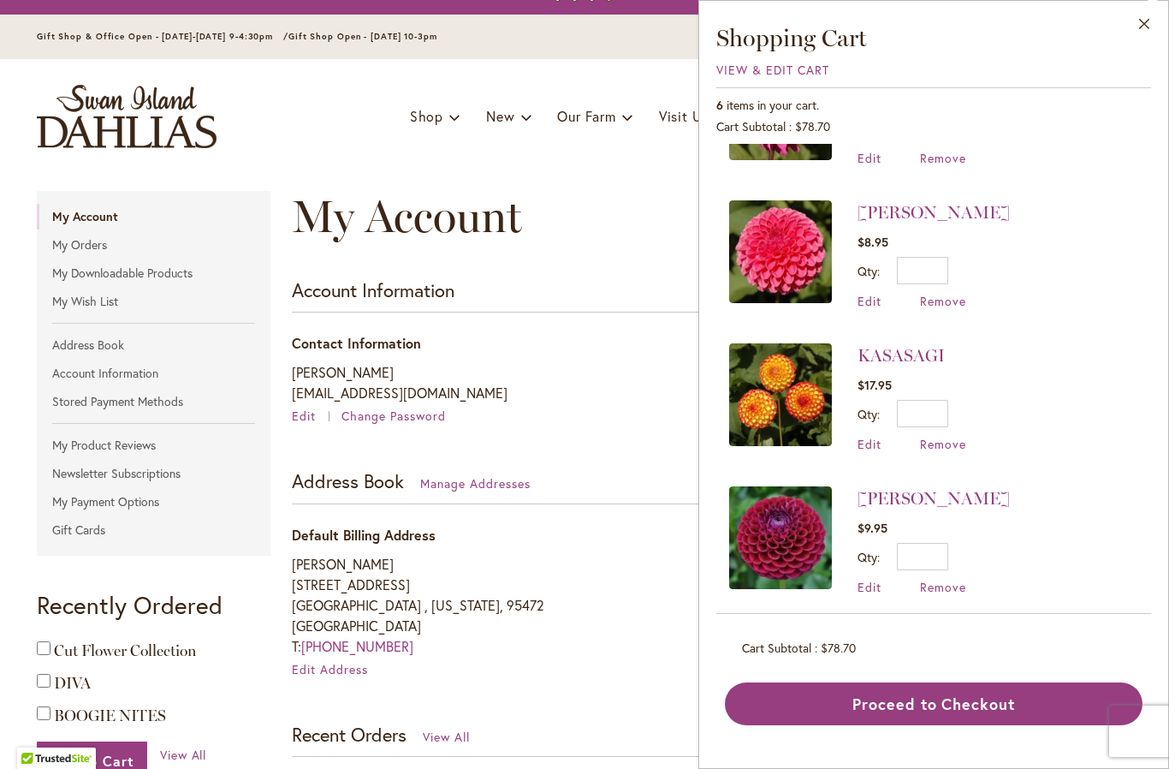
scroll to position [101, 0]
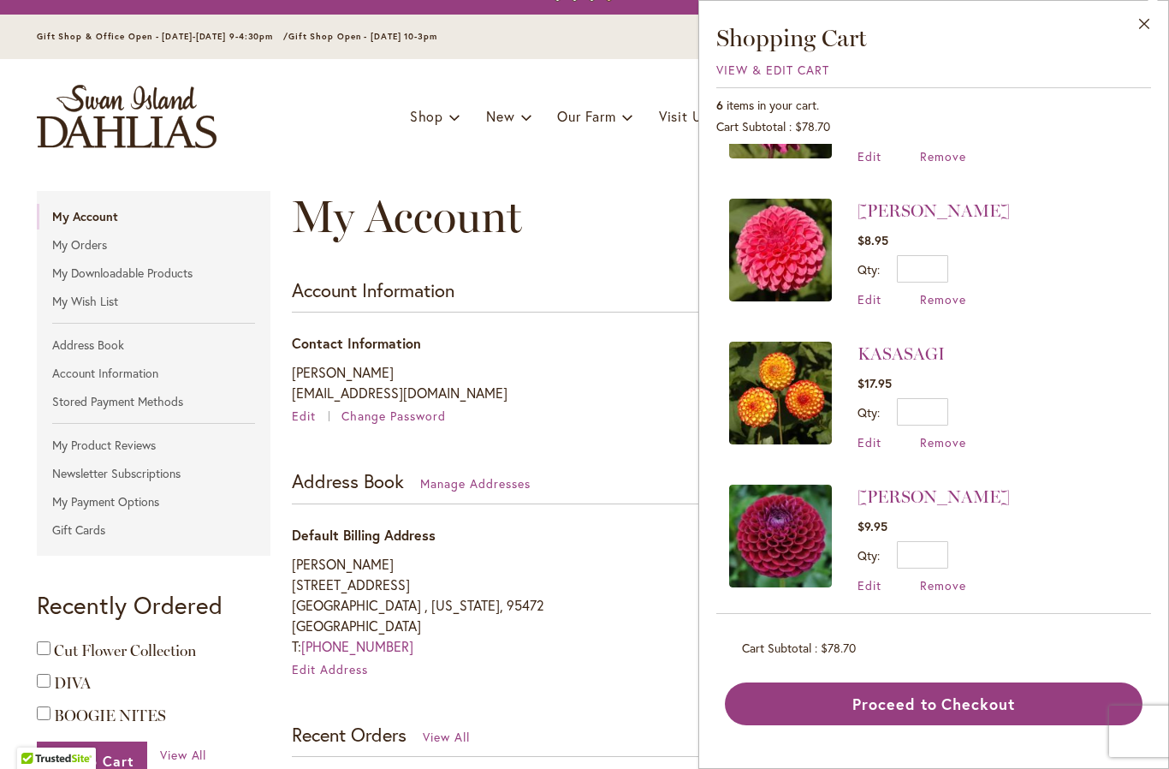
click at [724, 401] on div "WANNABEE $12.95 Qty * Update Edit Remove" at bounding box center [933, 379] width 435 height 470
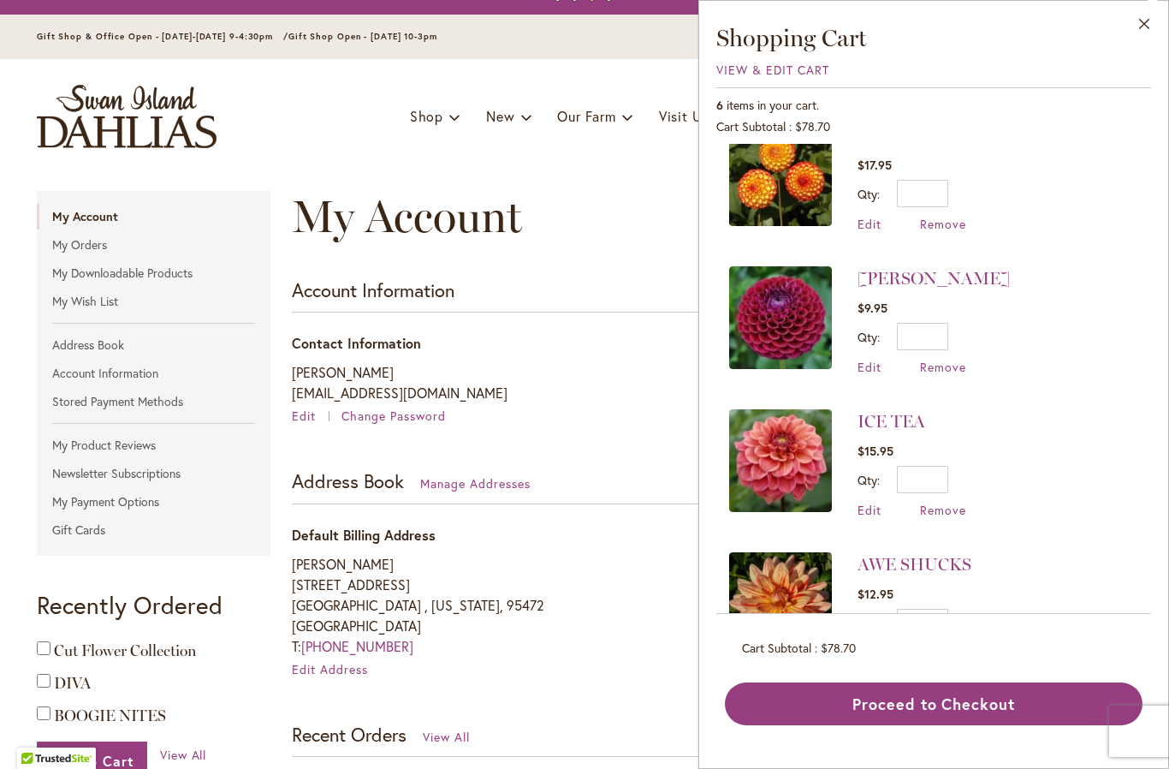
scroll to position [318, 0]
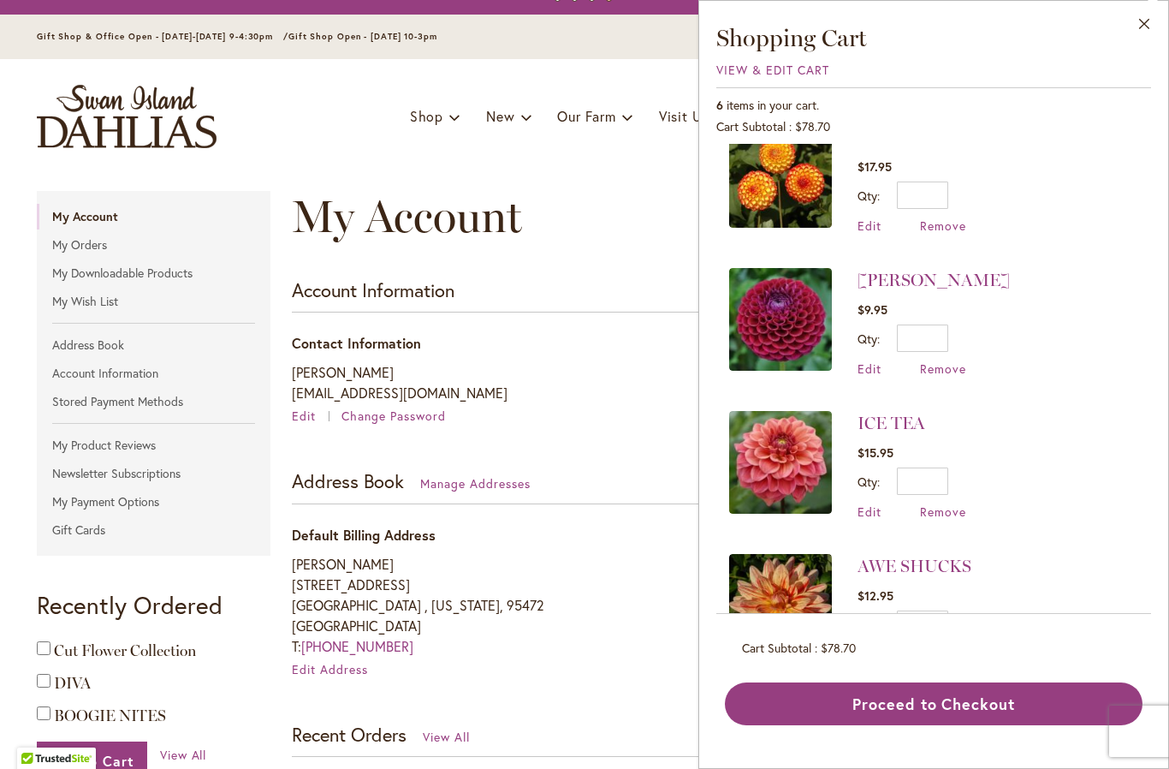
click at [851, 656] on span "$78.70" at bounding box center [838, 647] width 35 height 16
click at [981, 725] on button "Proceed to Checkout" at bounding box center [934, 703] width 418 height 43
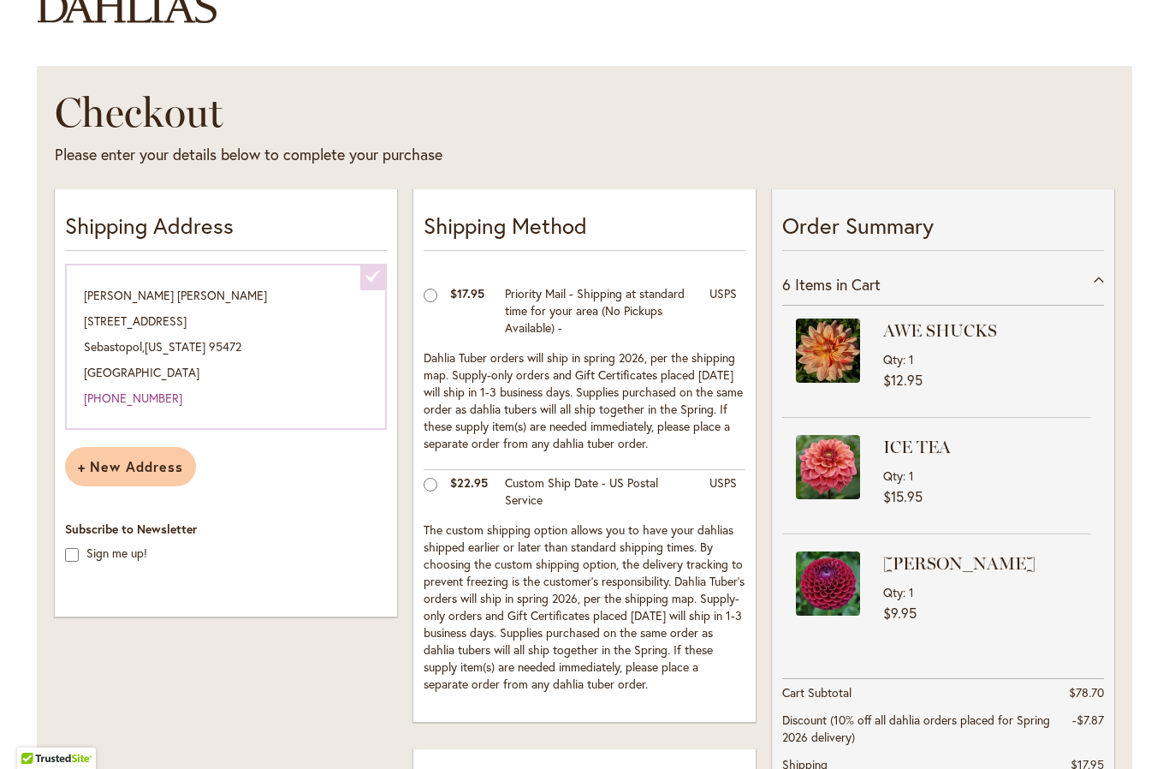
scroll to position [168, 0]
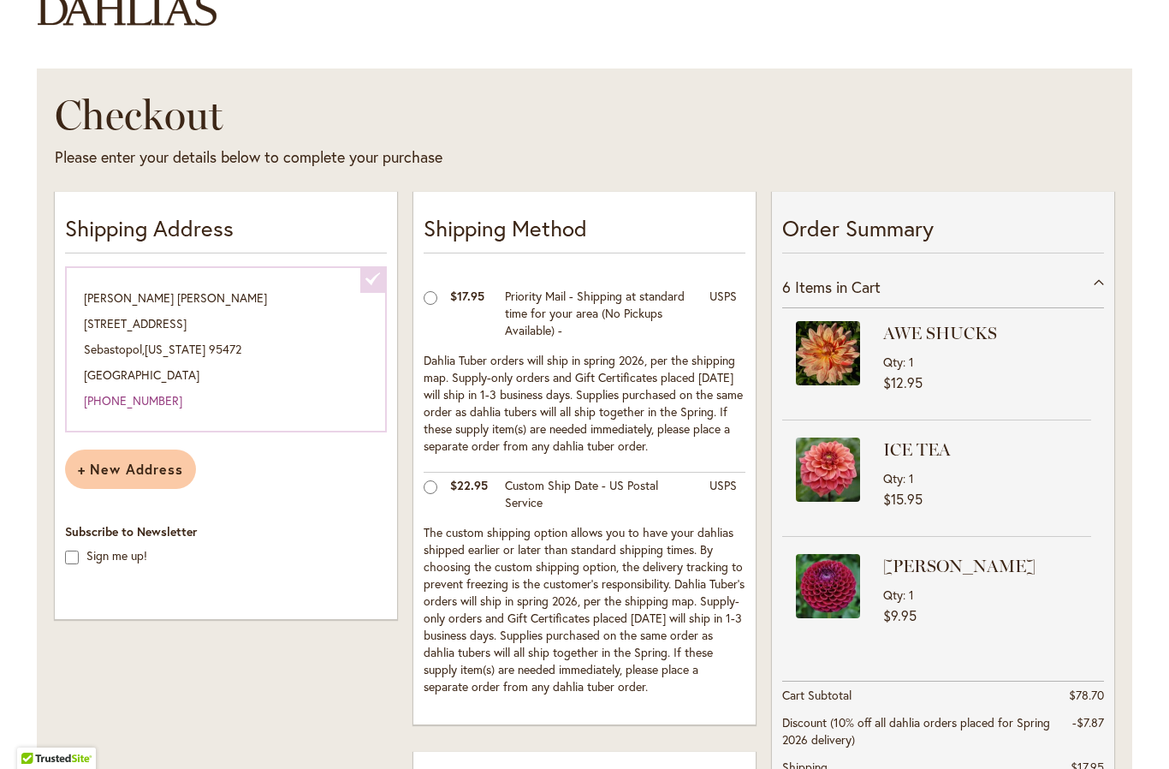
click at [1100, 283] on div "6 Items in Cart" at bounding box center [943, 287] width 322 height 42
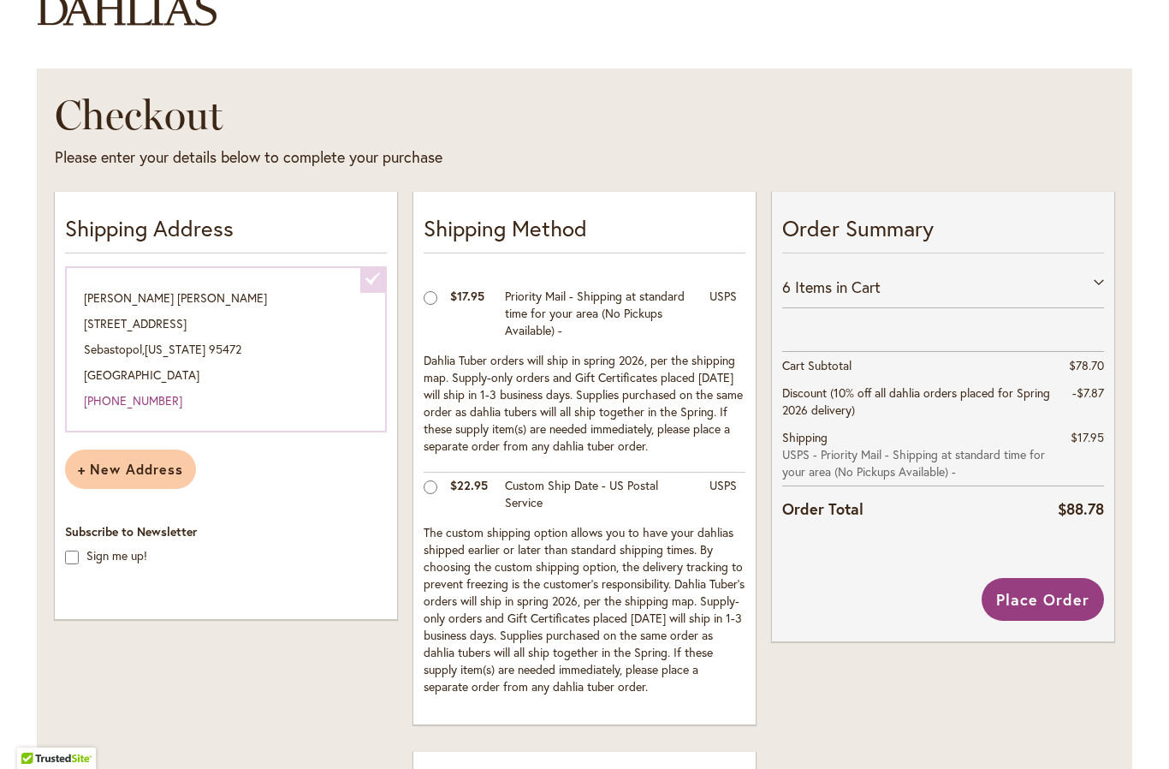
click at [1096, 284] on div "6 Items in Cart" at bounding box center [943, 287] width 322 height 42
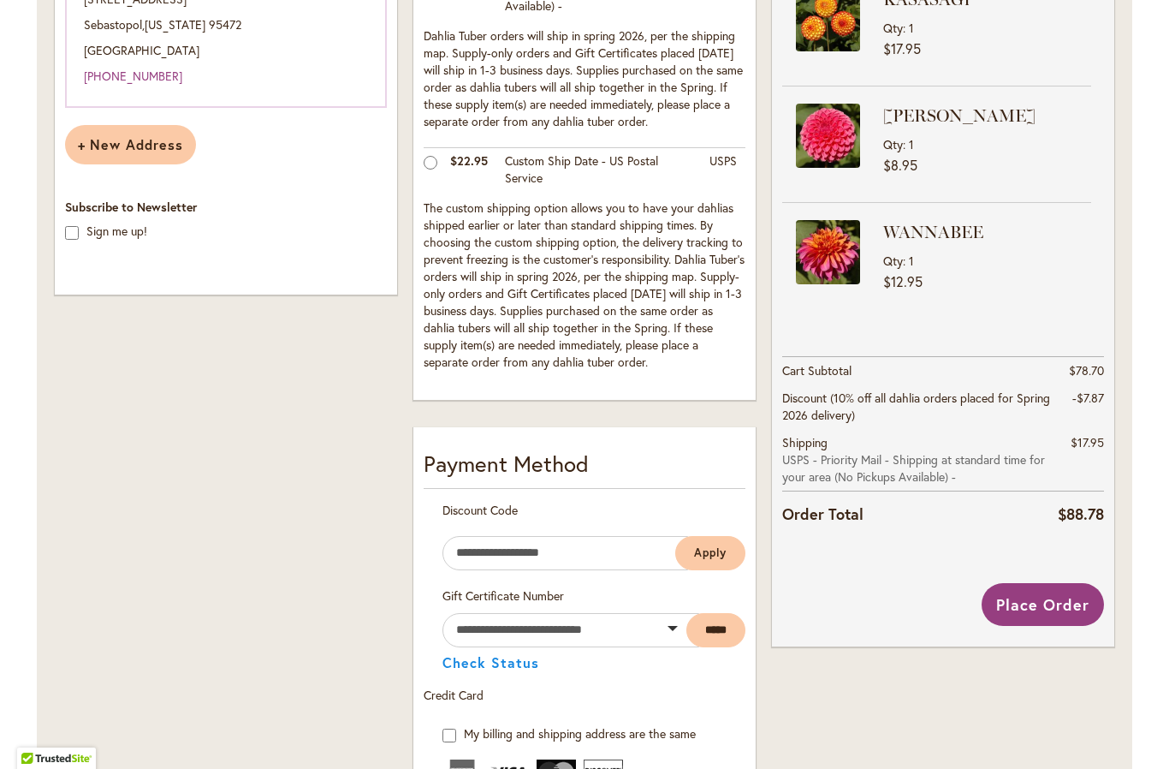
scroll to position [500, 0]
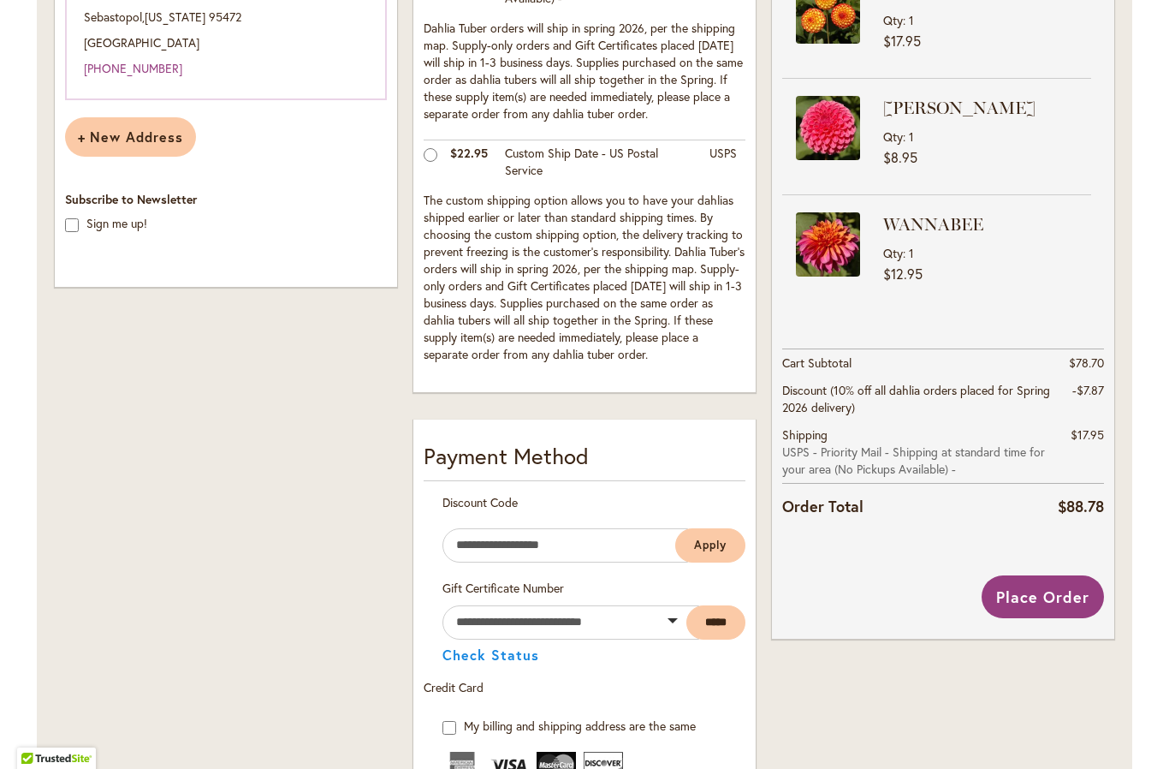
click at [1054, 600] on span "Place Order" at bounding box center [1042, 596] width 93 height 21
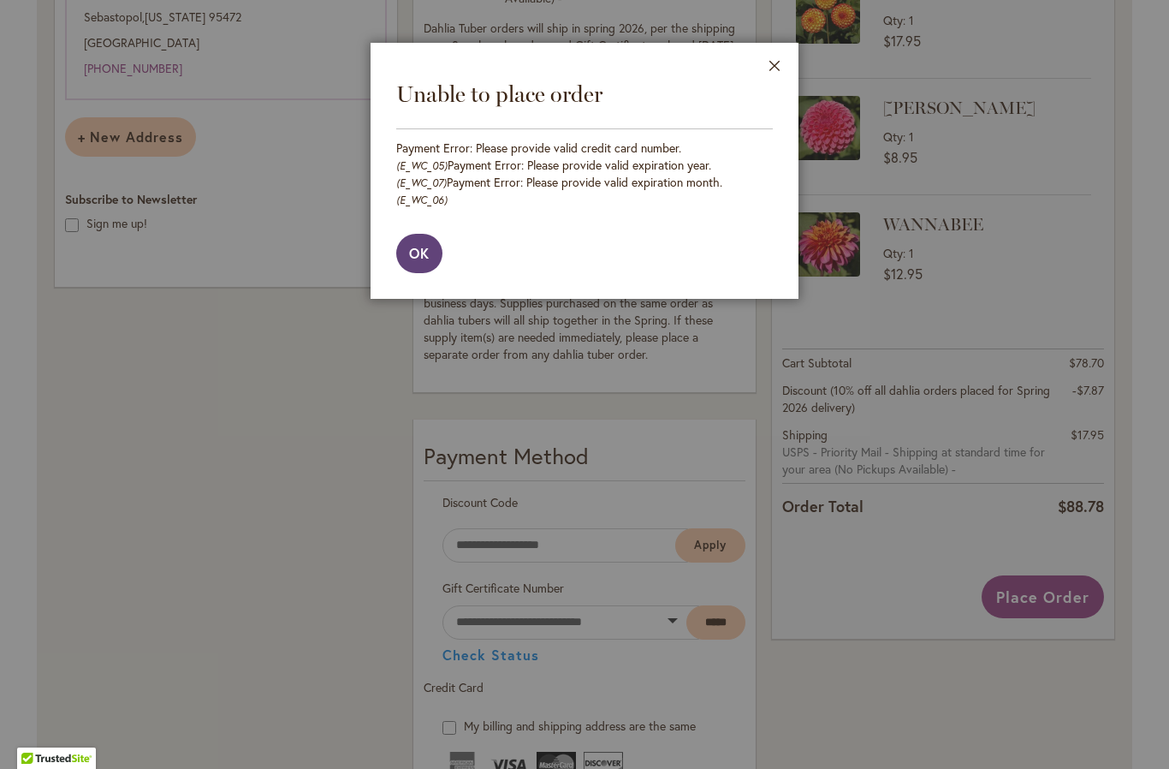
click at [1055, 603] on div at bounding box center [584, 384] width 1169 height 769
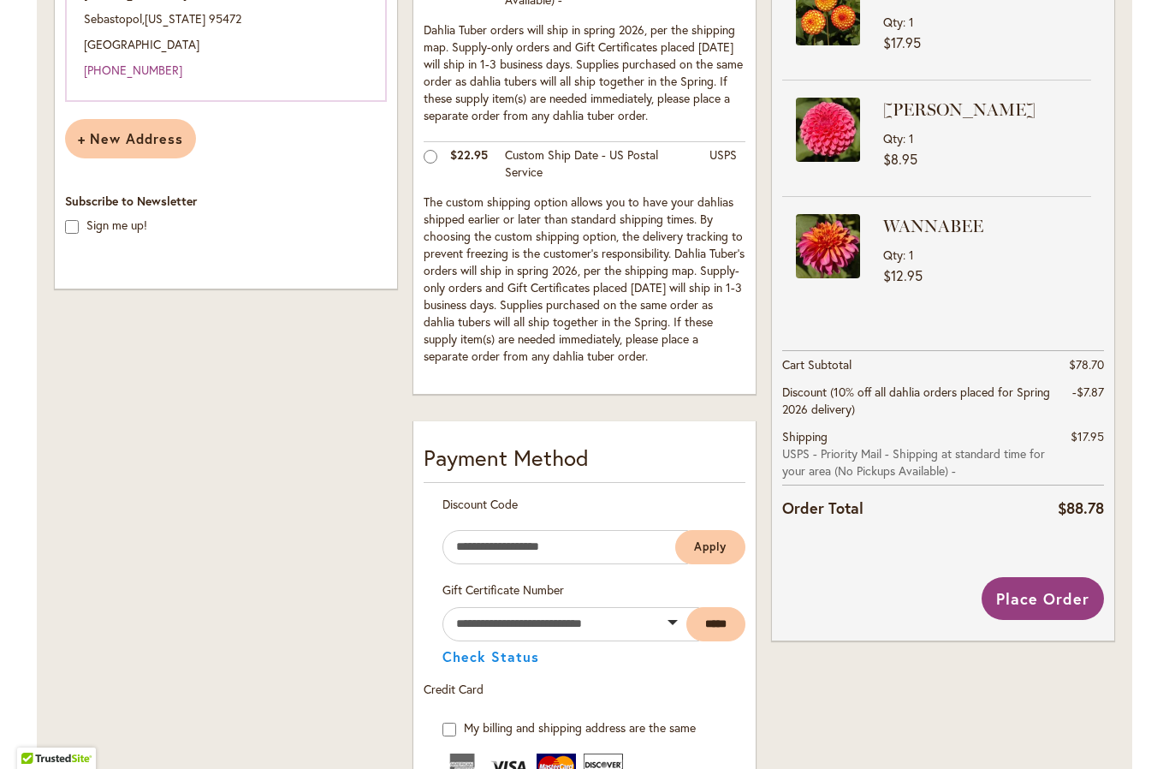
scroll to position [496, 0]
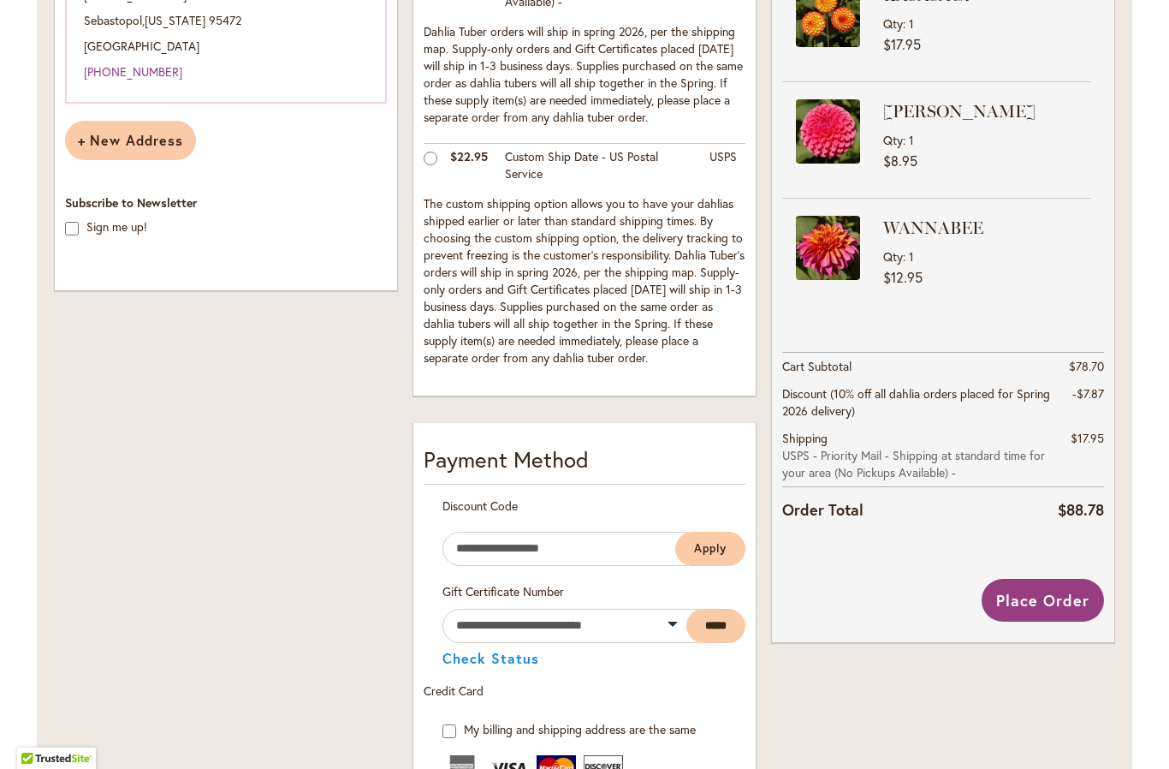
click at [1025, 599] on span "Place Order" at bounding box center [1042, 600] width 93 height 21
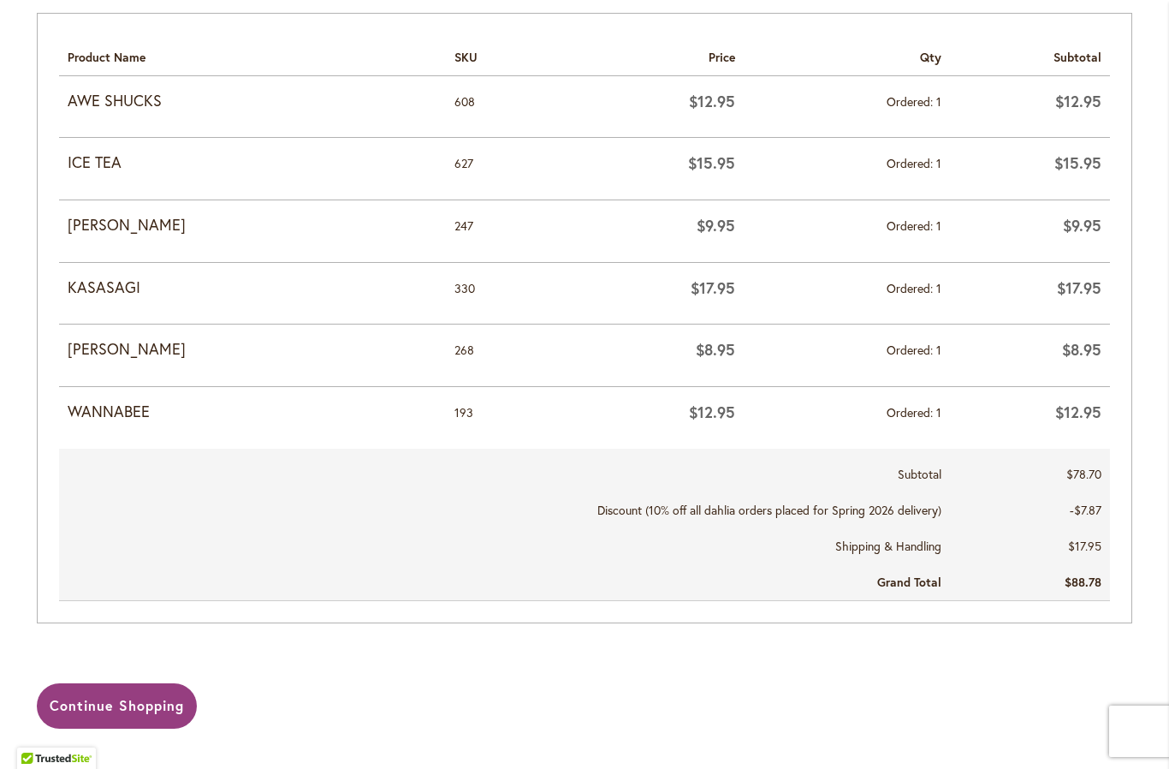
scroll to position [826, 0]
